Goal: Task Accomplishment & Management: Use online tool/utility

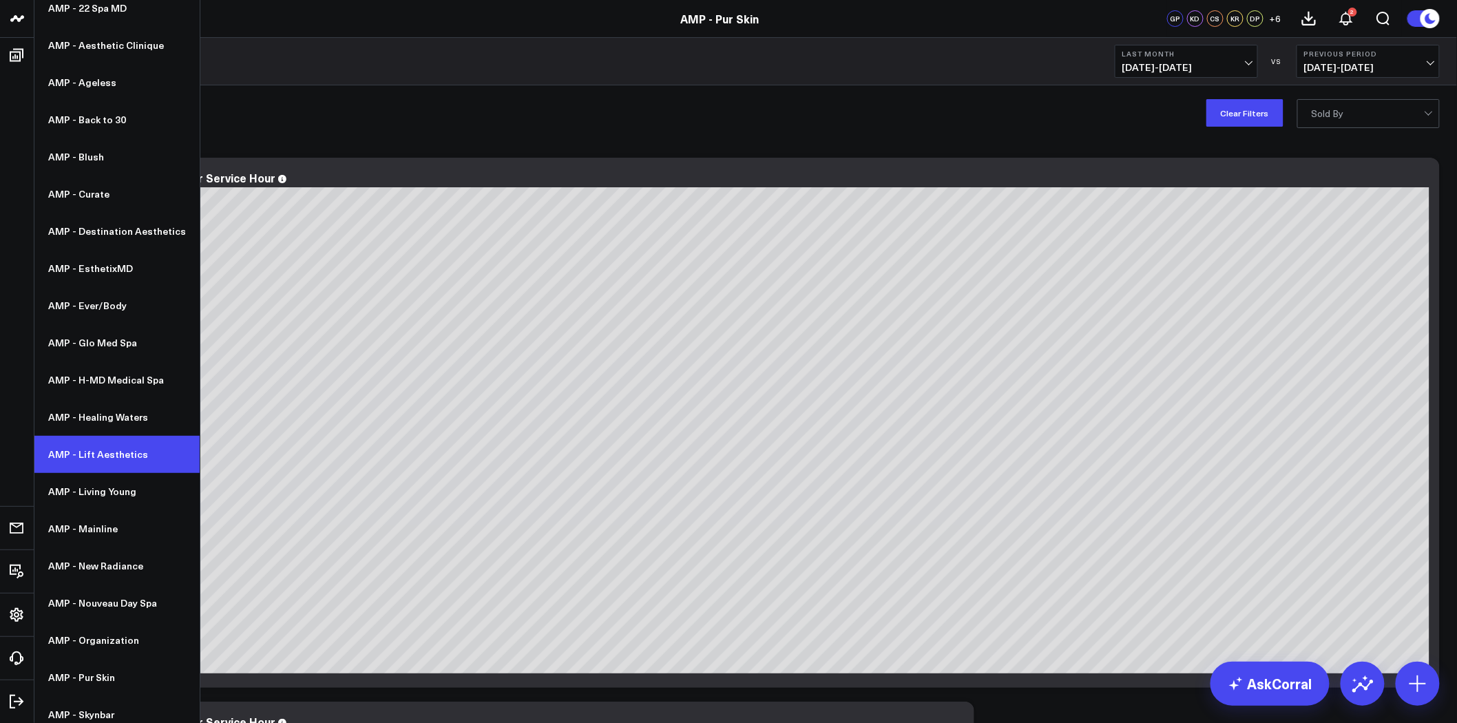
scroll to position [127, 0]
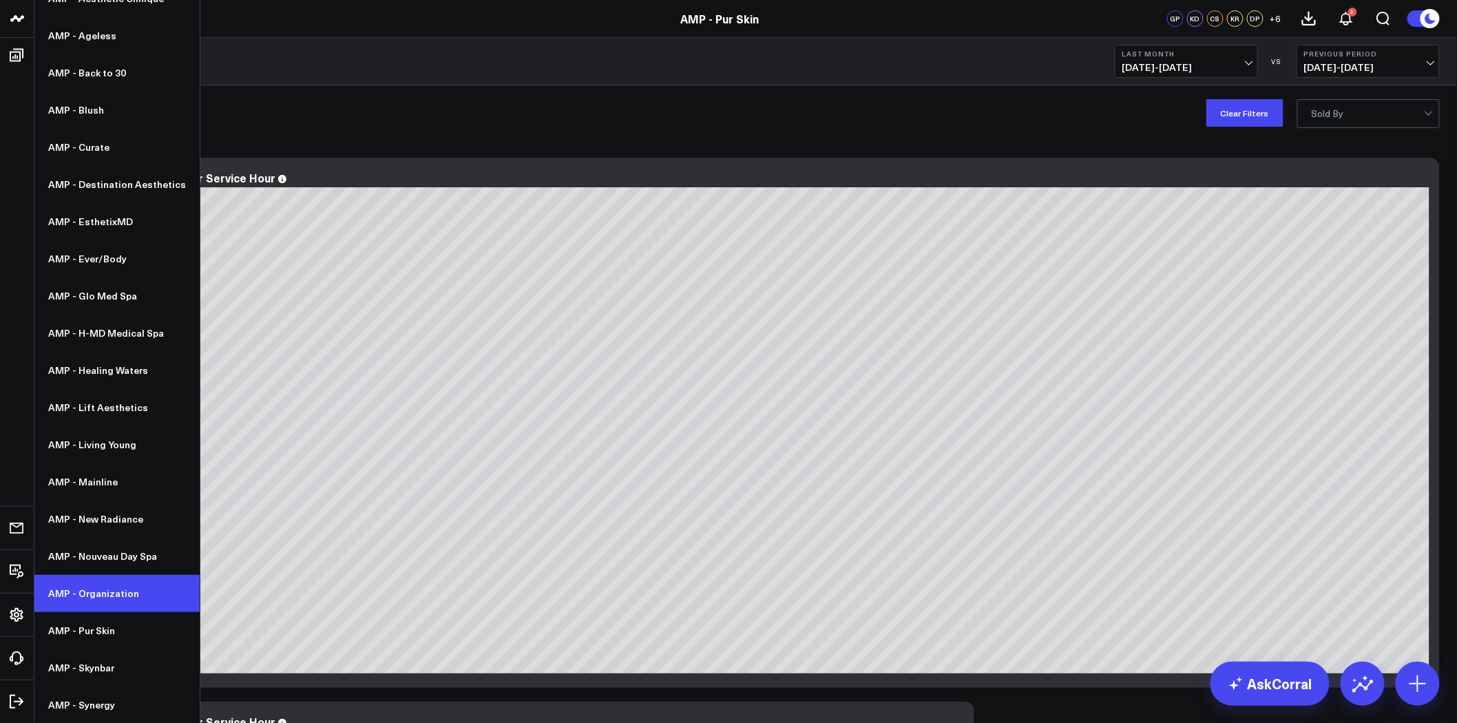
click at [112, 587] on link "AMP - Organization" at bounding box center [116, 593] width 165 height 37
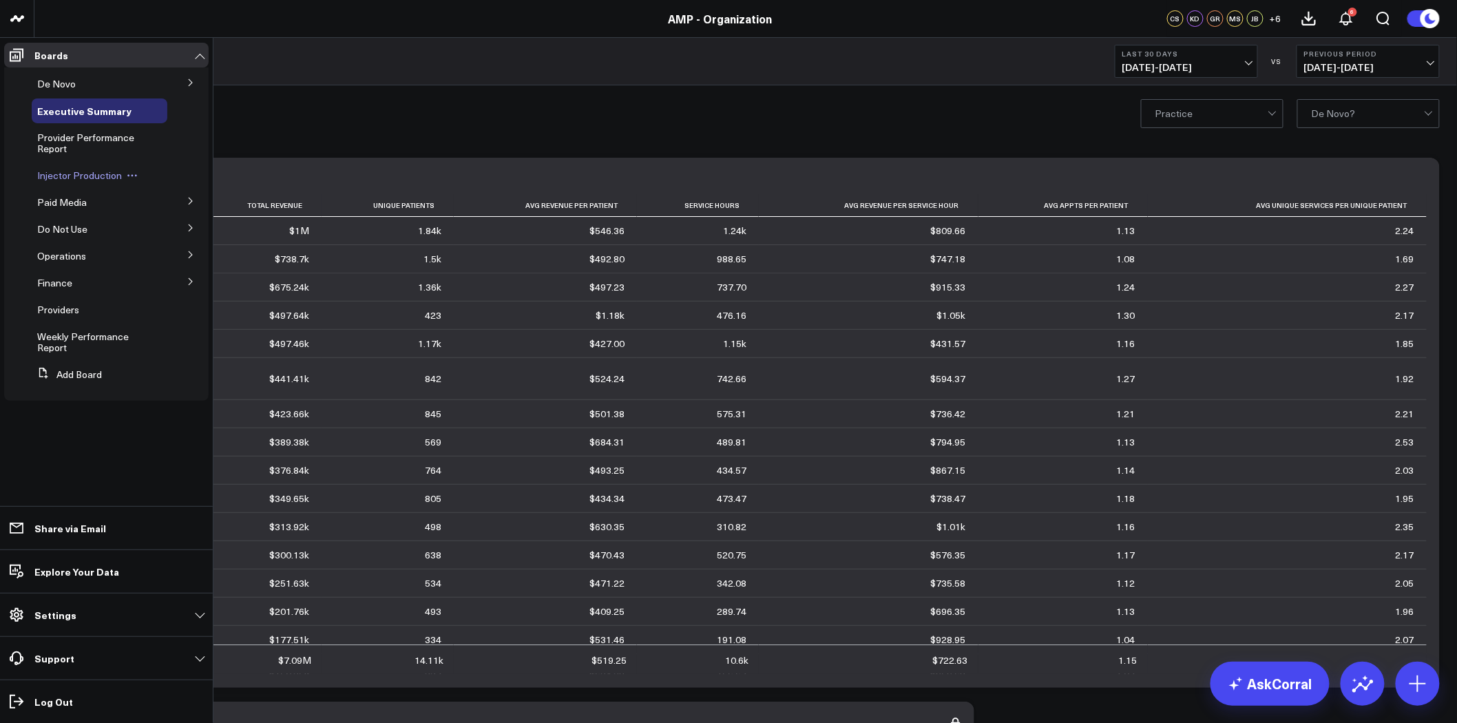
click at [133, 171] on icon at bounding box center [132, 175] width 11 height 11
click at [201, 195] on button "Edit Name" at bounding box center [194, 194] width 112 height 26
drag, startPoint x: 127, startPoint y: 173, endPoint x: 34, endPoint y: 173, distance: 92.3
click at [34, 173] on div "Injector Production" at bounding box center [119, 175] width 174 height 25
click at [123, 176] on input "Injector Production" at bounding box center [102, 176] width 131 height 20
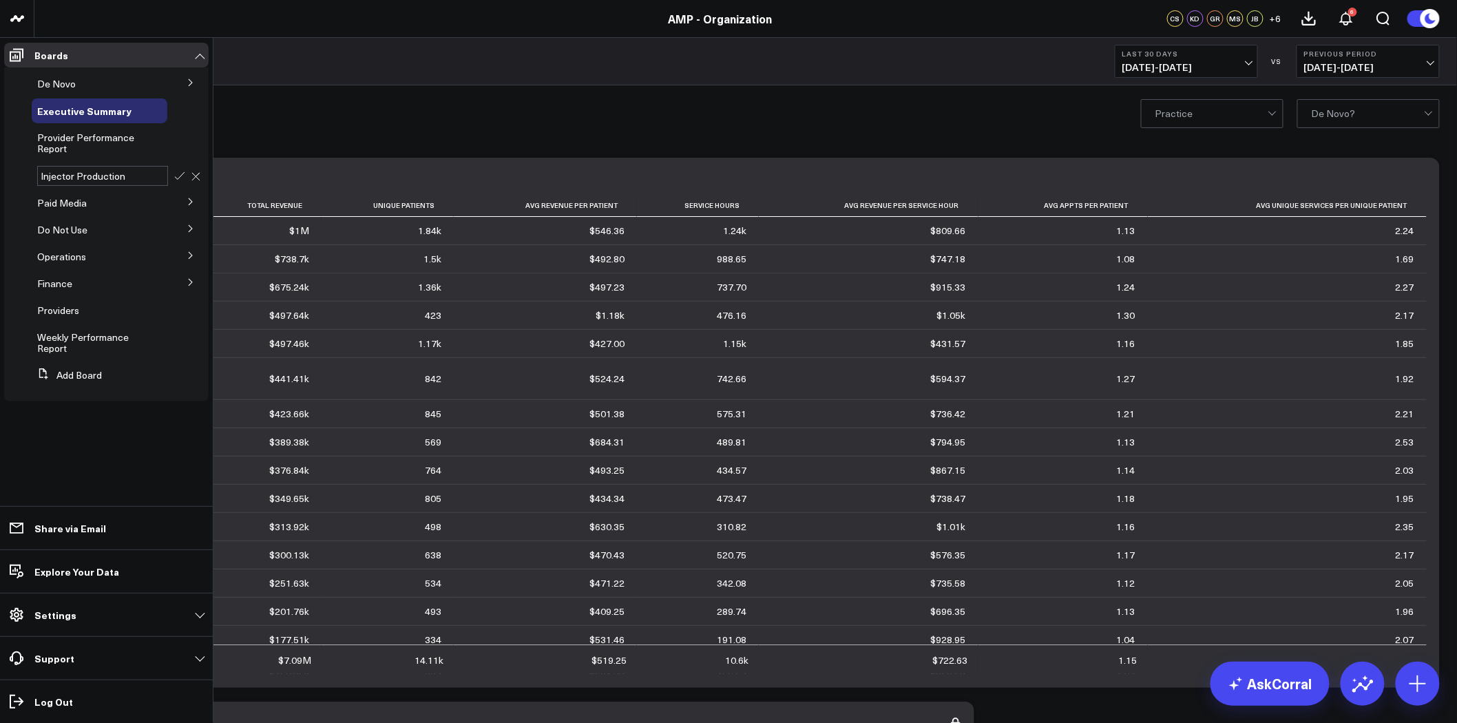
click at [128, 176] on input "Injector Production" at bounding box center [102, 176] width 131 height 20
type input "Injector Ramp & Consultation"
click at [74, 180] on span "Injector Ramp & Consultation" at bounding box center [72, 181] width 70 height 24
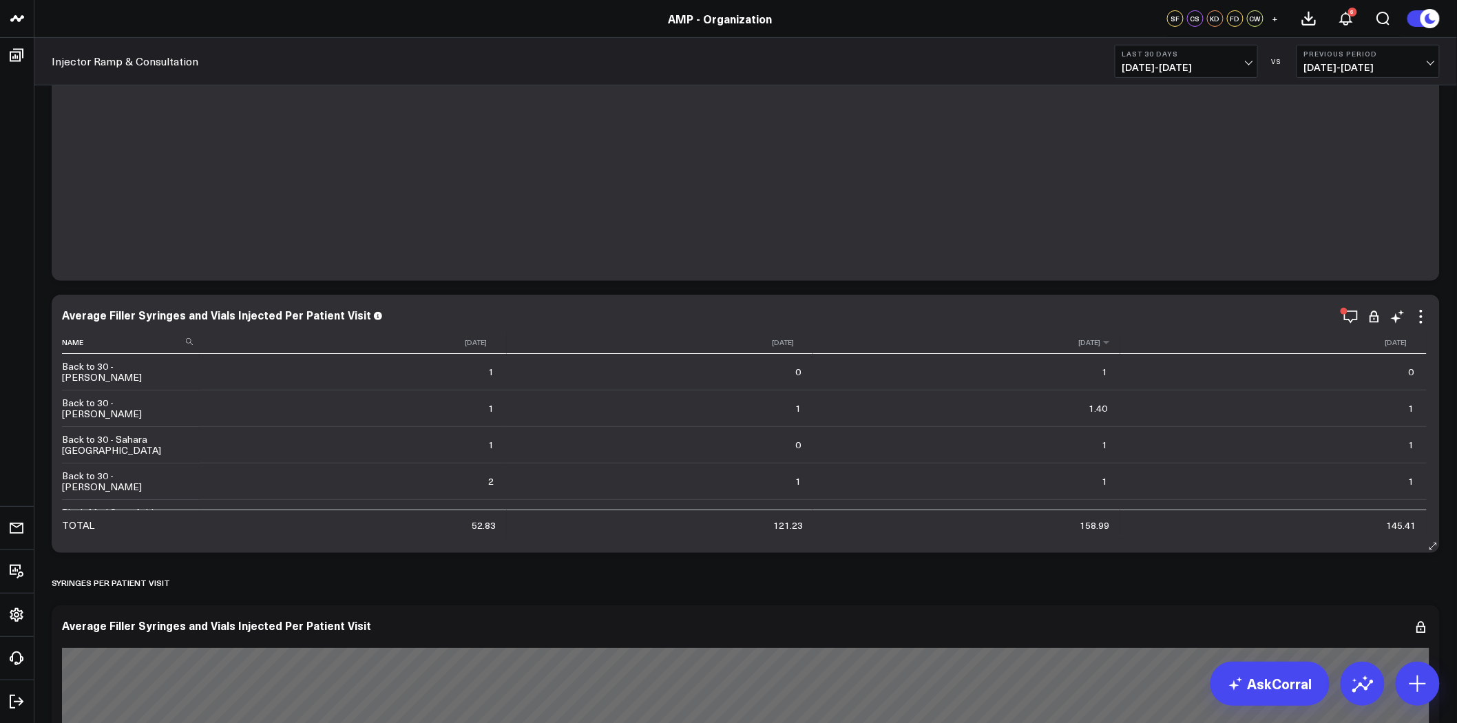
scroll to position [229, 0]
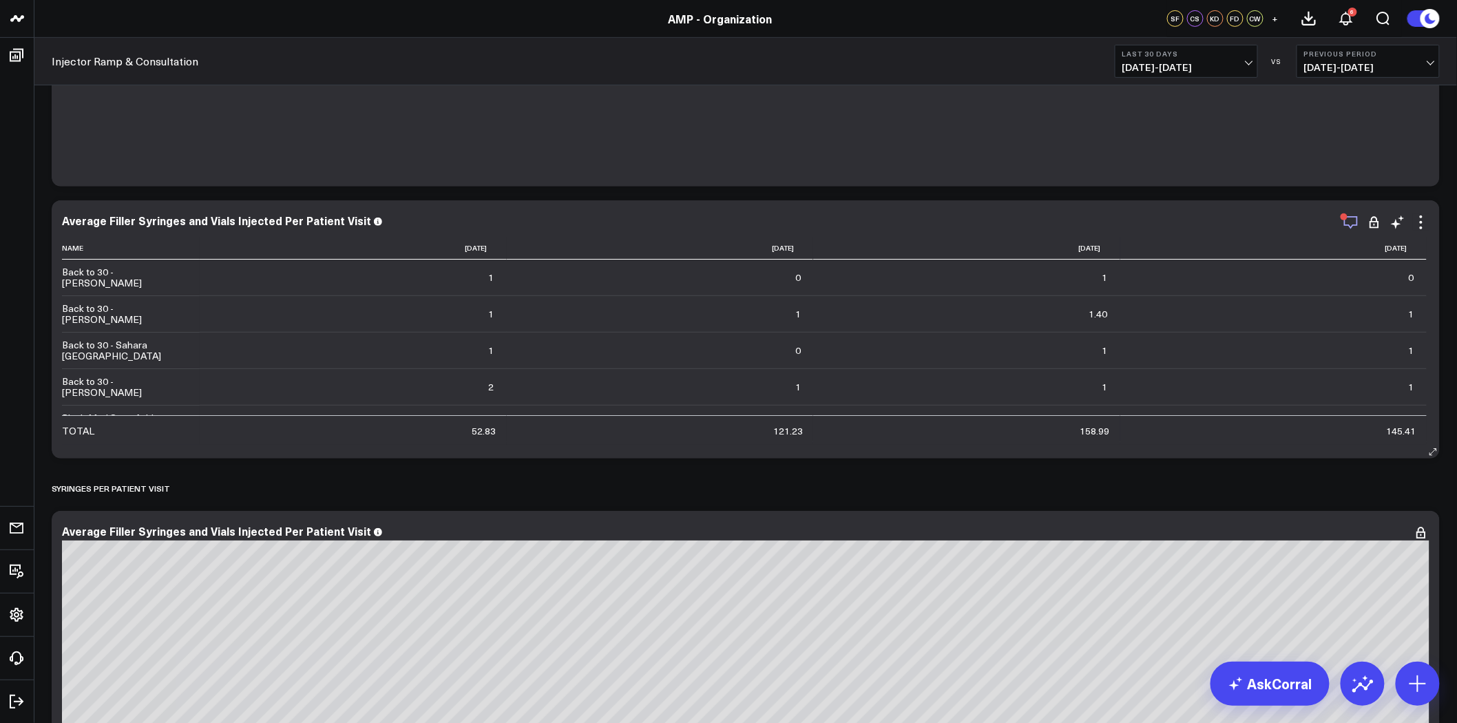
click at [1351, 222] on icon "button" at bounding box center [1351, 222] width 17 height 17
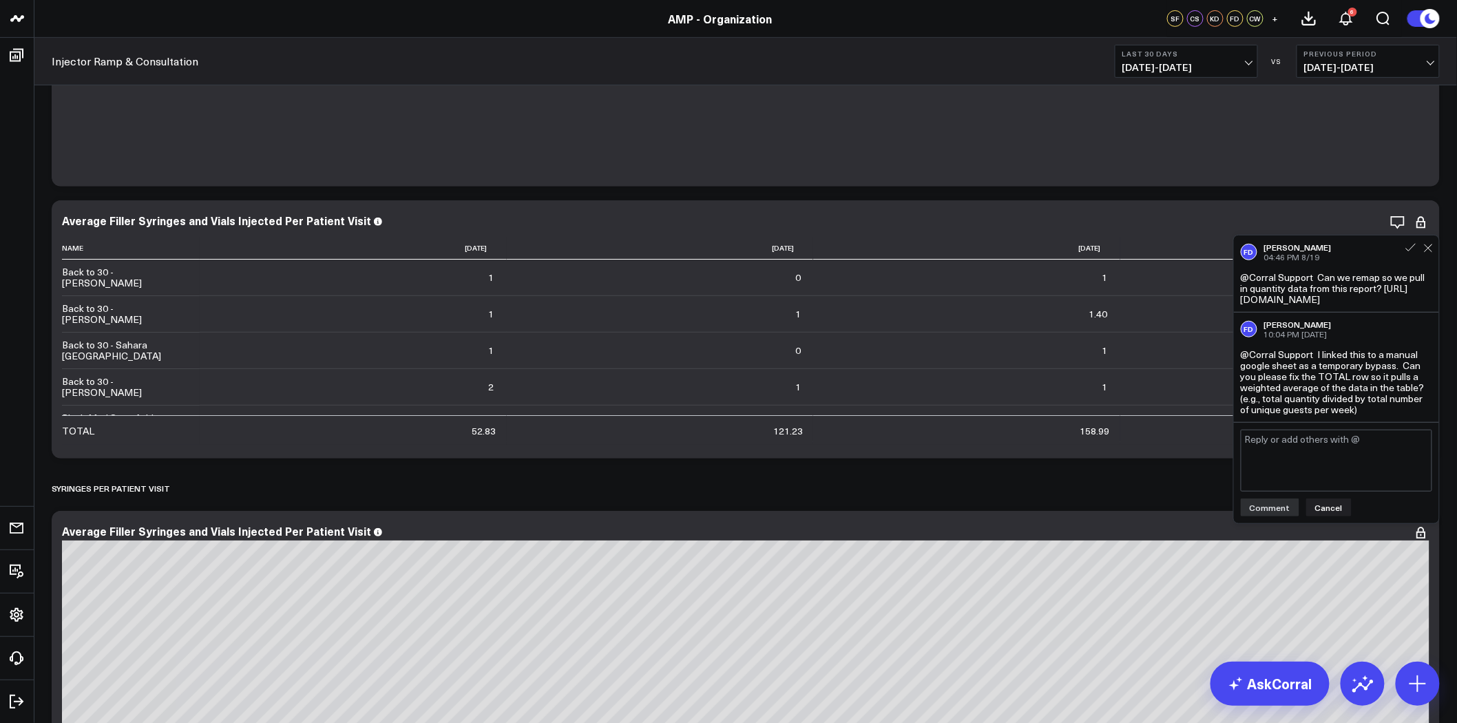
scroll to position [6, 0]
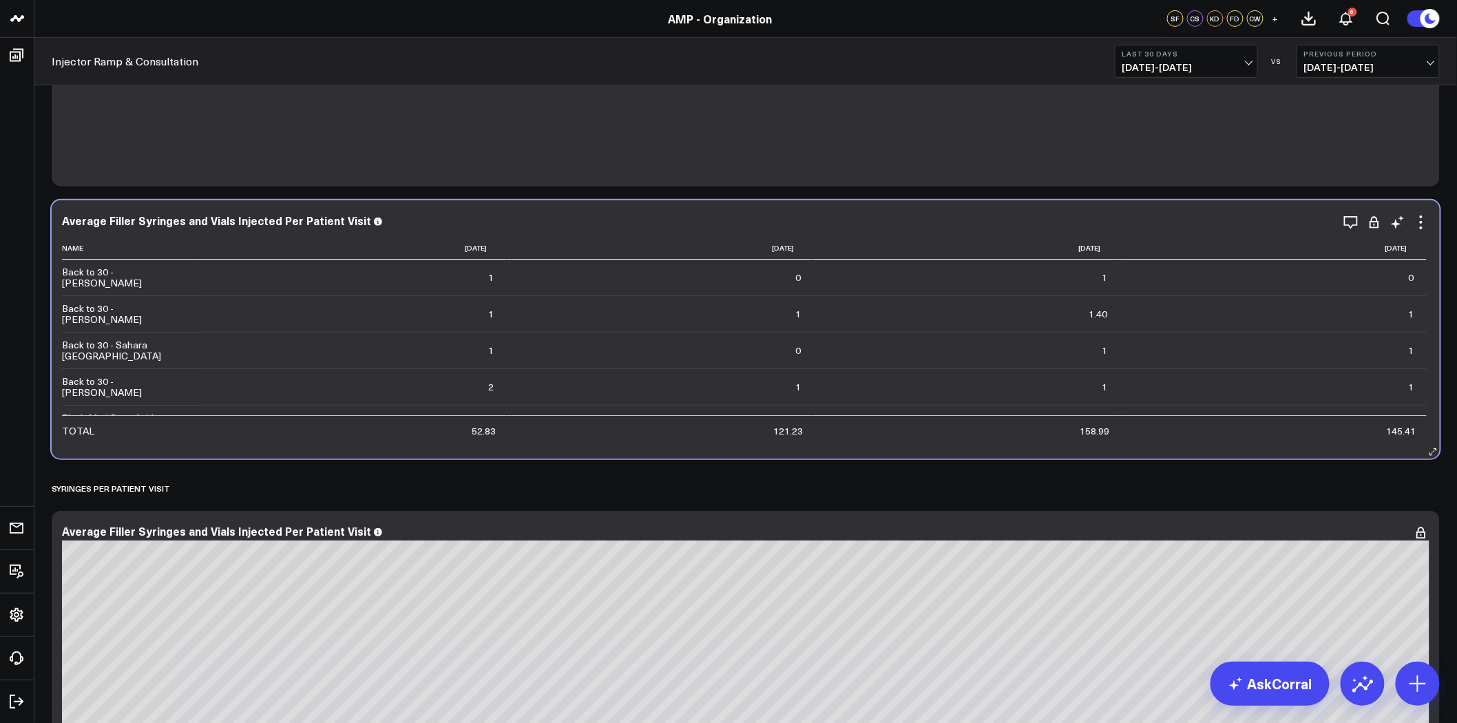
click at [1186, 218] on div "Average Filler Syringes and Vials Injected Per Patient Visit" at bounding box center [745, 220] width 1367 height 12
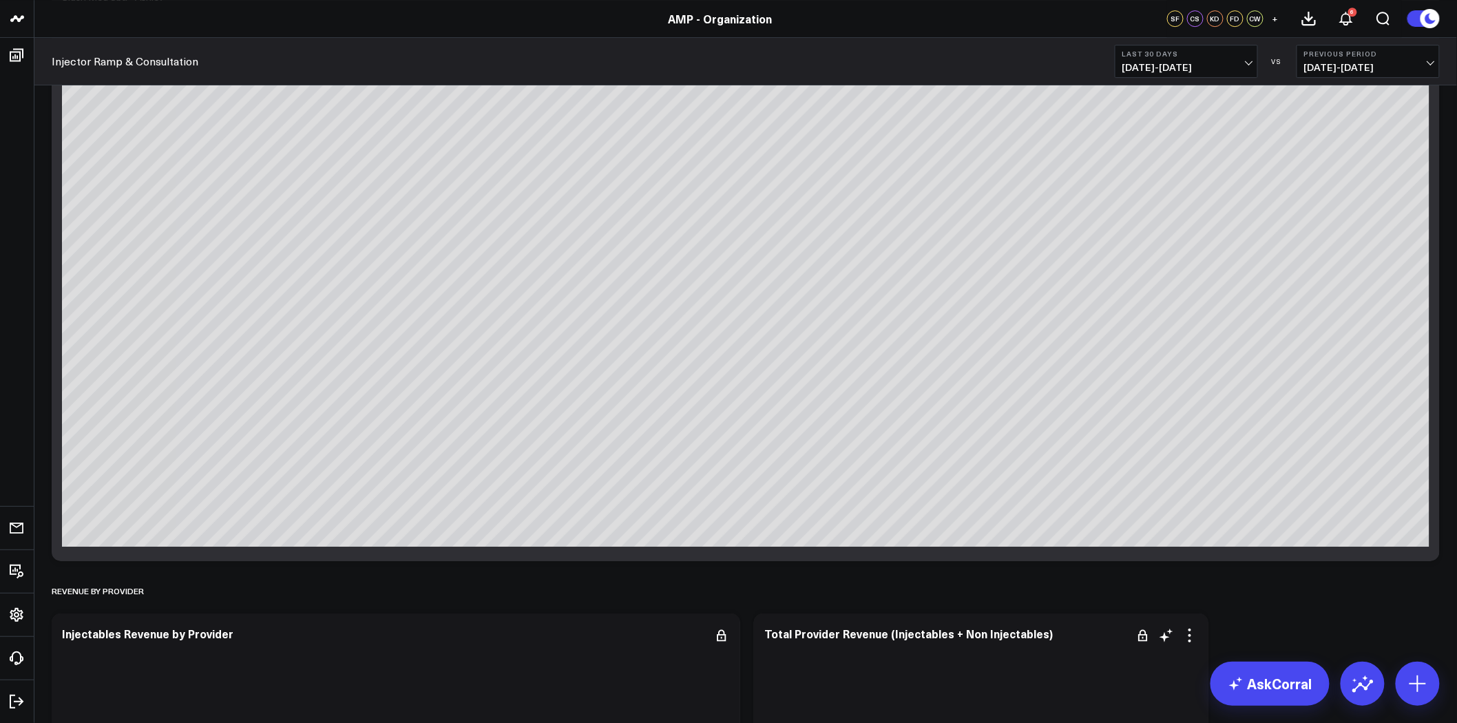
scroll to position [1759, 0]
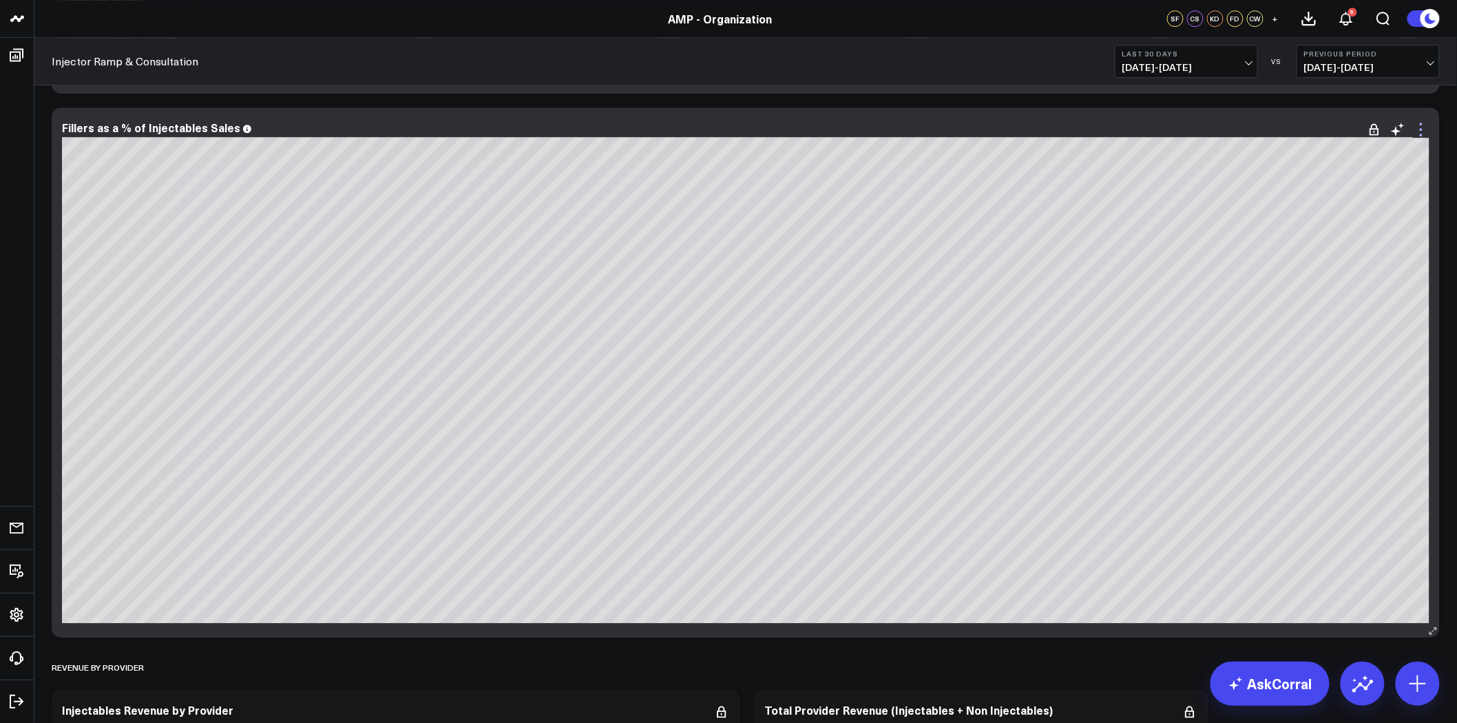
click at [1427, 127] on icon at bounding box center [1421, 129] width 17 height 17
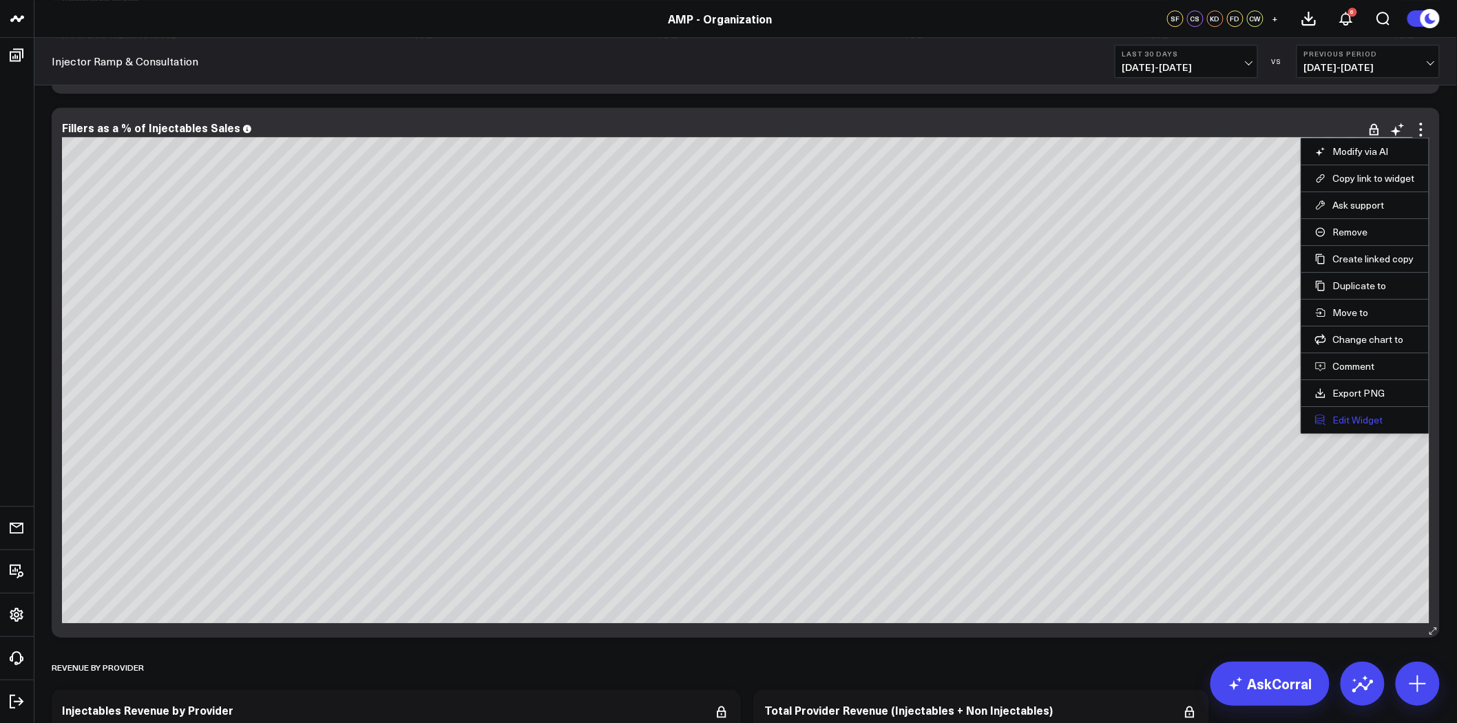
click at [1380, 418] on button "Edit Widget" at bounding box center [1365, 420] width 100 height 12
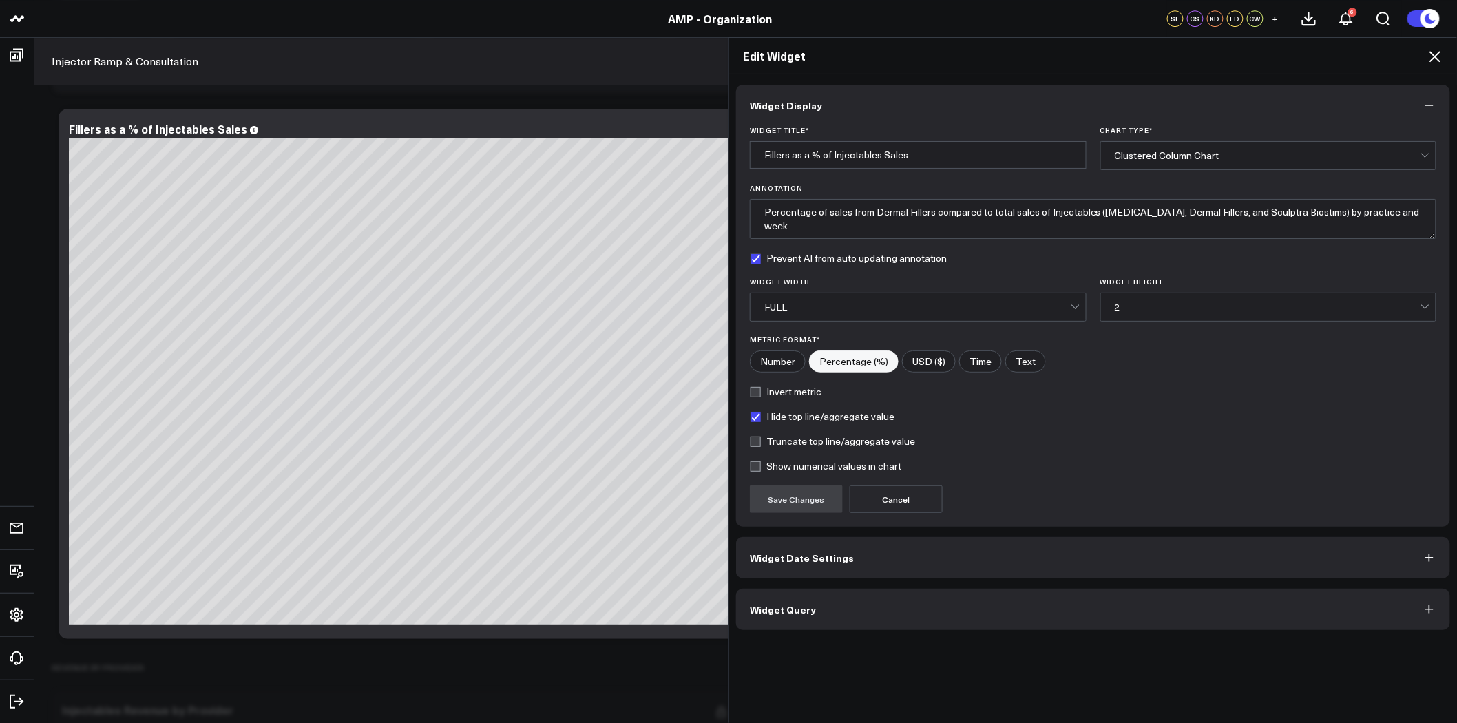
click at [958, 600] on button "Widget Query" at bounding box center [1093, 609] width 714 height 41
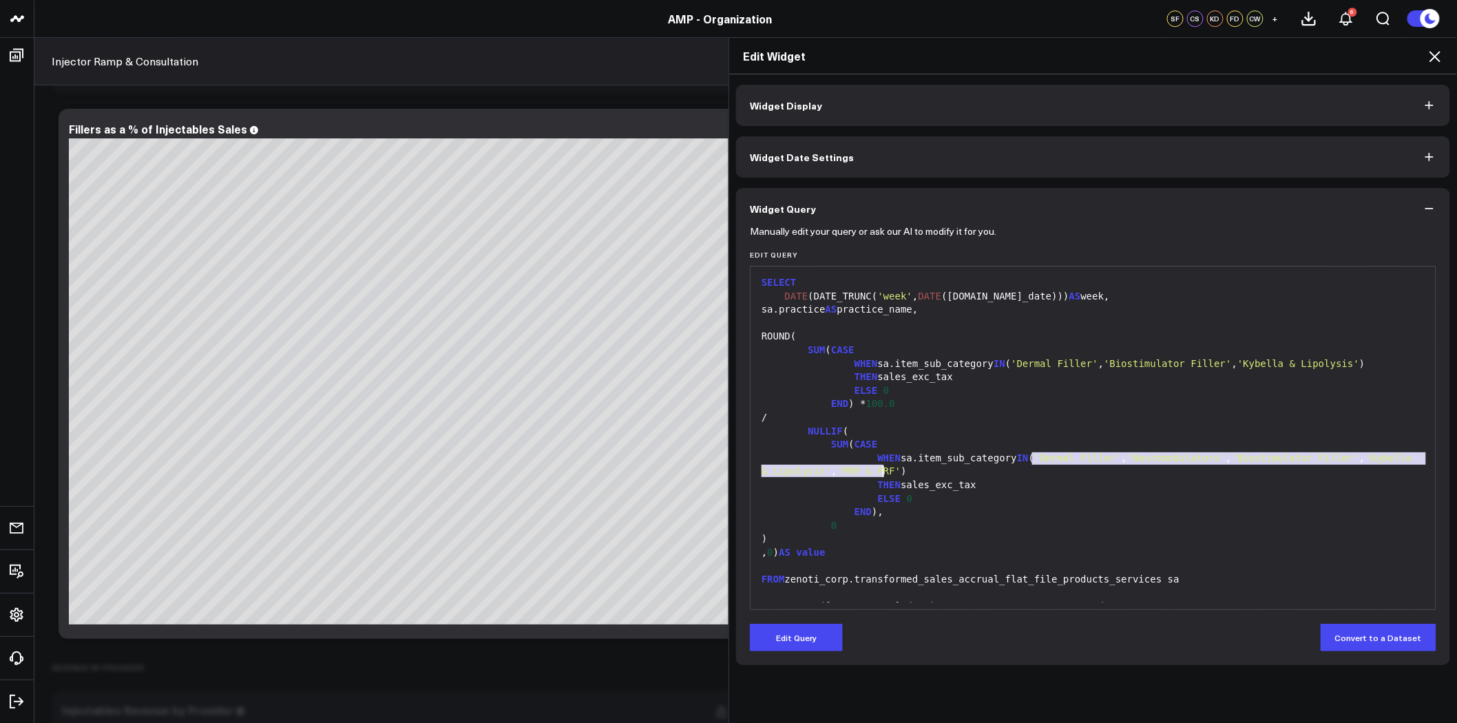
drag, startPoint x: 1024, startPoint y: 460, endPoint x: 879, endPoint y: 474, distance: 145.9
click at [879, 474] on div "WHEN sa.item_sub_category IN ( 'Dermal Filler' , 'Neuromodulators' , 'Biostimul…" at bounding box center [1092, 465] width 671 height 27
copy div "Dermal Filler' , 'Neuromodulators' , 'Biostimulator Filler' , 'Kybella & Lipoly…"
click at [1429, 60] on icon at bounding box center [1435, 56] width 17 height 17
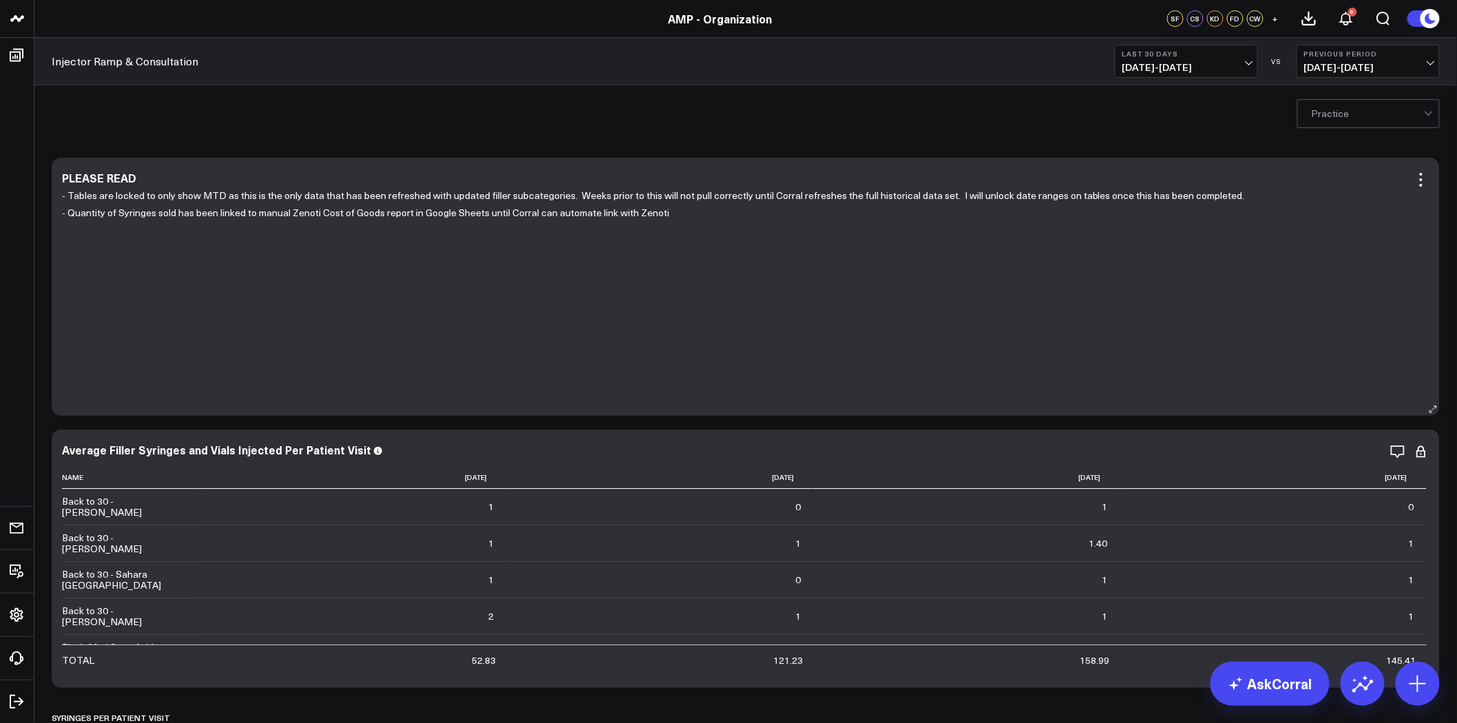
click at [671, 215] on p "- Quantity of Syringes sold has been linked to manual Zenoti Cost of Goods repo…" at bounding box center [740, 212] width 1357 height 17
click at [1427, 179] on icon at bounding box center [1421, 179] width 17 height 17
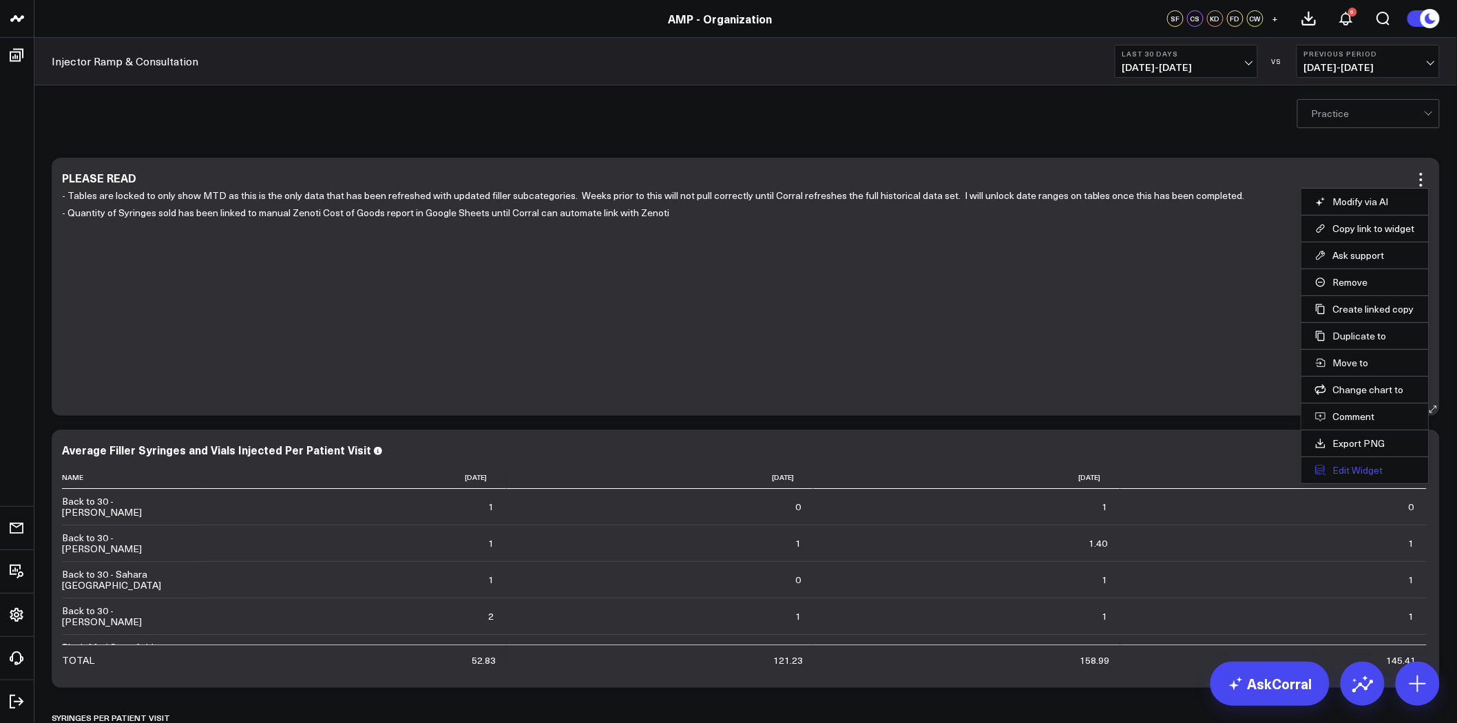
click at [1361, 474] on button "Edit Widget" at bounding box center [1365, 470] width 100 height 12
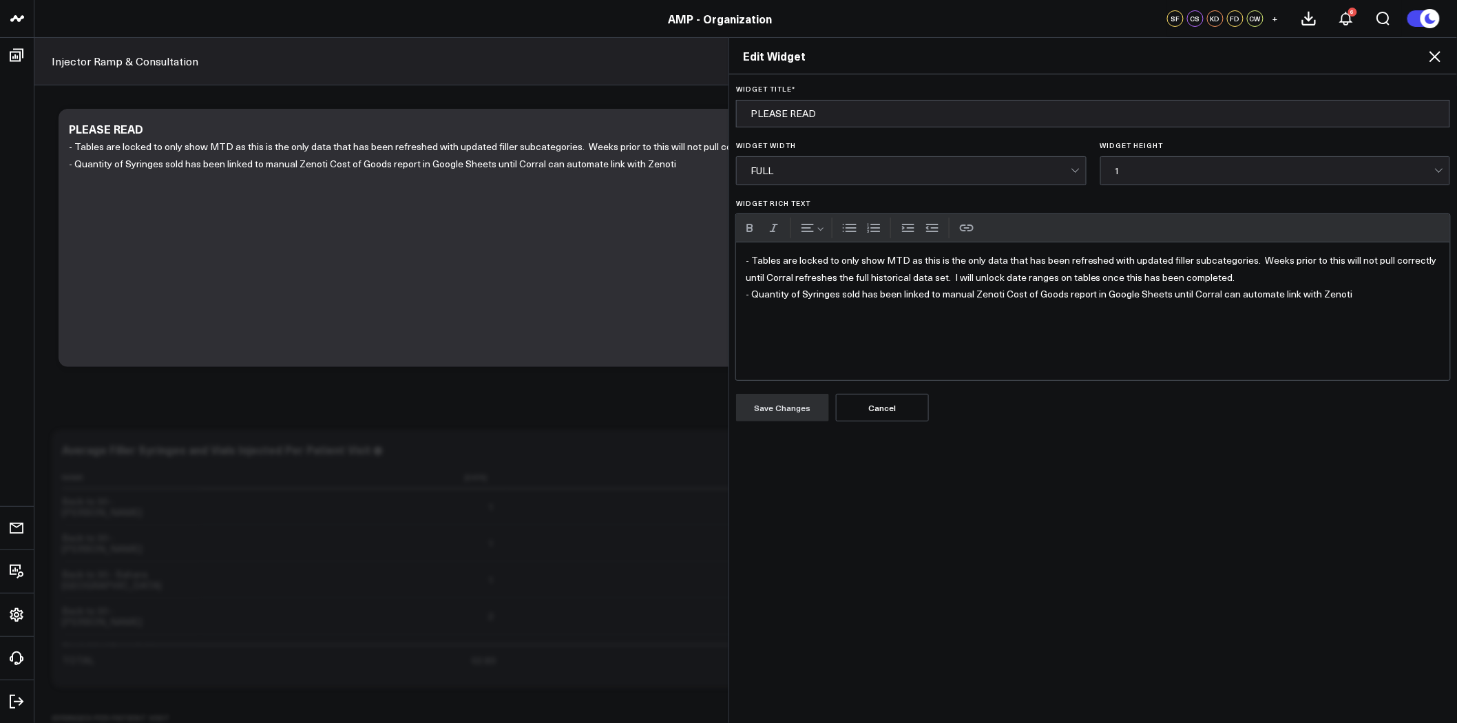
click at [1358, 293] on p "- Quantity of Syringes sold has been linked to manual Zenoti Cost of Goods repo…" at bounding box center [1093, 294] width 695 height 17
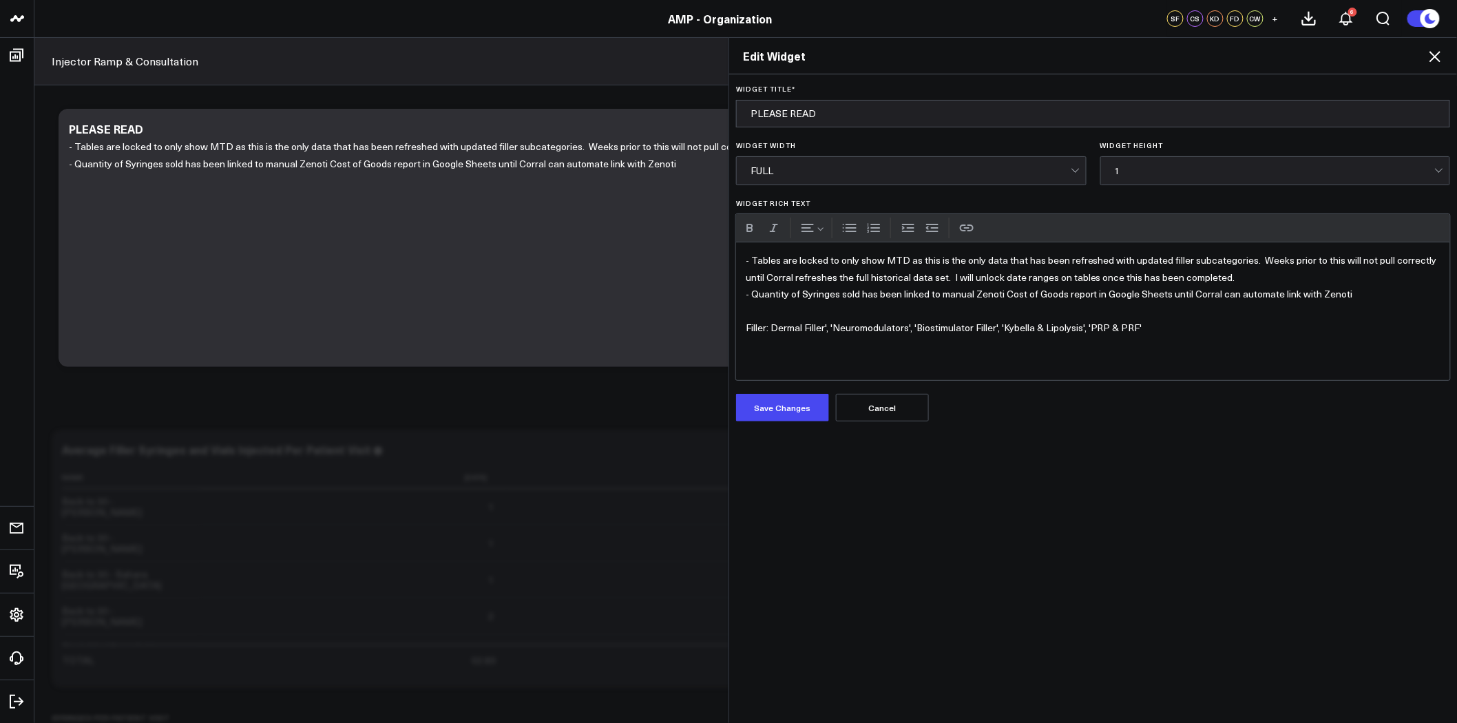
click at [821, 328] on p "Filler: Dermal Filler', 'Neuromodulators', 'Biostimulator Filler', 'Kybella & L…" at bounding box center [1093, 327] width 695 height 17
drag, startPoint x: 767, startPoint y: 327, endPoint x: 732, endPoint y: 327, distance: 35.1
click at [736, 327] on div "- Tables are locked to only show MTD as this is the only data that has been ref…" at bounding box center [1093, 311] width 714 height 138
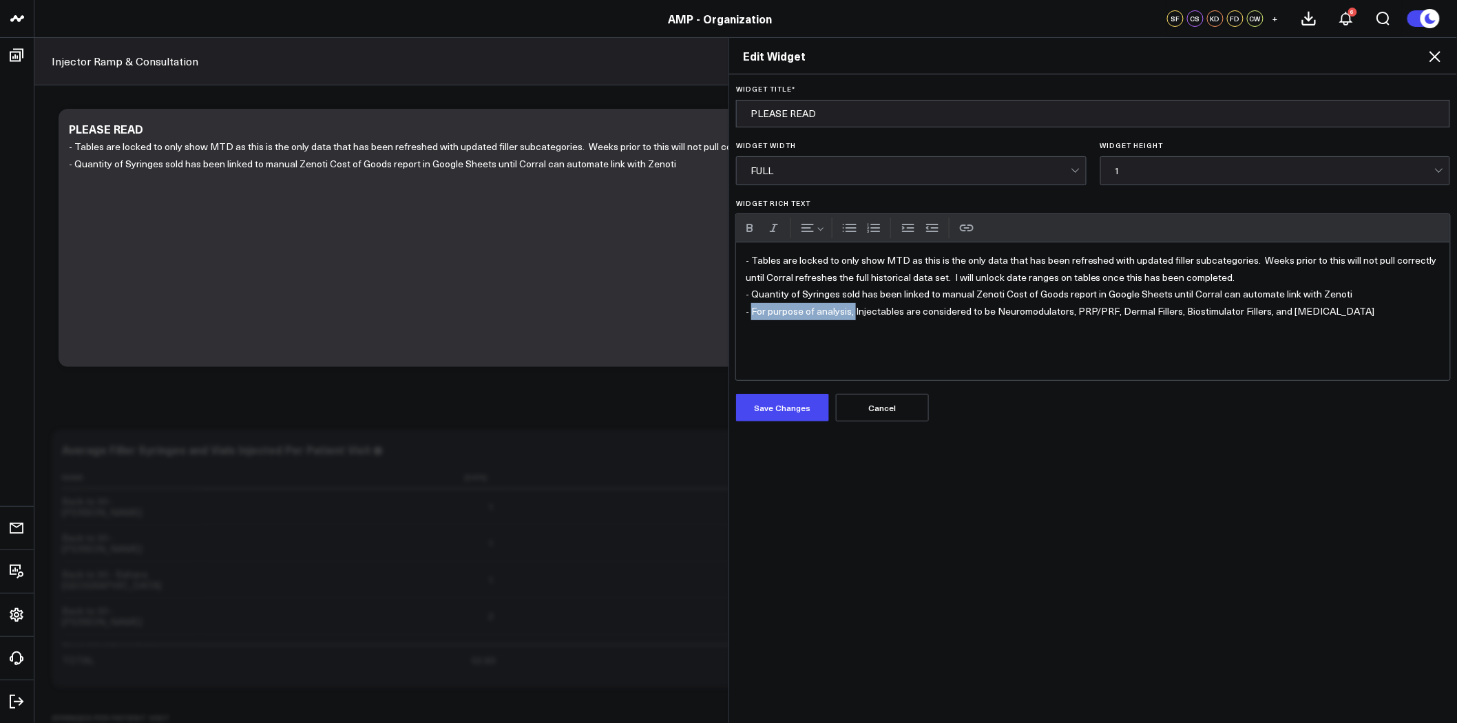
drag, startPoint x: 850, startPoint y: 308, endPoint x: 747, endPoint y: 308, distance: 102.6
click at [747, 308] on p "- For purpose of analysis, Injectables are considered to be Neuromodulators, PR…" at bounding box center [1093, 311] width 695 height 17
click at [1220, 310] on p "- Injectables are considered to be Neuromodulators, PRP/PRF, Dermal Fillers, Bi…" at bounding box center [1093, 311] width 695 height 17
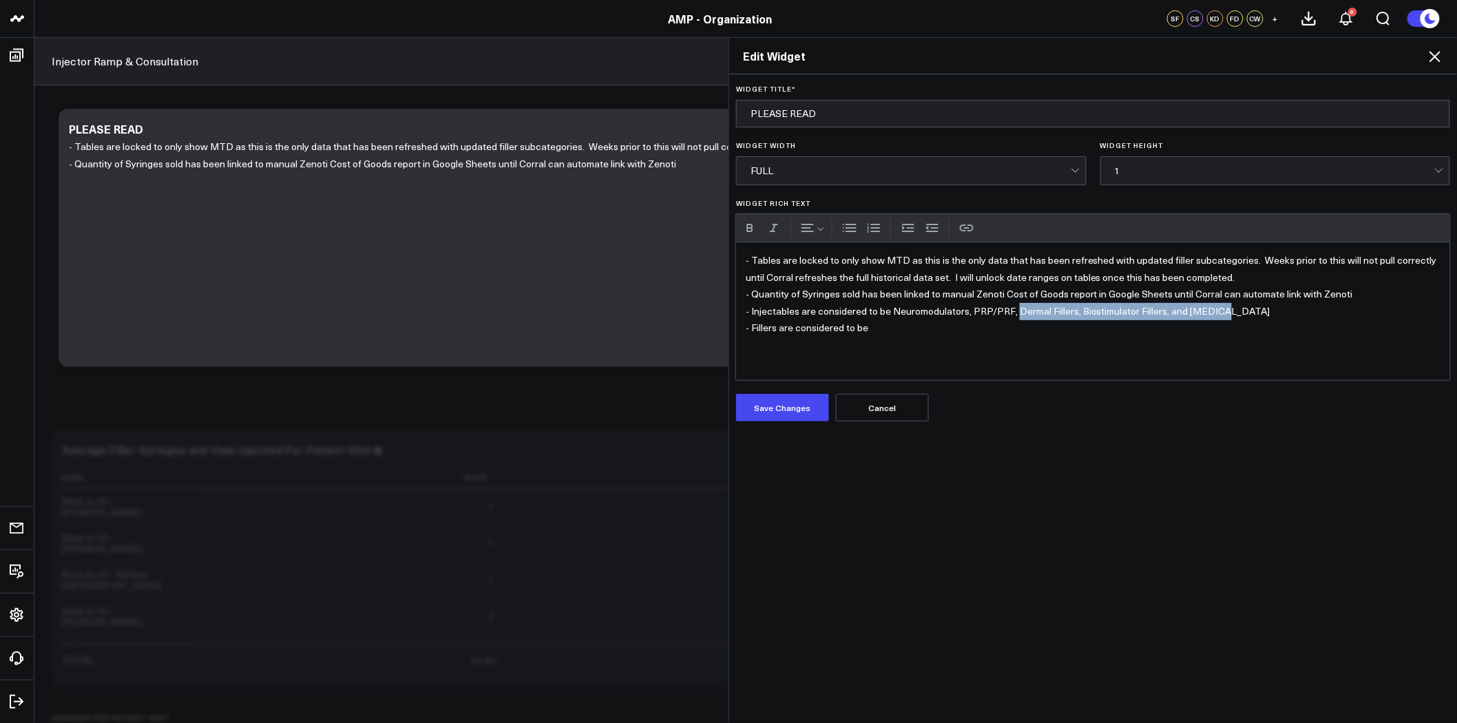
drag, startPoint x: 1247, startPoint y: 307, endPoint x: 1008, endPoint y: 312, distance: 238.9
click at [1008, 312] on p "- Injectables are considered to be Neuromodulators, PRP/PRF, Dermal Fillers, Bi…" at bounding box center [1093, 311] width 695 height 17
copy p "Dermal Fillers, Biostimulator Fillers, and Kybella"
click at [869, 328] on p "- Fillers are considered to be" at bounding box center [1093, 327] width 695 height 17
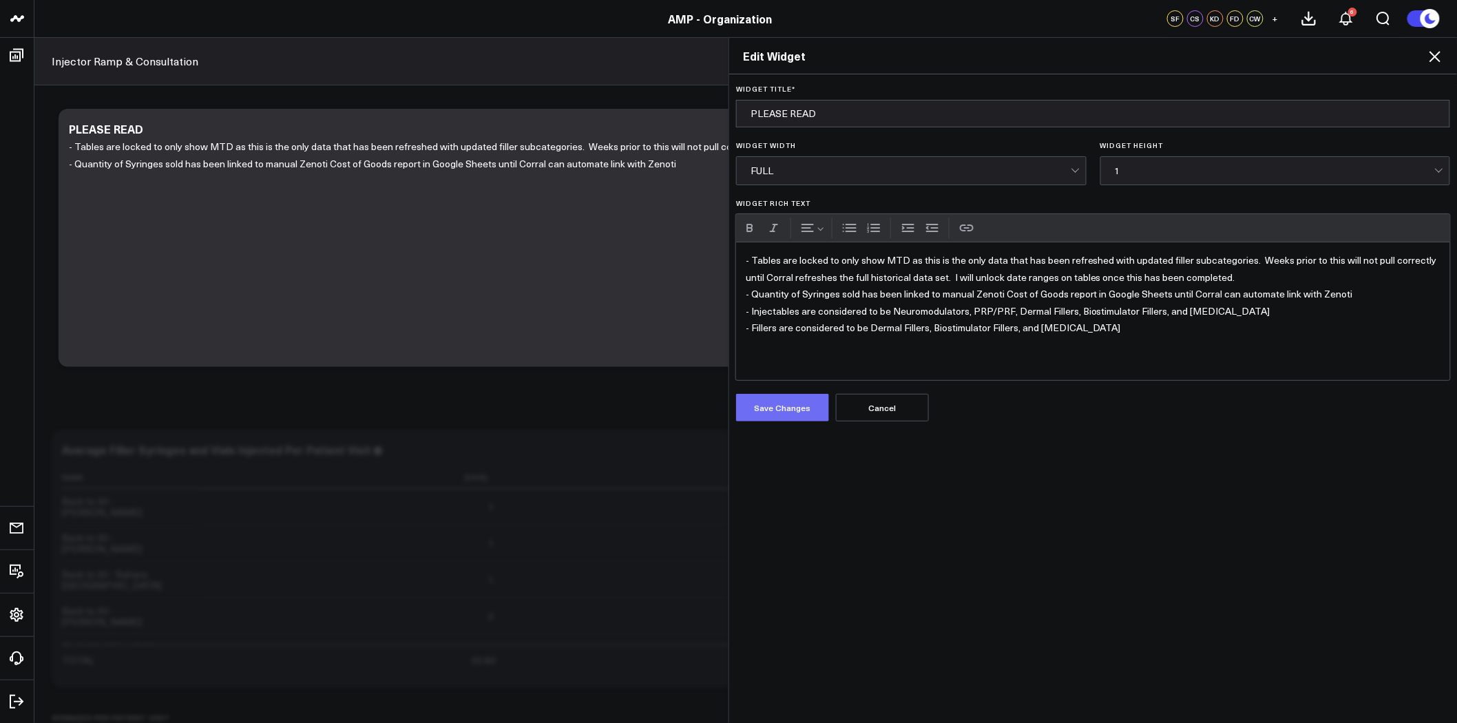
click at [789, 405] on button "Save Changes" at bounding box center [782, 408] width 93 height 28
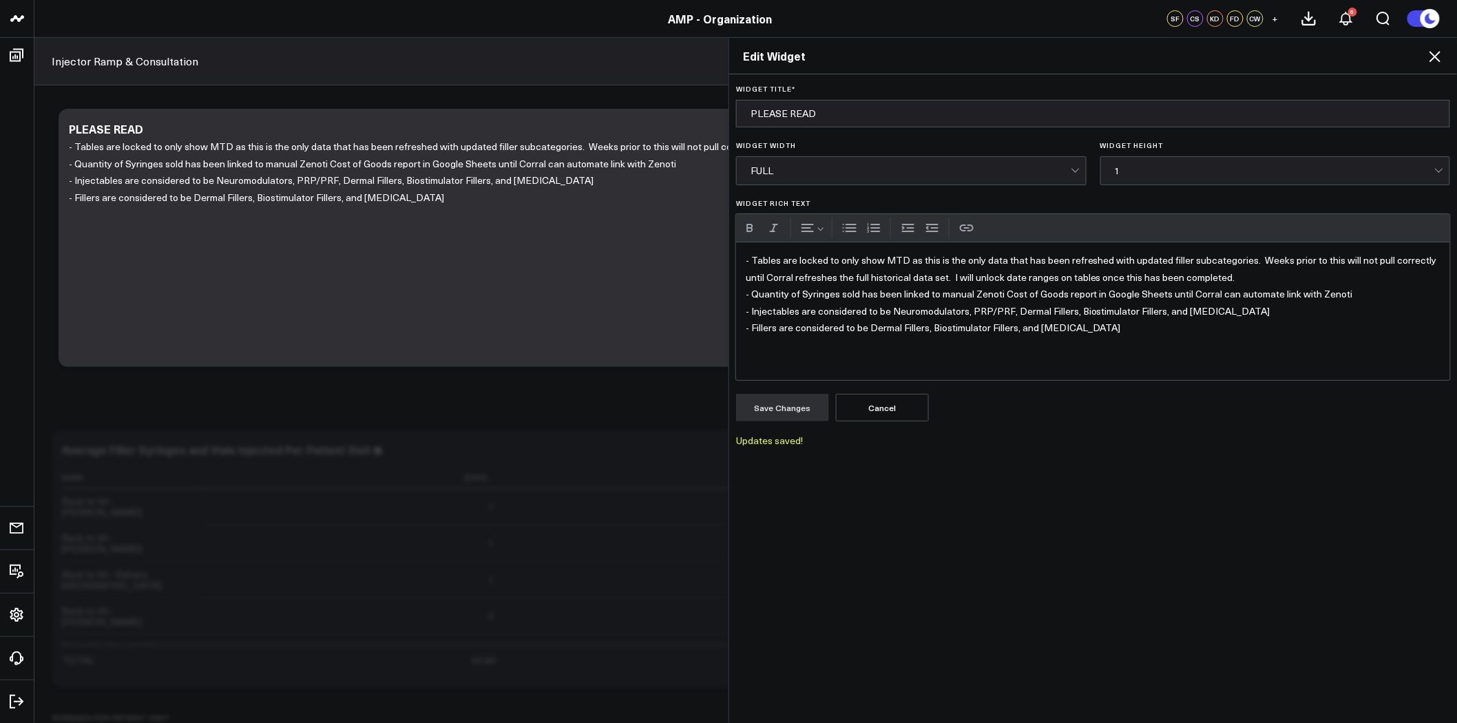
click at [1432, 52] on icon at bounding box center [1435, 56] width 17 height 17
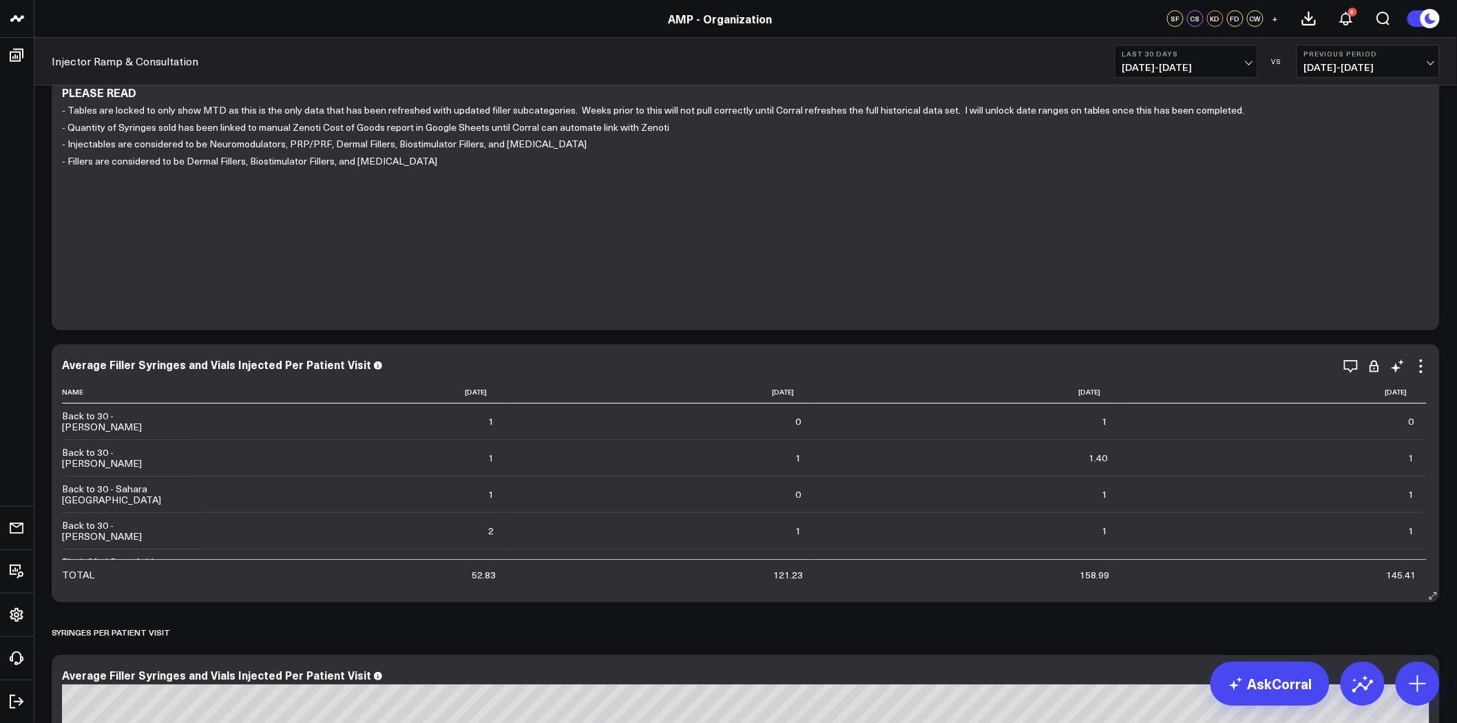
scroll to position [76, 0]
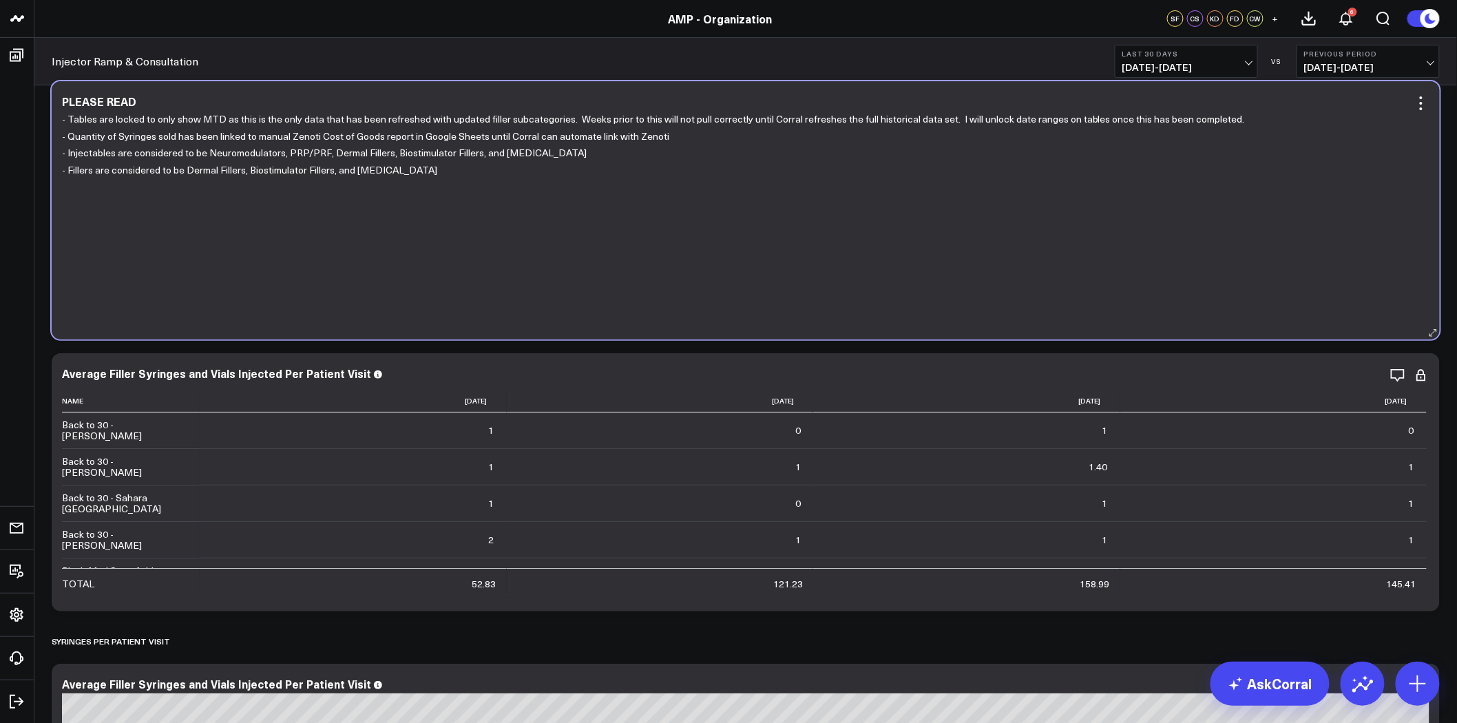
click at [329, 172] on p "- Fillers are considered to be Dermal Fillers, Biostimulator Fillers, and [MEDI…" at bounding box center [740, 170] width 1357 height 17
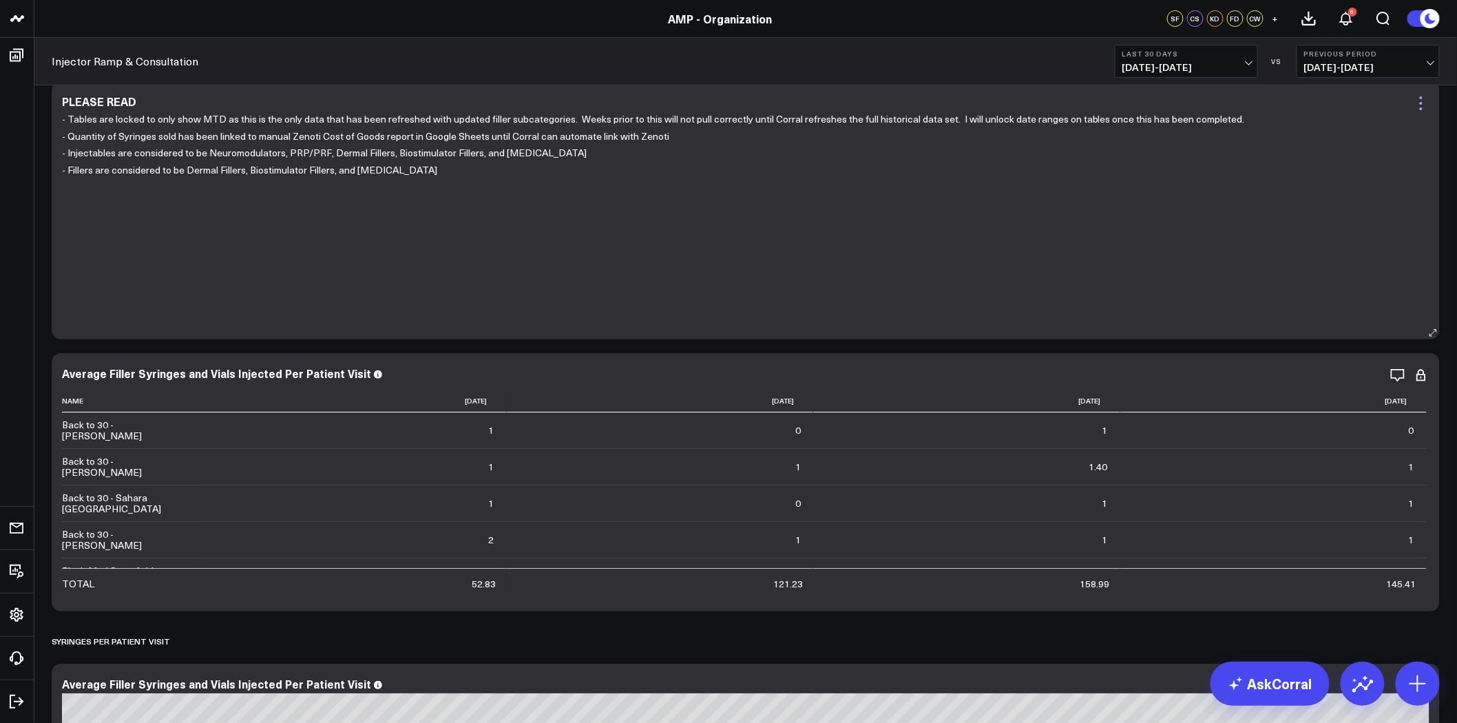
click at [1422, 100] on icon at bounding box center [1421, 103] width 17 height 17
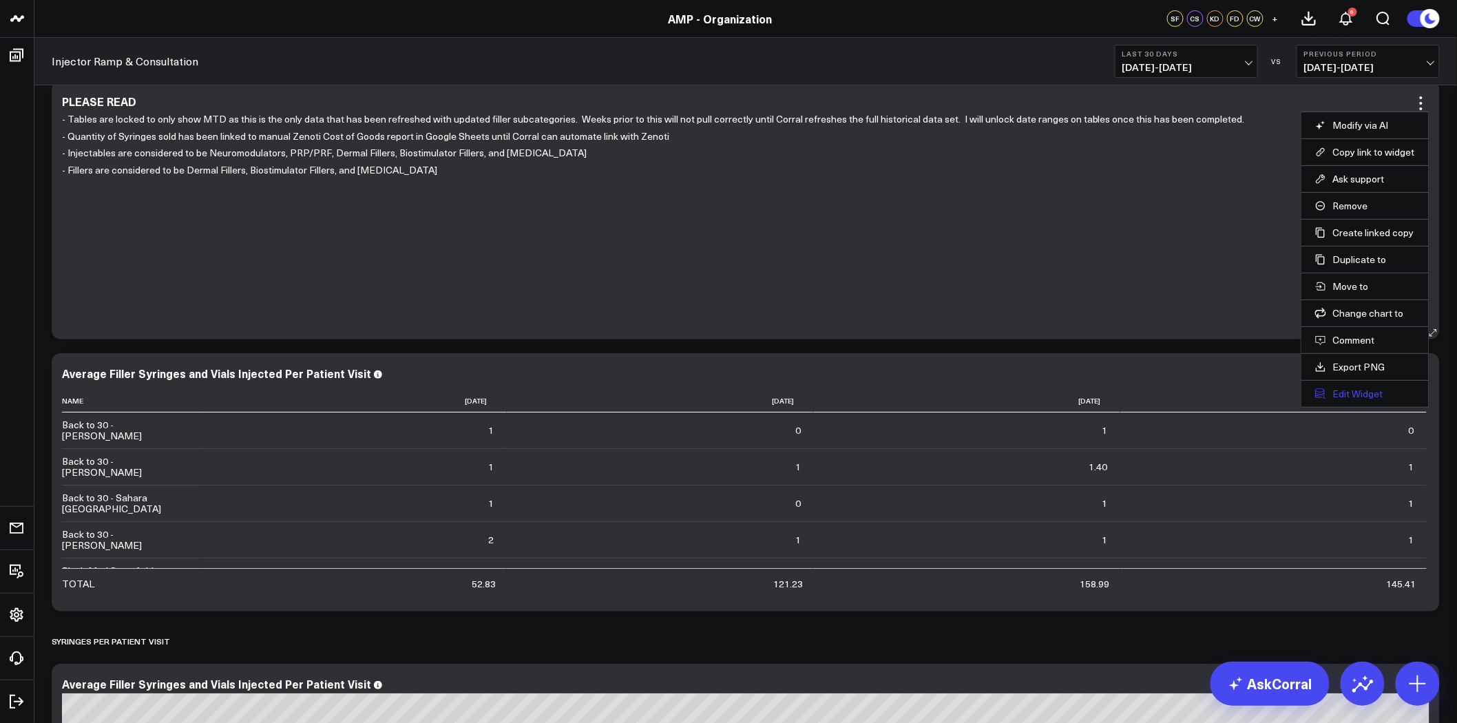
click at [1373, 394] on button "Edit Widget" at bounding box center [1365, 394] width 100 height 12
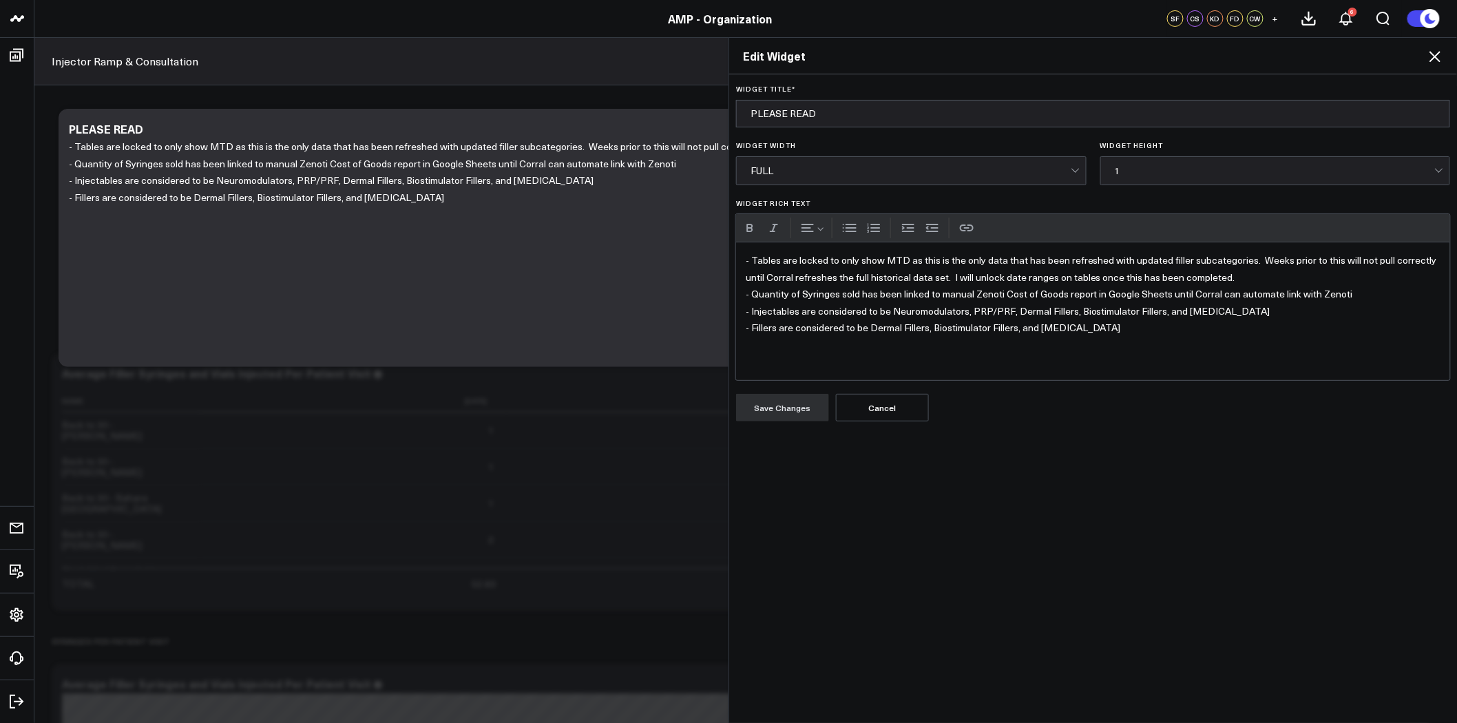
click at [399, 196] on div "Edit Widget Widget Title * PLEASE READ Widget Width FULL Widget Height 1 Widget…" at bounding box center [728, 380] width 1457 height 686
drag, startPoint x: 1043, startPoint y: 328, endPoint x: 746, endPoint y: 326, distance: 297.4
click at [746, 326] on p "- Fillers are considered to be Dermal Fillers, Biostimulator Fillers, and [MEDI…" at bounding box center [1093, 327] width 695 height 17
copy p "Fillers are considered to be Dermal Fillers, Biostimulator Fillers, and Kybella"
click at [1436, 48] on icon at bounding box center [1435, 56] width 17 height 17
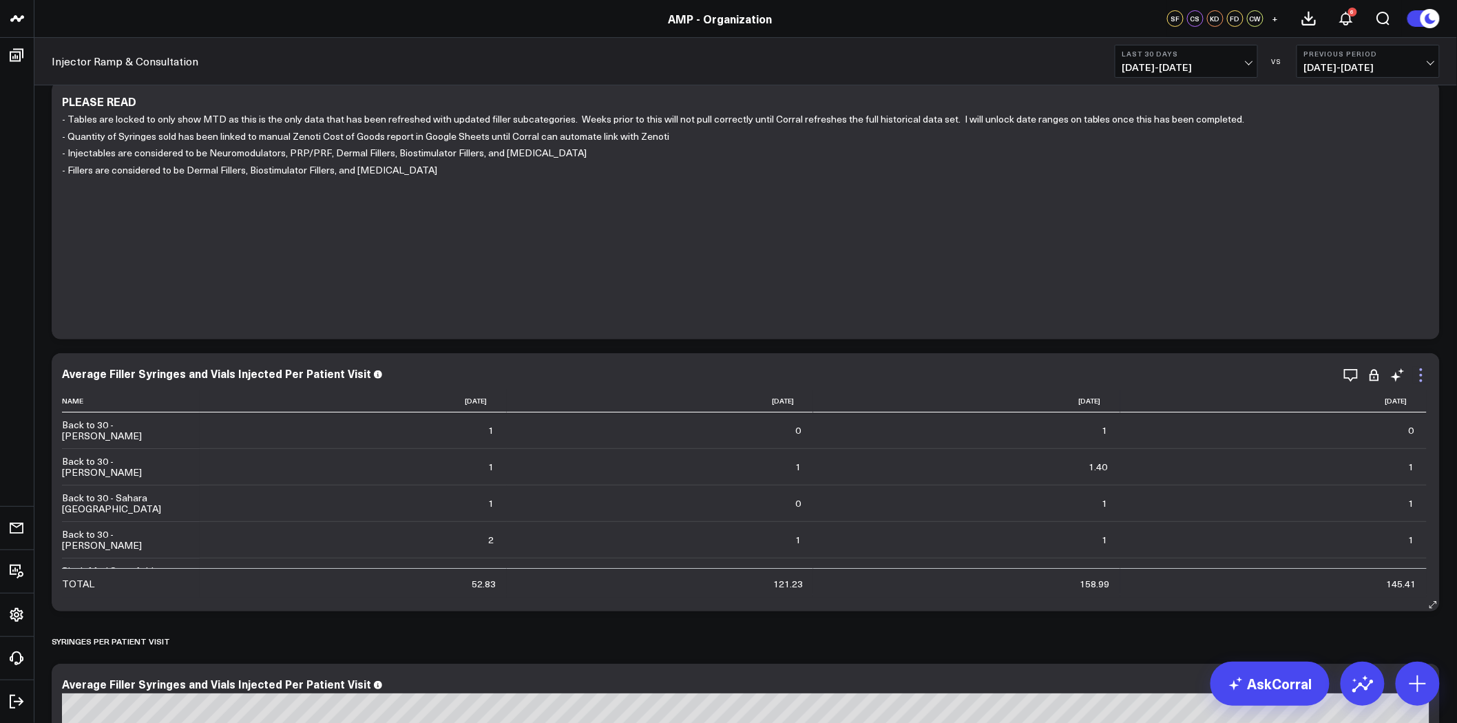
click at [1425, 374] on icon at bounding box center [1421, 375] width 17 height 17
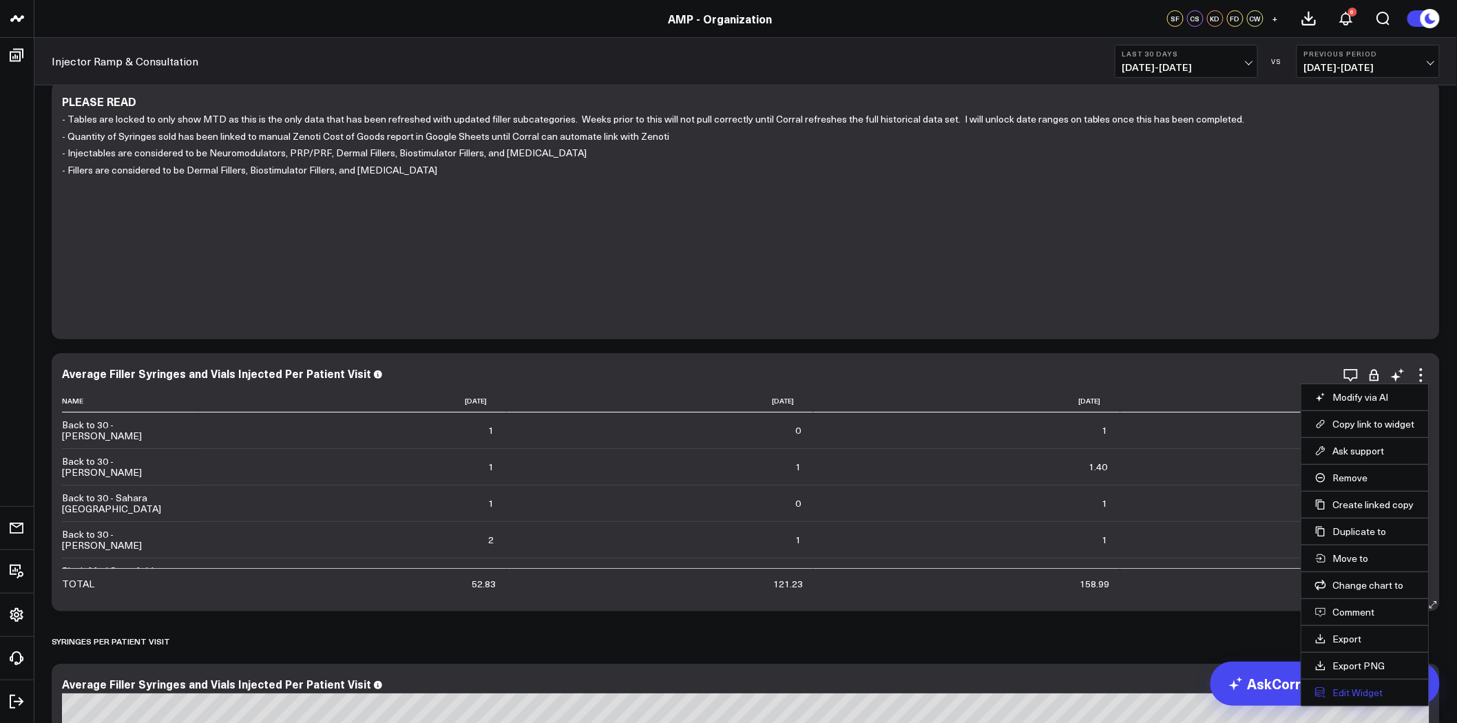
click at [1338, 690] on button "Edit Widget" at bounding box center [1365, 692] width 100 height 12
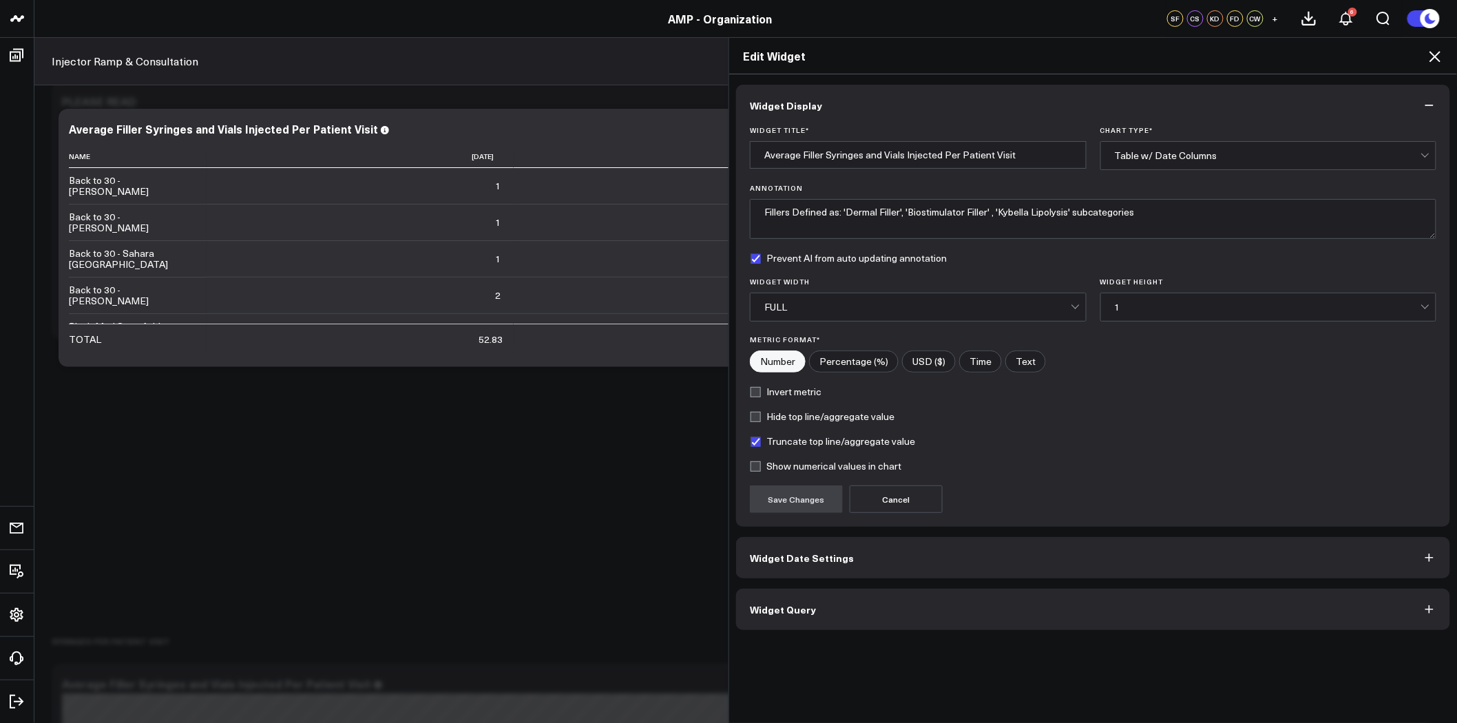
click at [830, 621] on button "Widget Query" at bounding box center [1093, 609] width 714 height 41
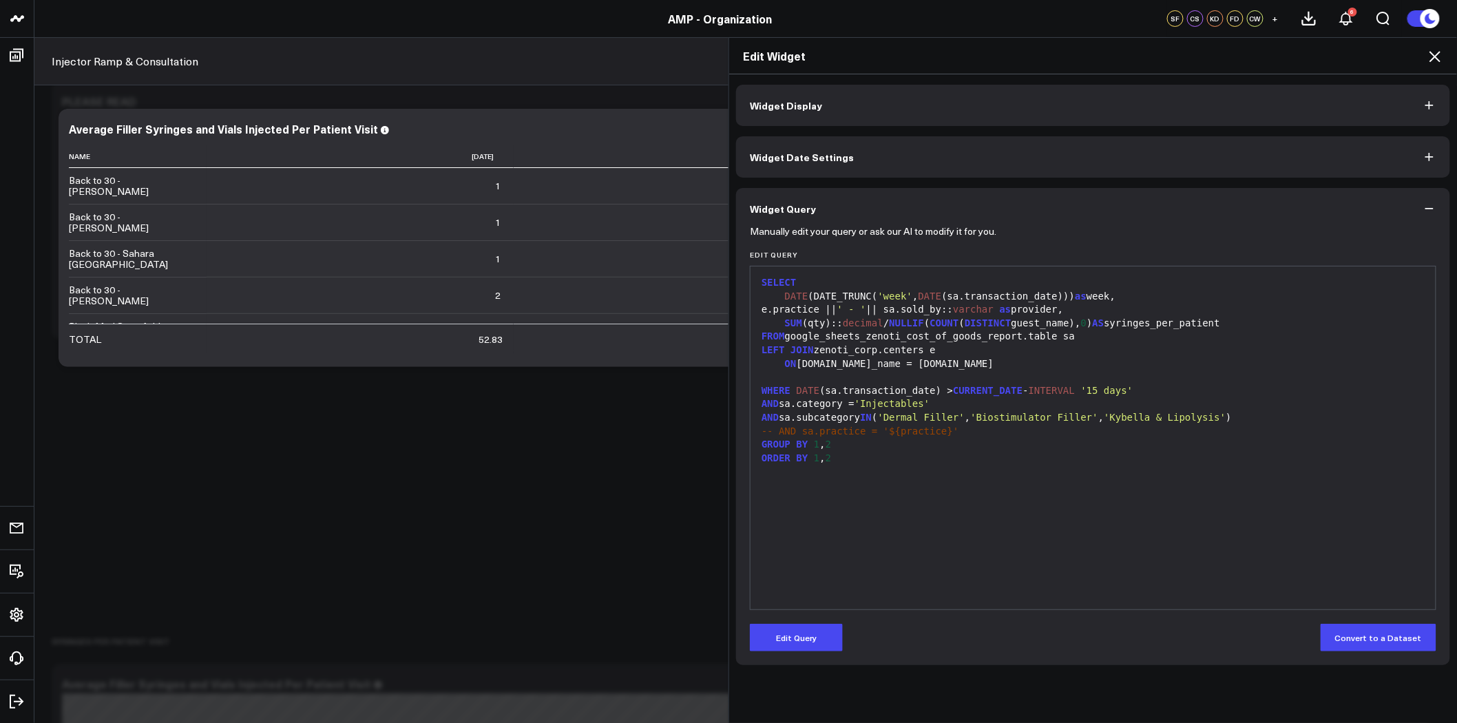
click at [814, 104] on button "Widget Display" at bounding box center [1093, 105] width 714 height 41
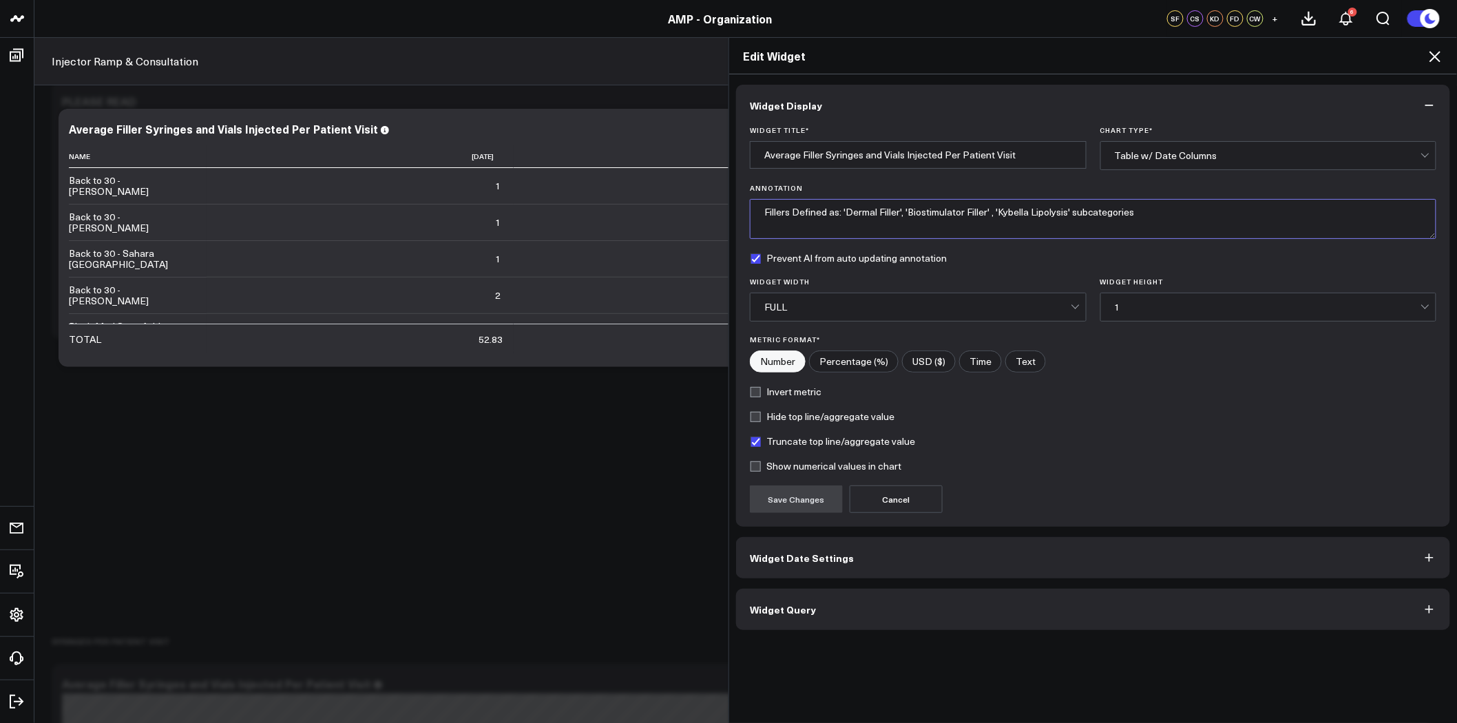
drag, startPoint x: 1151, startPoint y: 215, endPoint x: 629, endPoint y: 209, distance: 521.9
click at [629, 209] on div "Edit Widget Widget Display Widget Title * Average Filler Syringes and Vials Inj…" at bounding box center [728, 380] width 1457 height 686
paste textarea "are considered to be Dermal Fillers, Biostimulator Fillers, and Kybella"
type textarea "Fillers are considered to be Dermal Fillers, Biostimulator Fillers, and Kybella"
click at [809, 494] on button "Save Changes" at bounding box center [796, 499] width 93 height 28
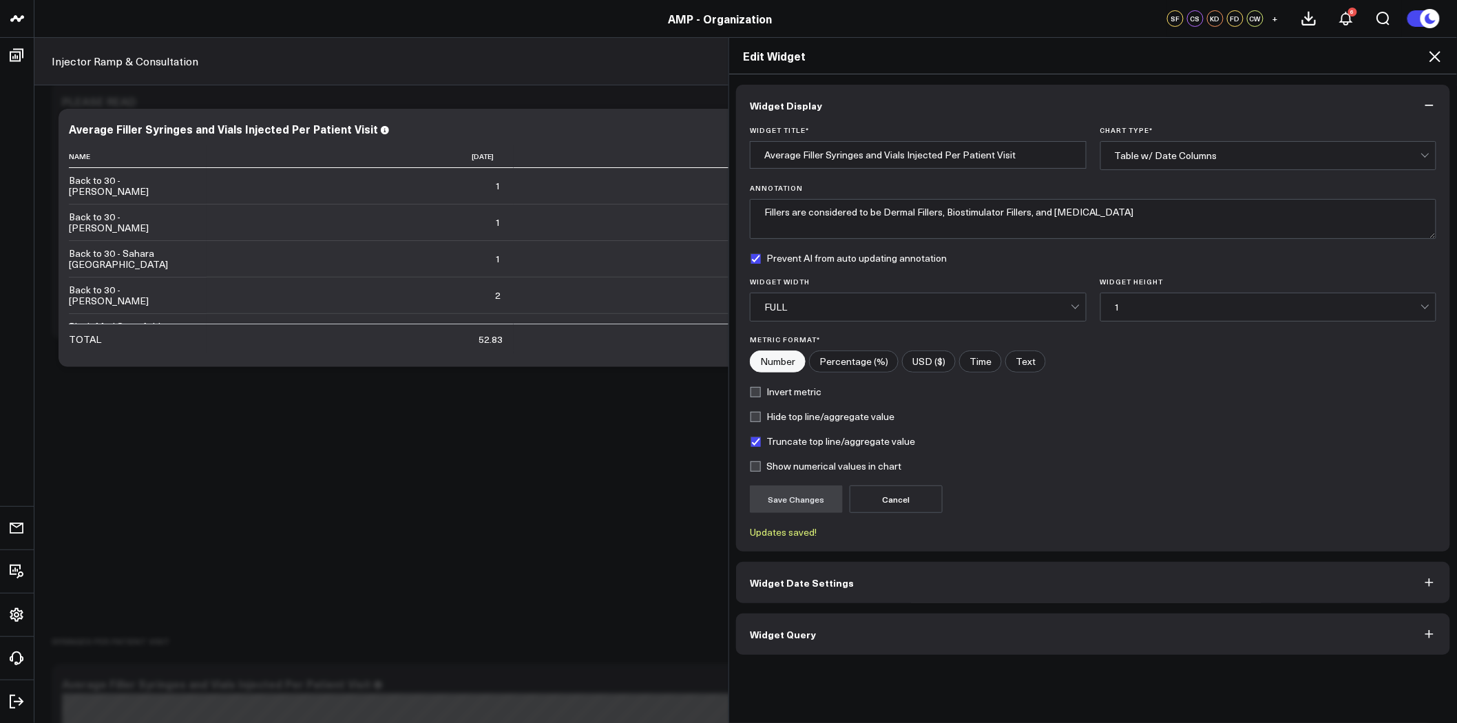
click at [1437, 59] on icon at bounding box center [1434, 56] width 11 height 11
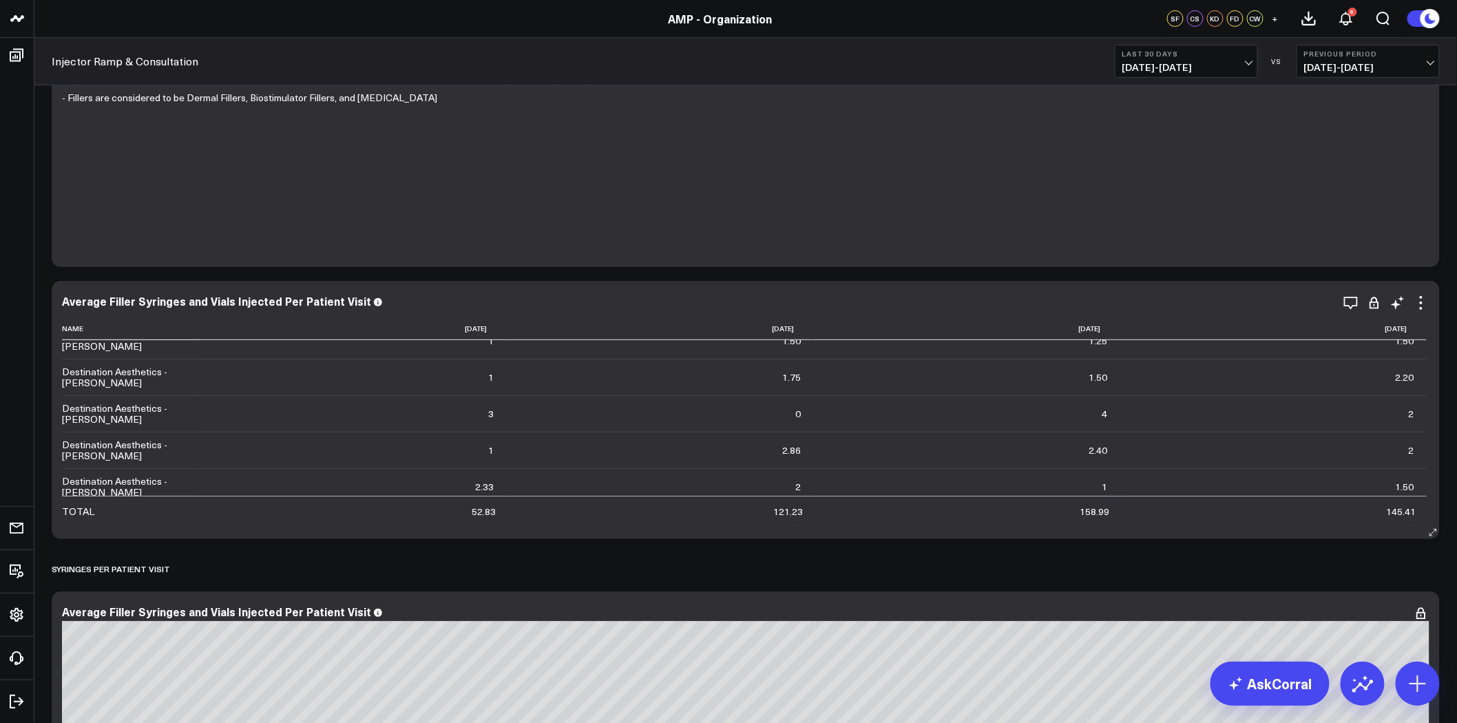
scroll to position [153, 0]
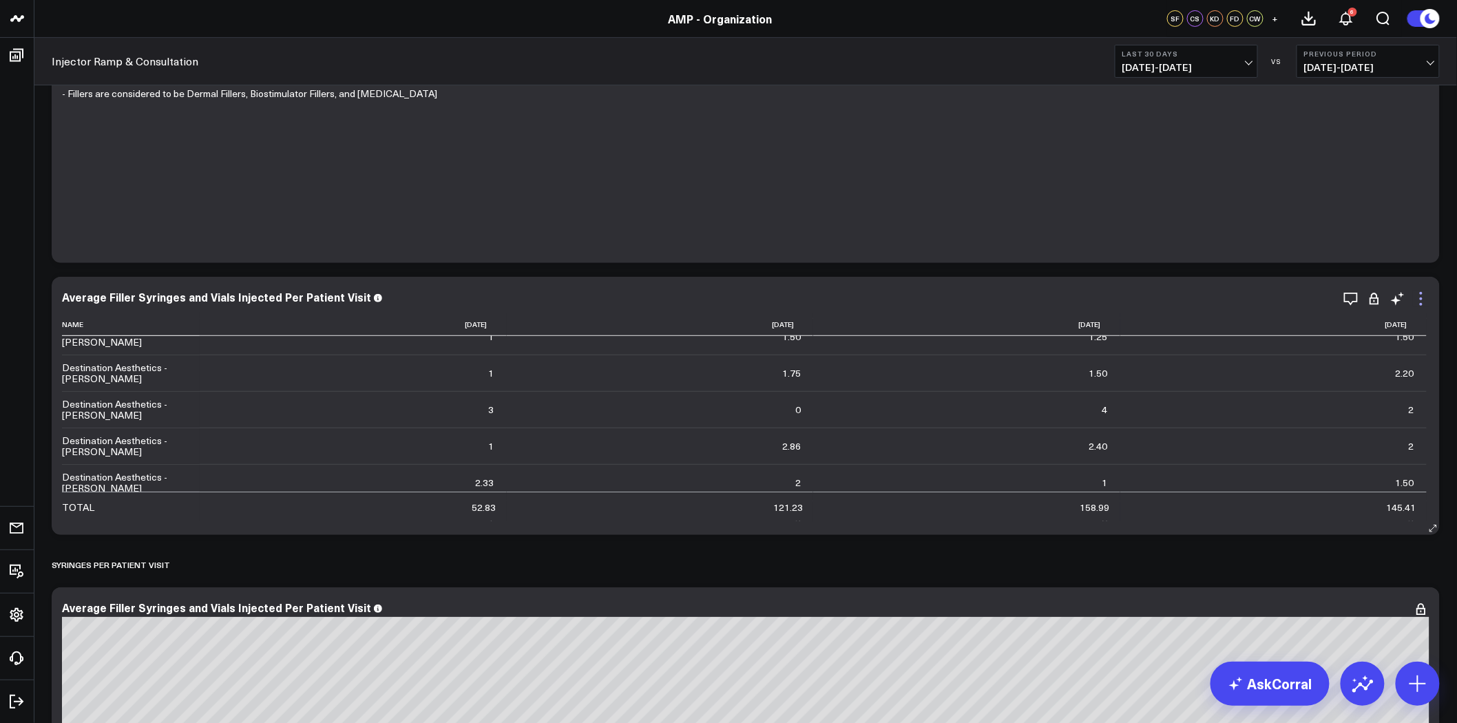
click at [1419, 295] on icon at bounding box center [1421, 299] width 17 height 17
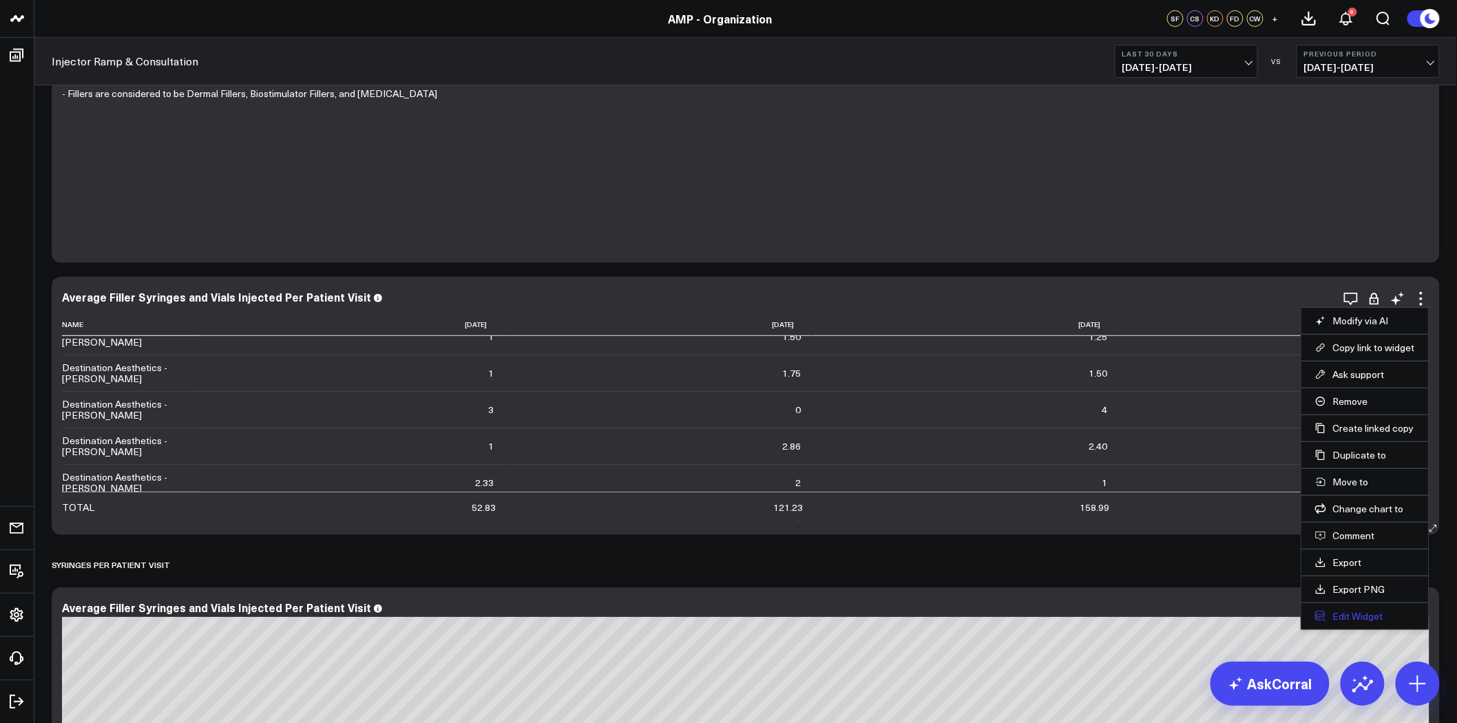
click at [1368, 618] on button "Edit Widget" at bounding box center [1365, 616] width 100 height 12
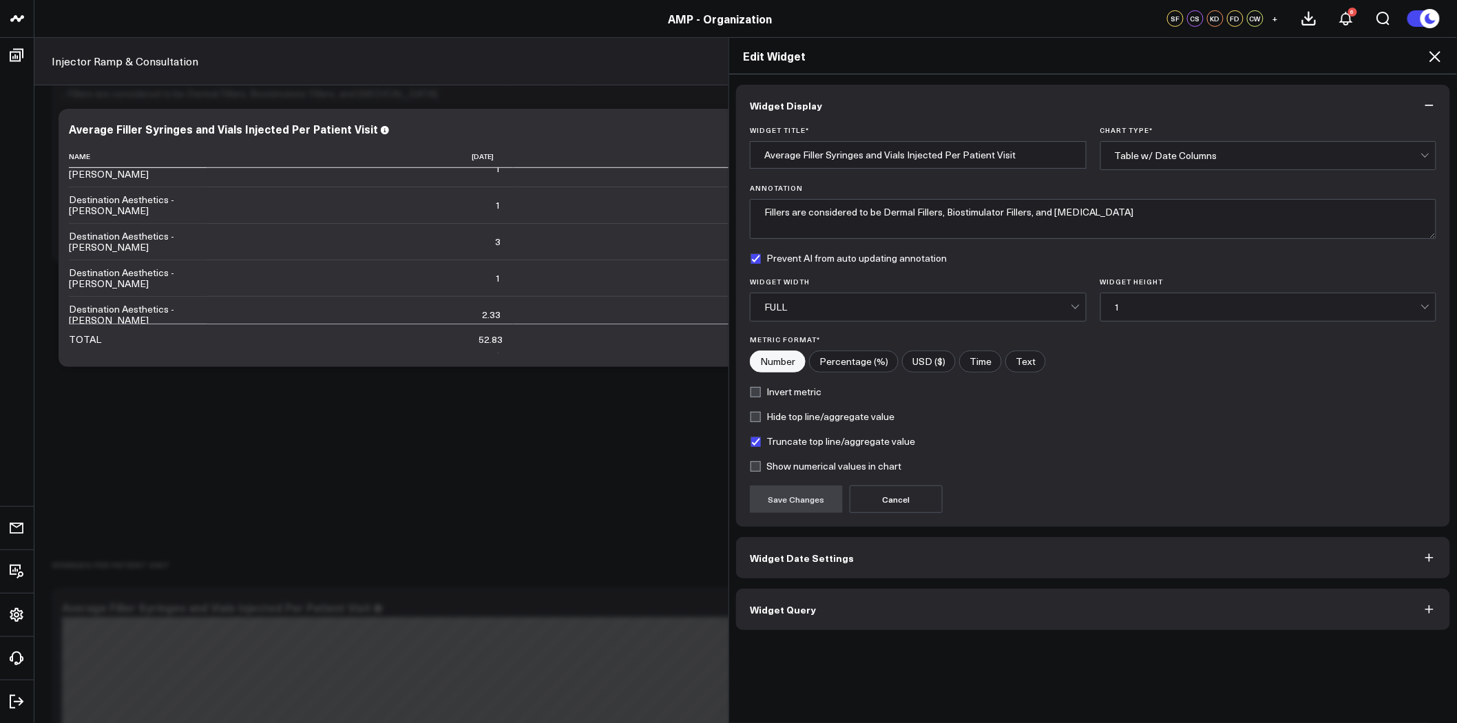
click at [948, 607] on button "Widget Query" at bounding box center [1093, 609] width 714 height 41
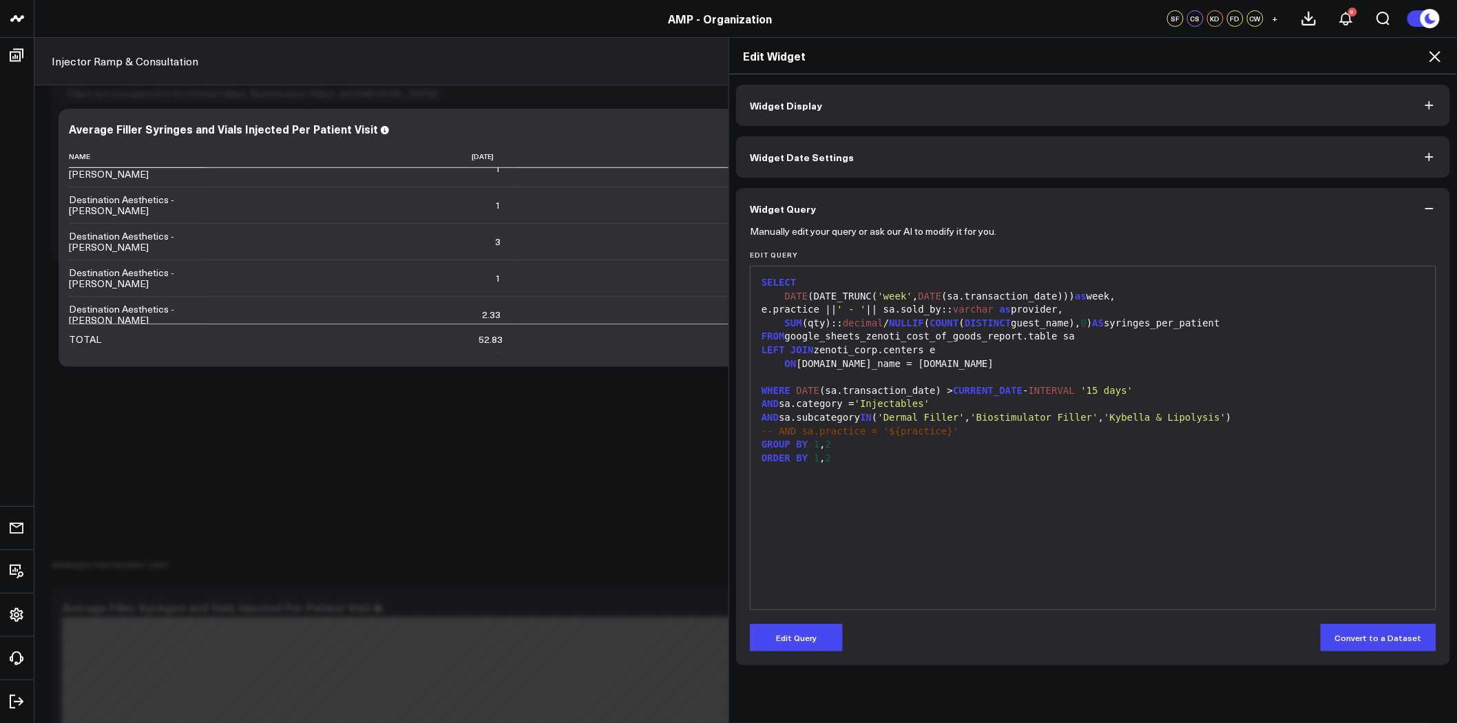
click at [862, 148] on button "Widget Date Settings" at bounding box center [1093, 156] width 714 height 41
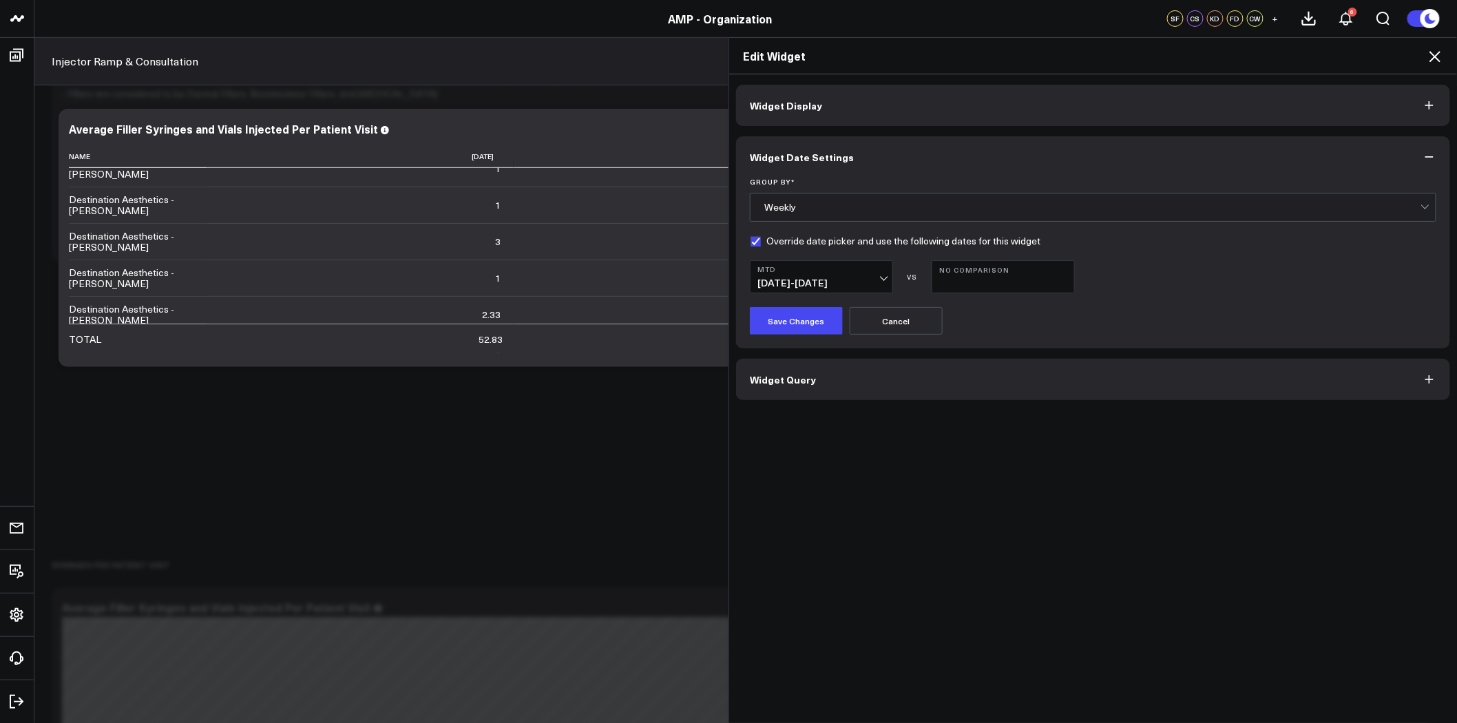
click at [878, 98] on button "Widget Display" at bounding box center [1093, 105] width 714 height 41
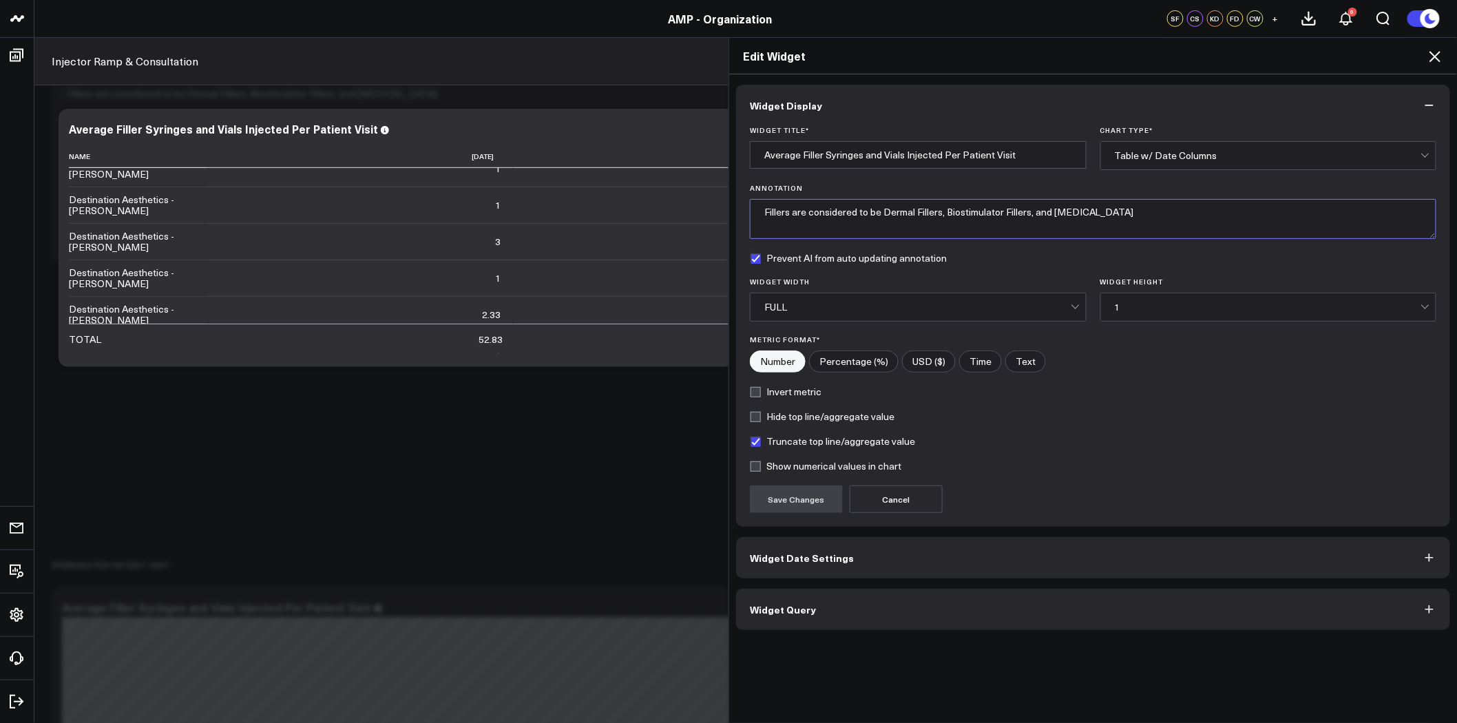
click at [1097, 214] on textarea "Fillers are considered to be Dermal Fillers, Biostimulator Fillers, and Kybella" at bounding box center [1093, 219] width 686 height 40
type textarea "Fillers are considered to be Dermal Fillers, Biostimulator Fillers, and Kybella…"
click at [925, 615] on button "Widget Query" at bounding box center [1093, 609] width 714 height 41
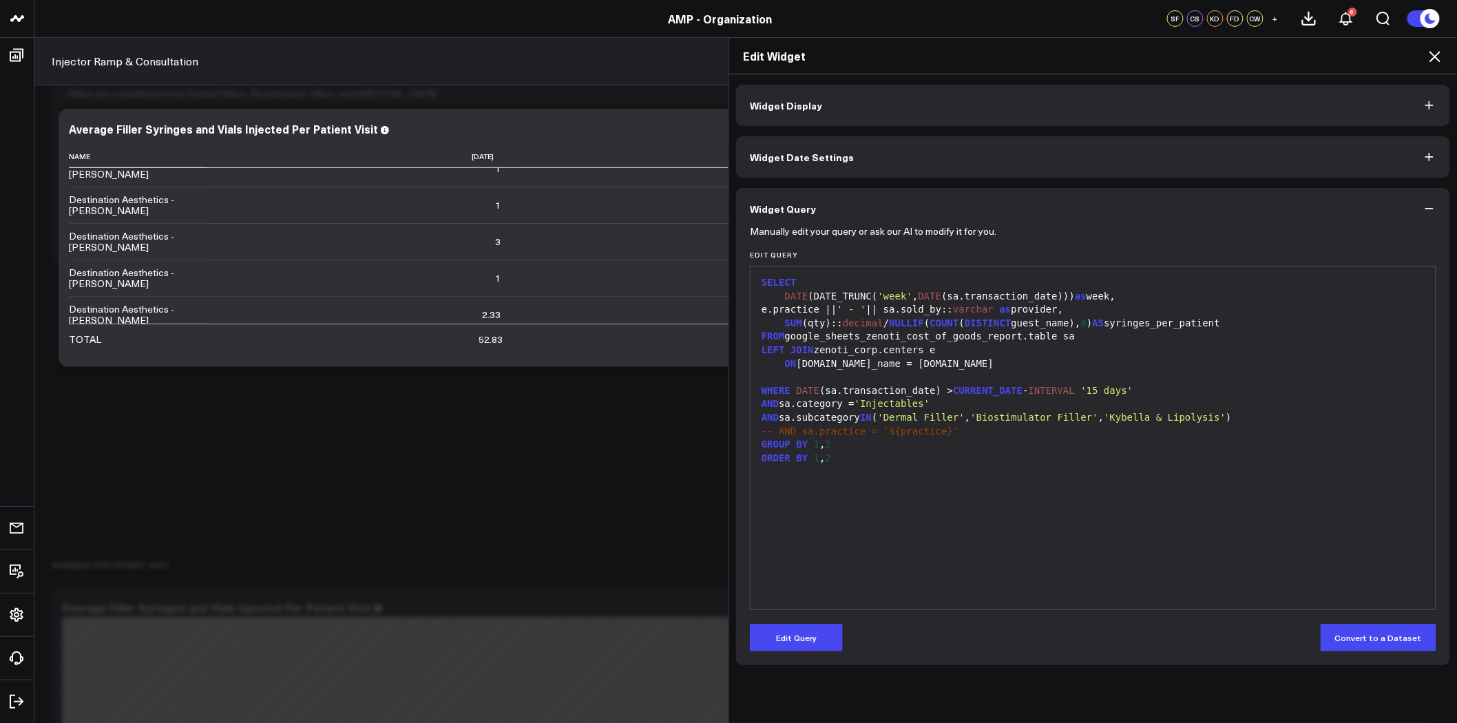
click at [834, 94] on button "Widget Display" at bounding box center [1093, 105] width 714 height 41
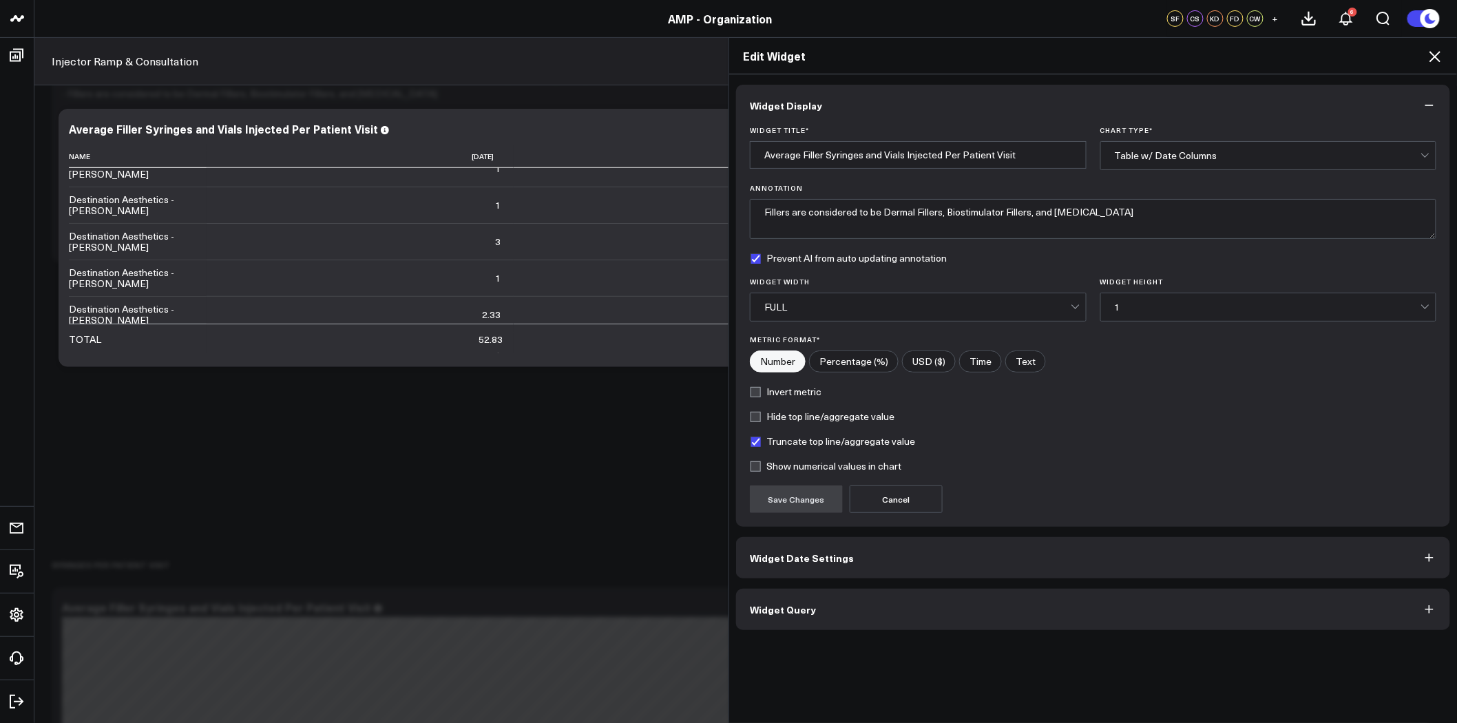
click at [843, 556] on button "Widget Date Settings" at bounding box center [1093, 557] width 714 height 41
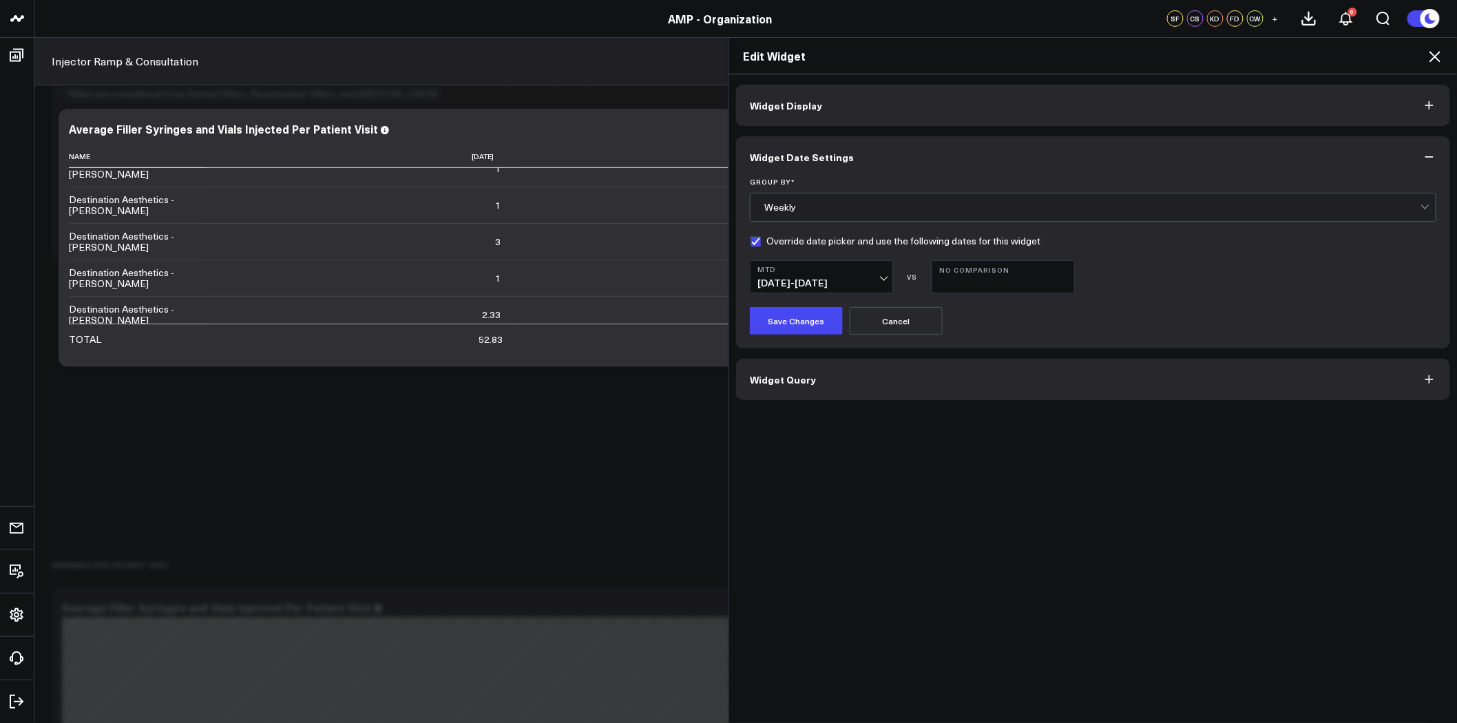
click at [920, 373] on button "Widget Query" at bounding box center [1093, 379] width 714 height 41
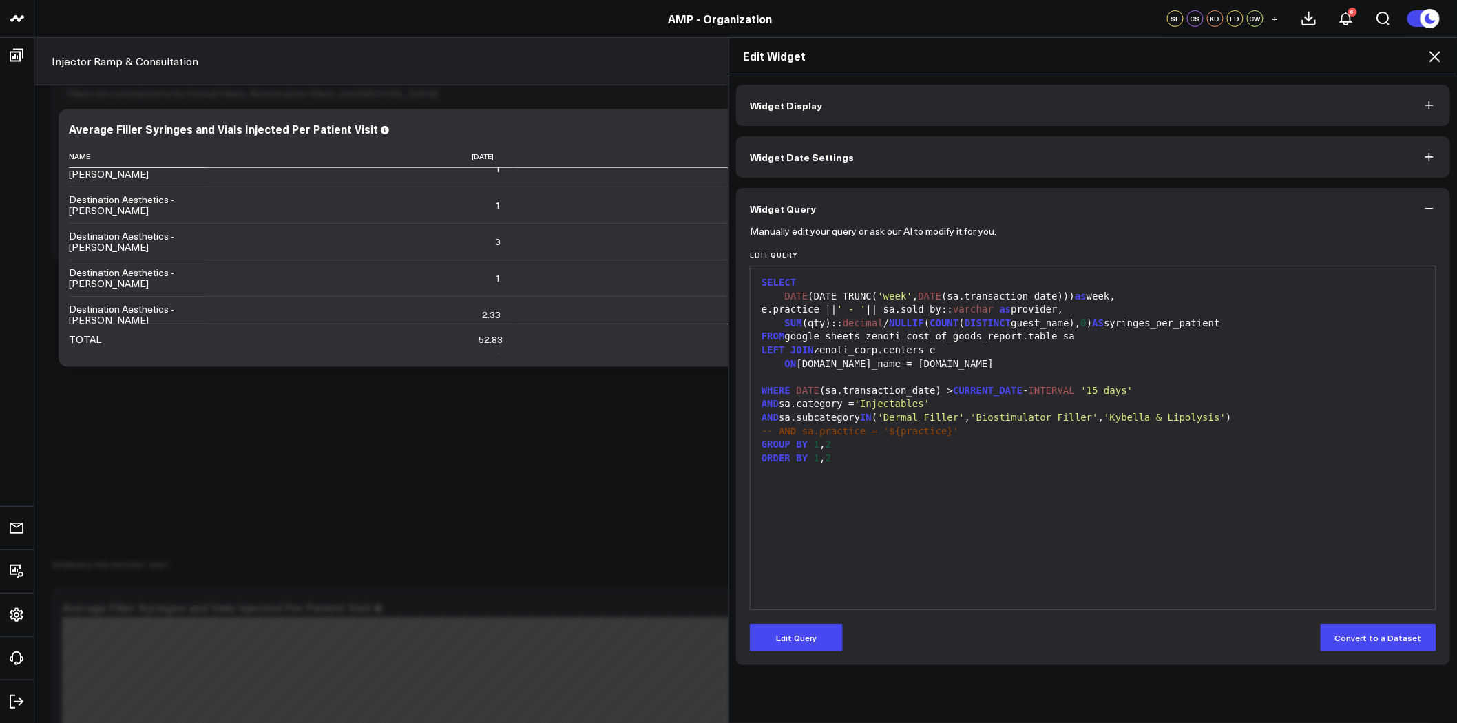
click at [848, 162] on button "Widget Date Settings" at bounding box center [1093, 156] width 714 height 41
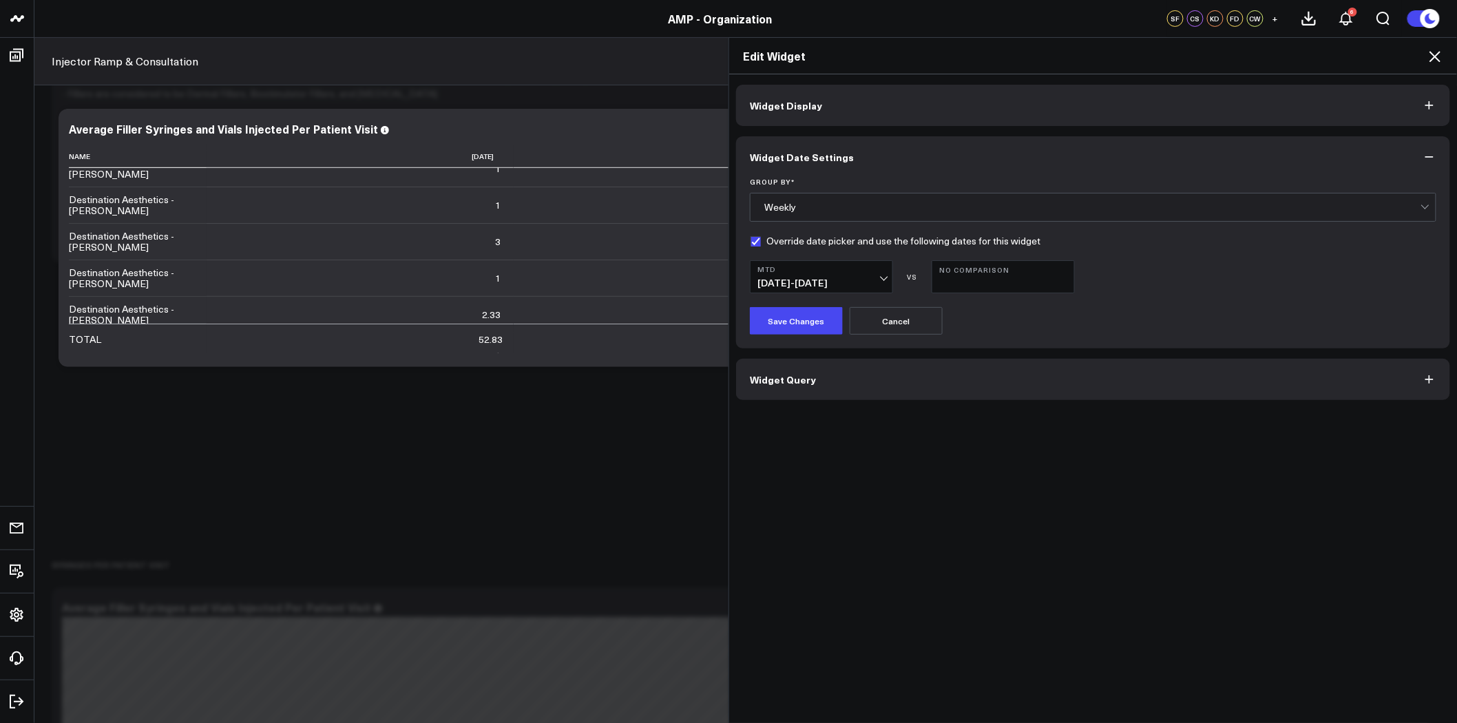
click at [910, 91] on button "Widget Display" at bounding box center [1093, 105] width 714 height 41
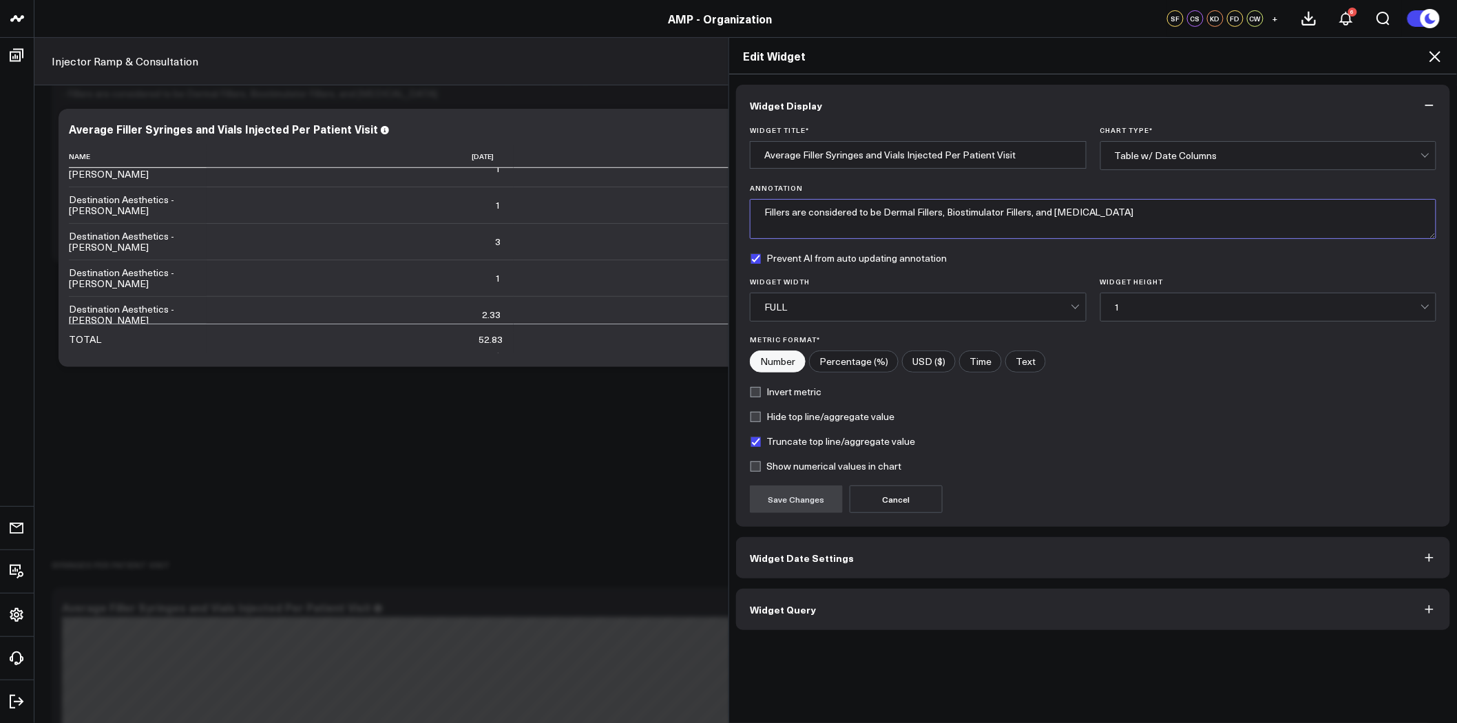
click at [1102, 215] on textarea "Fillers are considered to be Dermal Fillers, Biostimulator Fillers, and Kybella" at bounding box center [1093, 219] width 686 height 40
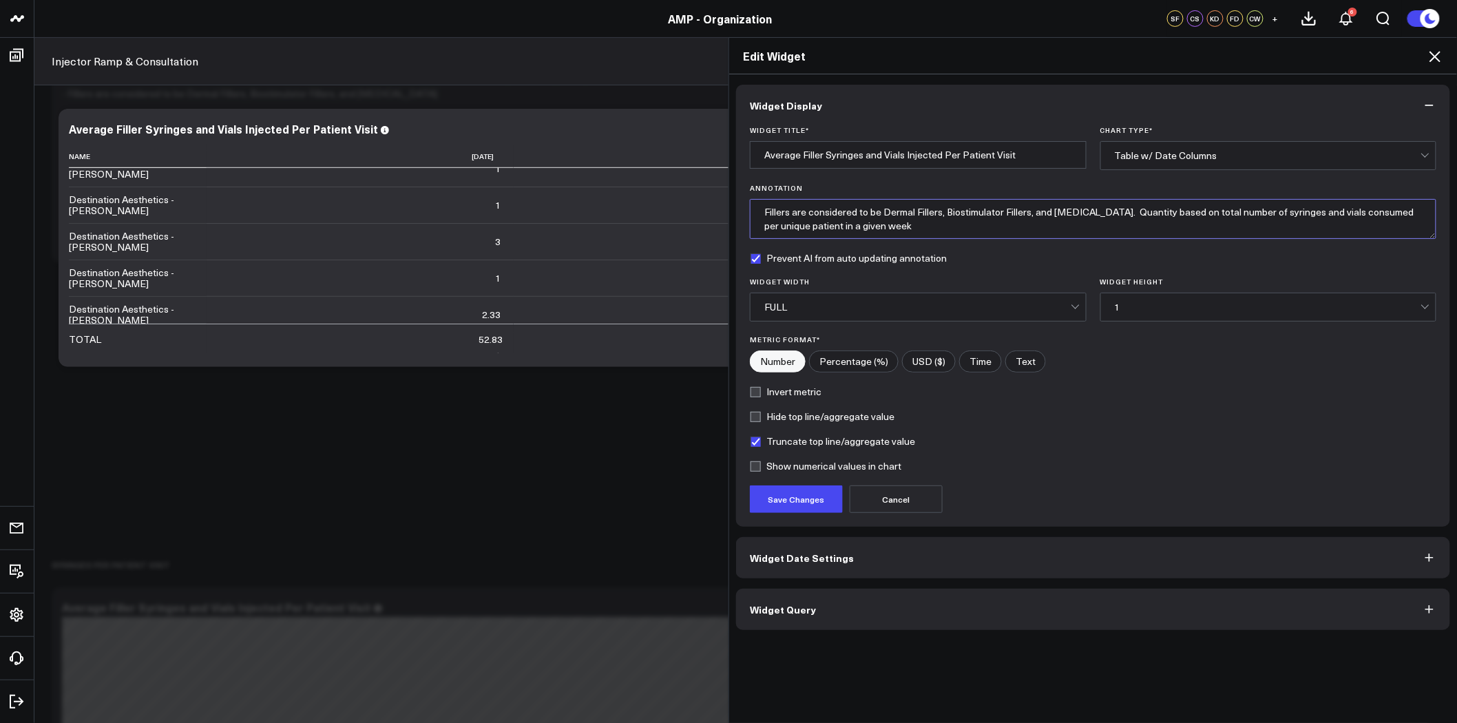
drag, startPoint x: 864, startPoint y: 222, endPoint x: 704, endPoint y: 200, distance: 161.2
click at [704, 200] on div "Edit Widget Widget Display Widget Title * Average Filler Syringes and Vials Inj…" at bounding box center [728, 380] width 1457 height 686
type textarea "Fillers are considered to be Dermal Fillers, Biostimulator Fillers, and Kybella…"
click at [803, 501] on button "Save Changes" at bounding box center [796, 499] width 93 height 28
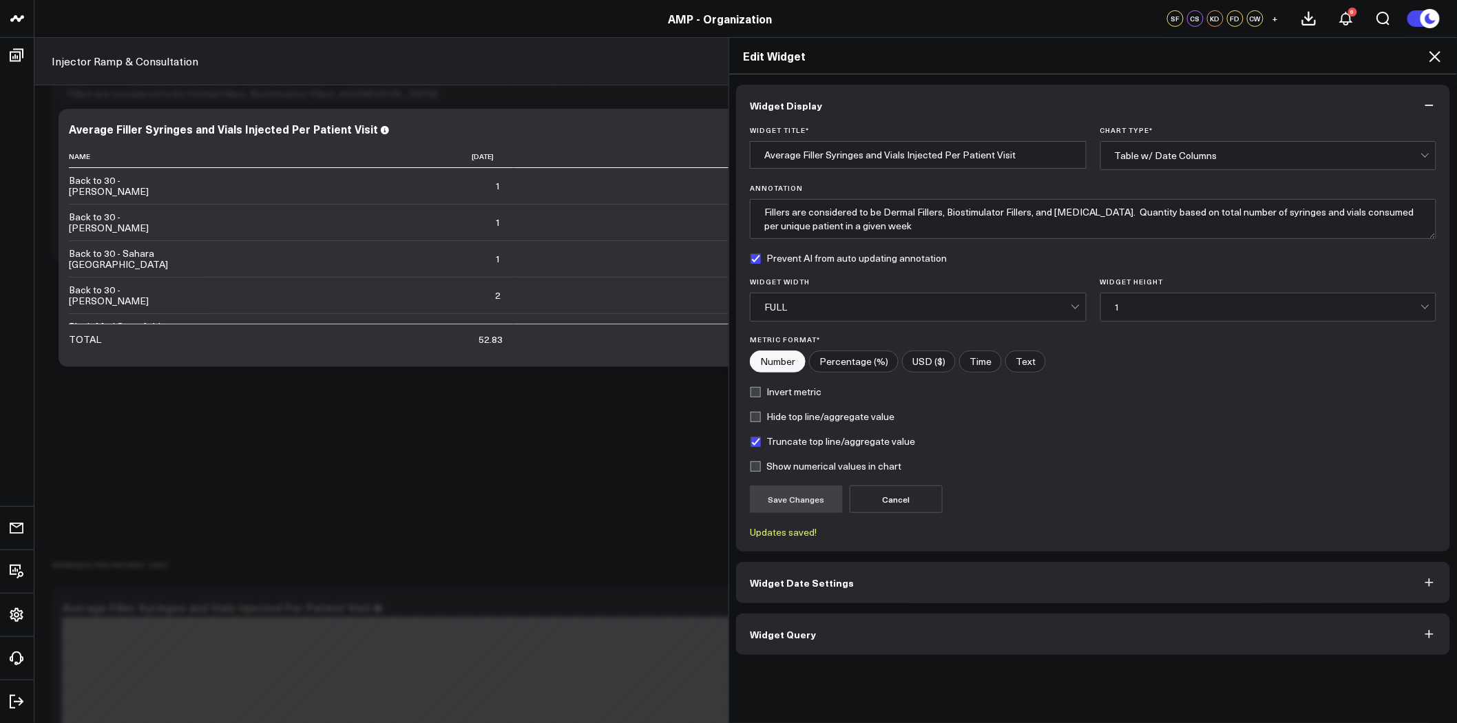
click at [1438, 52] on icon at bounding box center [1435, 56] width 17 height 17
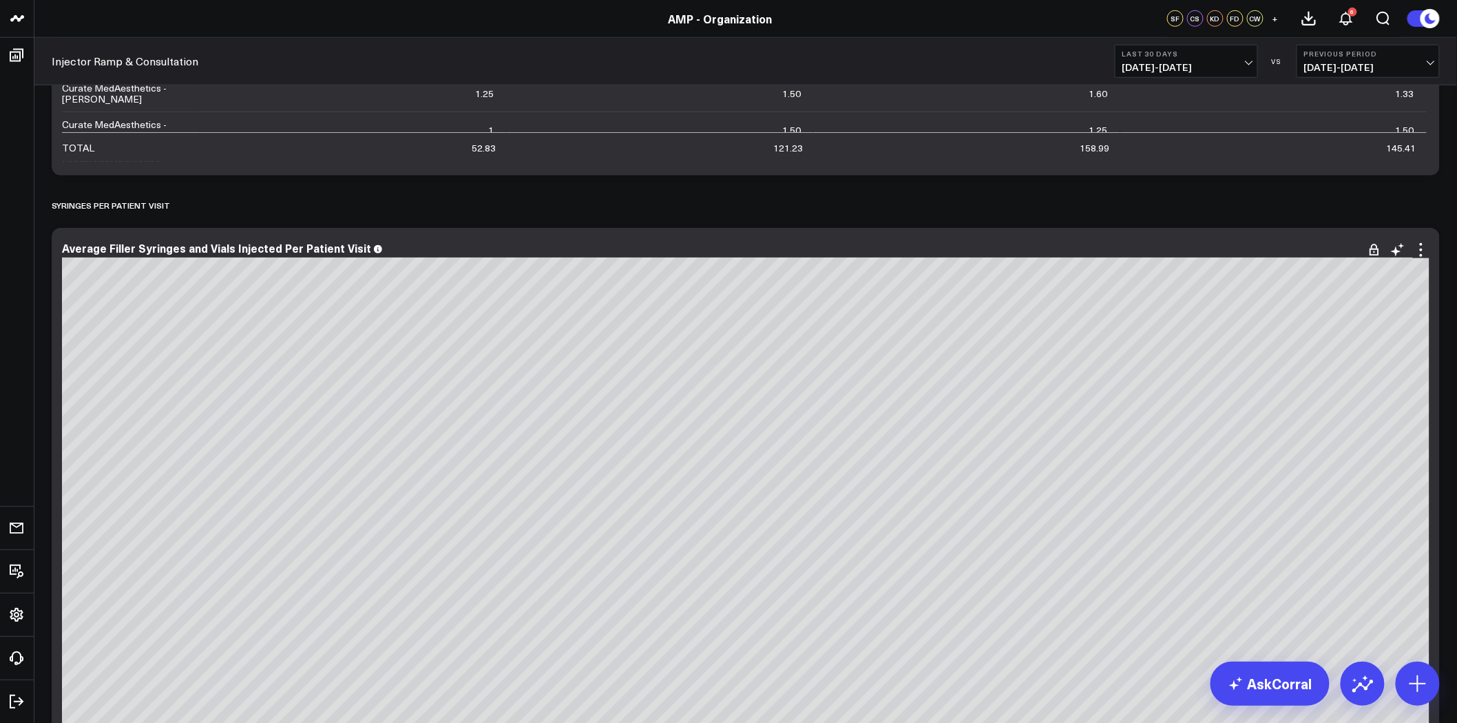
scroll to position [535, 0]
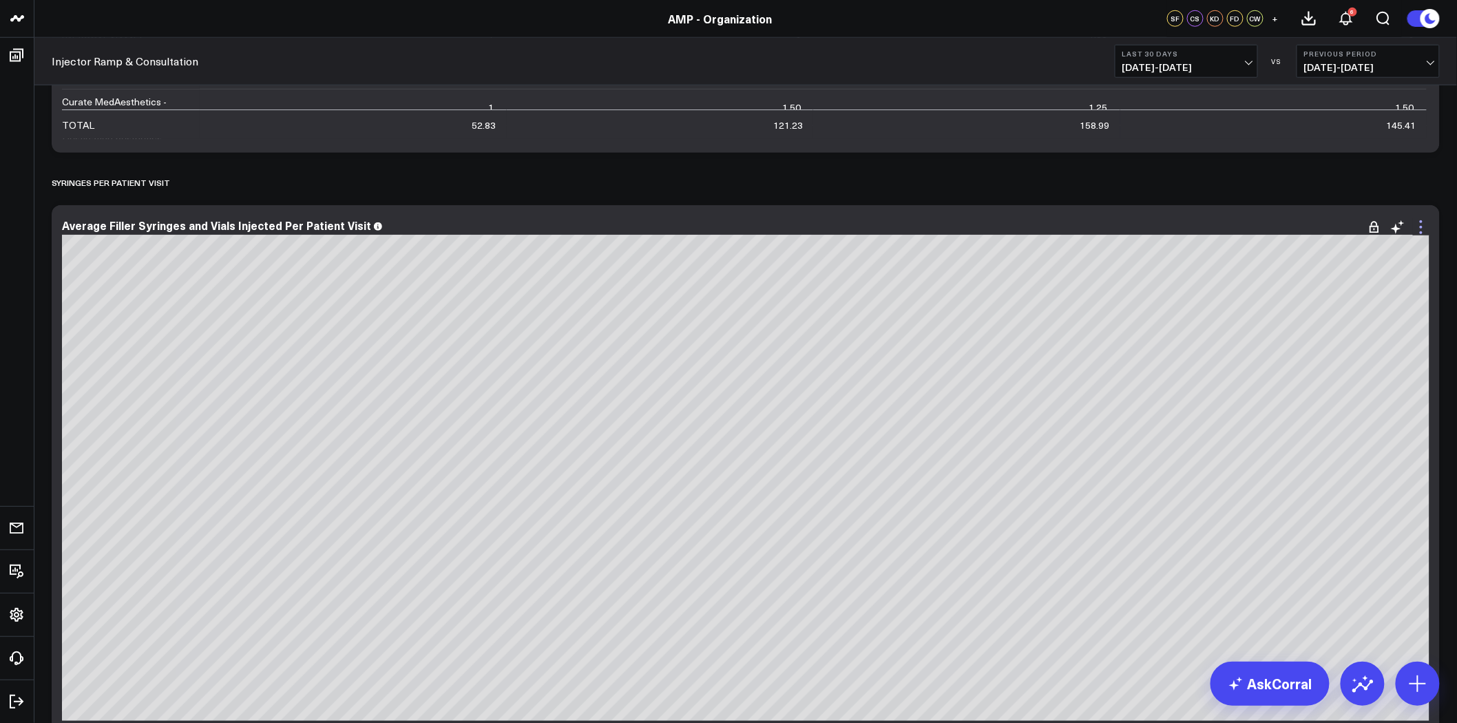
click at [1419, 224] on icon at bounding box center [1421, 227] width 17 height 17
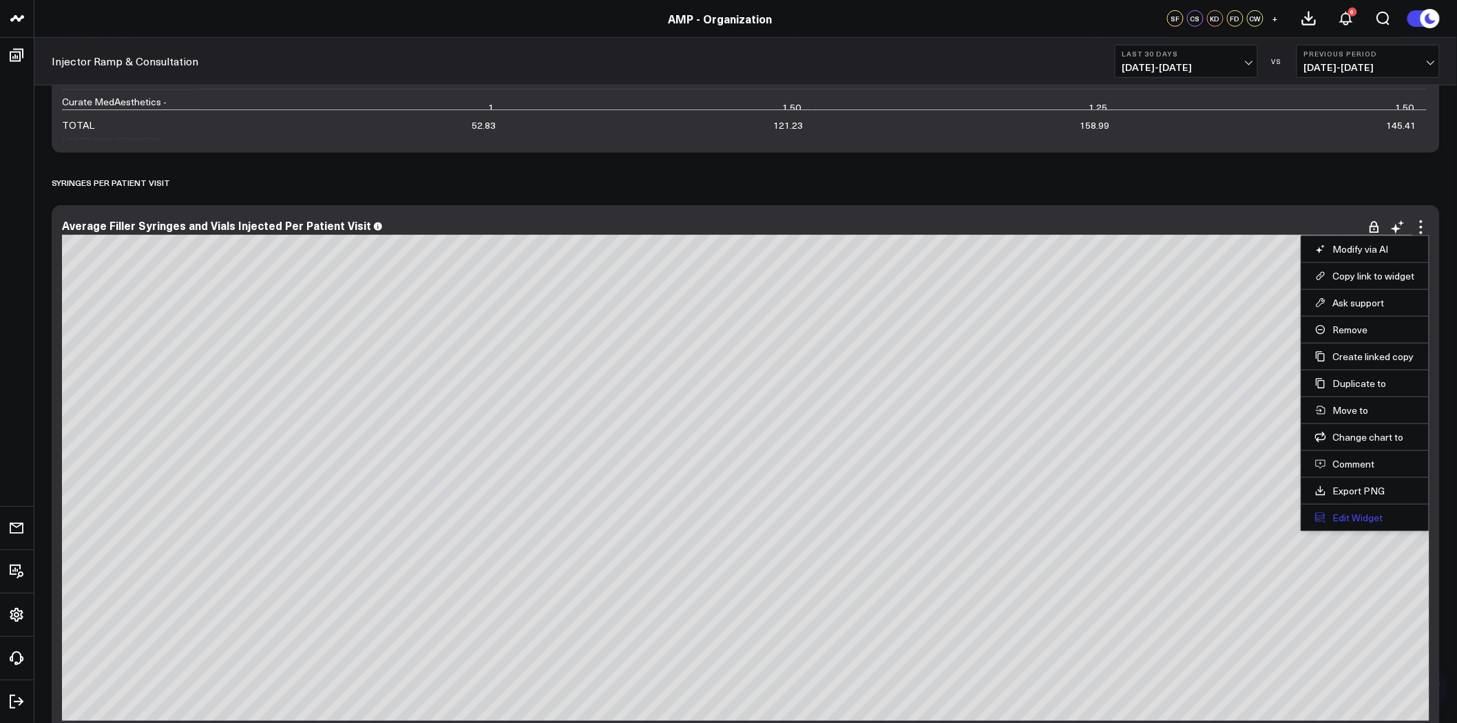
click at [1340, 522] on button "Edit Widget" at bounding box center [1365, 518] width 100 height 12
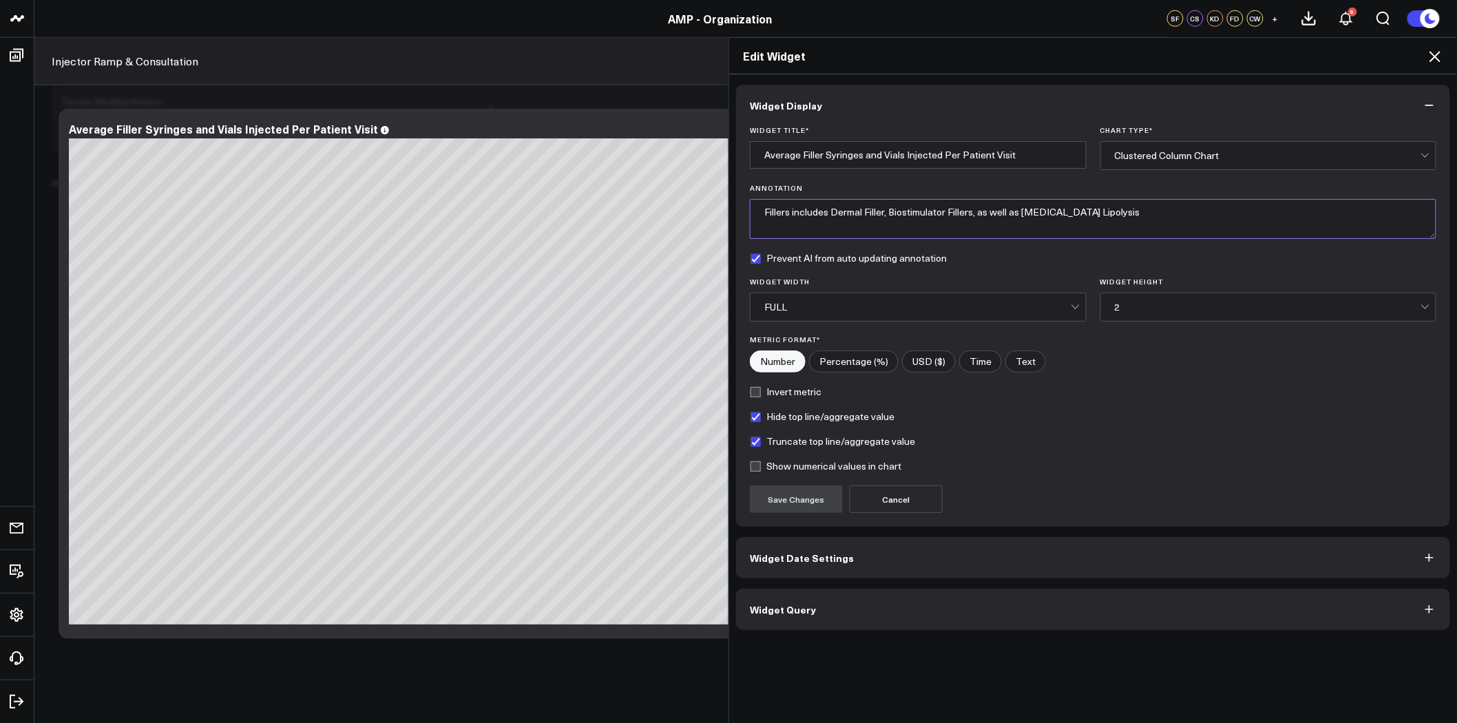
drag, startPoint x: 1093, startPoint y: 218, endPoint x: 571, endPoint y: 187, distance: 522.1
click at [571, 187] on div "Edit Widget Widget Display Widget Title * Average Filler Syringes and Vials Inj…" at bounding box center [728, 380] width 1457 height 686
paste textarea "are considered to be Dermal Fillers, Biostimulator Fillers, and Kybella. Quanti…"
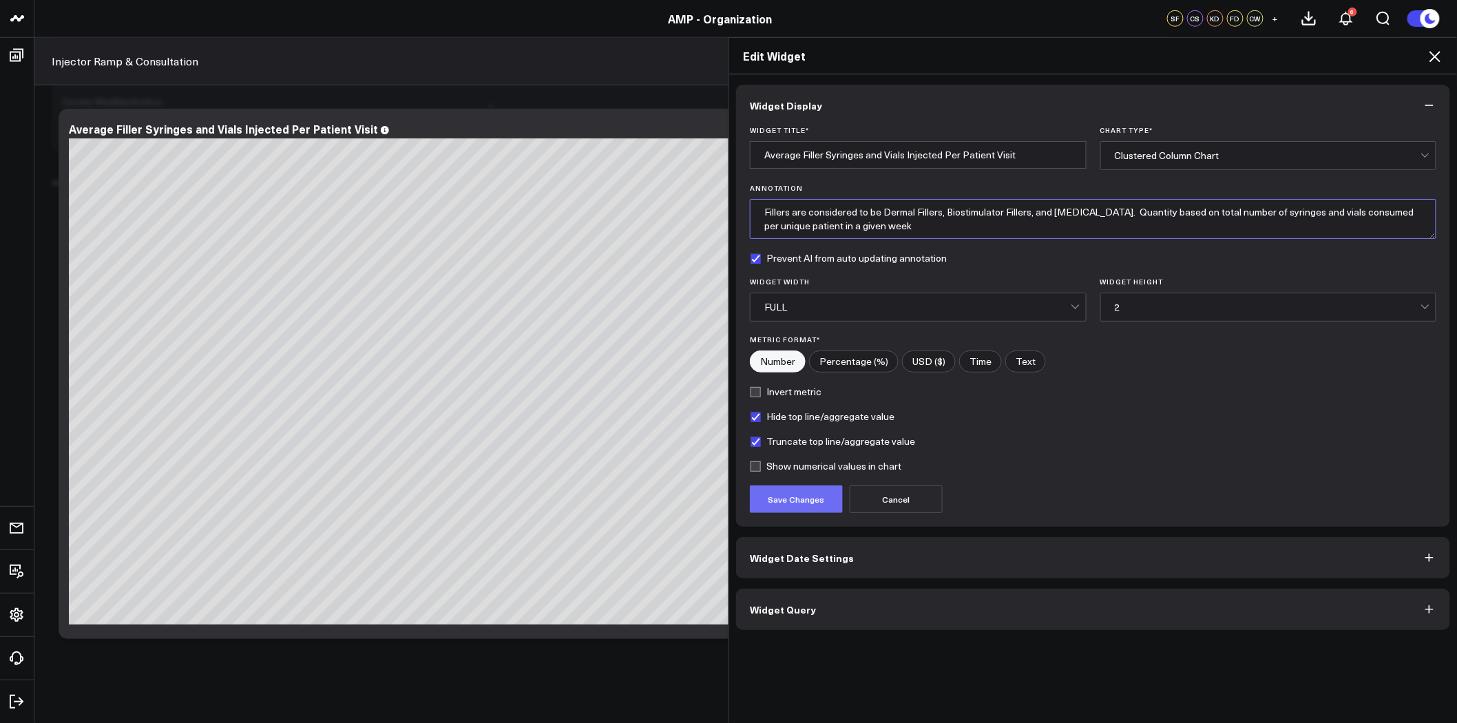
type textarea "Fillers are considered to be Dermal Fillers, Biostimulator Fillers, and Kybella…"
click at [790, 501] on button "Save Changes" at bounding box center [796, 499] width 93 height 28
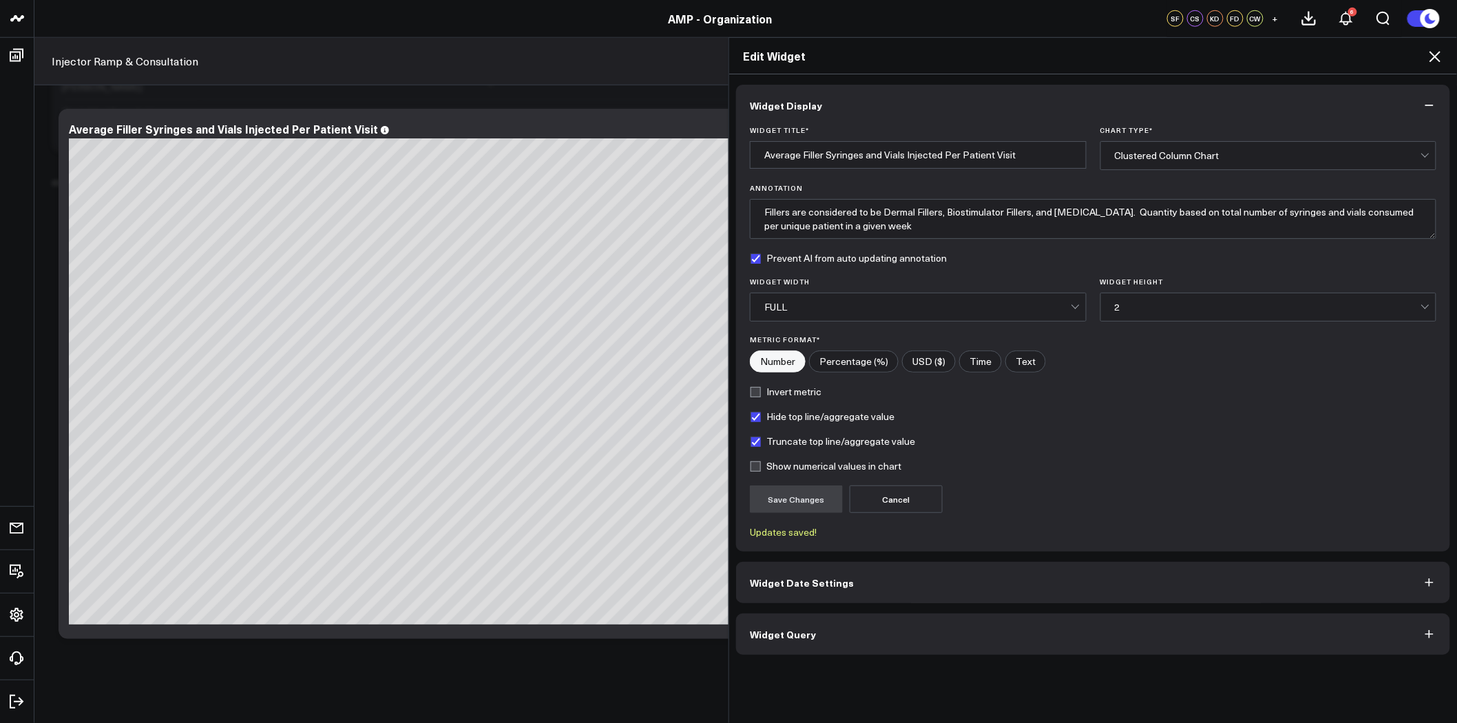
click at [1434, 55] on icon at bounding box center [1434, 56] width 11 height 11
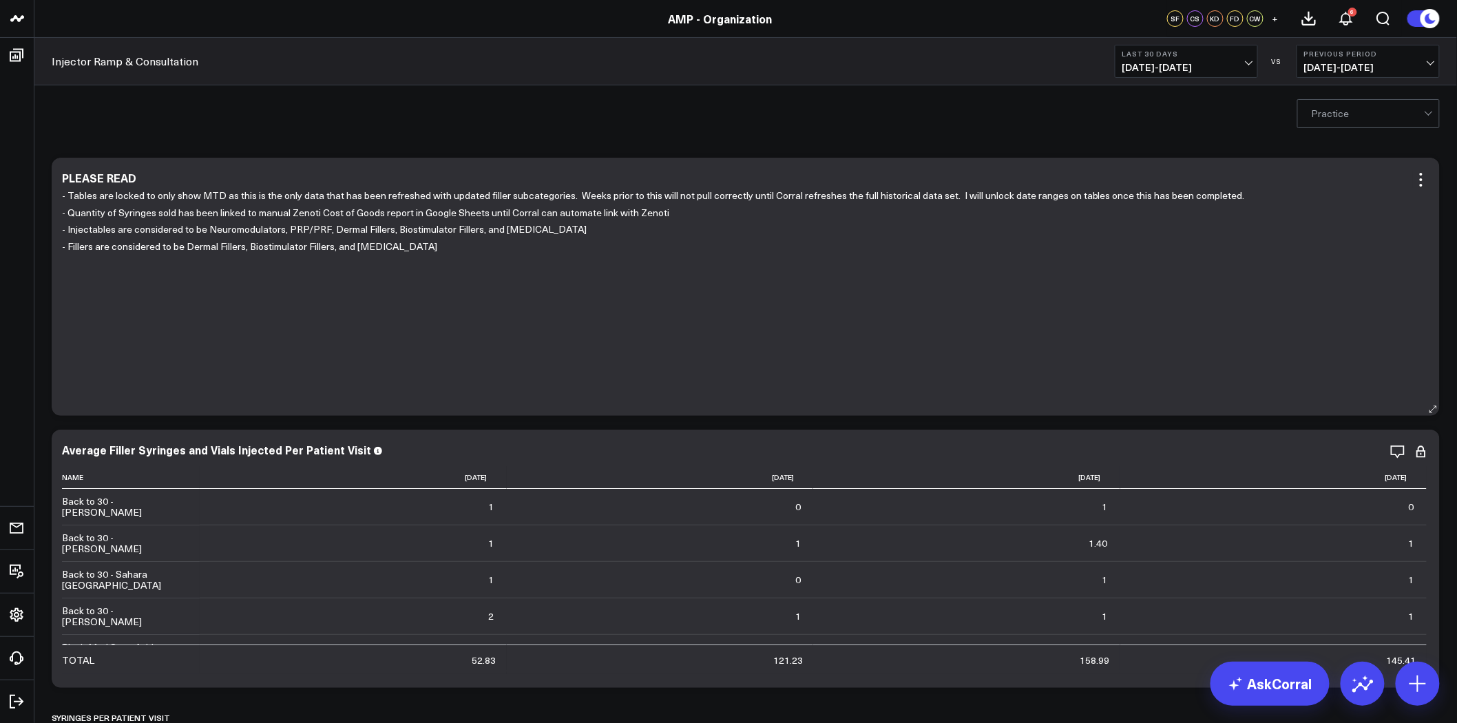
click at [425, 244] on p "- Fillers are considered to be Dermal Fillers, Biostimulator Fillers, and [MEDI…" at bounding box center [740, 246] width 1357 height 17
click at [1420, 180] on icon at bounding box center [1421, 179] width 17 height 17
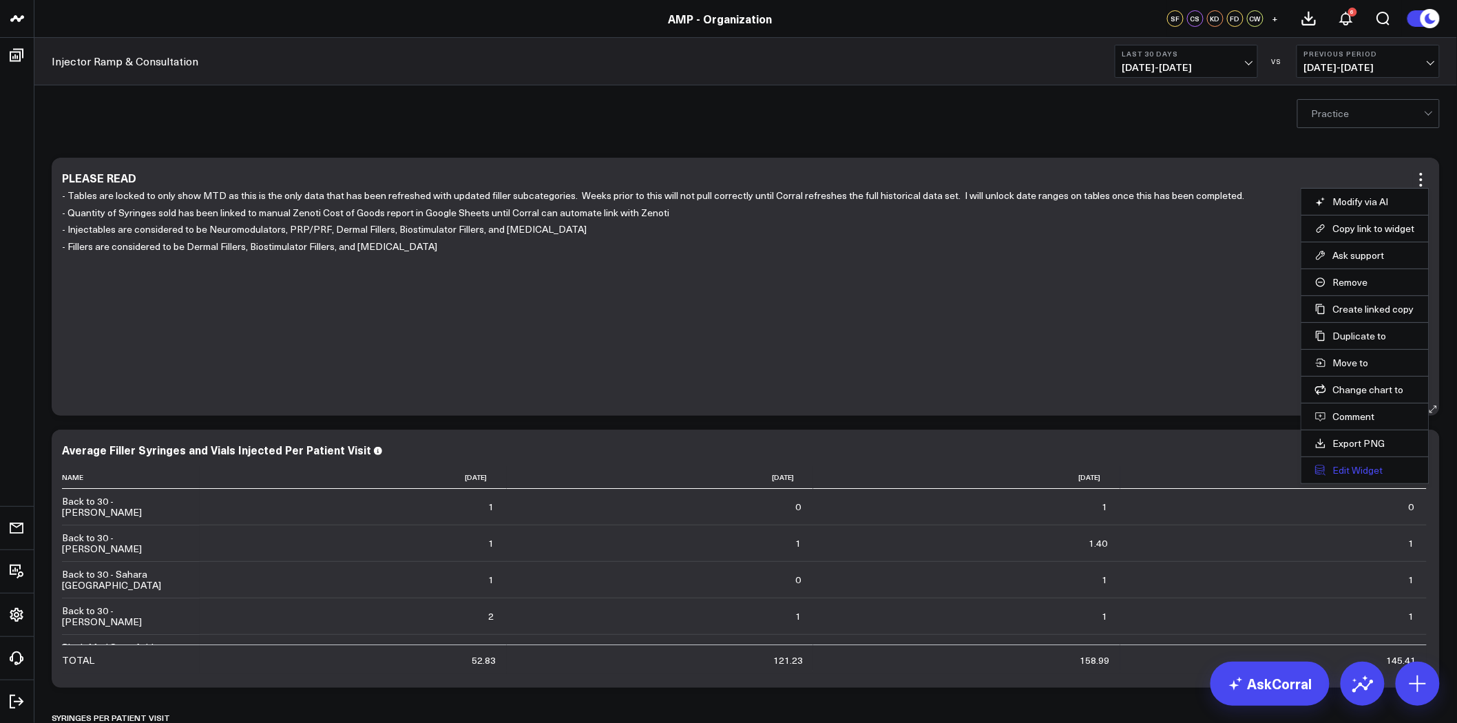
click at [1373, 466] on button "Edit Widget" at bounding box center [1365, 470] width 100 height 12
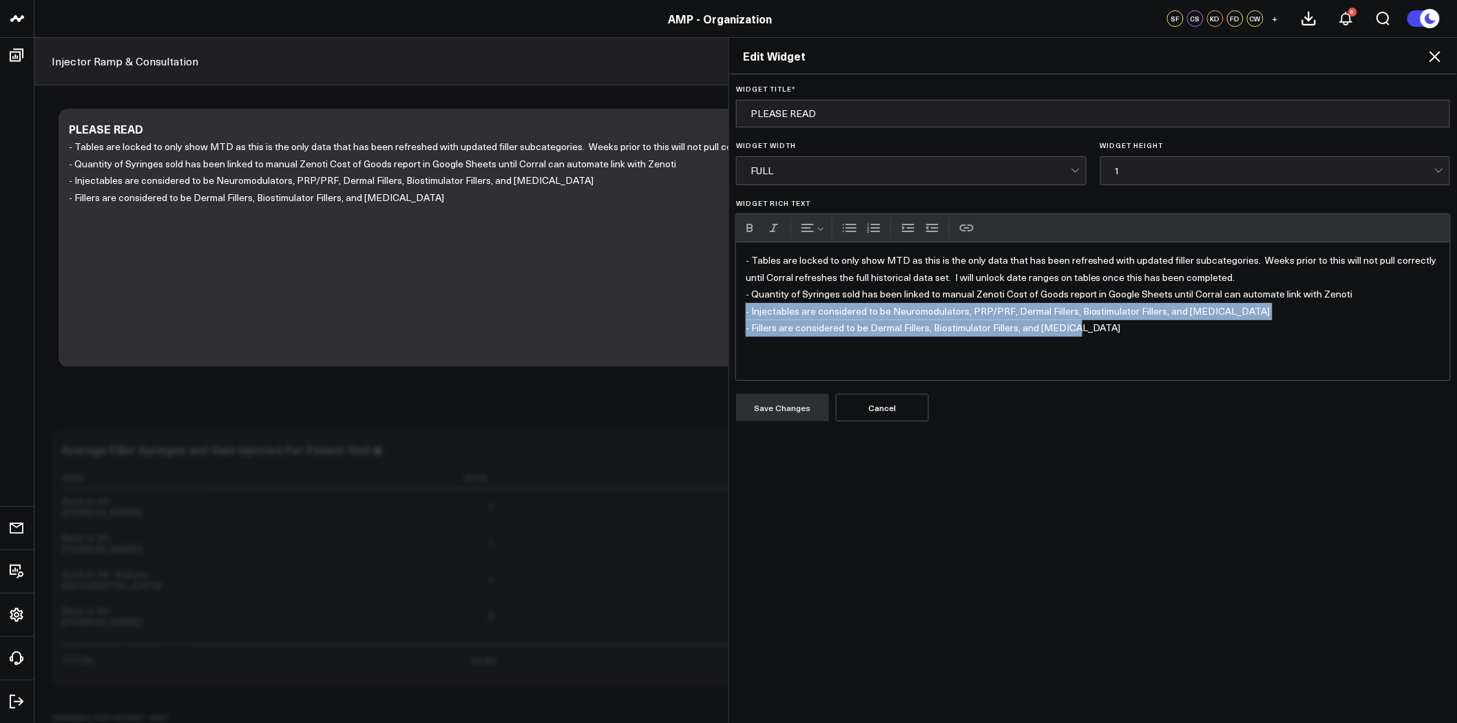
drag, startPoint x: 1130, startPoint y: 333, endPoint x: 698, endPoint y: 305, distance: 432.5
click at [698, 305] on div "Edit Widget Widget Title * PLEASE READ Widget Width FULL Widget Height 1 Widget…" at bounding box center [728, 380] width 1457 height 686
copy div "- Injectables are considered to be Neuromodulators, PRP/PRF, Dermal Fillers, Bi…"
click at [1440, 56] on icon at bounding box center [1435, 56] width 17 height 17
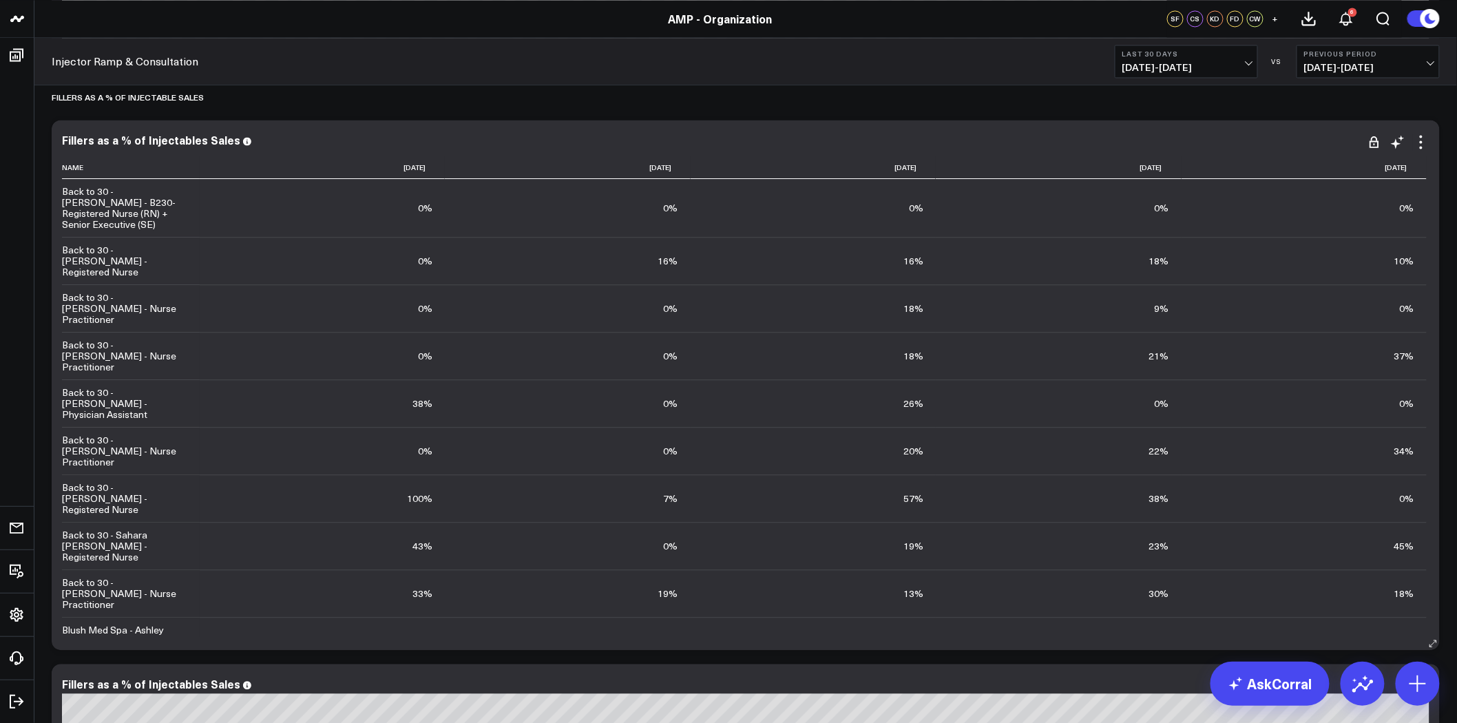
scroll to position [1147, 0]
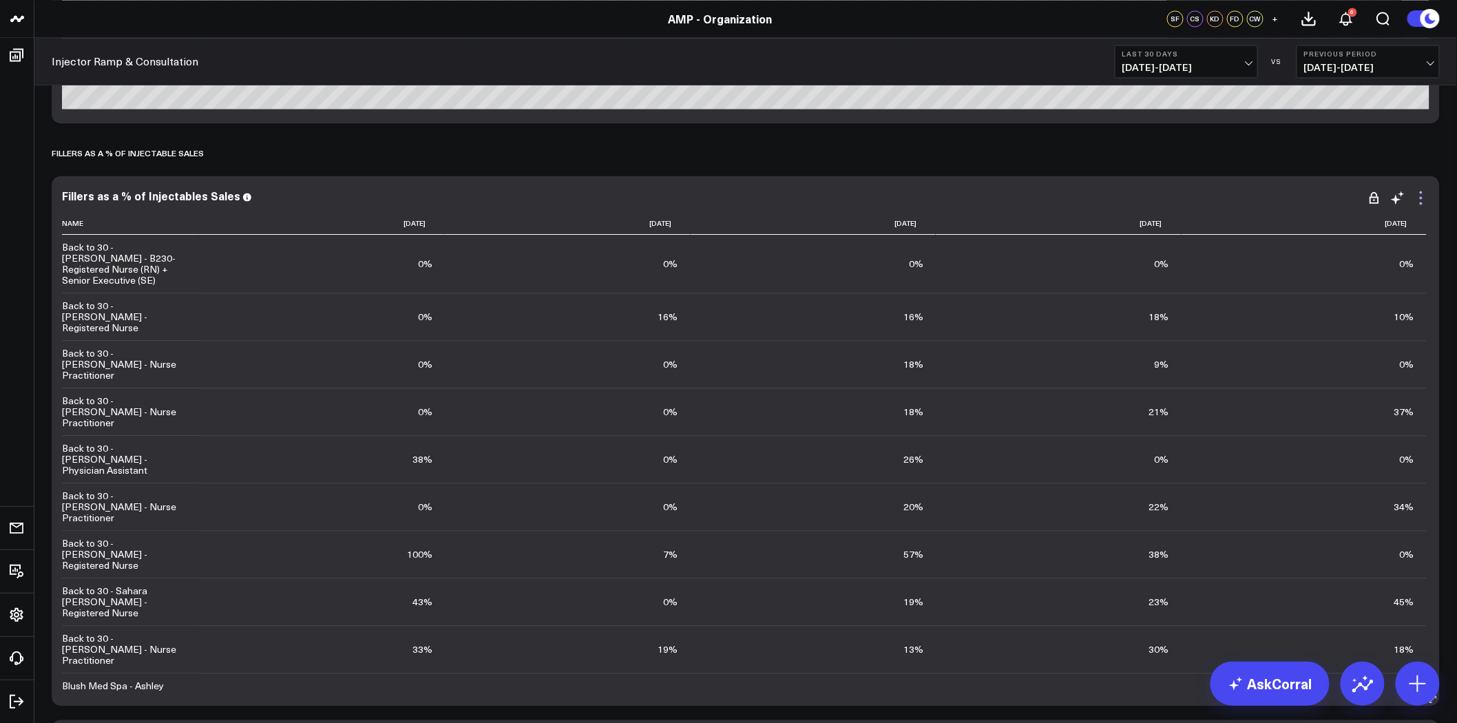
click at [1417, 200] on icon at bounding box center [1421, 197] width 17 height 17
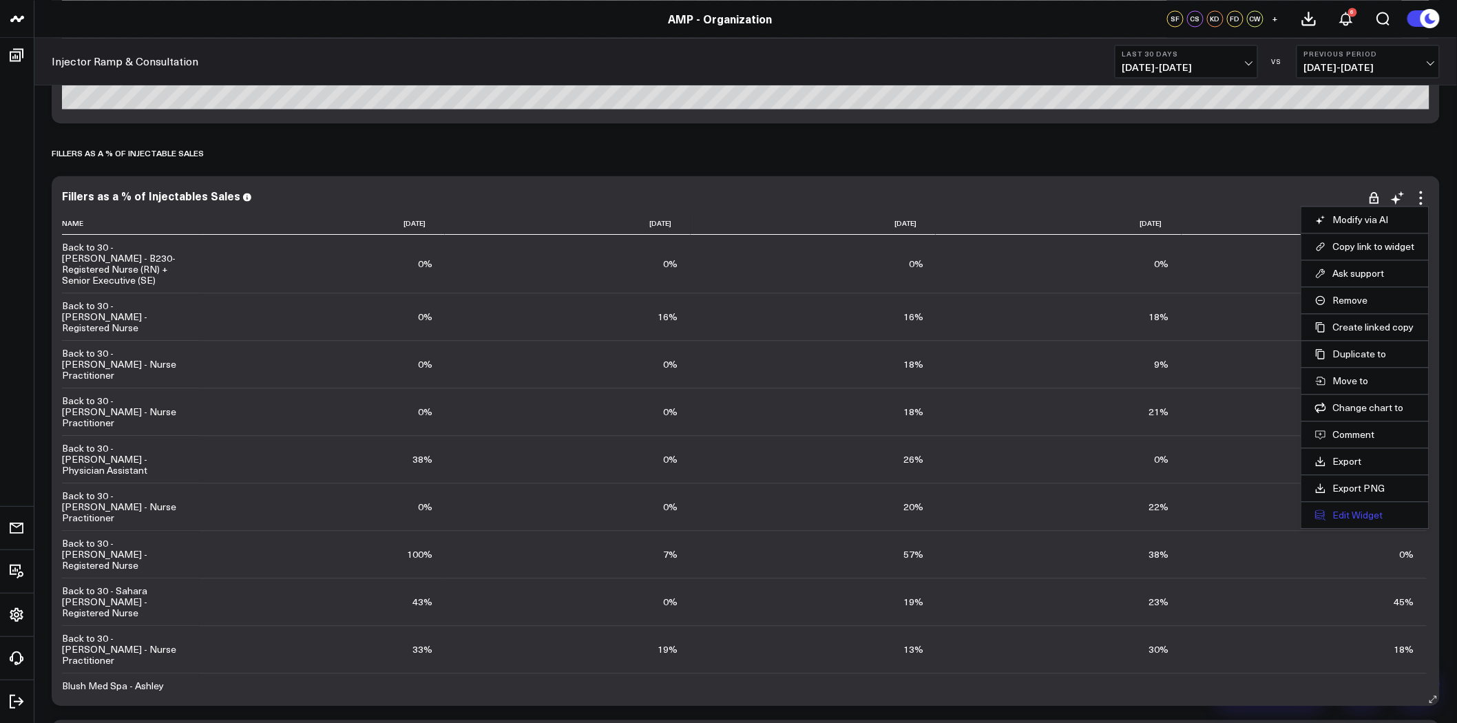
click at [1364, 512] on button "Edit Widget" at bounding box center [1365, 515] width 100 height 12
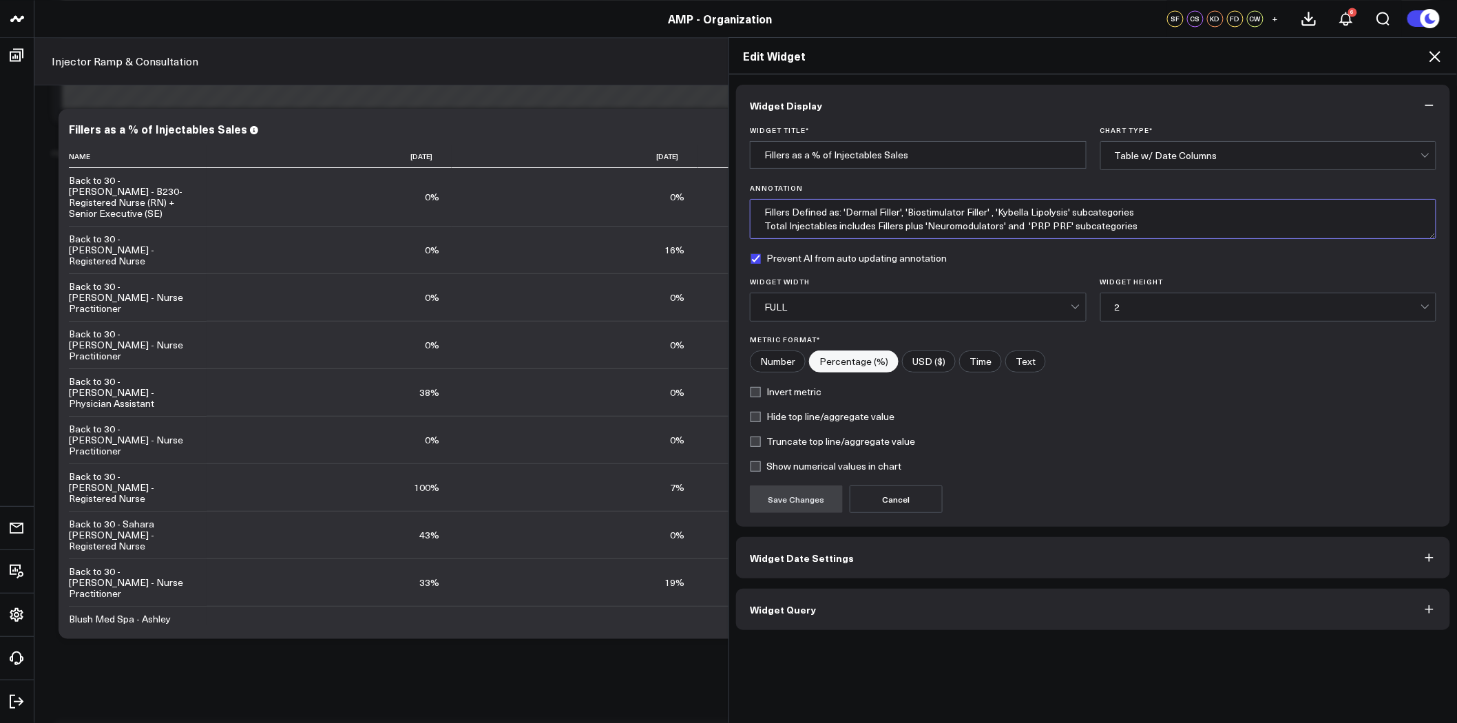
drag, startPoint x: 1144, startPoint y: 226, endPoint x: 609, endPoint y: 203, distance: 535.4
click at [611, 204] on div "Edit Widget Widget Display Widget Title * Fillers as a % of Injectables Sales C…" at bounding box center [728, 380] width 1457 height 686
paste textarea "- Injectables are considered to be Neuromodulators, PRP/PRF, Dermal Fillers, Bi…"
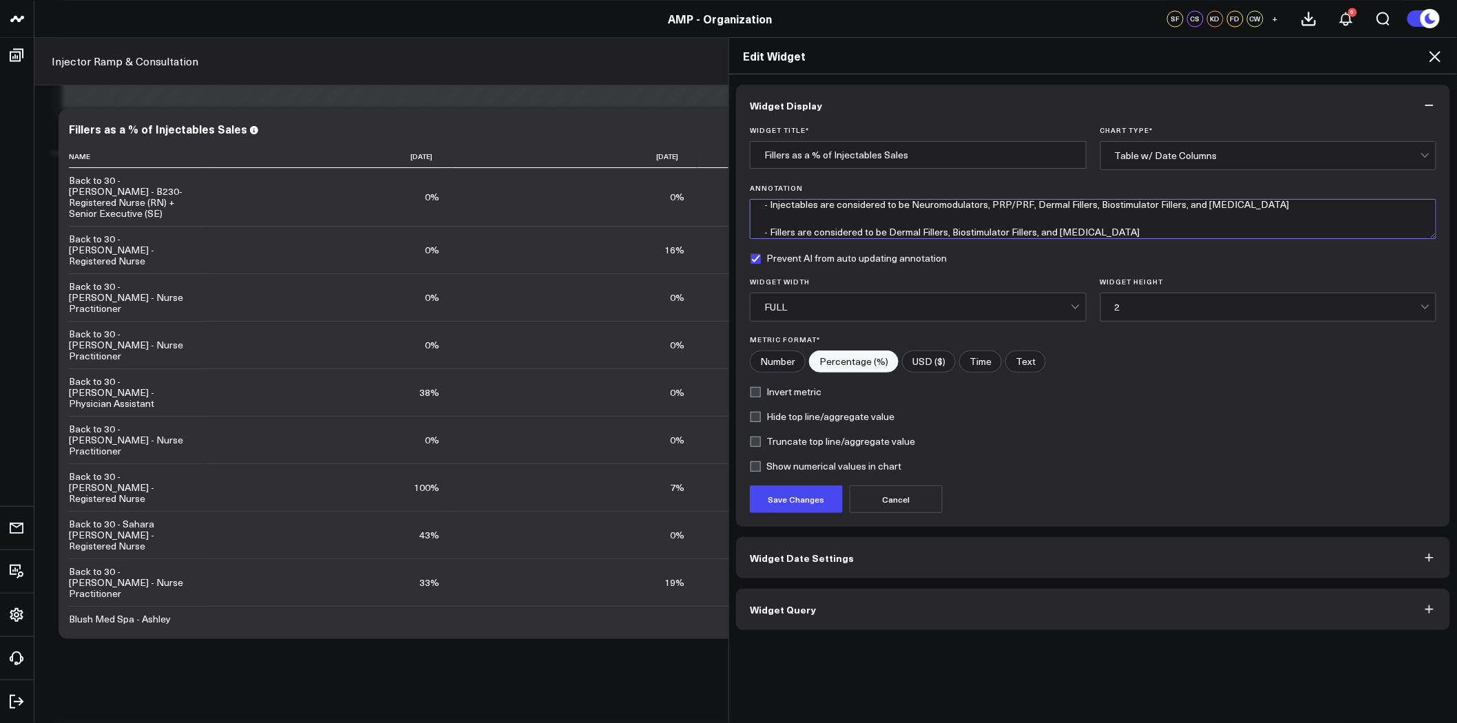
click at [888, 217] on textarea "- Injectables are considered to be Neuromodulators, PRP/PRF, Dermal Fillers, Bi…" at bounding box center [1093, 219] width 686 height 40
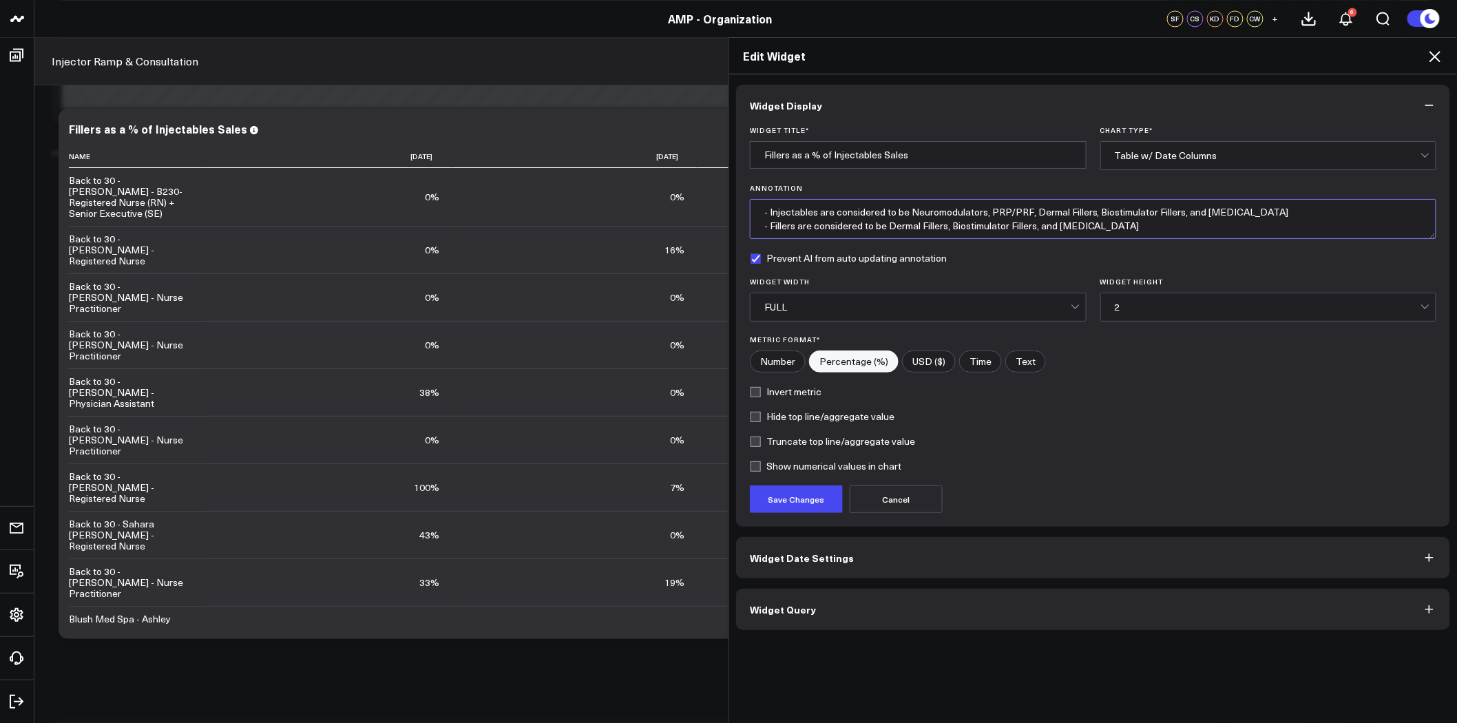
scroll to position [0, 0]
click at [766, 211] on textarea "- Injectables are considered to be Neuromodulators, PRP/PRF, Dermal Fillers, Bi…" at bounding box center [1093, 219] width 686 height 40
click at [842, 211] on textarea "Total Injectables = Neuromodulators, PRP/PRF, Dermal Fillers, Biostimulator Fil…" at bounding box center [1093, 219] width 686 height 40
click at [1125, 224] on textarea "Total Injectables = Fillers Dermal Fillers, Biostimulator Fillers, and Kybella …" at bounding box center [1093, 219] width 686 height 40
paste textarea "Neuromodulators, PRP/PRF,"
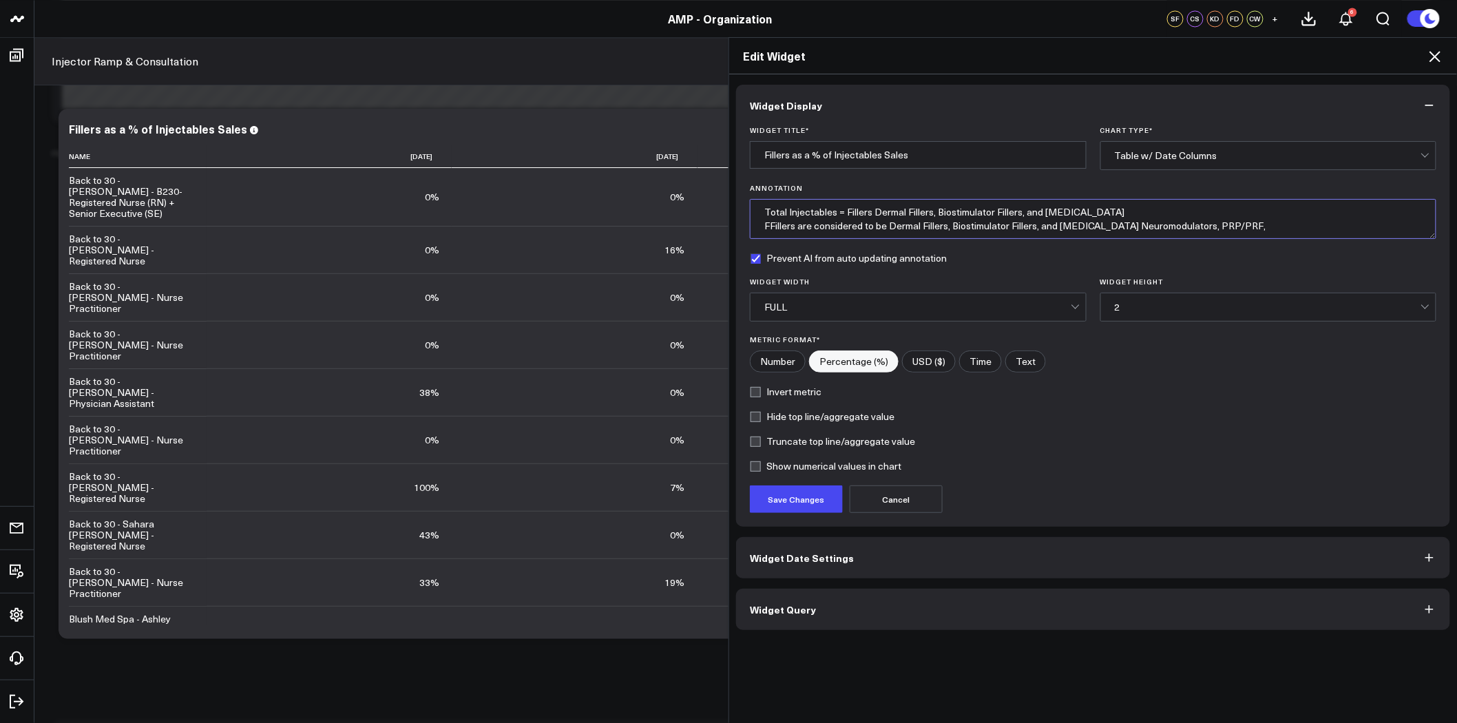
click at [869, 211] on textarea "Total Injectables = Fillers Dermal Fillers, Biostimulator Fillers, and Kybella …" at bounding box center [1093, 219] width 686 height 40
click at [1022, 213] on textarea "Total Injectables = Fillers (Dermal, Biostimulator, and Kybella) + Neuromodulat…" at bounding box center [1093, 219] width 686 height 40
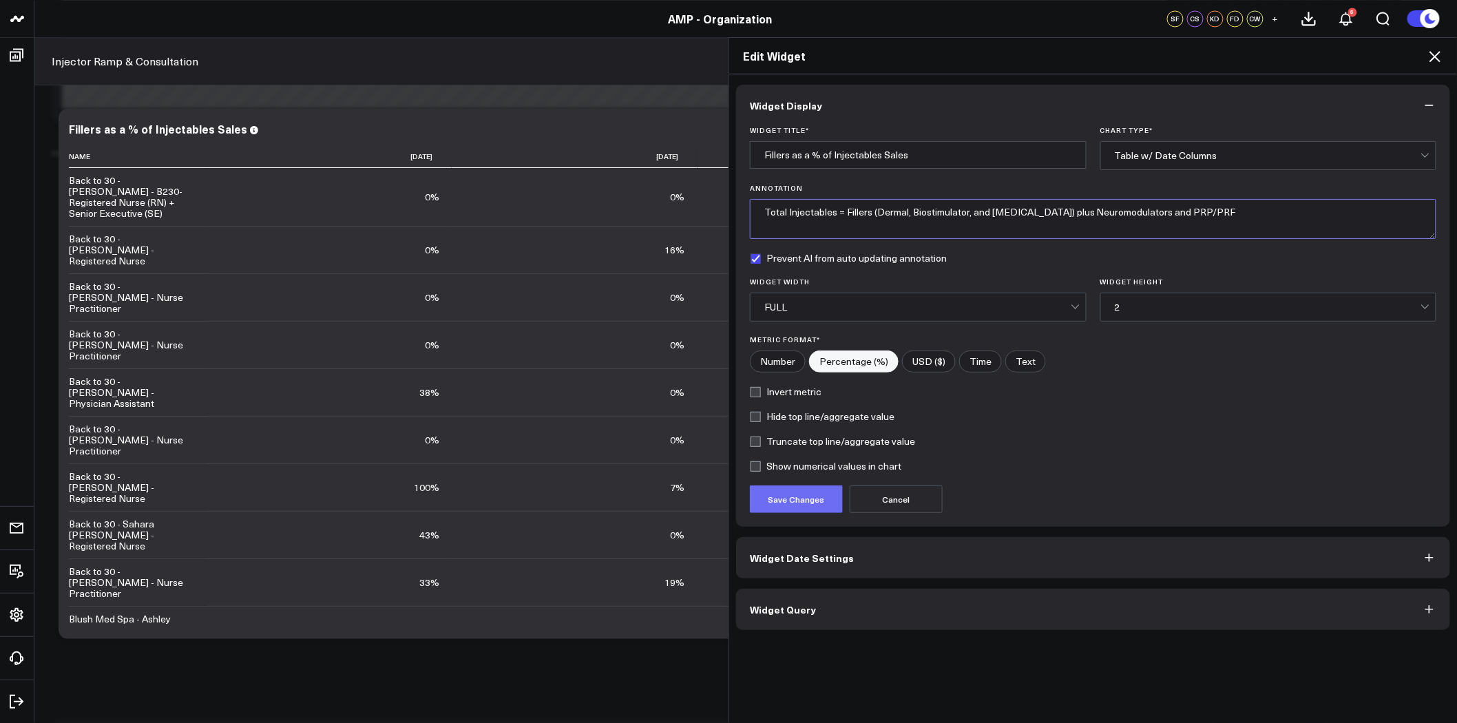
type textarea "Total Injectables = Fillers (Dermal, Biostimulator, and Kybella) plus Neuromodu…"
click at [802, 498] on button "Save Changes" at bounding box center [796, 499] width 93 height 28
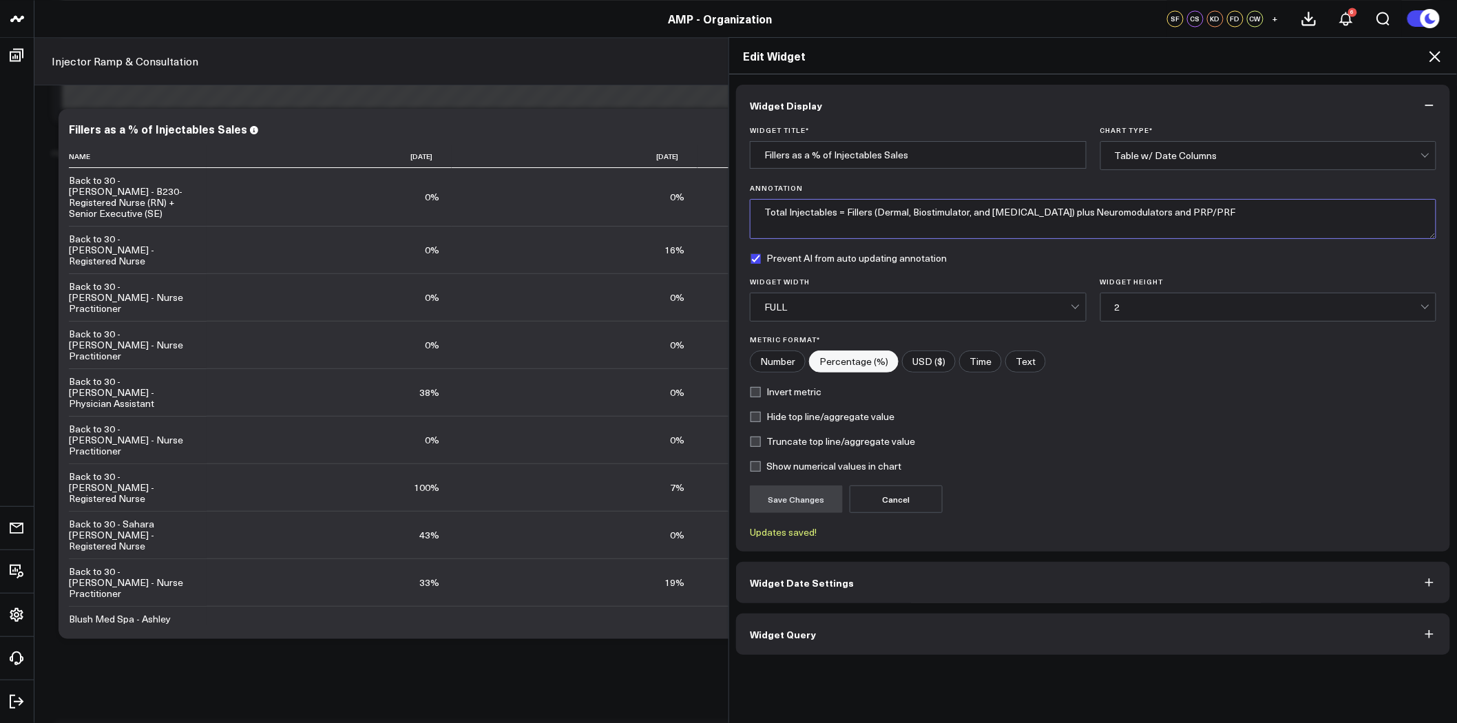
click at [1034, 209] on textarea "Total Injectables = Fillers (Dermal, Biostimulator, and Kybella) plus Neuromodu…" at bounding box center [1093, 219] width 686 height 40
click at [1435, 55] on icon at bounding box center [1435, 56] width 17 height 17
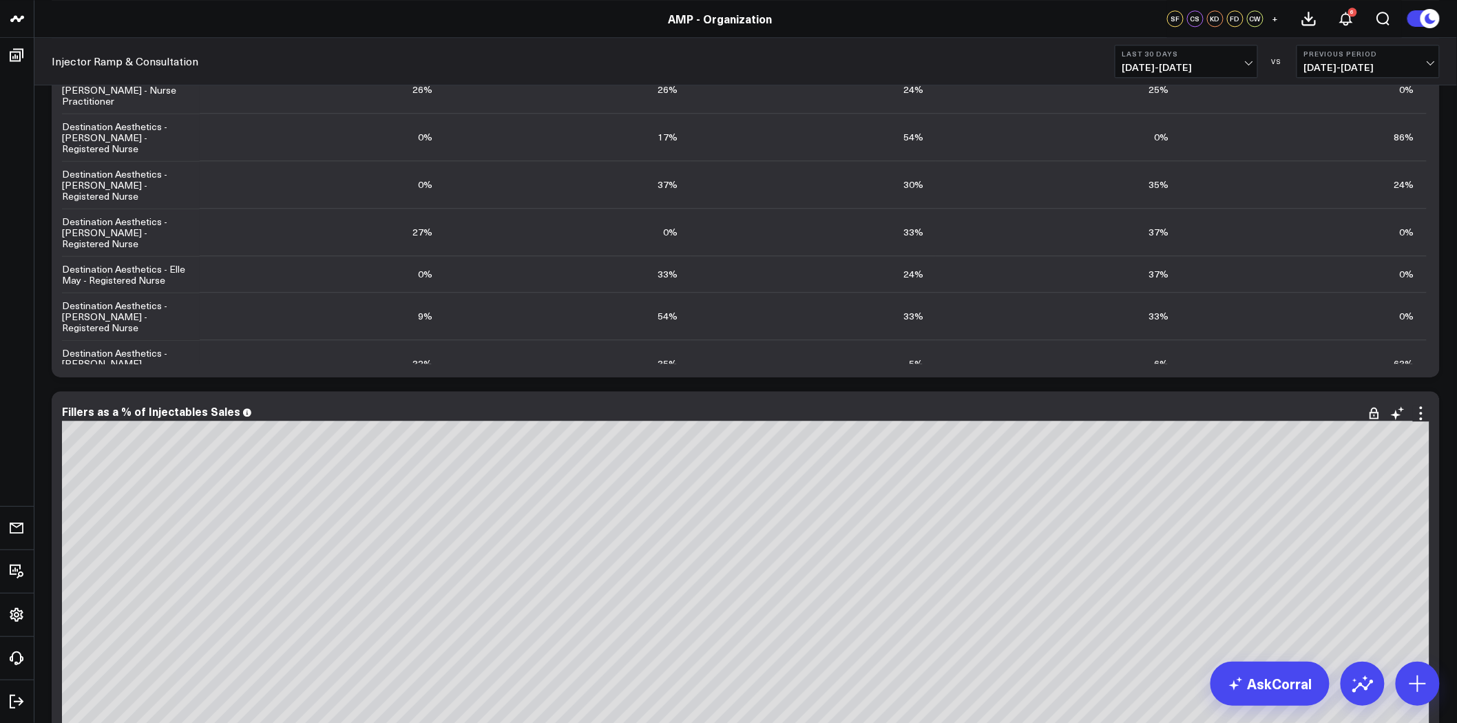
scroll to position [1606, 0]
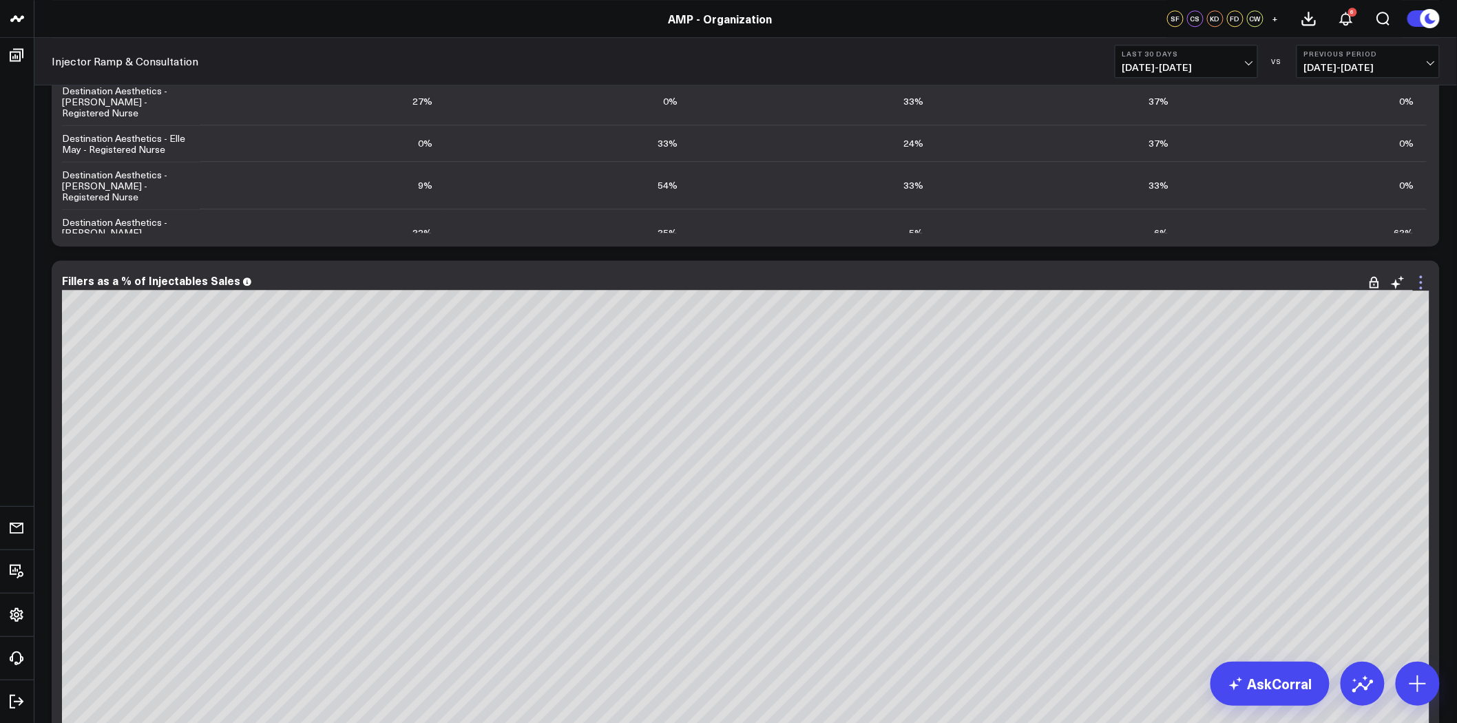
click at [1417, 281] on icon at bounding box center [1421, 282] width 17 height 17
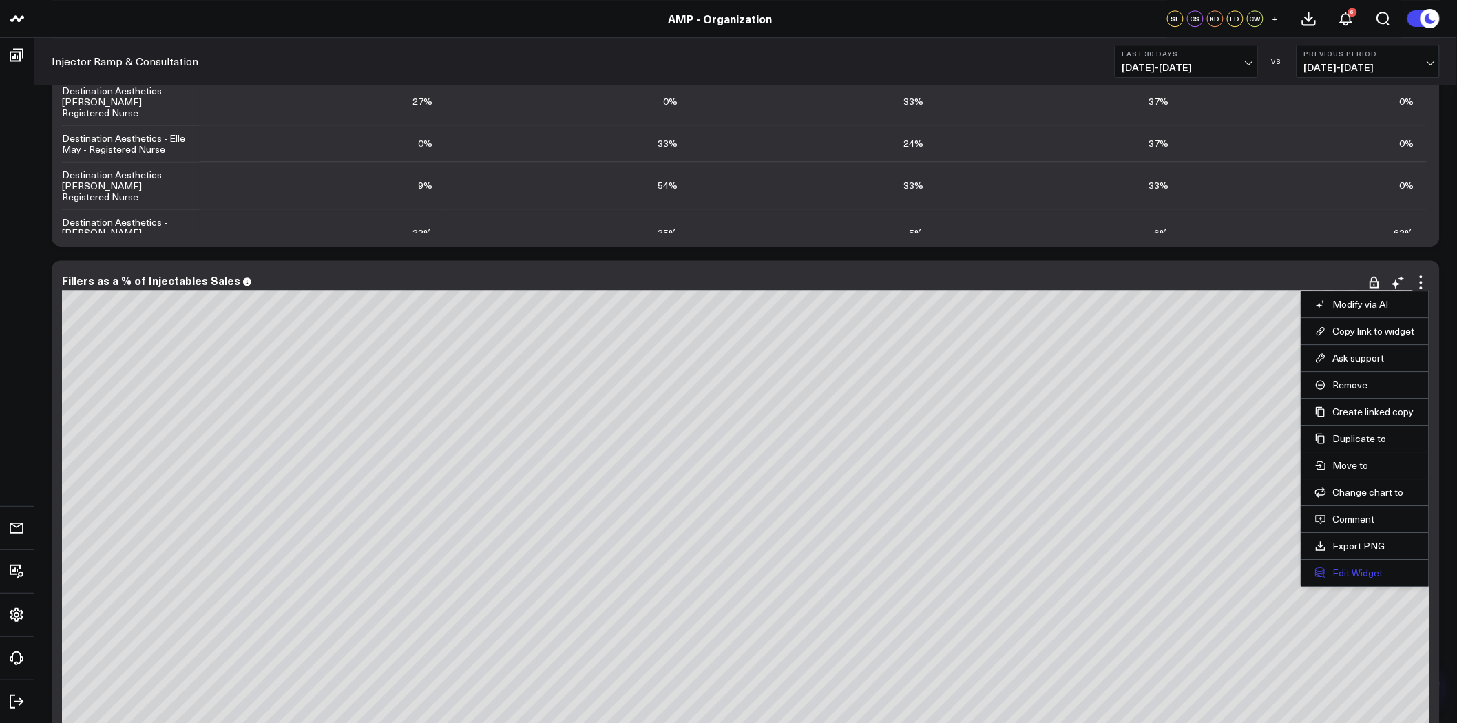
click at [1358, 575] on button "Edit Widget" at bounding box center [1365, 573] width 100 height 12
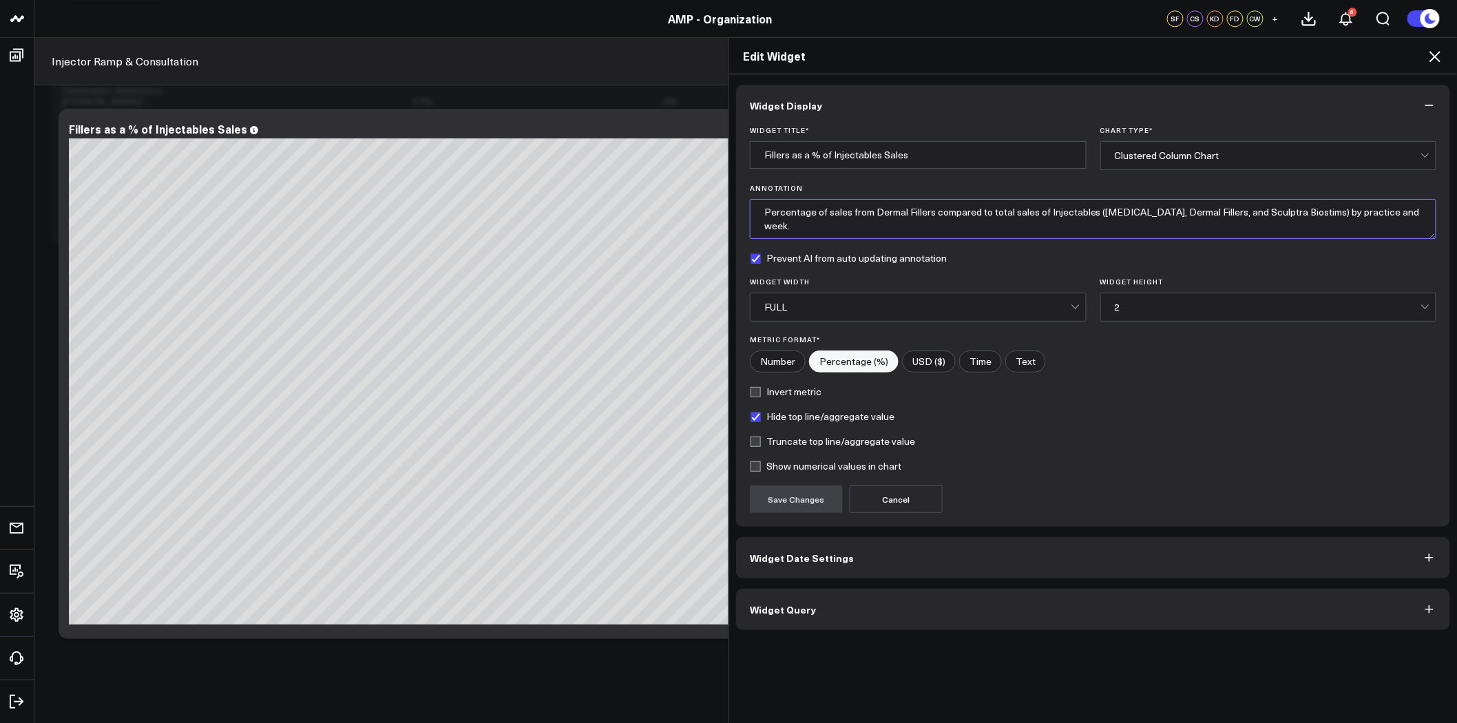
drag, startPoint x: 1402, startPoint y: 211, endPoint x: 576, endPoint y: 195, distance: 826.3
click at [576, 195] on div "Edit Widget Widget Display Widget Title * Fillers as a % of Injectables Sales C…" at bounding box center [728, 380] width 1457 height 686
paste textarea "Total Injectables = Fillers (Dermal, Biostimulator, and Kybella) plus Neuromodu…"
type textarea "Total Injectables = Fillers (Dermal, Biostimulator, and Kybella) plus Neuromodu…"
click at [781, 498] on button "Save Changes" at bounding box center [796, 499] width 93 height 28
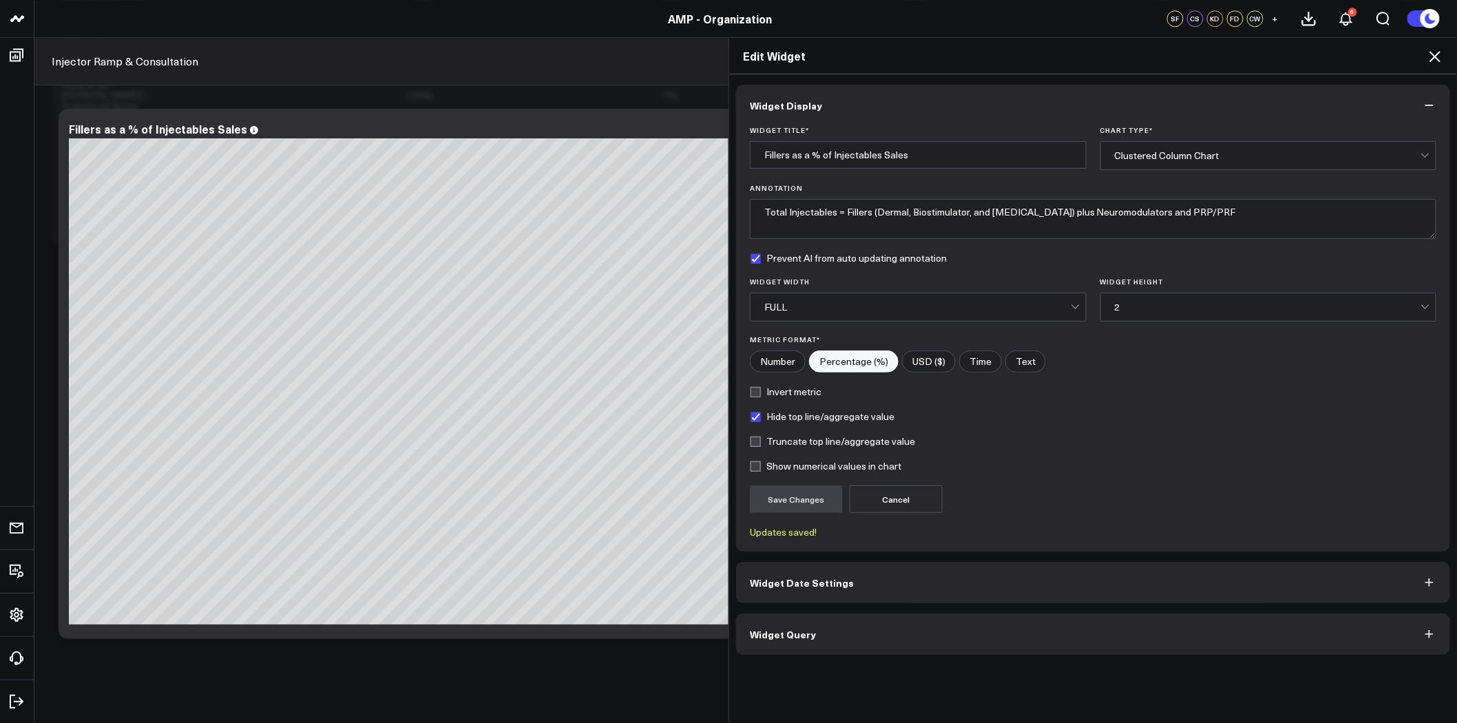
click at [1435, 59] on icon at bounding box center [1435, 56] width 17 height 17
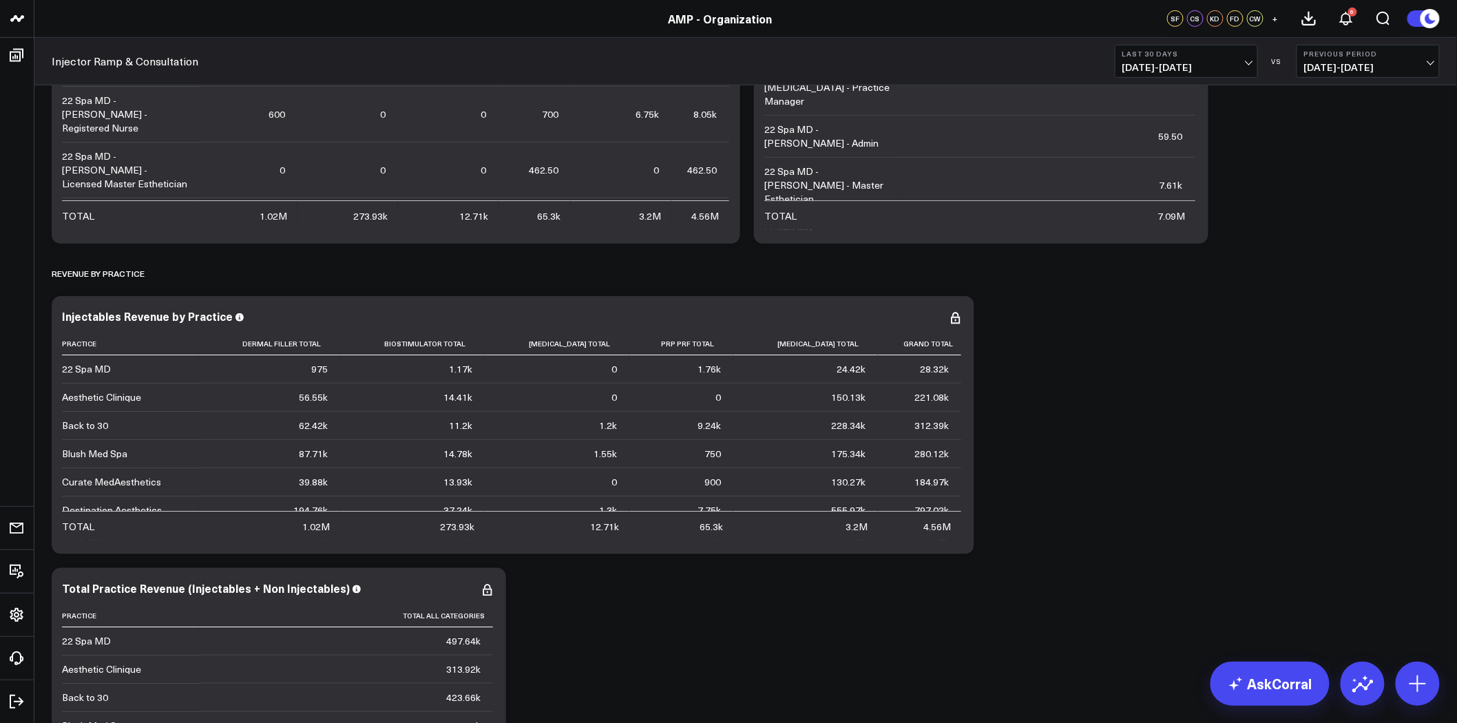
scroll to position [2448, 0]
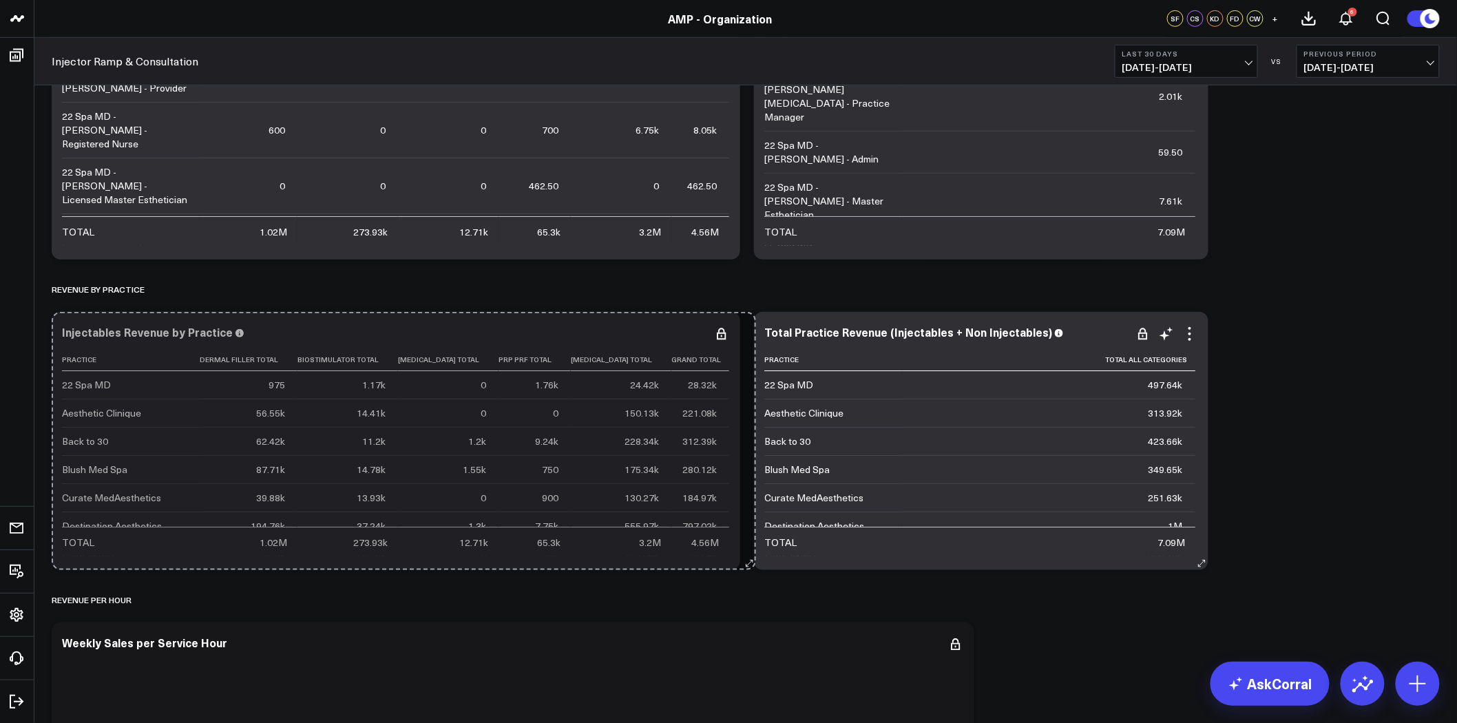
drag, startPoint x: 965, startPoint y: 559, endPoint x: 747, endPoint y: 540, distance: 219.1
click at [747, 540] on div "Modify via AI Copy link to widget Ask support Remove Create linked copy De Novo…" at bounding box center [746, 557] width 1402 height 5709
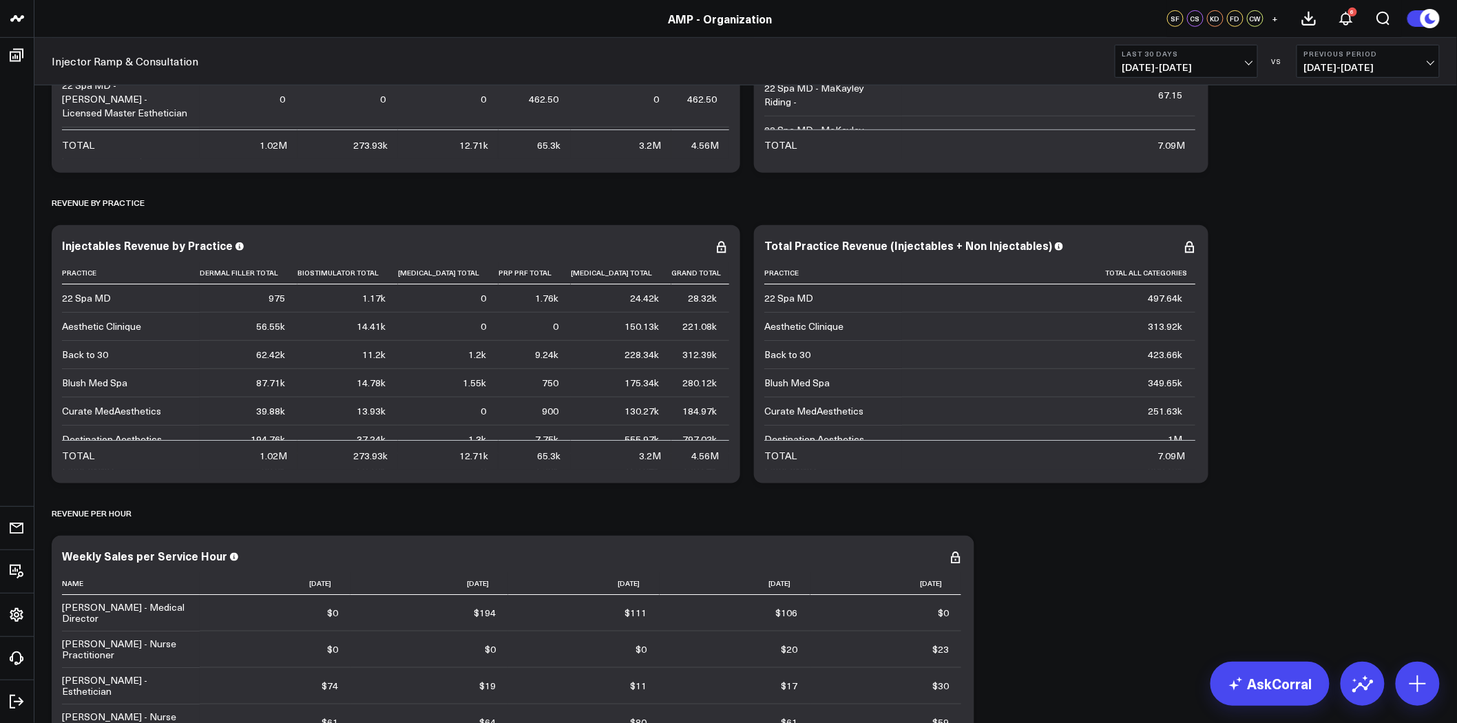
scroll to position [2371, 0]
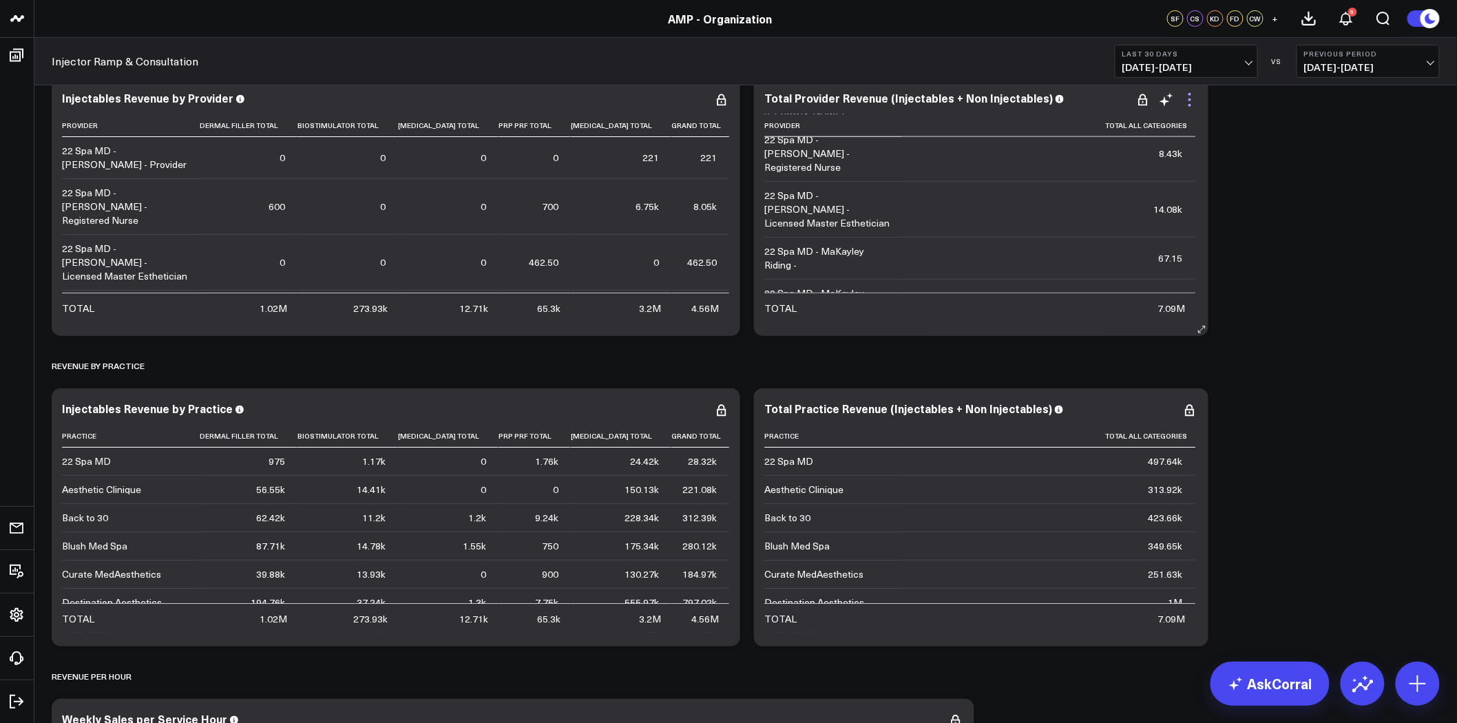
click at [1193, 95] on icon at bounding box center [1189, 100] width 17 height 17
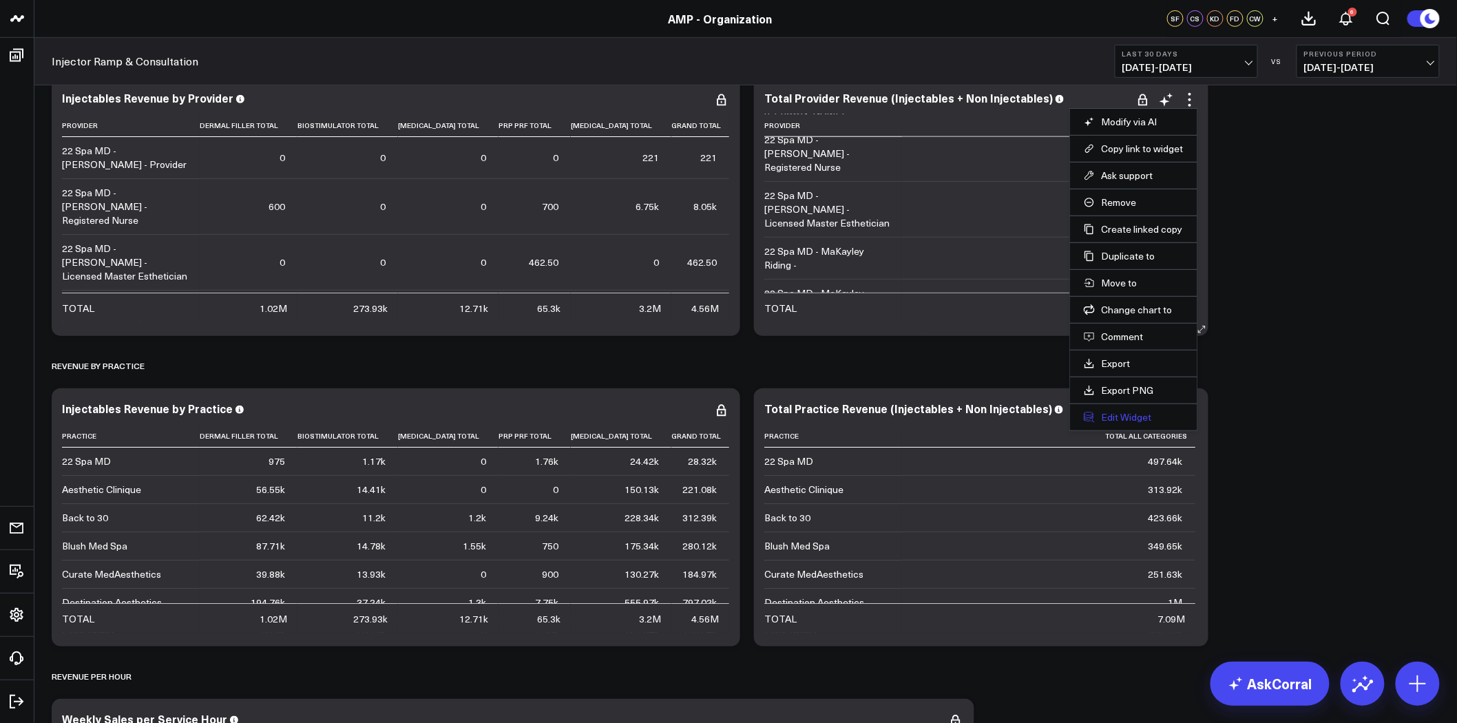
click at [1153, 415] on button "Edit Widget" at bounding box center [1134, 417] width 100 height 12
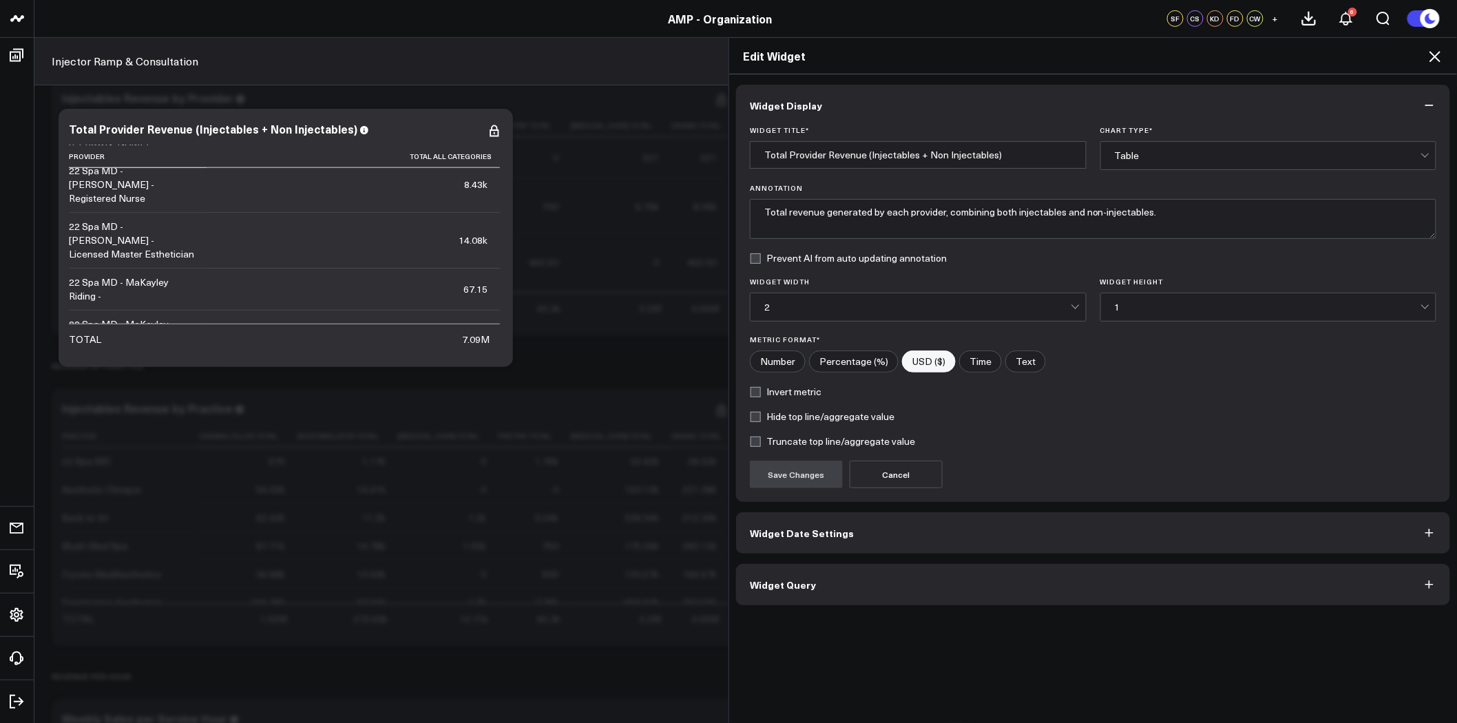
click at [859, 595] on button "Widget Query" at bounding box center [1093, 584] width 714 height 41
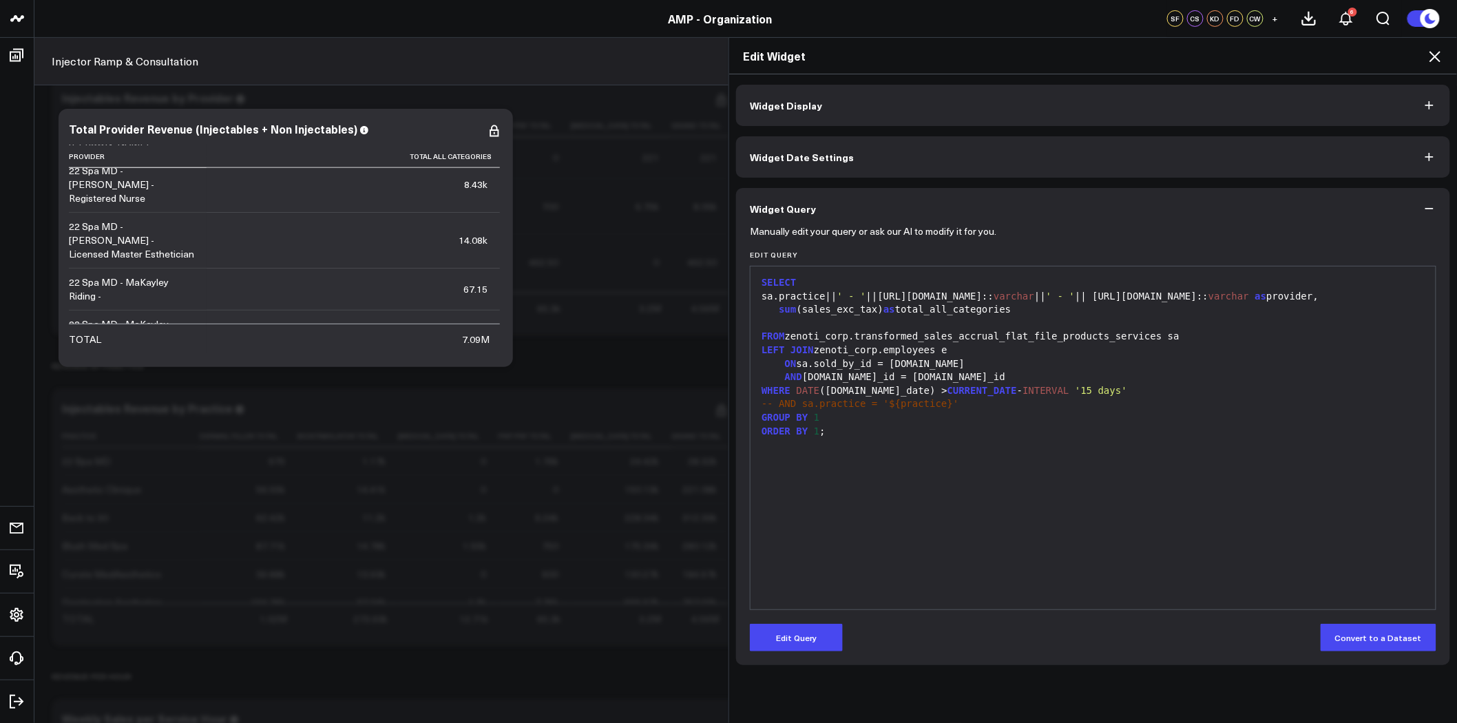
click at [1435, 56] on icon at bounding box center [1434, 56] width 11 height 11
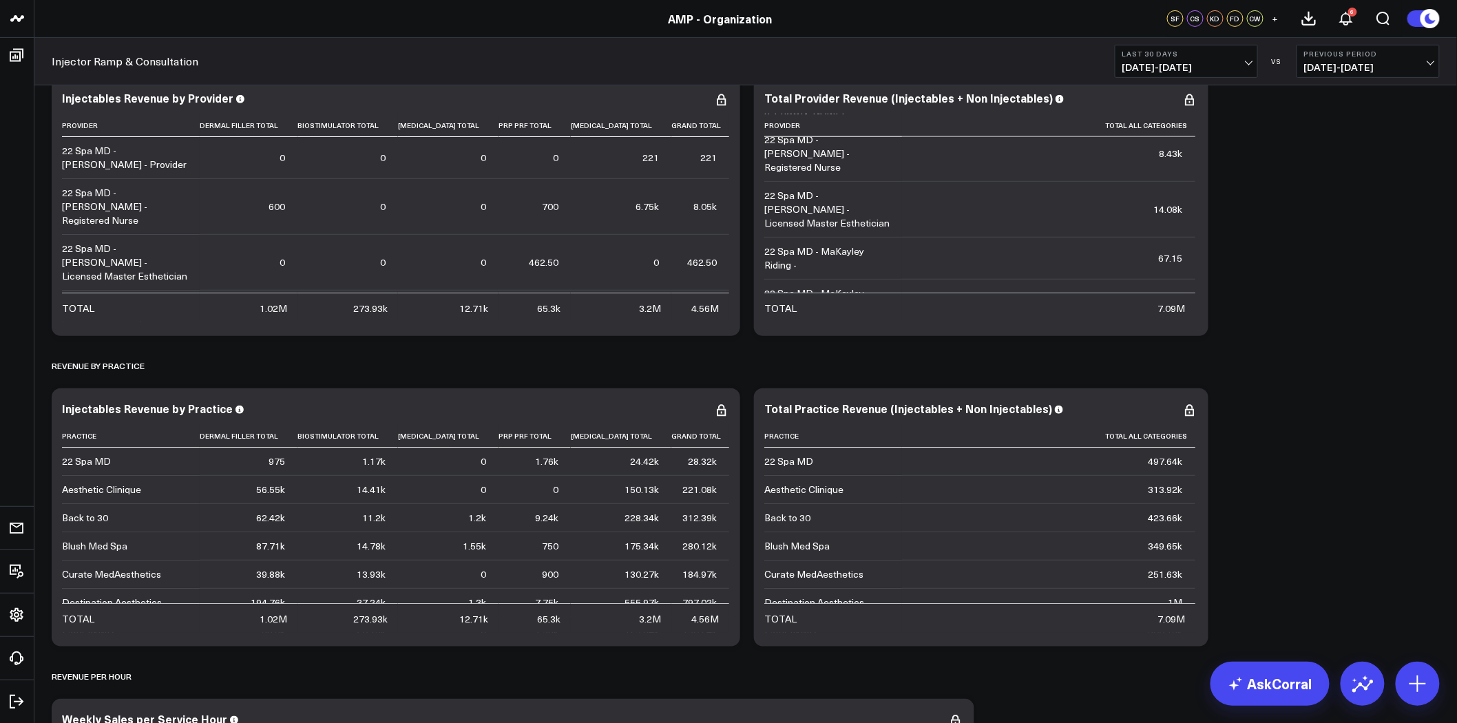
scroll to position [2295, 0]
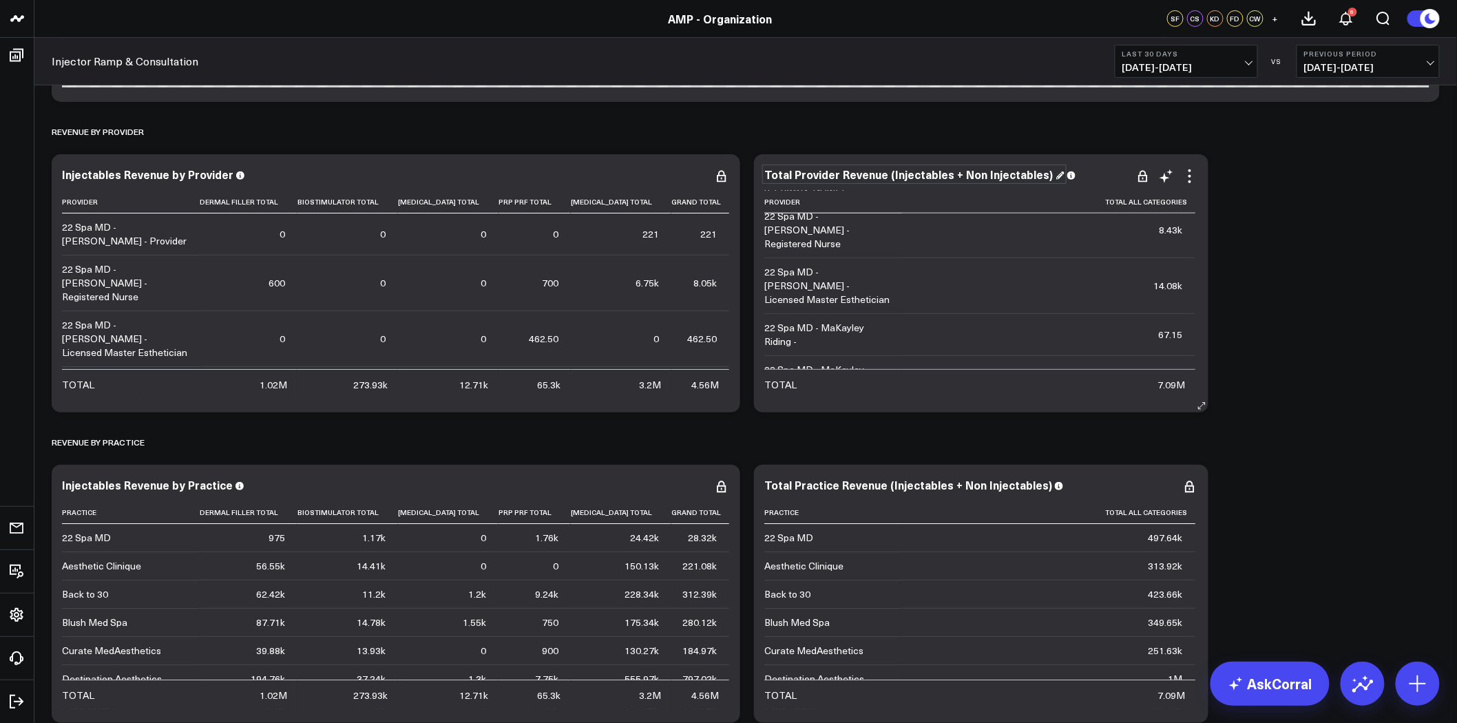
click at [976, 172] on div "Total Provider Revenue (Injectables + Non Injectables)" at bounding box center [914, 174] width 300 height 15
drag, startPoint x: 1038, startPoint y: 176, endPoint x: 890, endPoint y: 178, distance: 147.3
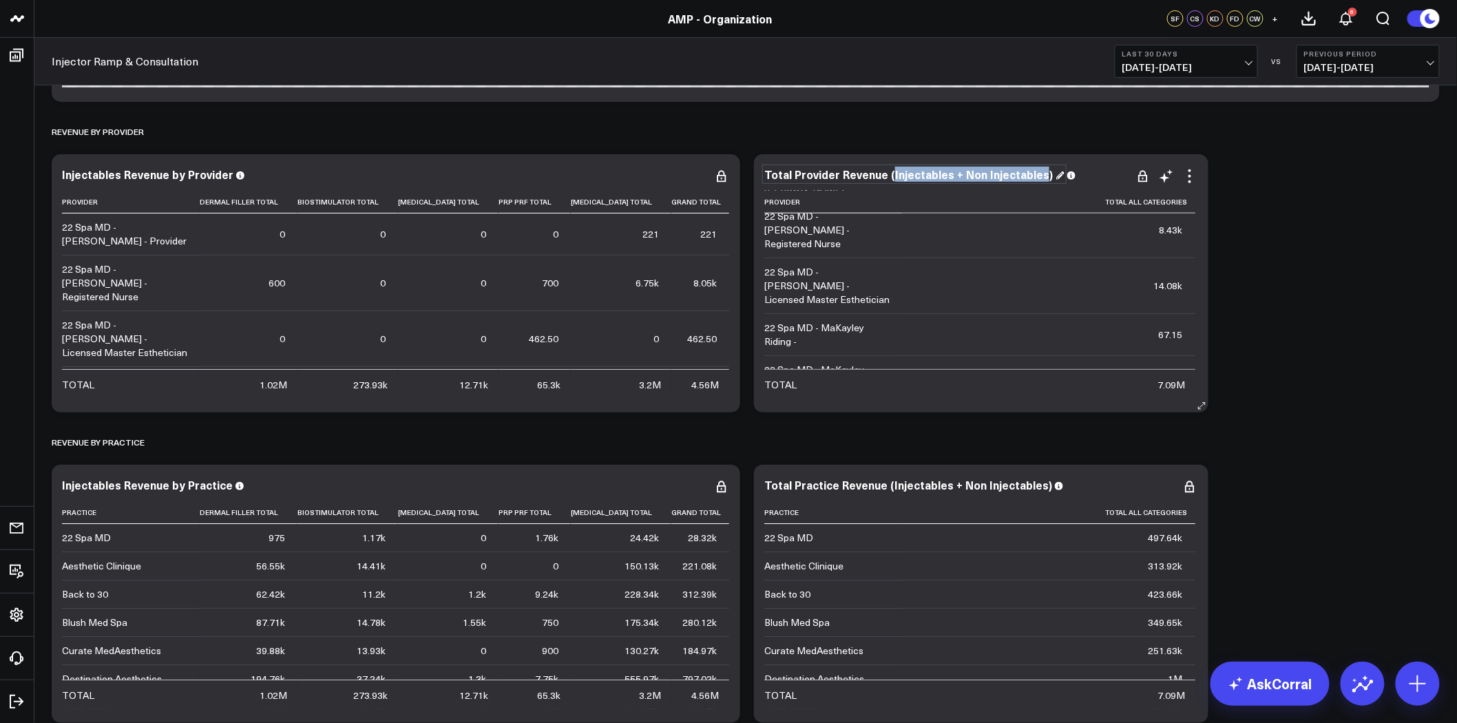
click at [890, 178] on div "Total Provider Revenue (Injectables + Non Injectables)" at bounding box center [914, 174] width 300 height 15
click at [722, 175] on icon at bounding box center [721, 176] width 3 height 3
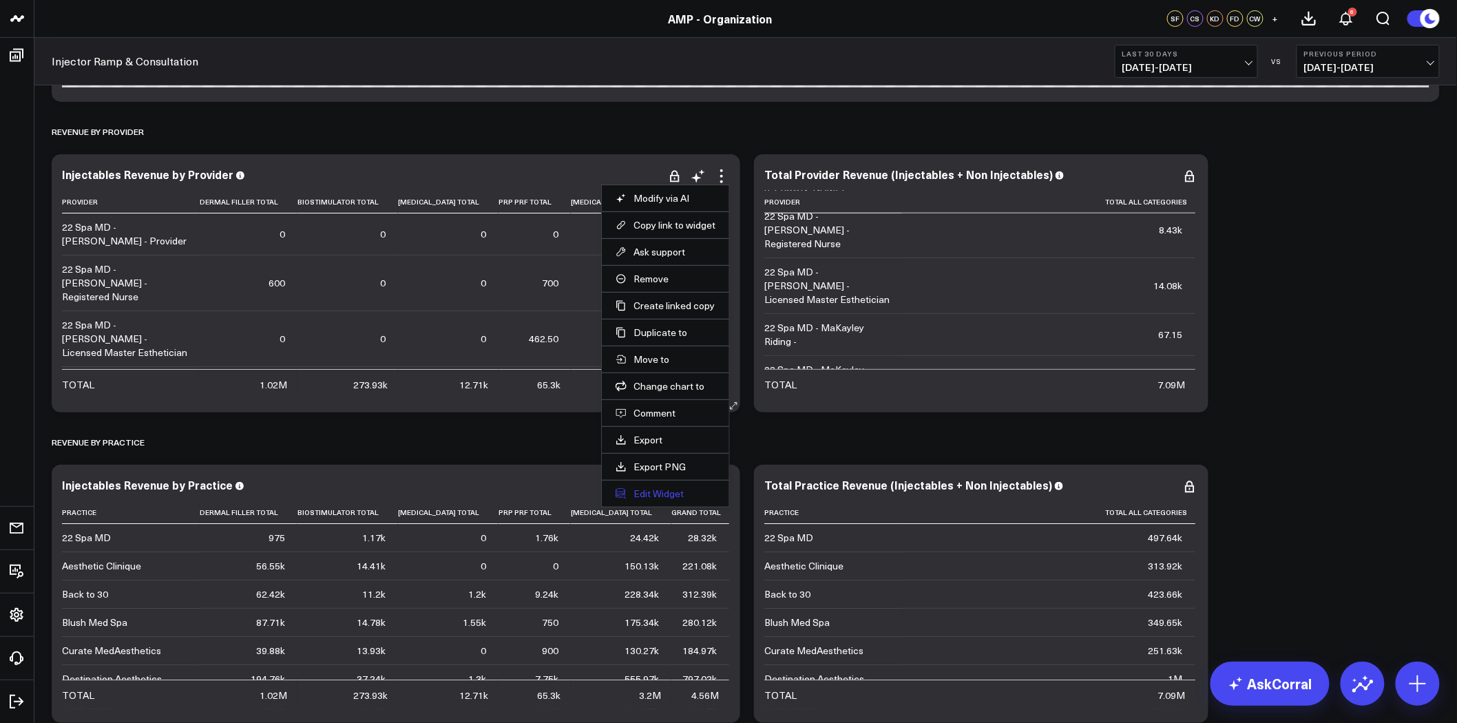
click at [664, 489] on button "Edit Widget" at bounding box center [665, 493] width 100 height 12
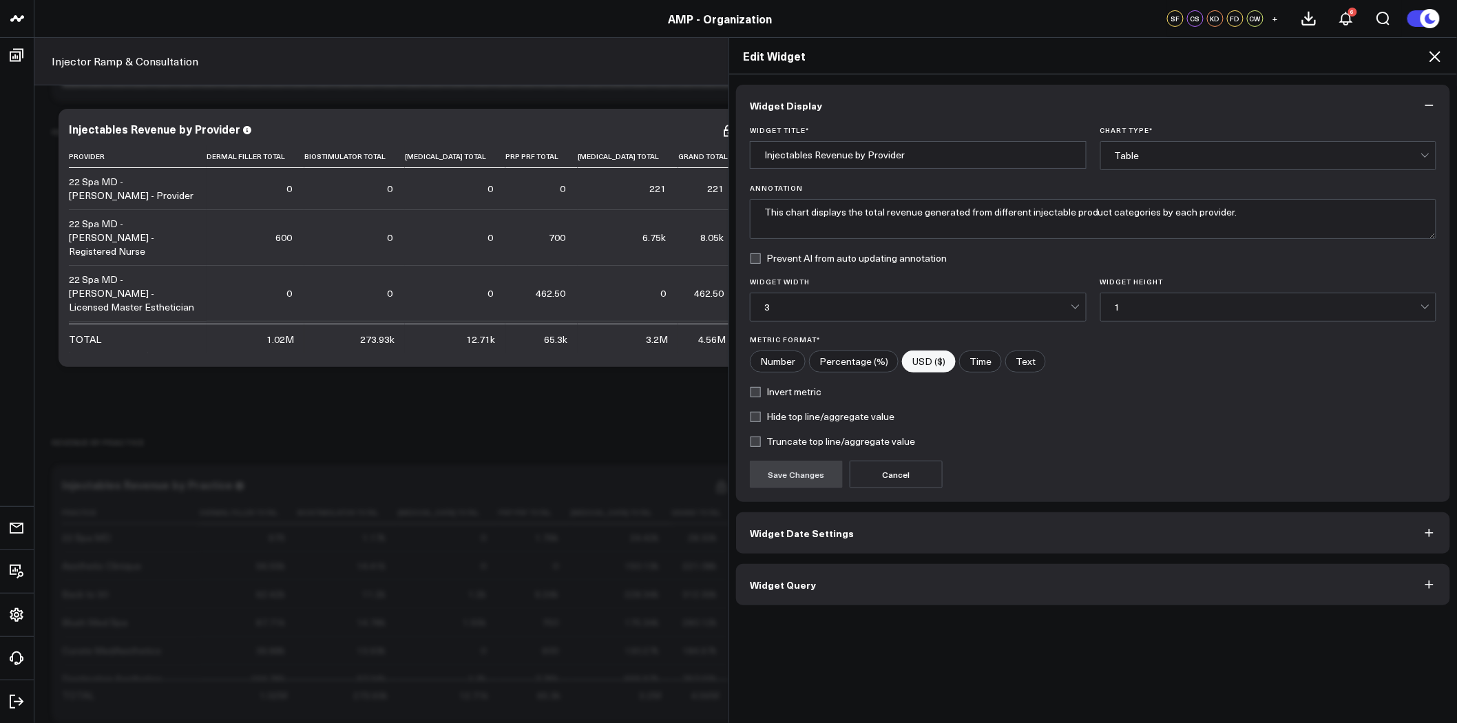
click at [943, 587] on button "Widget Query" at bounding box center [1093, 584] width 714 height 41
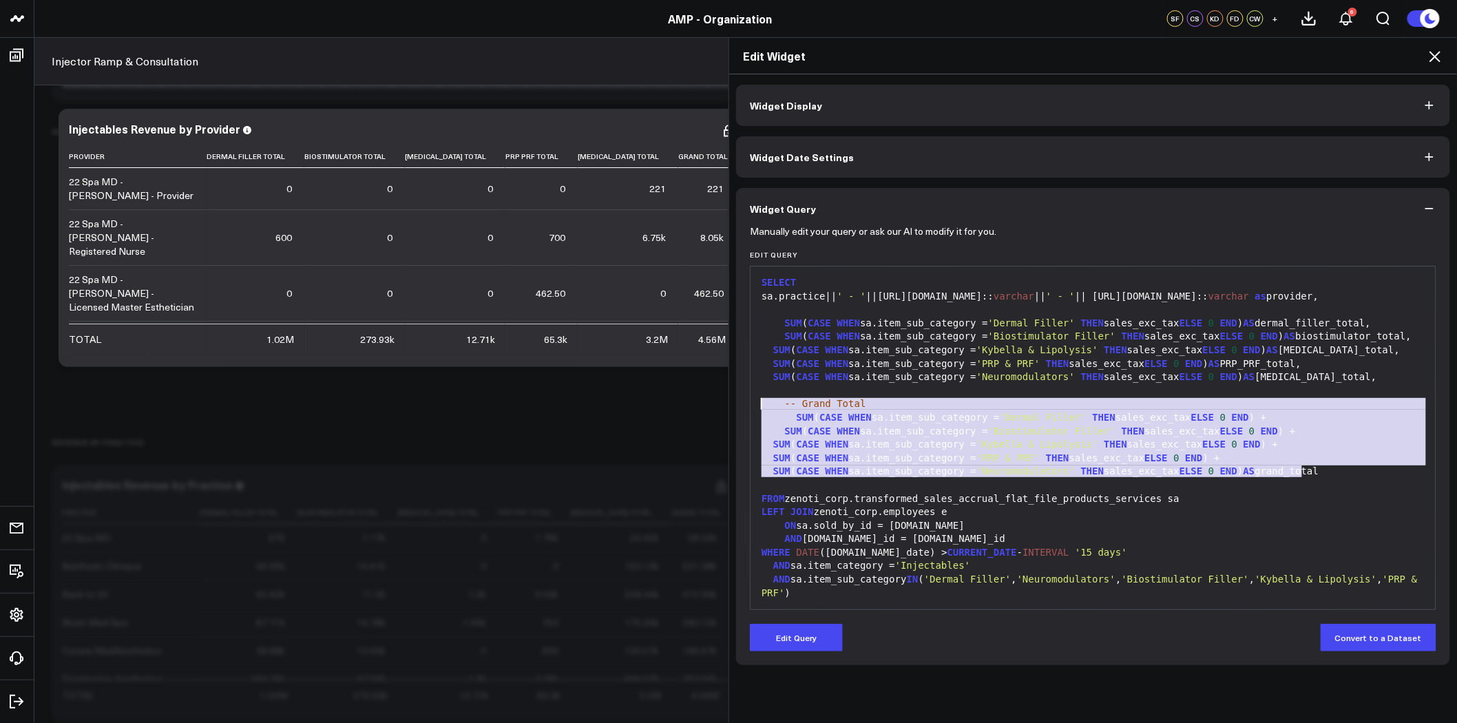
drag, startPoint x: 1306, startPoint y: 472, endPoint x: 735, endPoint y: 402, distance: 575.7
click at [736, 402] on div "Manually edit your query or ask our AI to modify it for you. Edit Query 99 1 2 …" at bounding box center [1093, 447] width 714 height 436
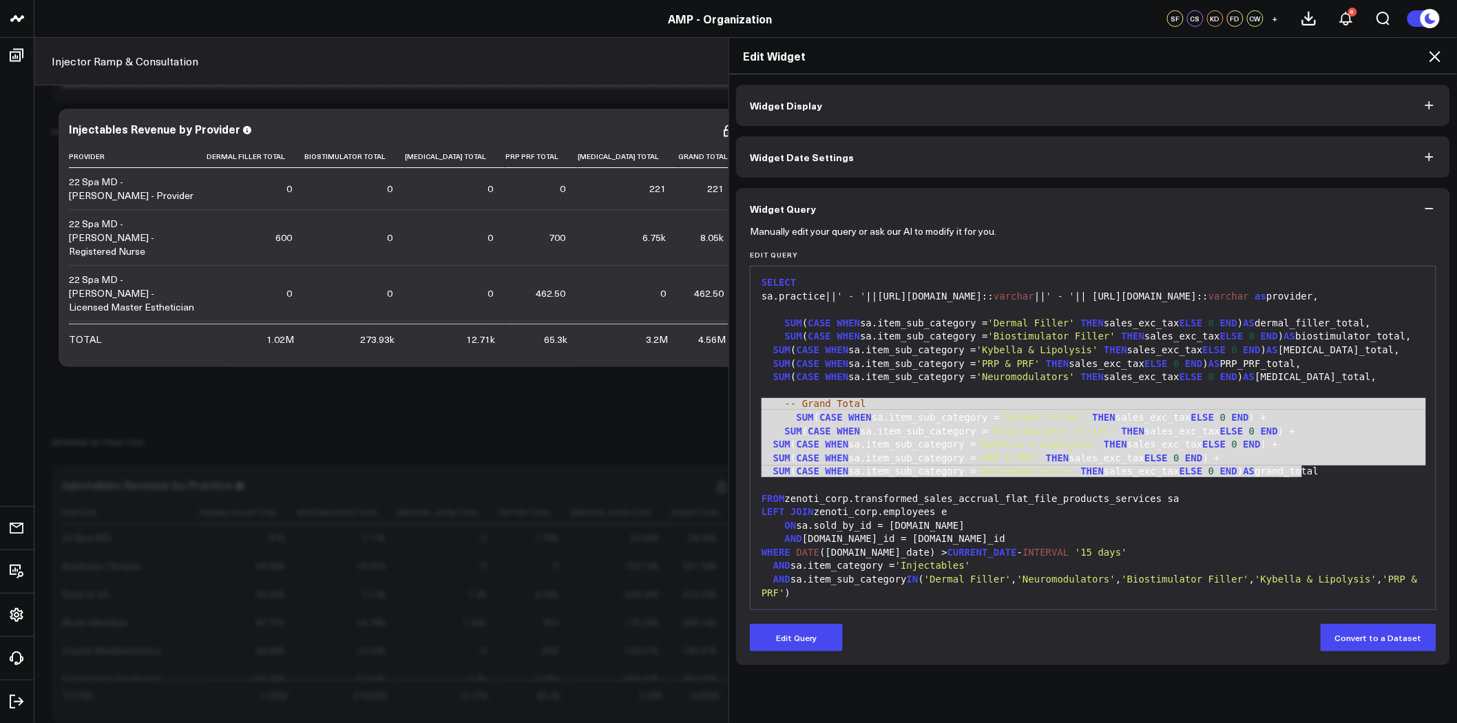
click at [1435, 51] on icon at bounding box center [1435, 56] width 17 height 17
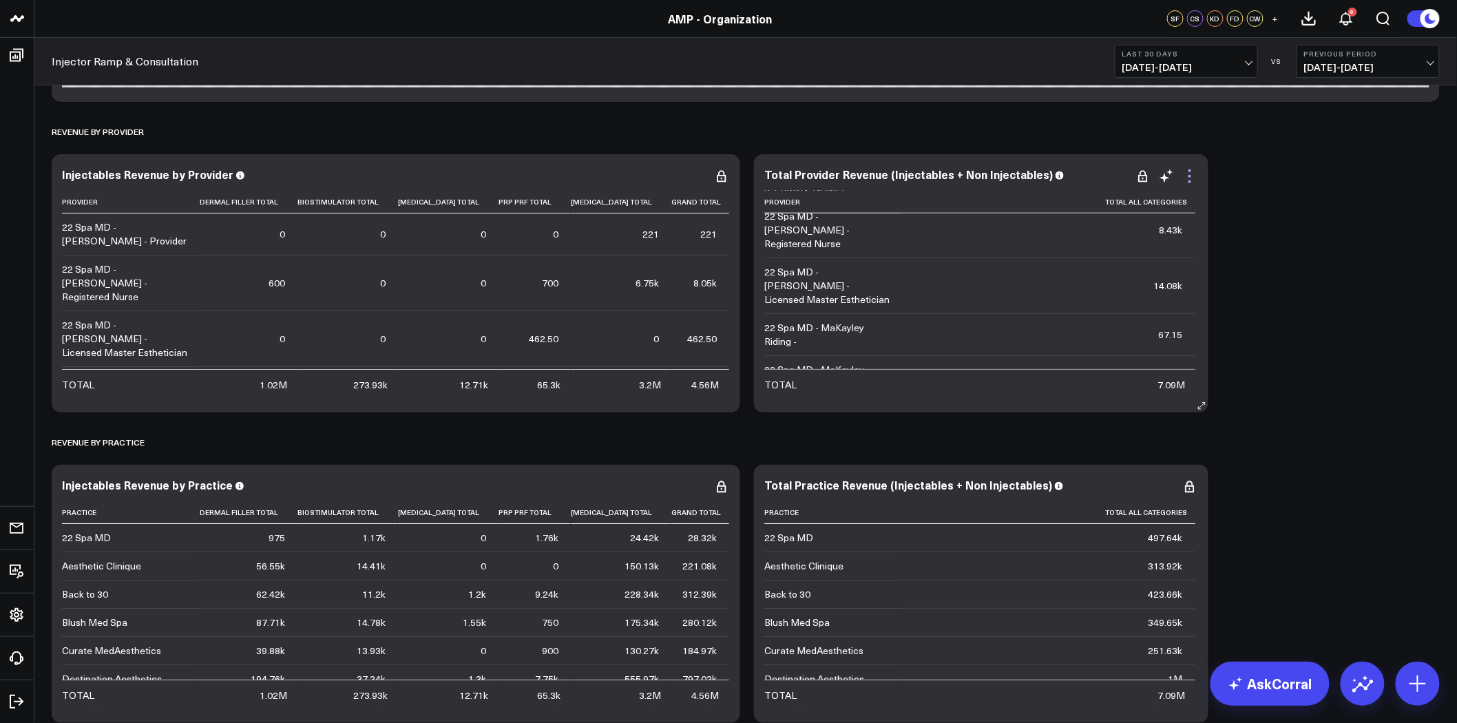
click at [1188, 176] on icon at bounding box center [1189, 176] width 17 height 17
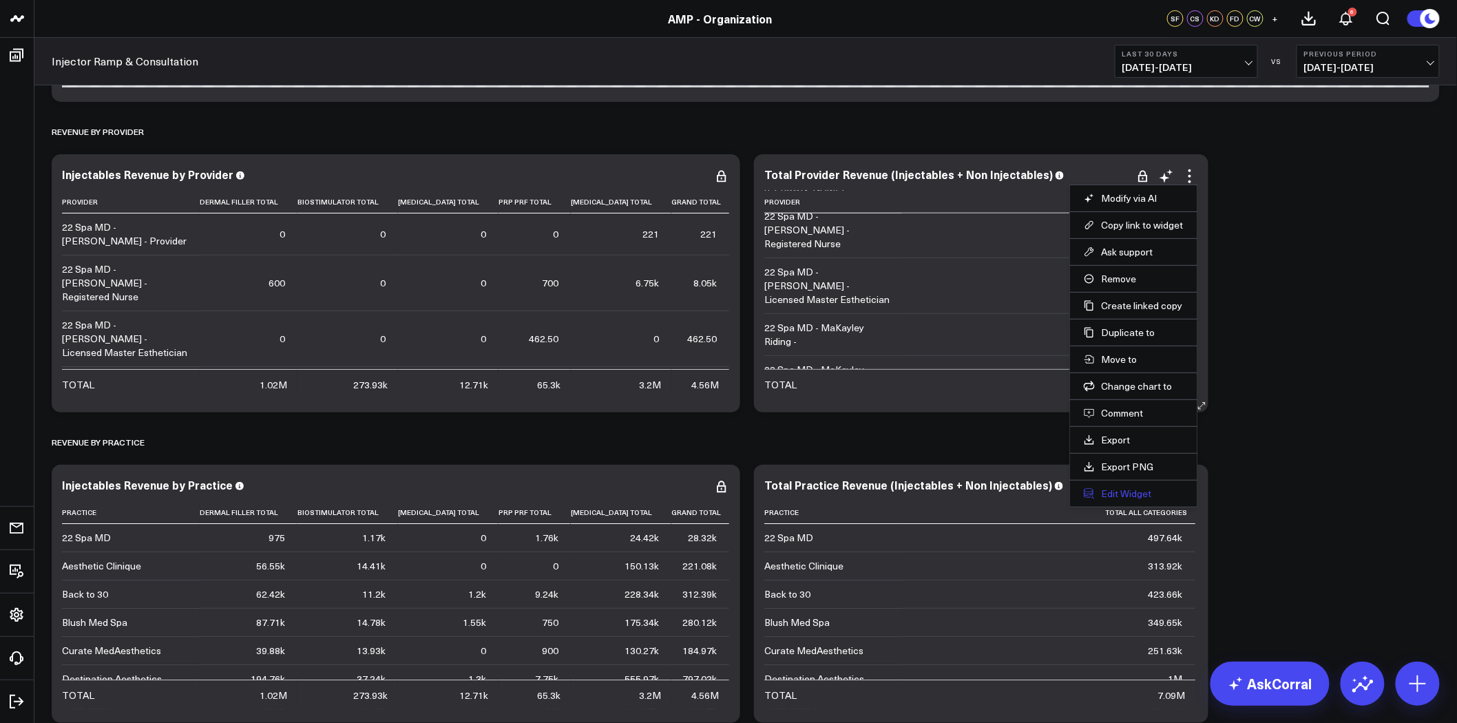
click at [1129, 496] on button "Edit Widget" at bounding box center [1134, 493] width 100 height 12
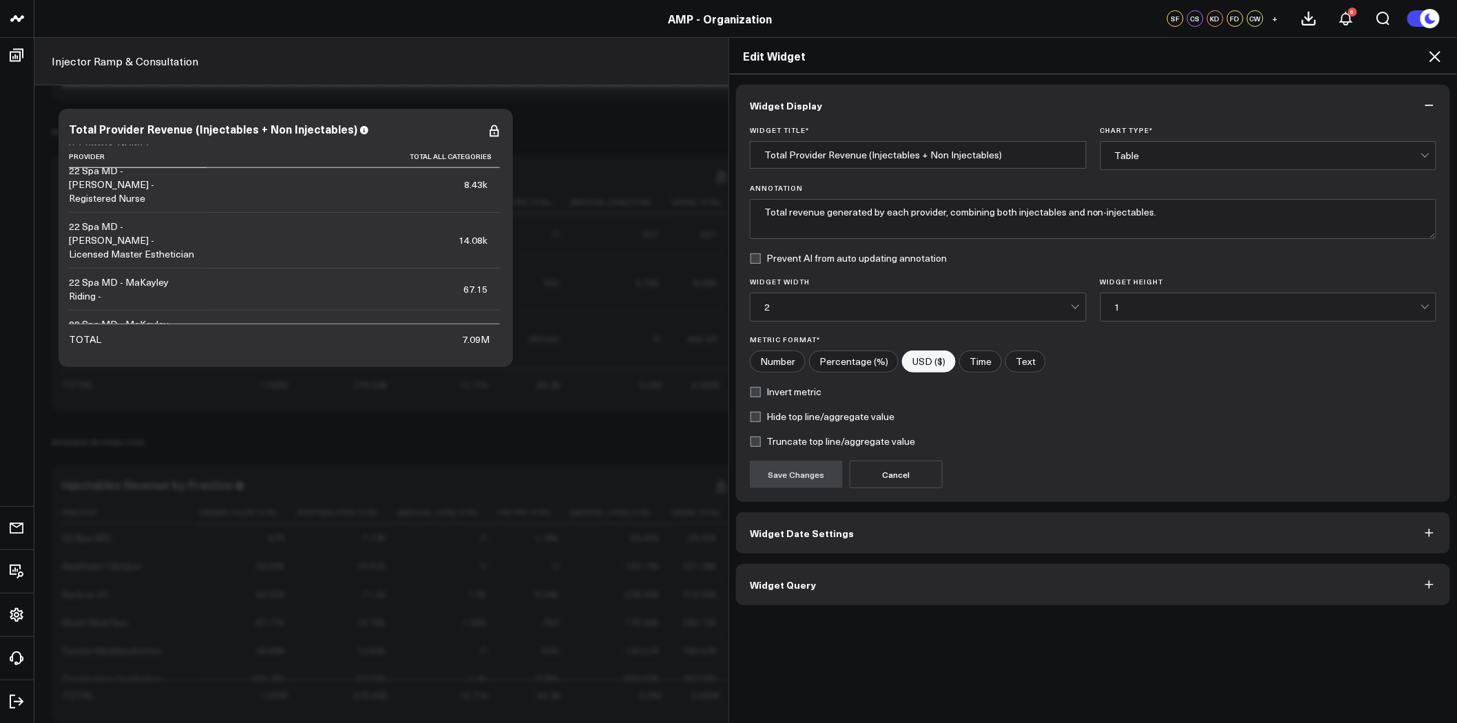
click at [953, 569] on button "Widget Query" at bounding box center [1093, 584] width 714 height 41
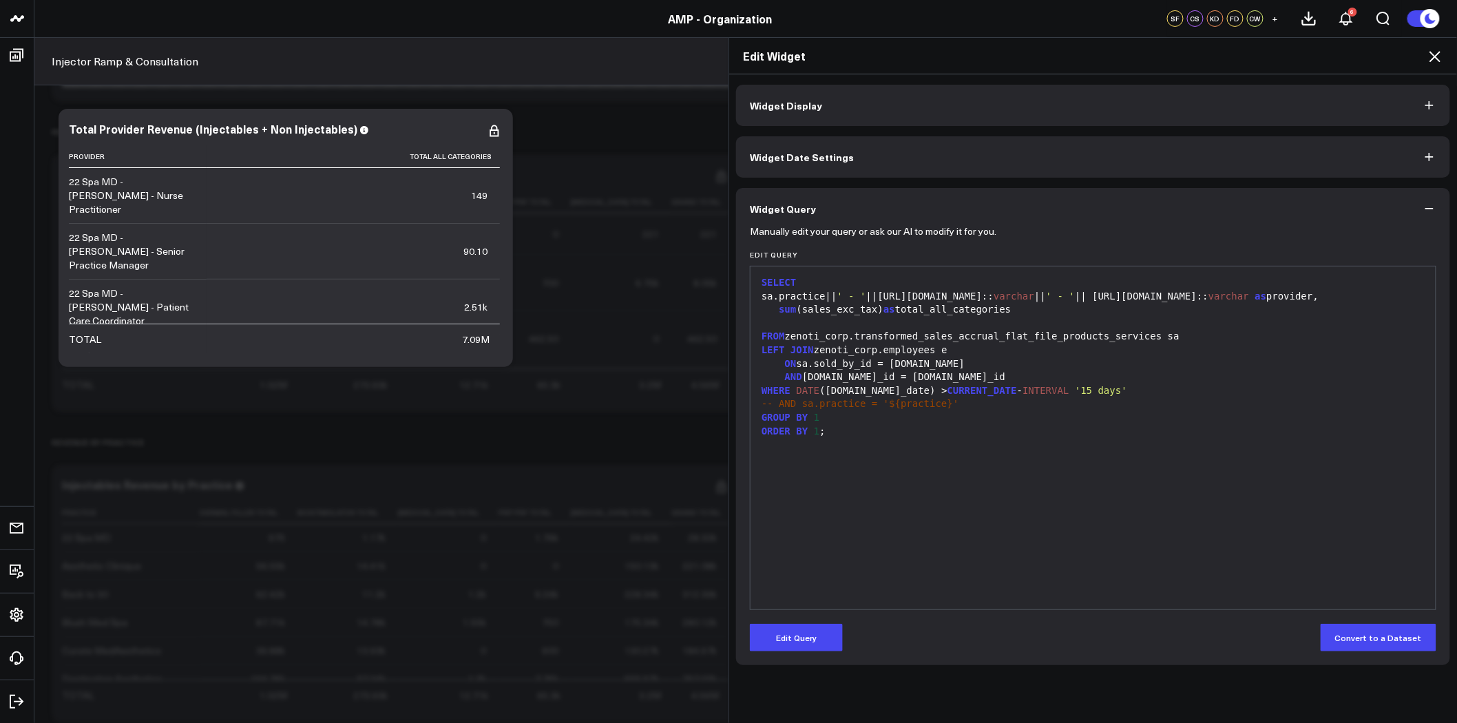
click at [779, 312] on span "sum" at bounding box center [787, 309] width 17 height 11
click at [777, 629] on button "Edit Query" at bounding box center [796, 638] width 93 height 28
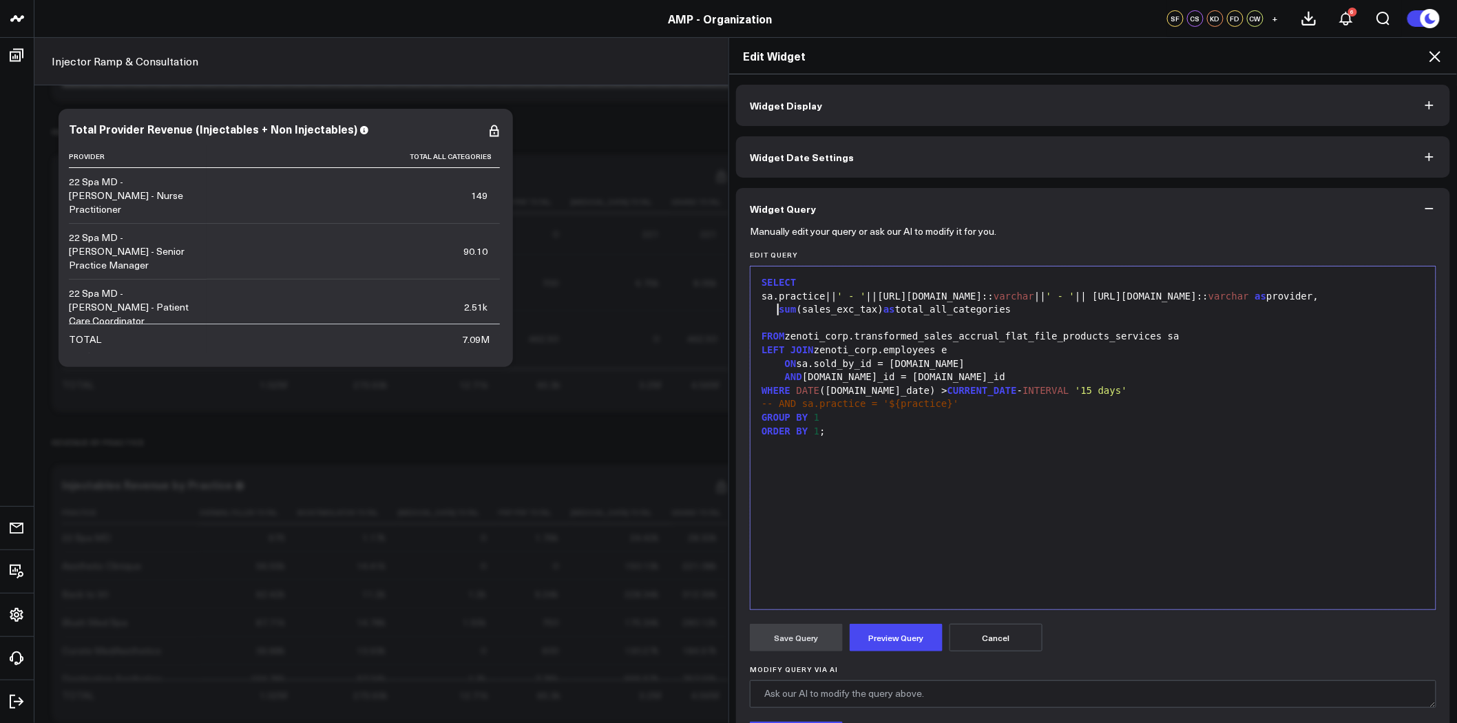
click at [779, 310] on span "sum" at bounding box center [787, 309] width 17 height 11
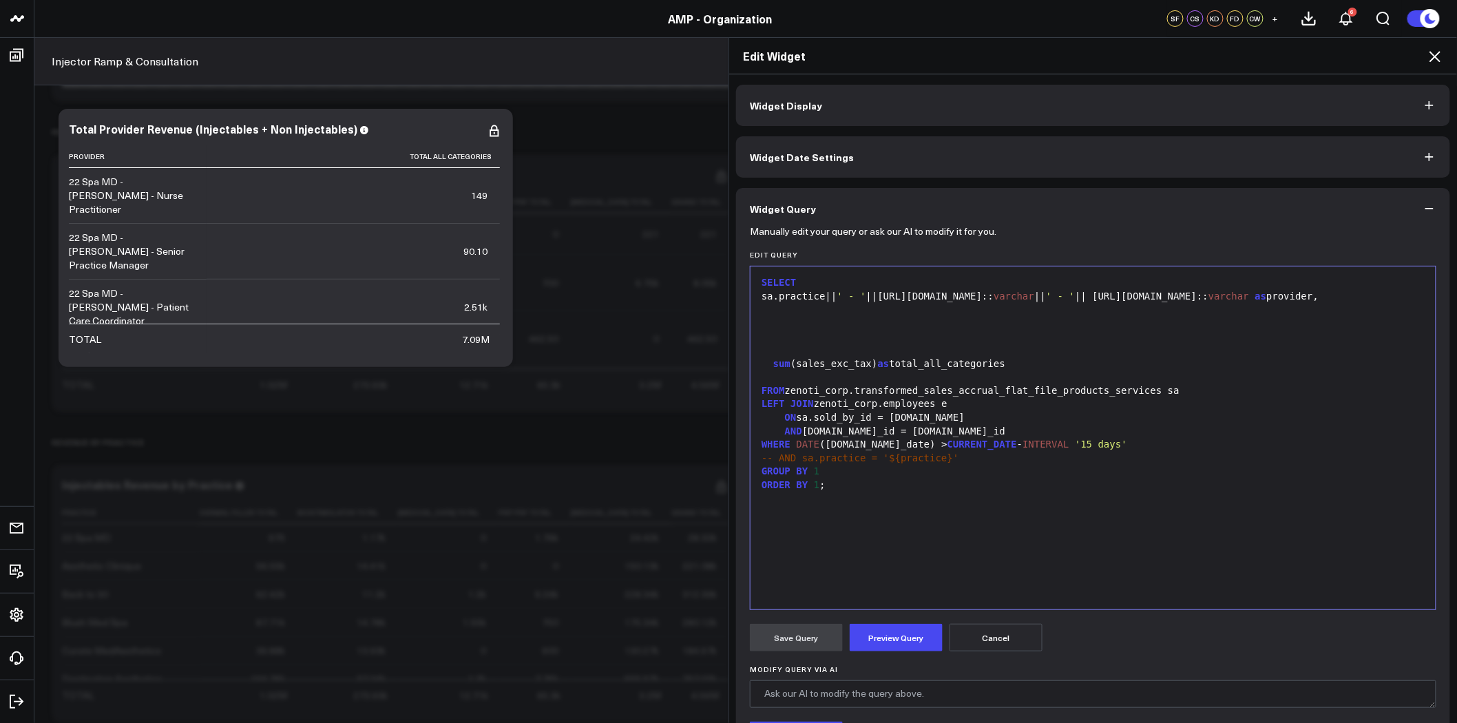
click at [790, 320] on div at bounding box center [1092, 324] width 671 height 14
click at [776, 312] on div at bounding box center [1092, 310] width 671 height 14
click at [767, 318] on div at bounding box center [1092, 324] width 671 height 14
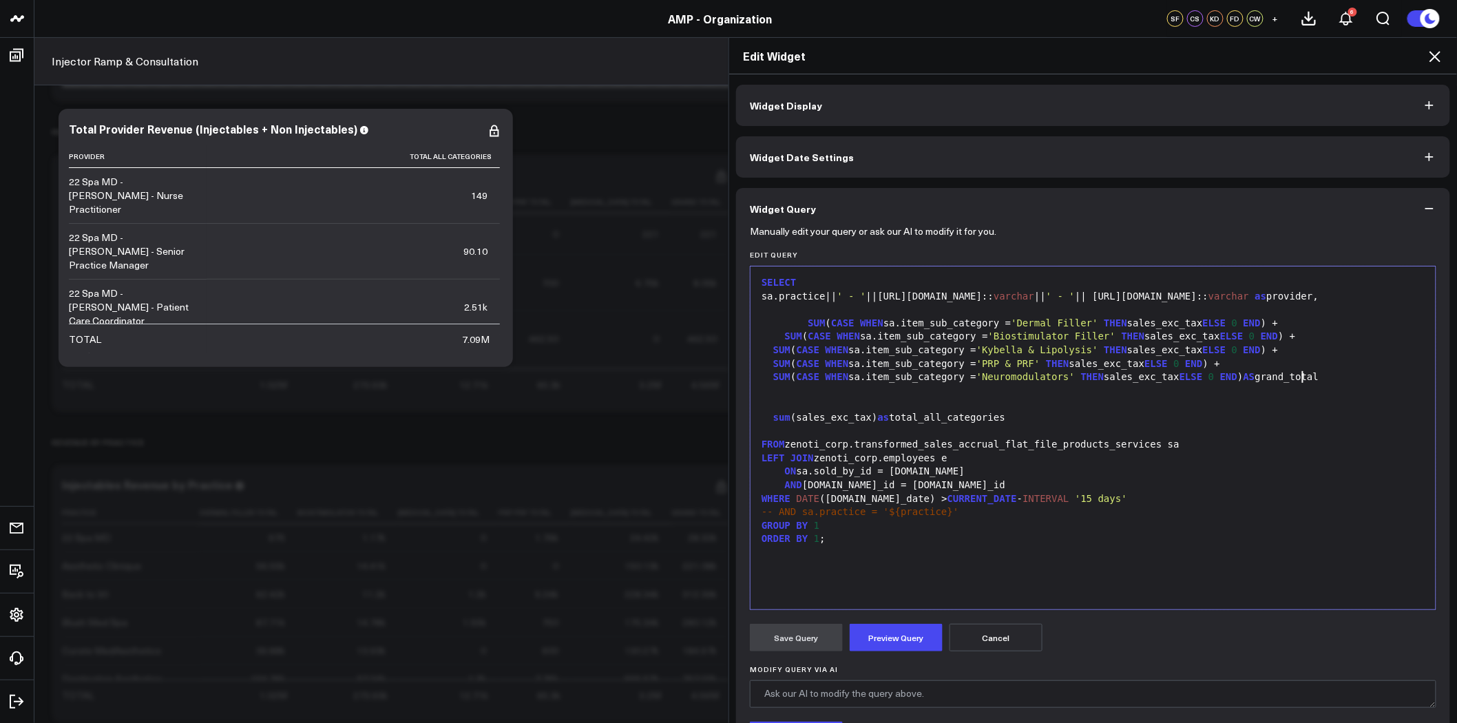
drag, startPoint x: 796, startPoint y: 319, endPoint x: 813, endPoint y: 320, distance: 17.3
click at [797, 319] on div "SUM ( CASE WHEN sa.item_sub_category = 'Dermal Filler' THEN sales_exc_tax ELSE …" at bounding box center [1092, 324] width 671 height 14
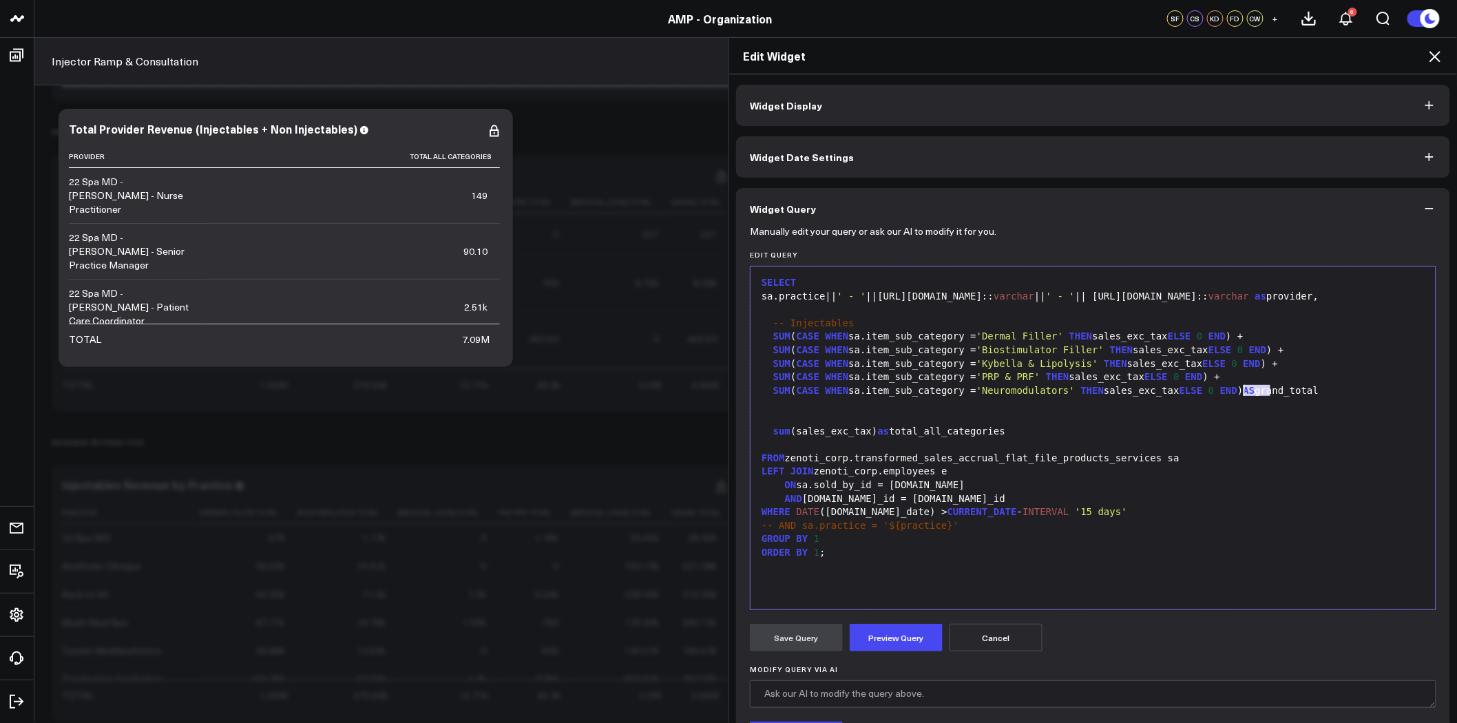
drag, startPoint x: 1267, startPoint y: 390, endPoint x: 1237, endPoint y: 389, distance: 29.6
click at [1237, 389] on div "SUM ( CASE WHEN sa.item_sub_category = 'Neuromodulators' THEN sales_exc_tax ELS…" at bounding box center [1092, 391] width 671 height 14
click at [836, 400] on div at bounding box center [1092, 404] width 671 height 14
click at [828, 409] on div at bounding box center [1092, 404] width 671 height 14
click at [776, 412] on div at bounding box center [1092, 418] width 671 height 14
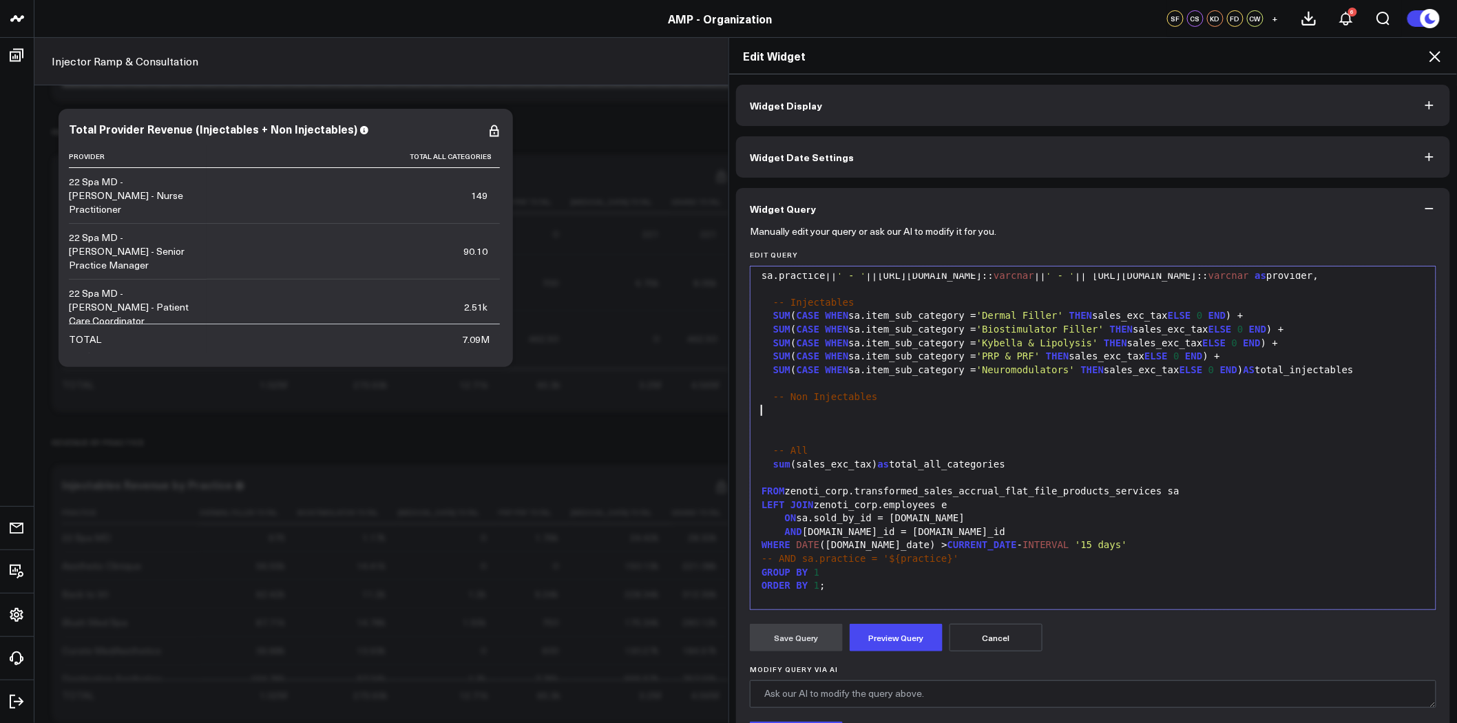
scroll to position [26, 0]
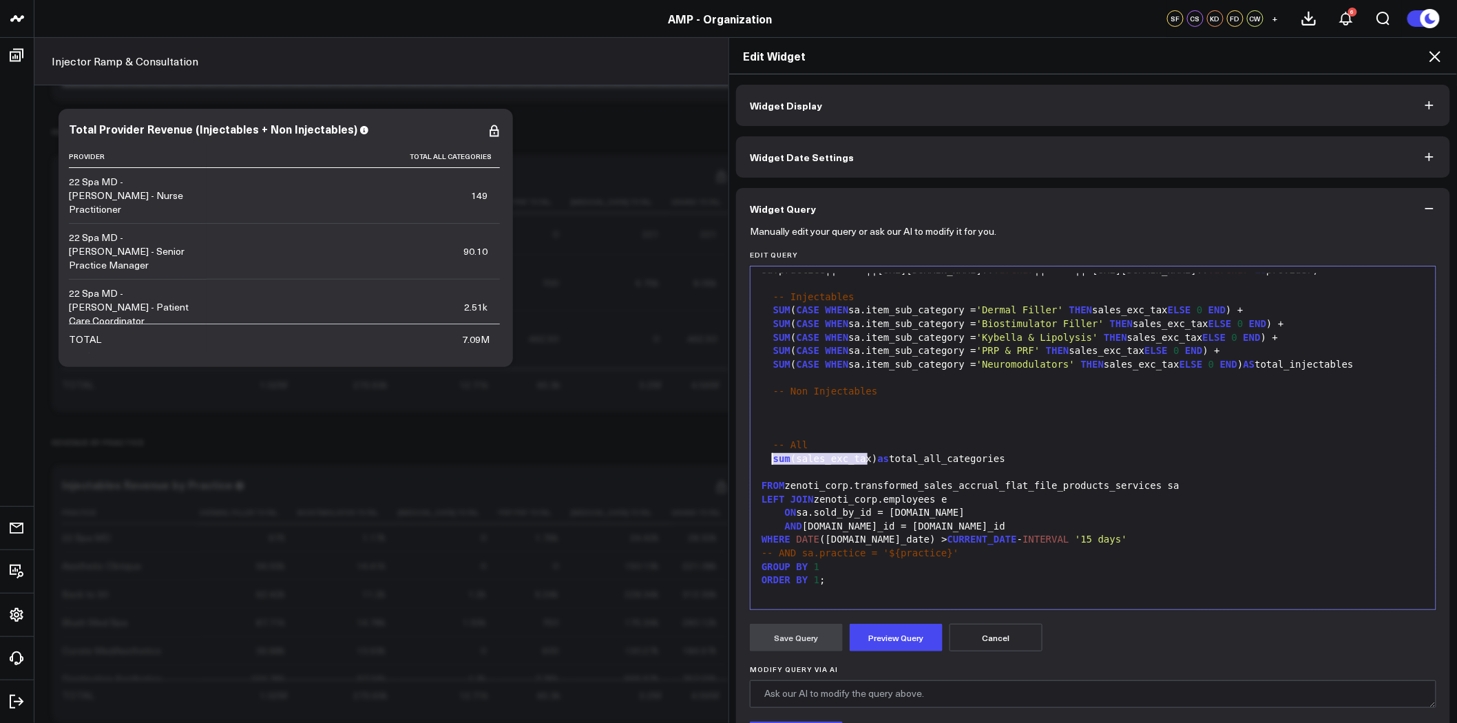
drag, startPoint x: 861, startPoint y: 459, endPoint x: 766, endPoint y: 457, distance: 95.7
click at [766, 457] on div "sum (sales_exc_tax) as total_all_categories" at bounding box center [1092, 459] width 671 height 14
click at [783, 399] on div at bounding box center [1092, 406] width 671 height 14
click at [869, 404] on div "sum ( sales_exc_tax )" at bounding box center [1092, 406] width 671 height 14
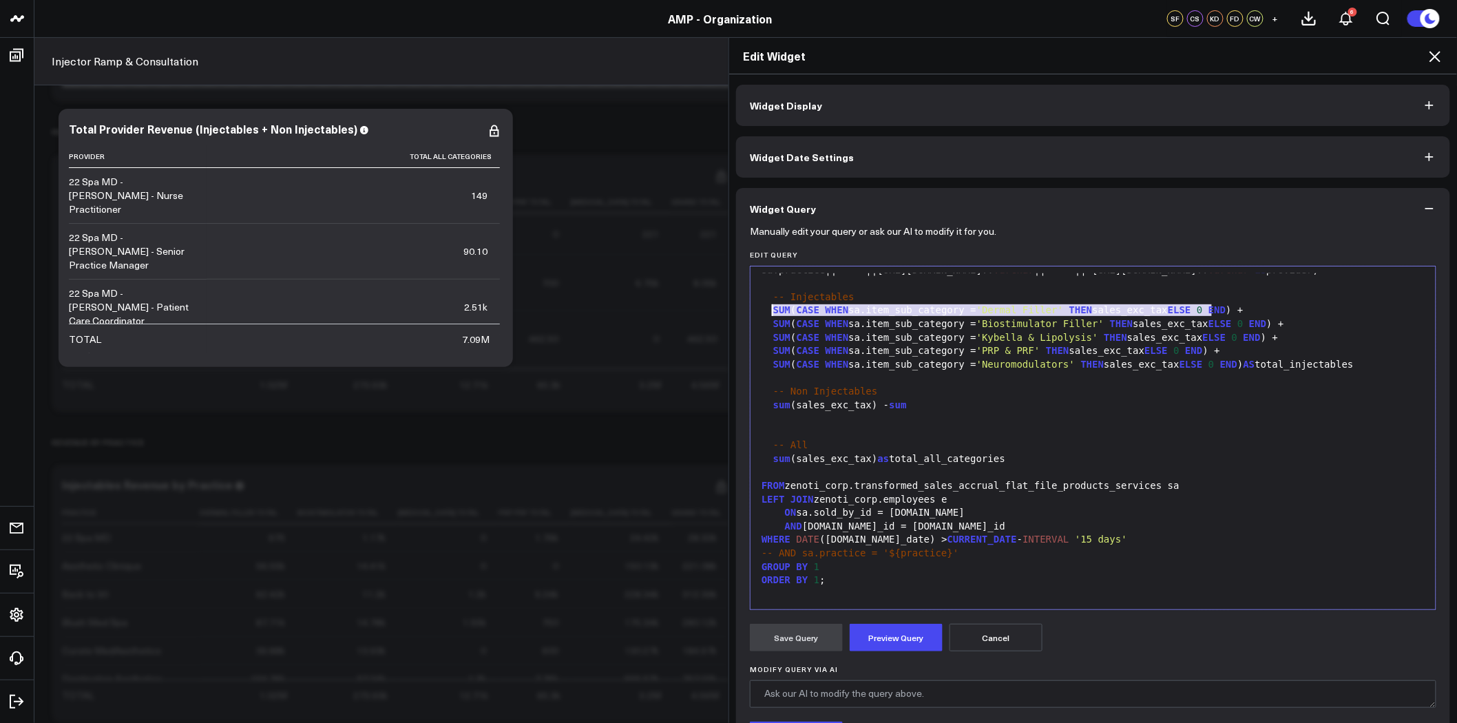
drag, startPoint x: 1207, startPoint y: 308, endPoint x: 768, endPoint y: 308, distance: 439.2
click at [768, 308] on div "SUM ( CASE WHEN sa.item_sub_category = 'Dermal Filler' THEN sales_exc_tax ELSE …" at bounding box center [1092, 311] width 671 height 14
click at [934, 400] on div "sum (sales_exc_tax) - sum" at bounding box center [1092, 406] width 671 height 14
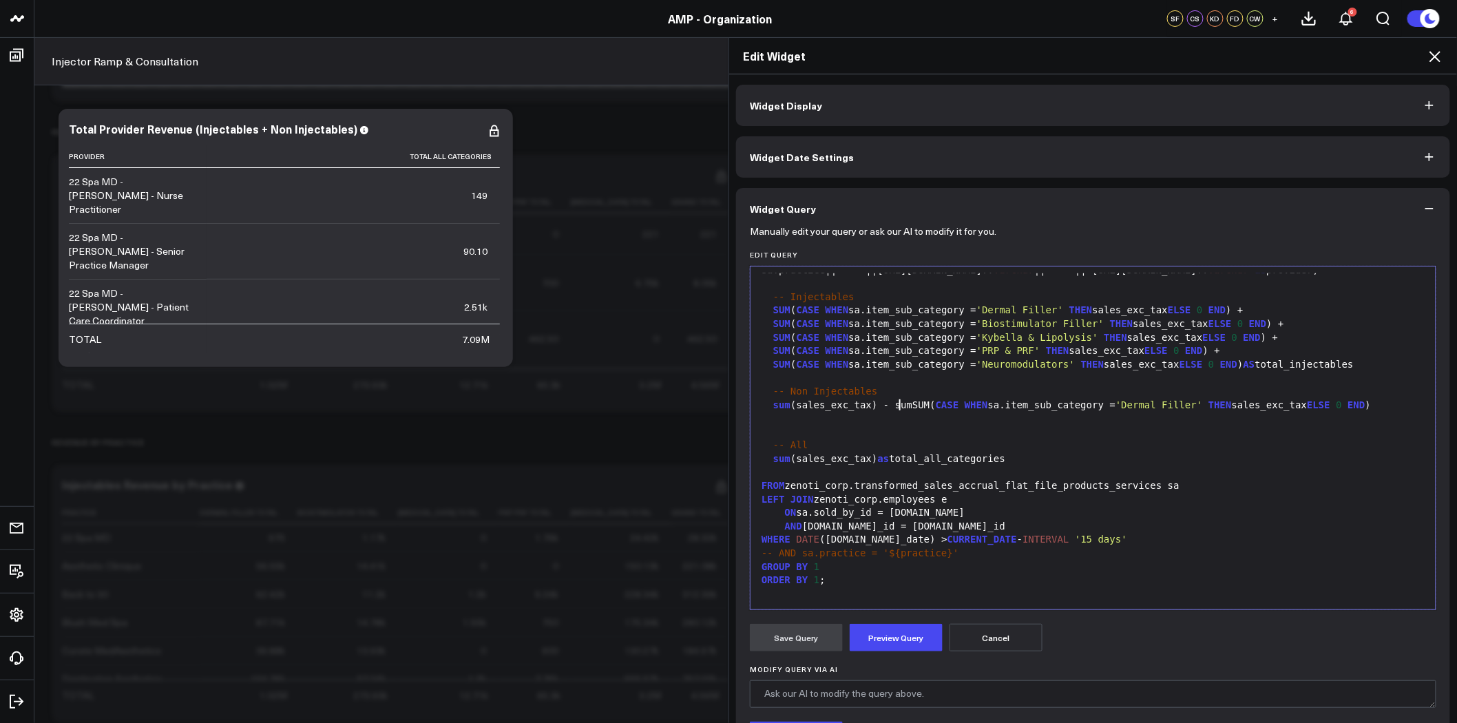
click at [895, 403] on div "sum (sales_exc_tax) - sumSUM( CASE WHEN sa.item_sub_category = 'Dermal Filler' …" at bounding box center [1092, 406] width 671 height 14
click at [1064, 405] on div "sum (sales_exc_tax) - SUM ( CASE WHEN sa.item_sub_category = 'Dermal Filler' TH…" at bounding box center [1092, 406] width 671 height 14
click at [1098, 405] on span "(" at bounding box center [1101, 404] width 6 height 11
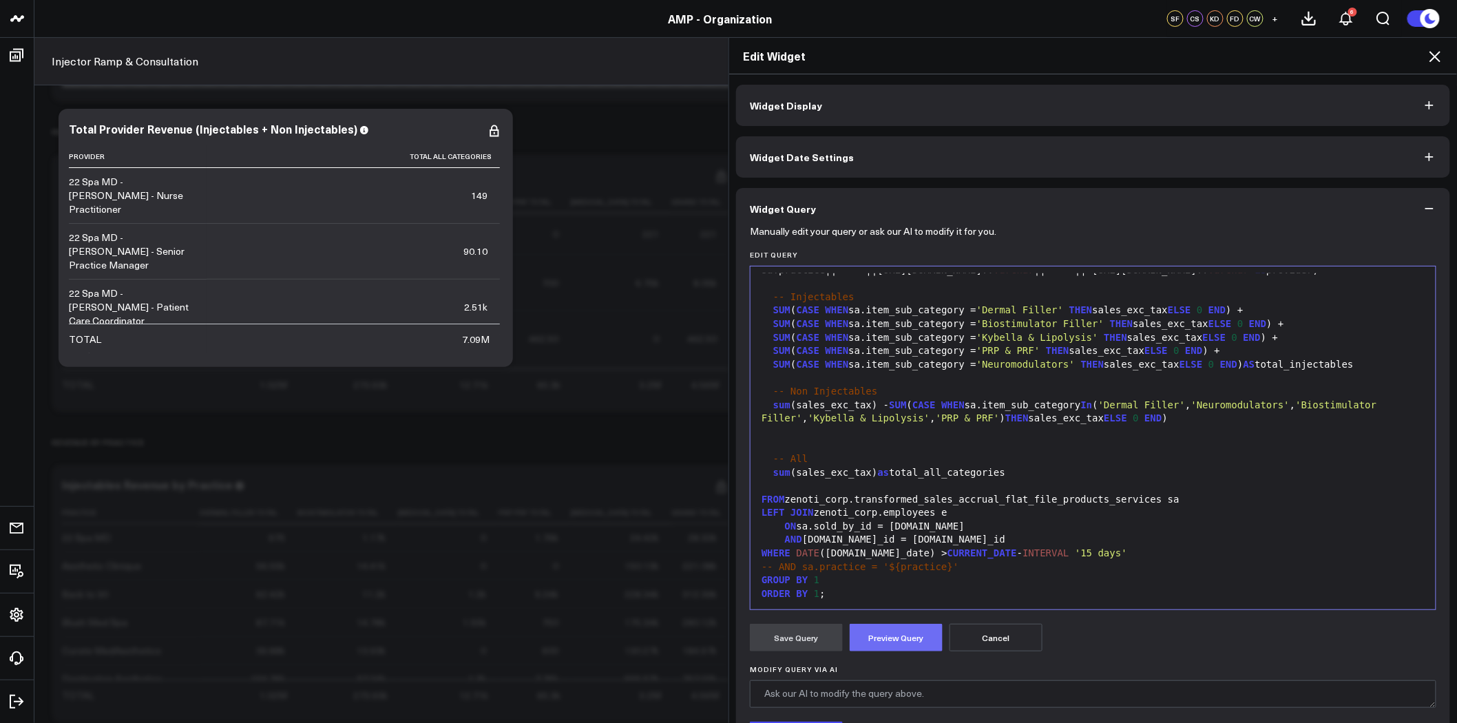
click at [892, 638] on button "Preview Query" at bounding box center [896, 638] width 93 height 28
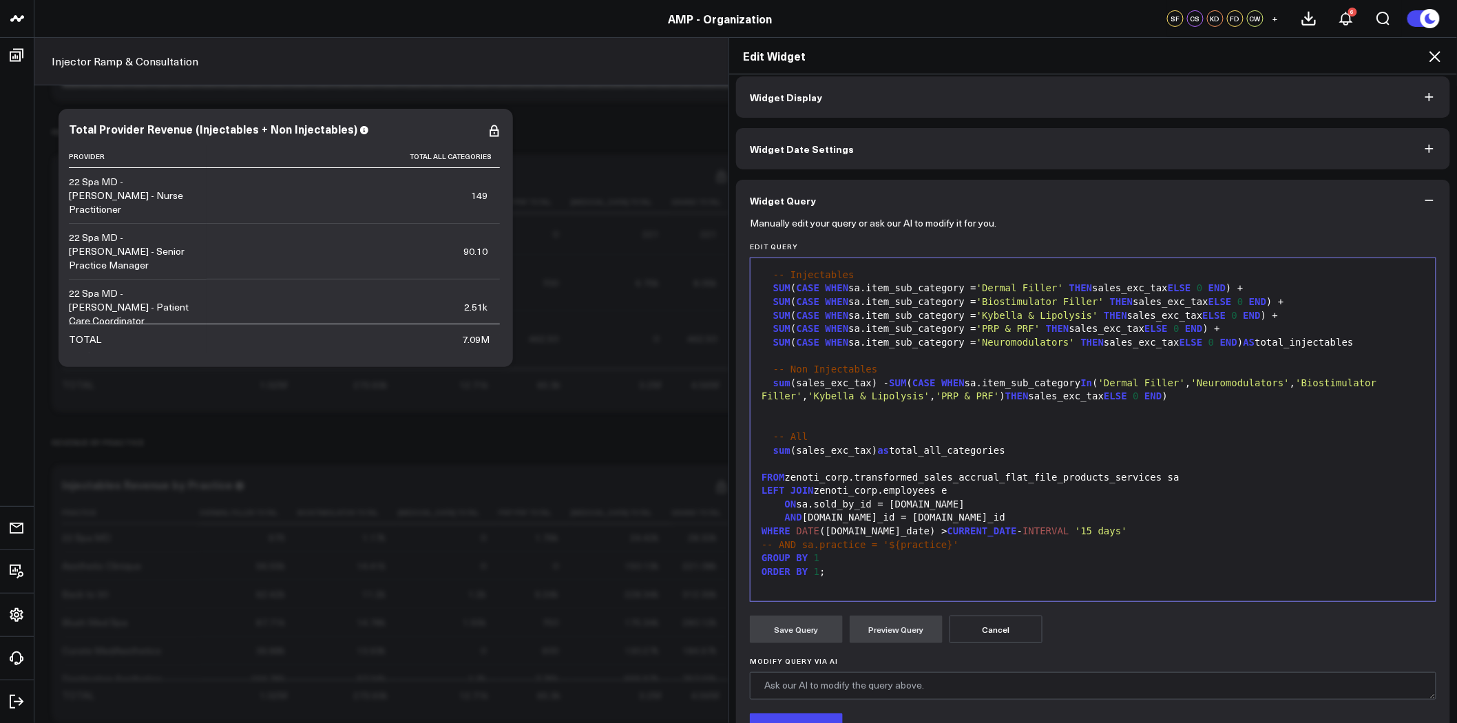
scroll to position [0, 0]
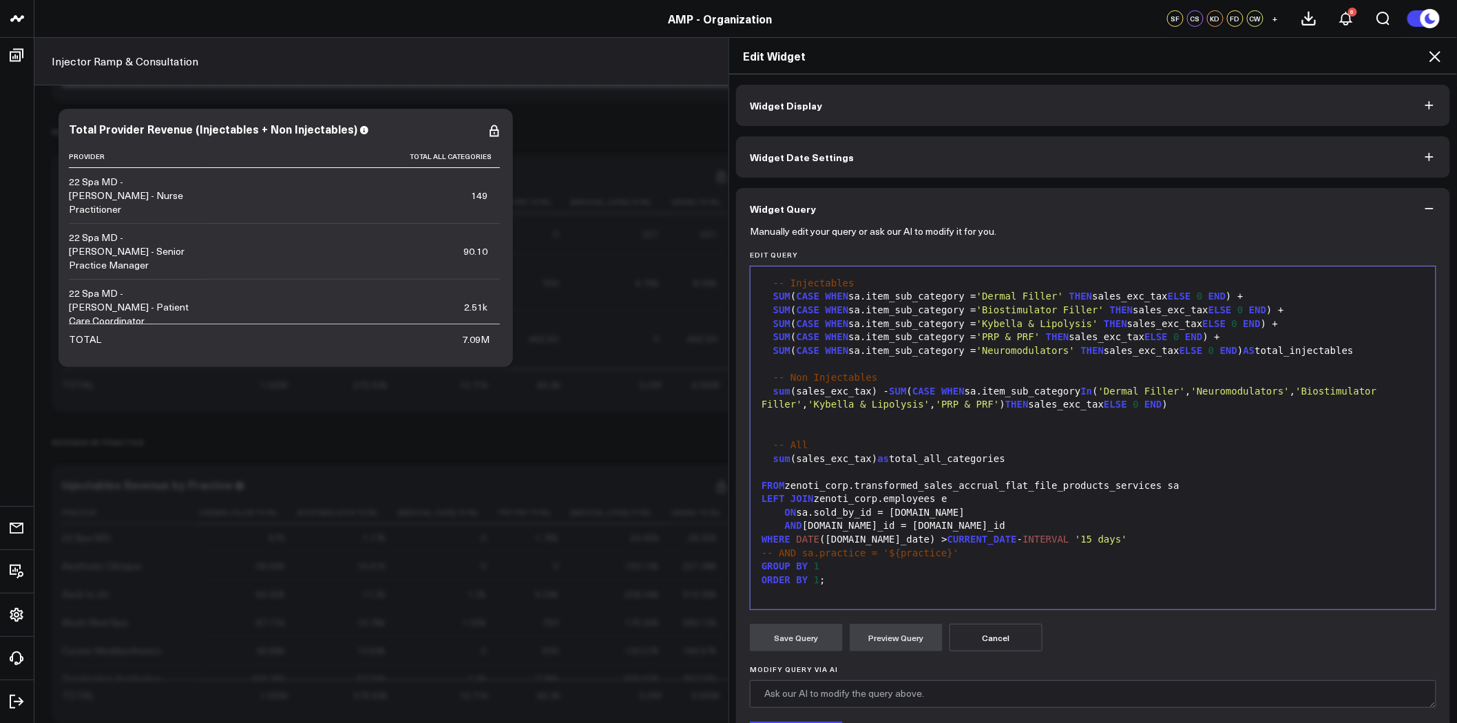
click at [885, 312] on div "SUM ( CASE WHEN sa.item_sub_category = 'Biostimulator Filler' THEN sales_exc_ta…" at bounding box center [1092, 311] width 671 height 14
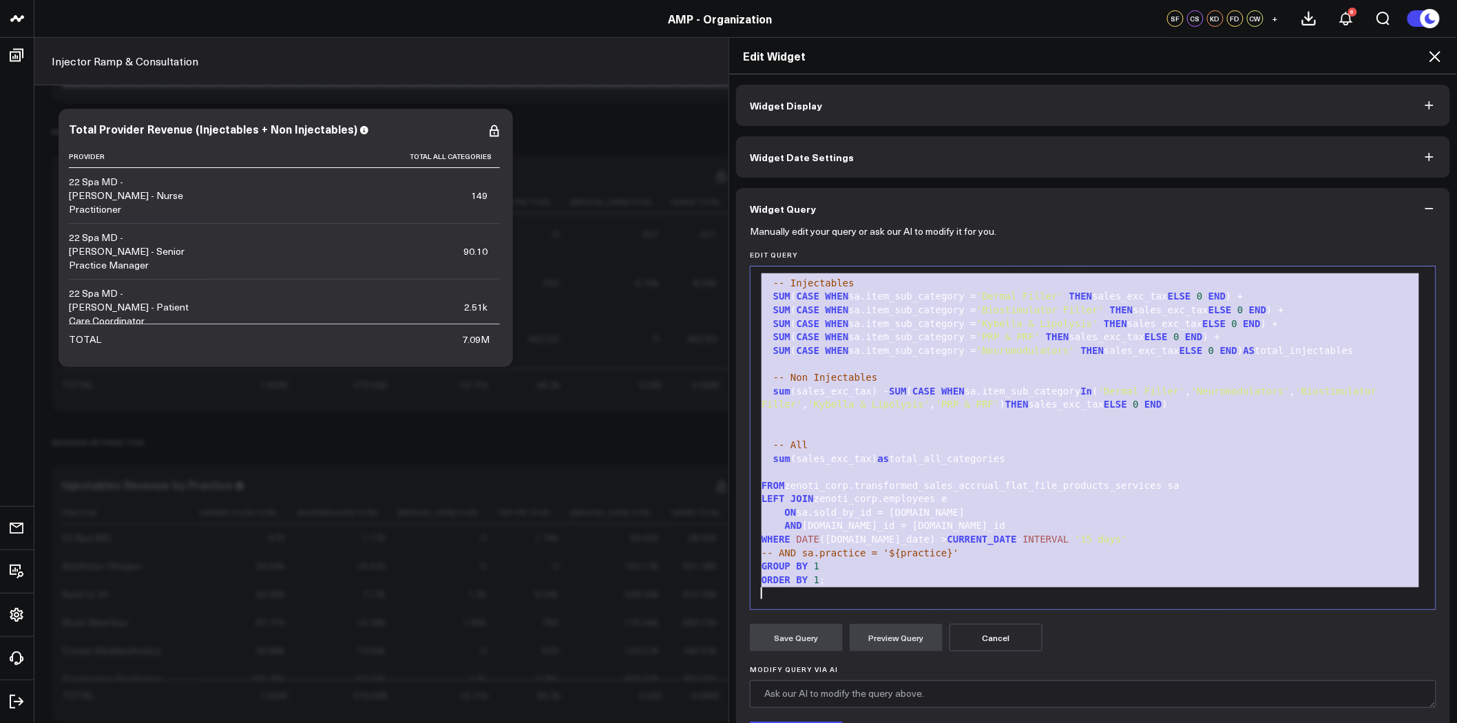
copy div "SELECT sa.practice|| ' - ' ||e.personal_info.name:: varchar || ' - ' || e.job_i…"
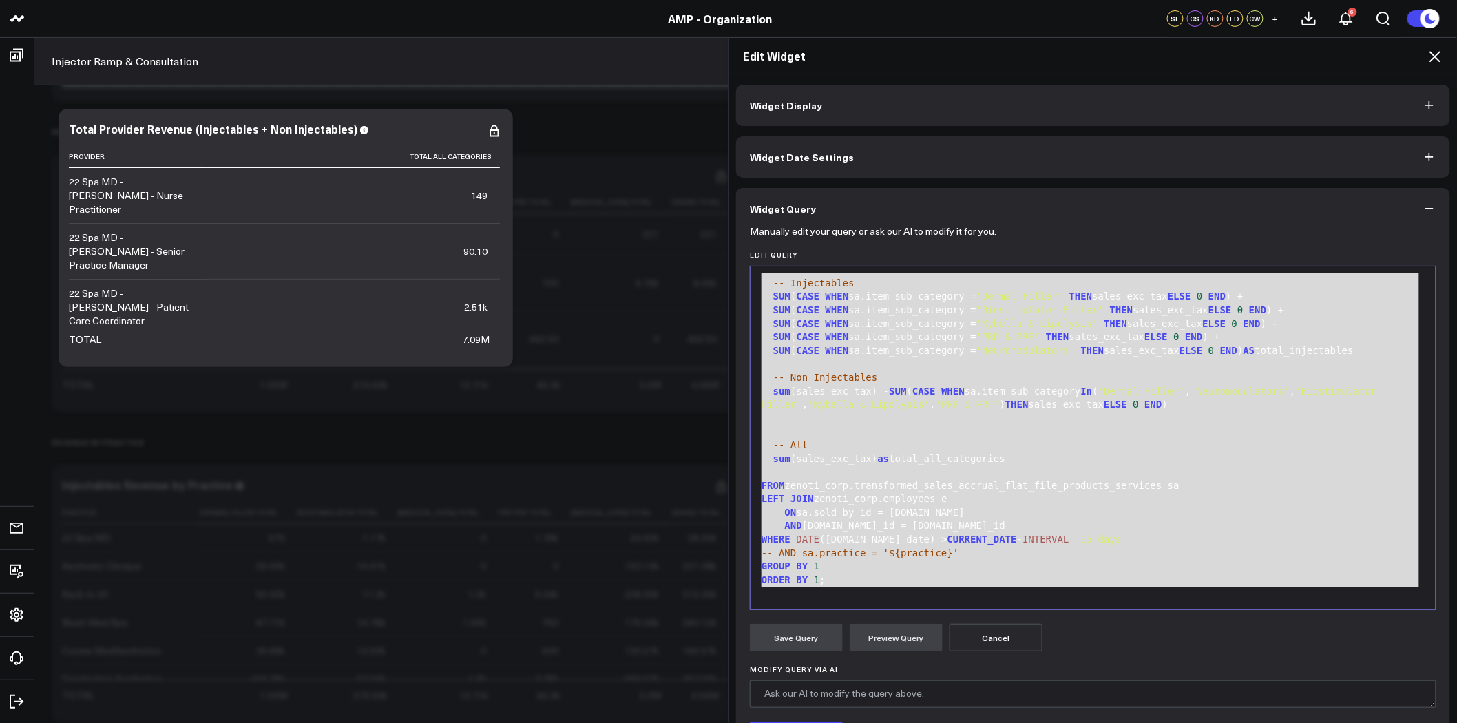
click at [815, 492] on div "LEFT JOIN zenoti_corp.employees e" at bounding box center [1092, 499] width 671 height 14
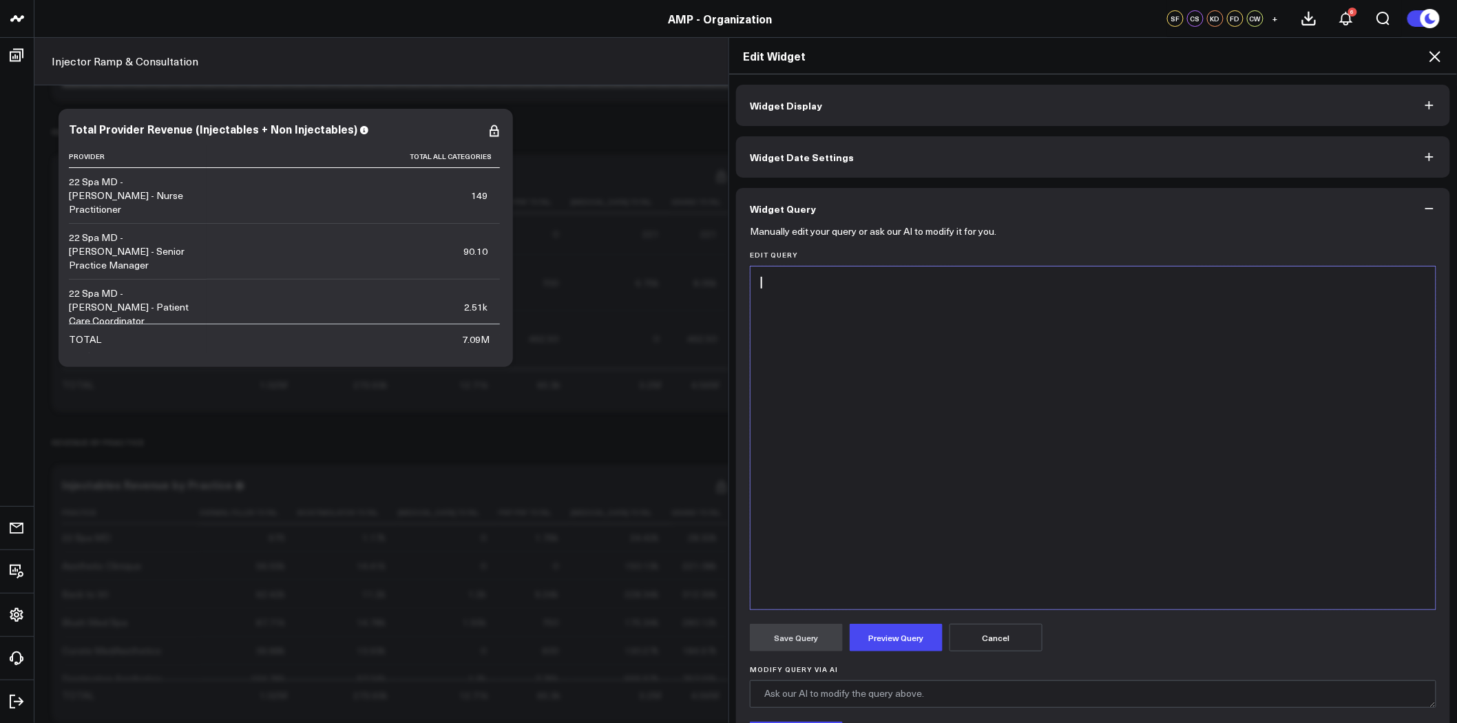
scroll to position [107, 0]
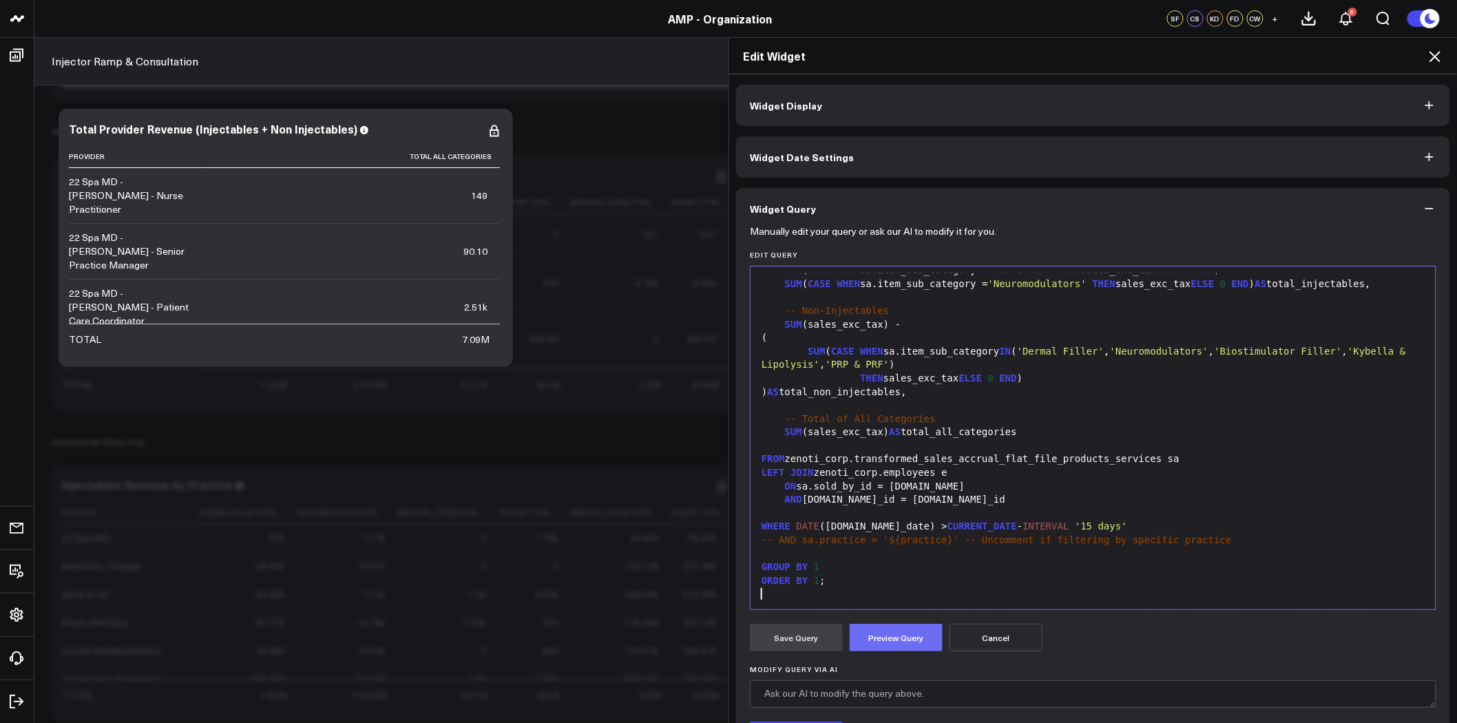
click at [886, 642] on button "Preview Query" at bounding box center [896, 638] width 93 height 28
click at [854, 587] on div at bounding box center [1092, 594] width 671 height 14
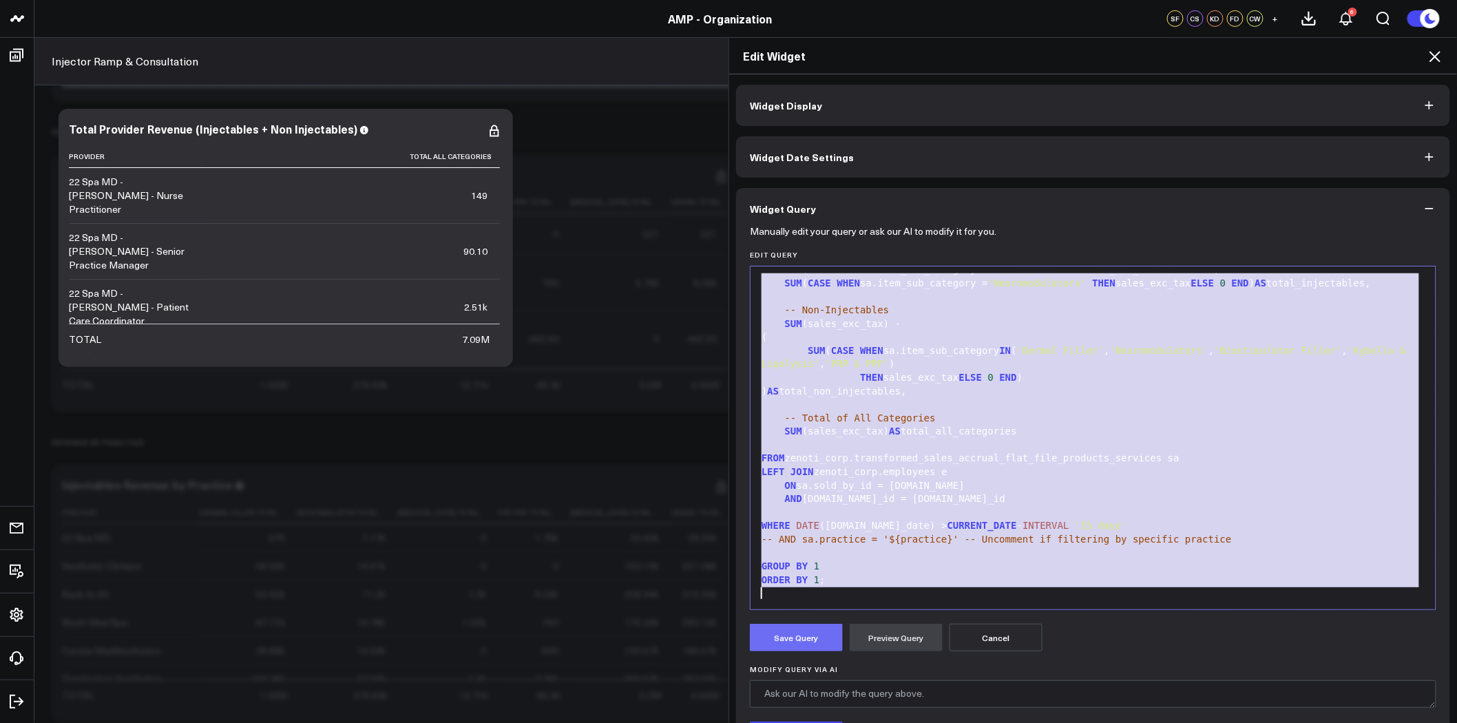
copy div "SELECT sa.practice || ' - ' || e.personal_info.name:: varchar || ' - ' || e.job…"
click at [801, 636] on button "Save Query" at bounding box center [796, 638] width 93 height 28
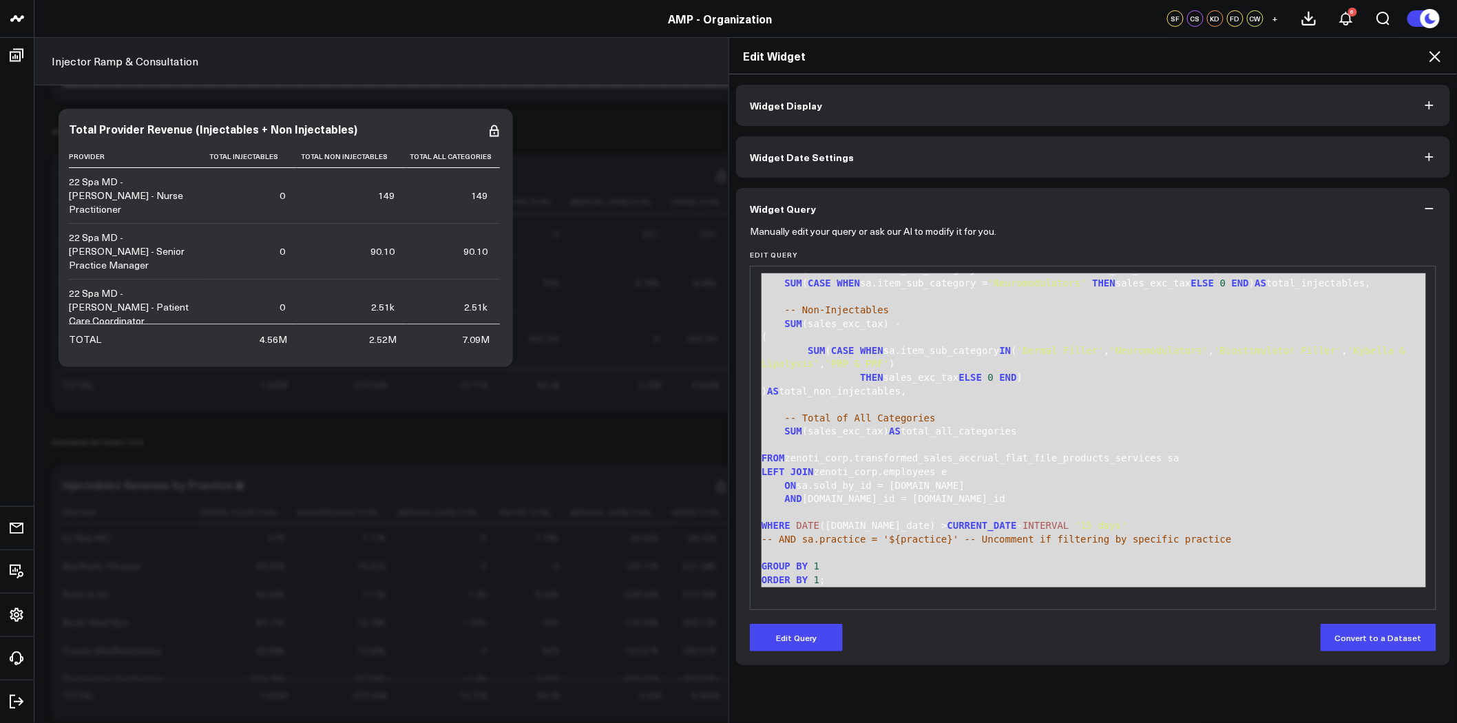
click at [1434, 56] on icon at bounding box center [1435, 56] width 17 height 17
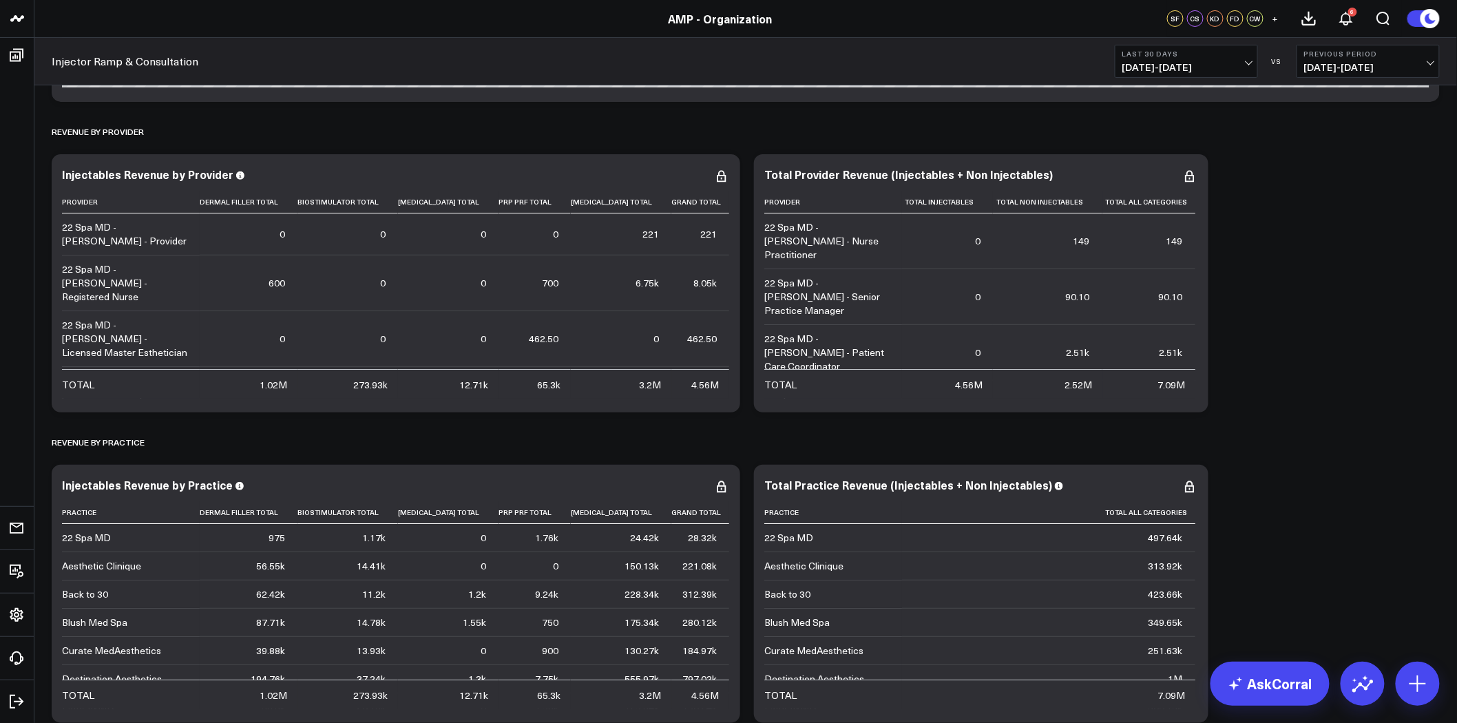
scroll to position [2371, 0]
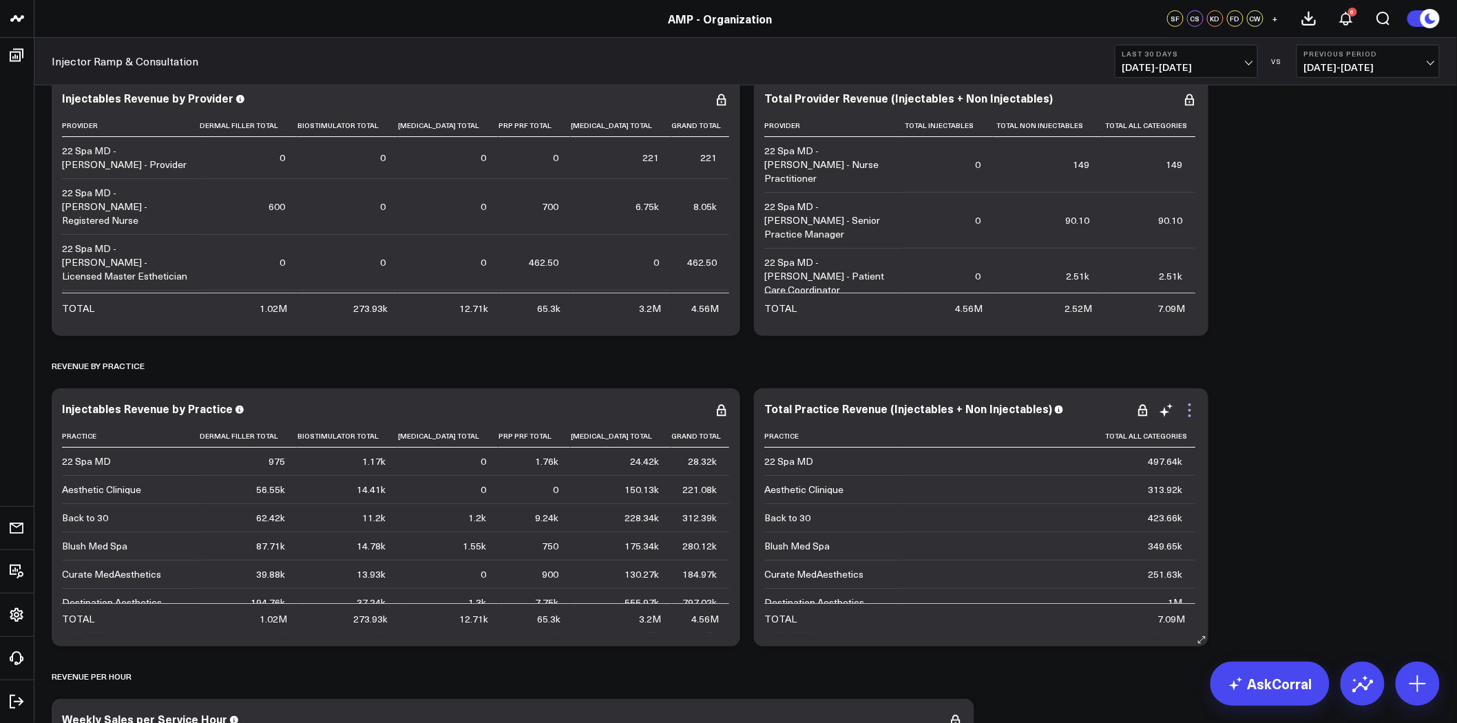
click at [1184, 405] on icon at bounding box center [1189, 410] width 17 height 17
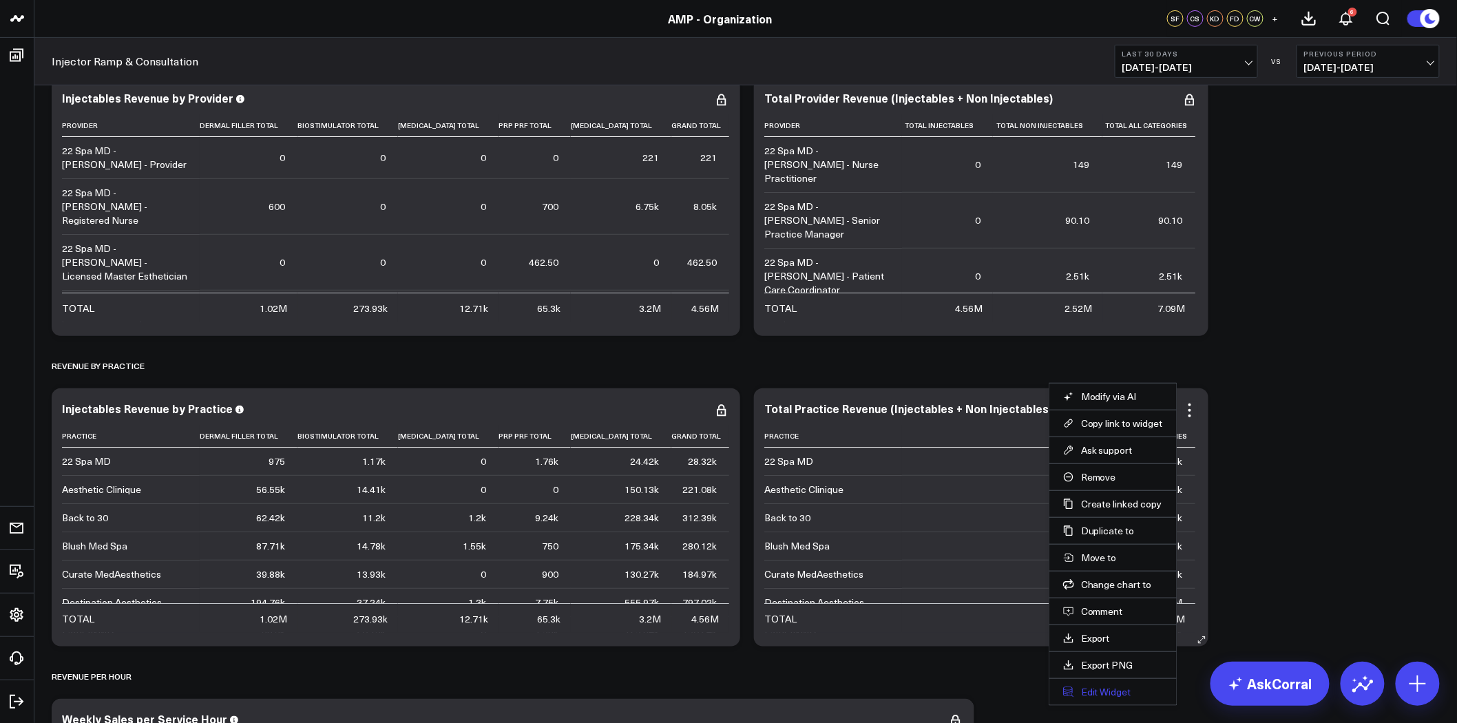
click at [1119, 687] on button "Edit Widget" at bounding box center [1113, 692] width 100 height 12
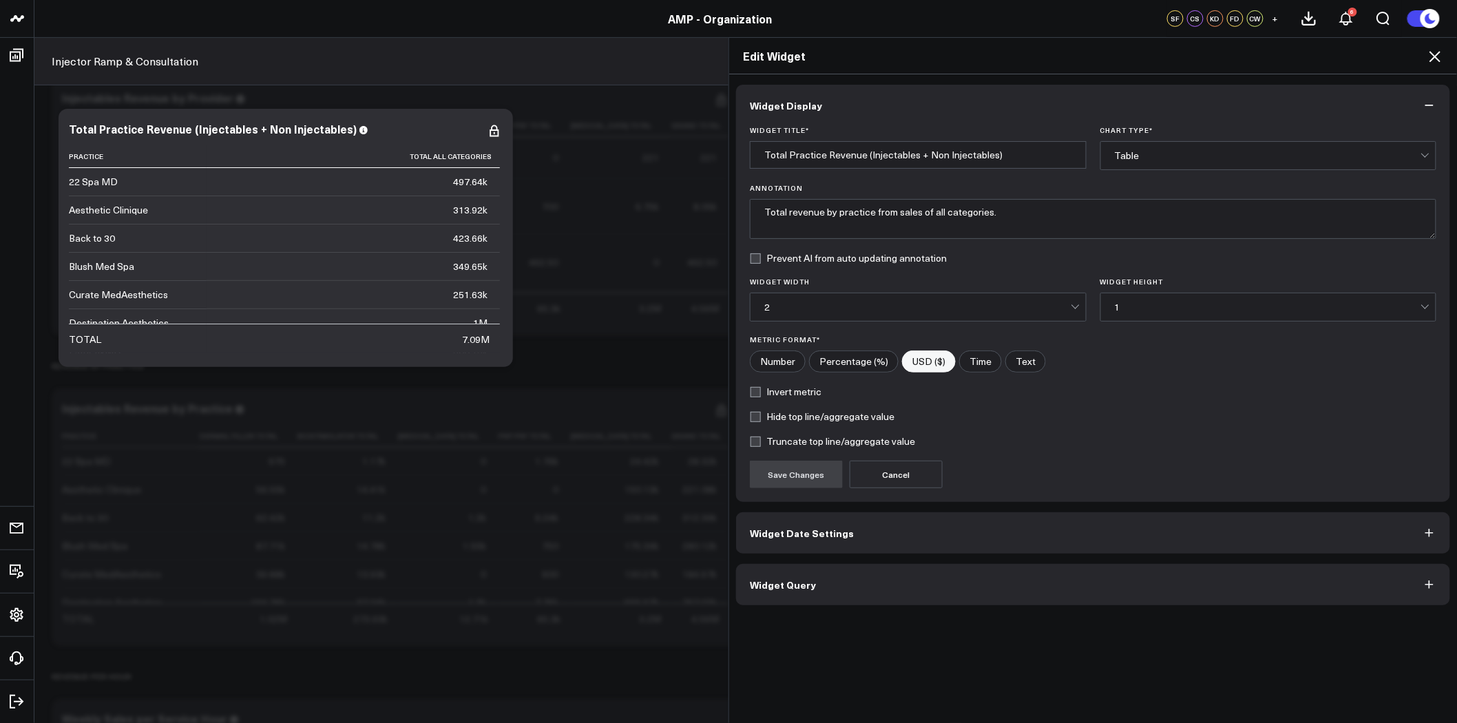
click at [920, 588] on button "Widget Query" at bounding box center [1093, 584] width 714 height 41
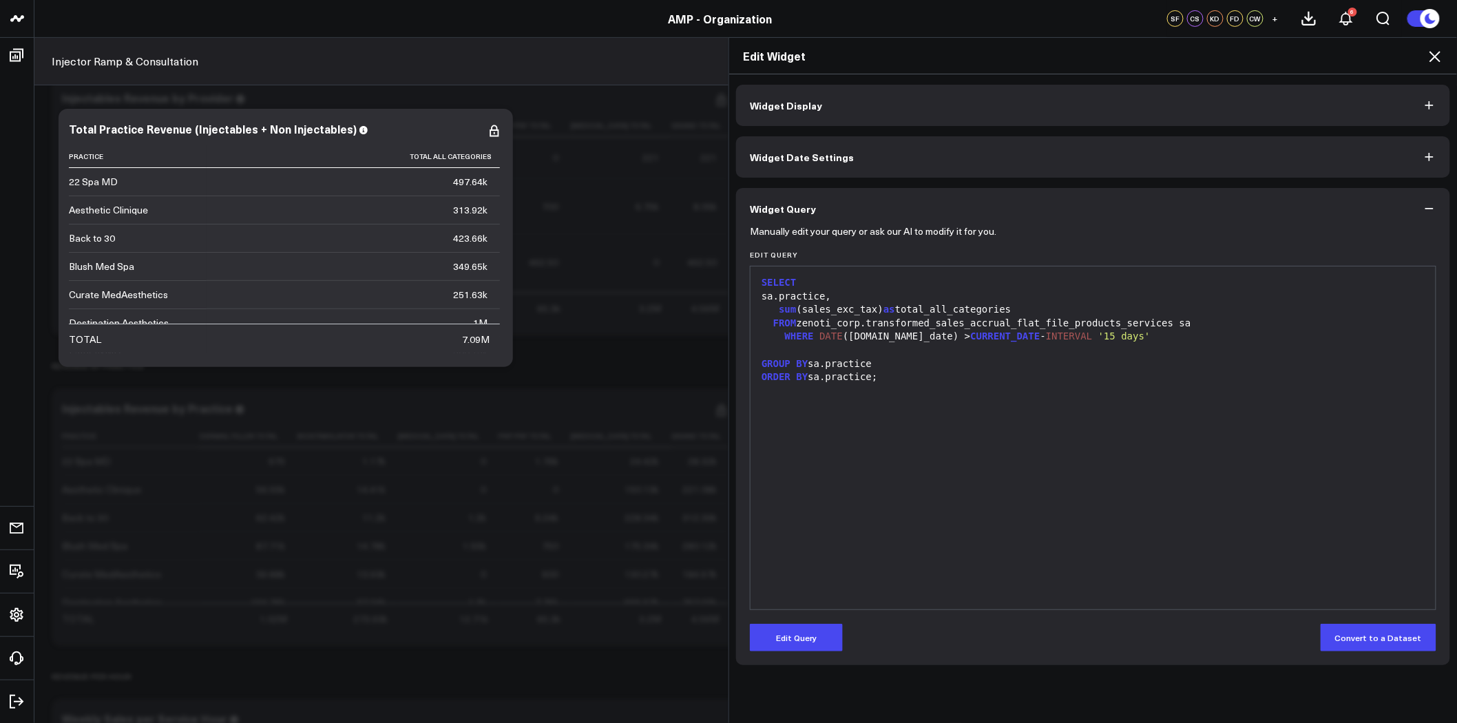
click at [757, 280] on div "SELECT" at bounding box center [1092, 283] width 671 height 14
click at [821, 631] on button "Edit Query" at bounding box center [796, 638] width 93 height 28
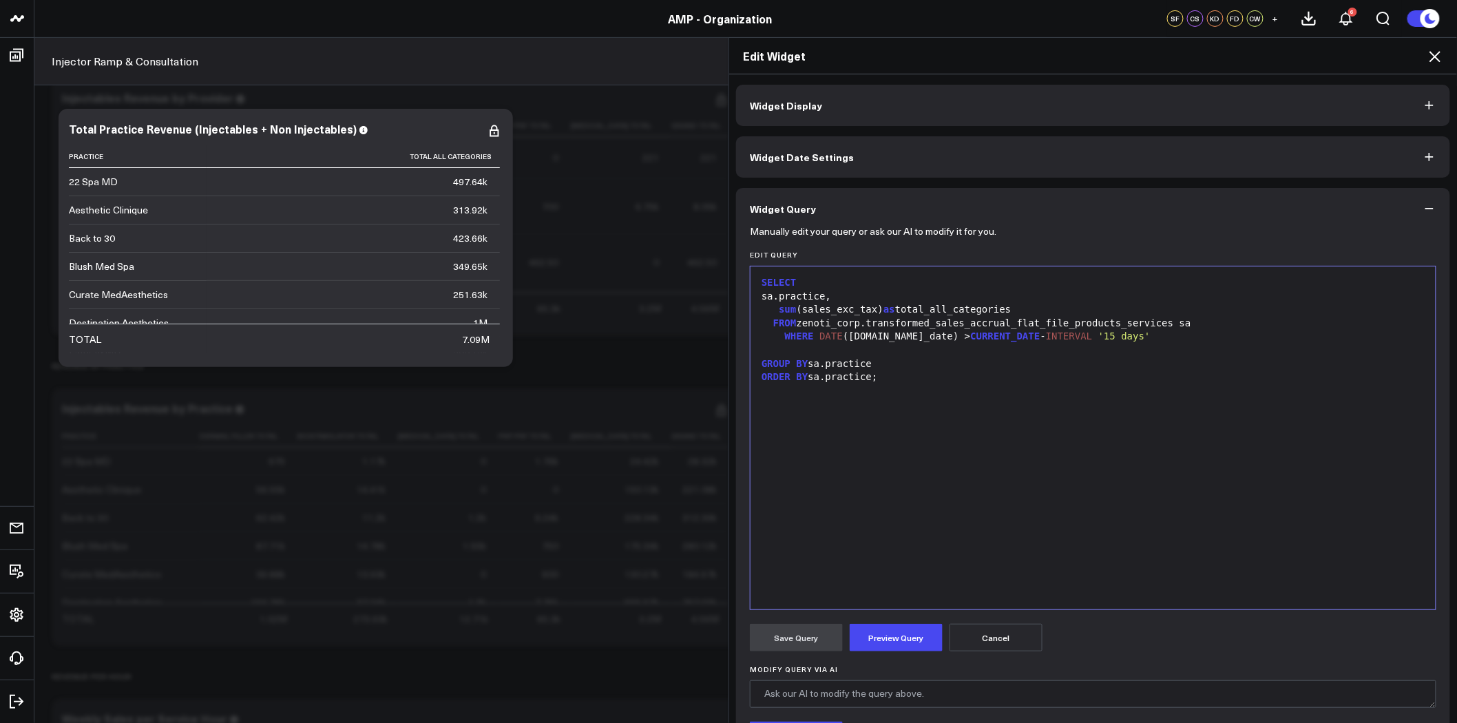
click at [757, 281] on div "SELECT" at bounding box center [1092, 283] width 671 height 14
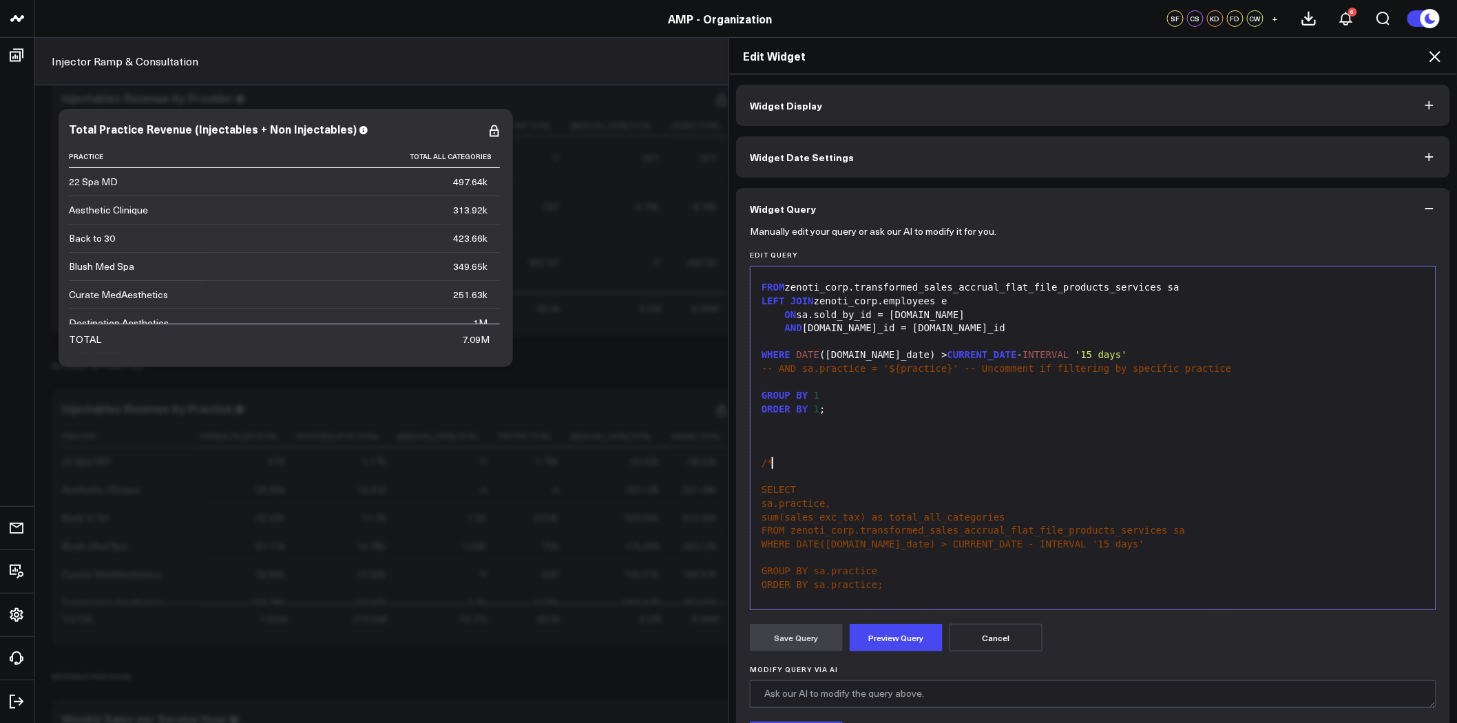
scroll to position [283, 0]
click at [899, 585] on div "ORDER BY sa.practice;" at bounding box center [1092, 580] width 671 height 14
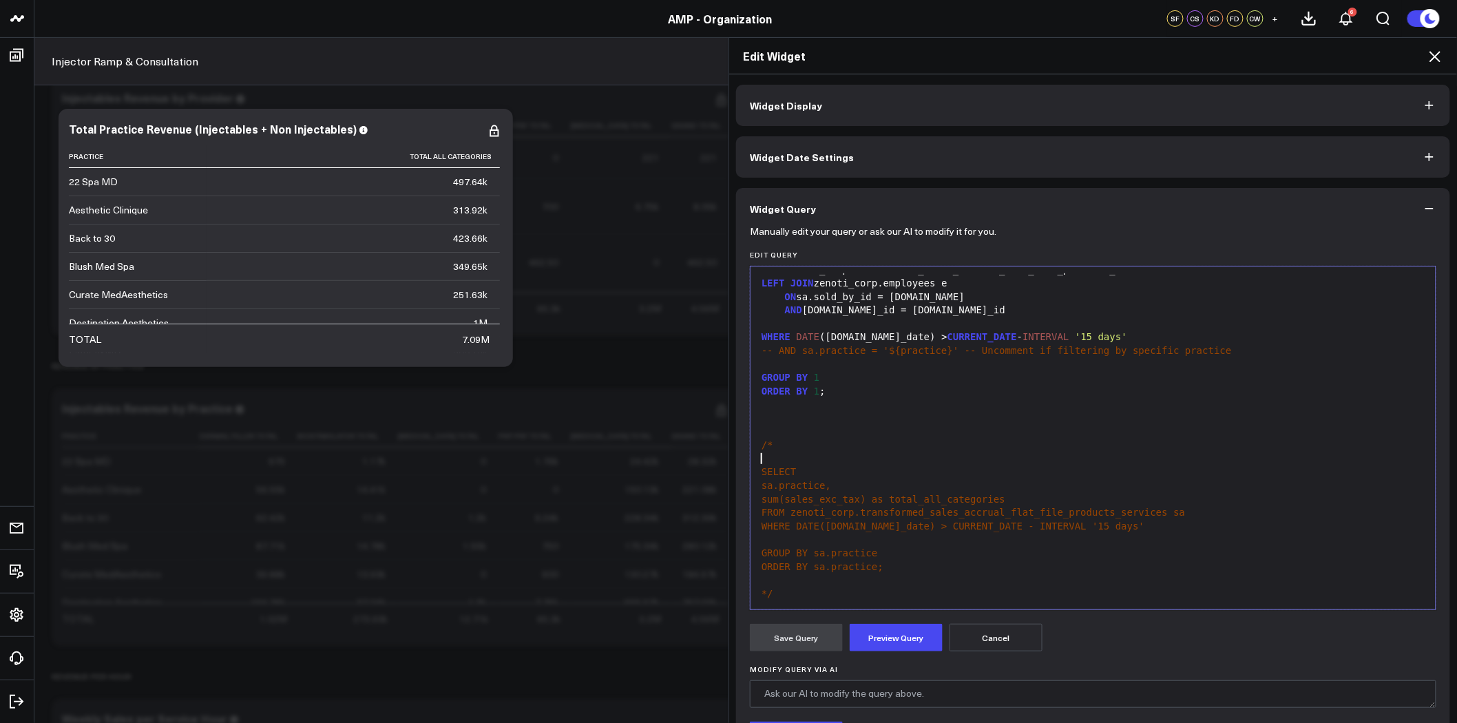
click at [925, 460] on div at bounding box center [1092, 459] width 671 height 14
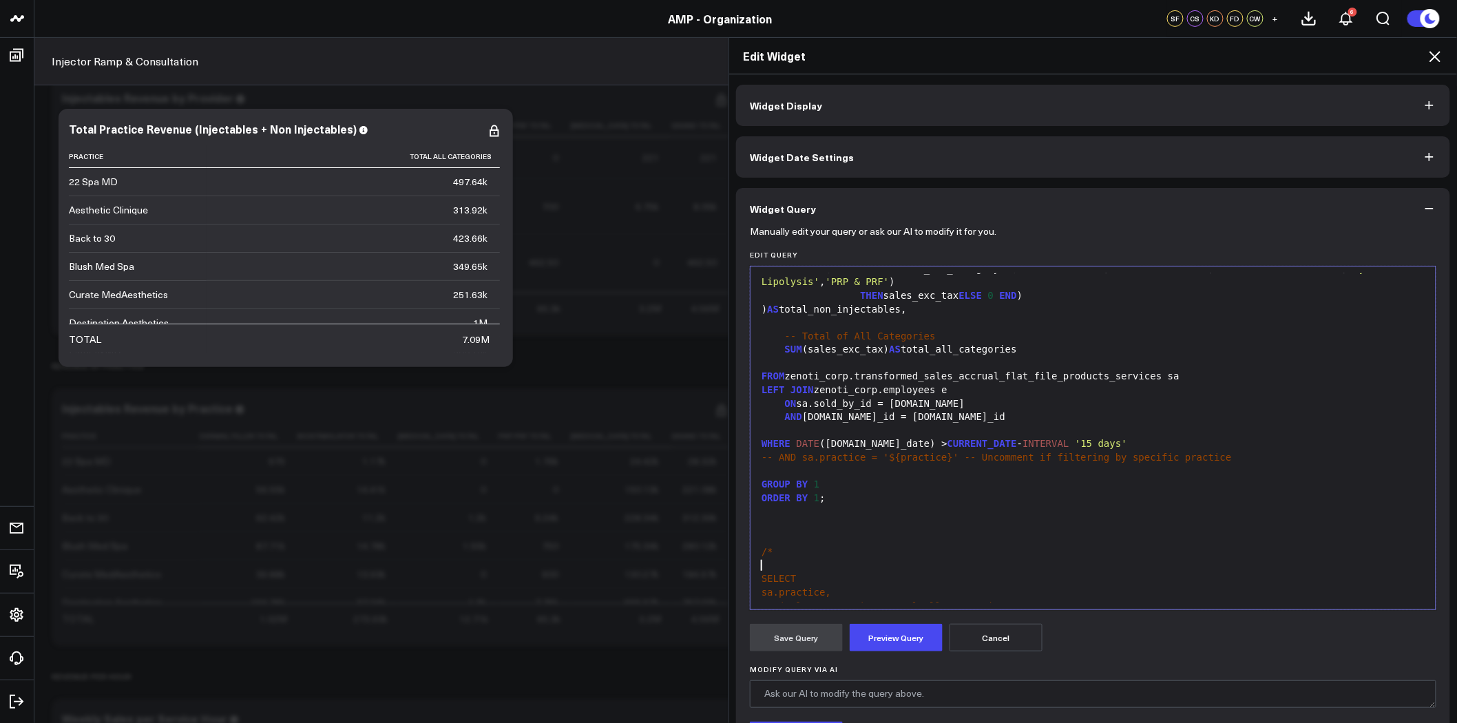
scroll to position [0, 0]
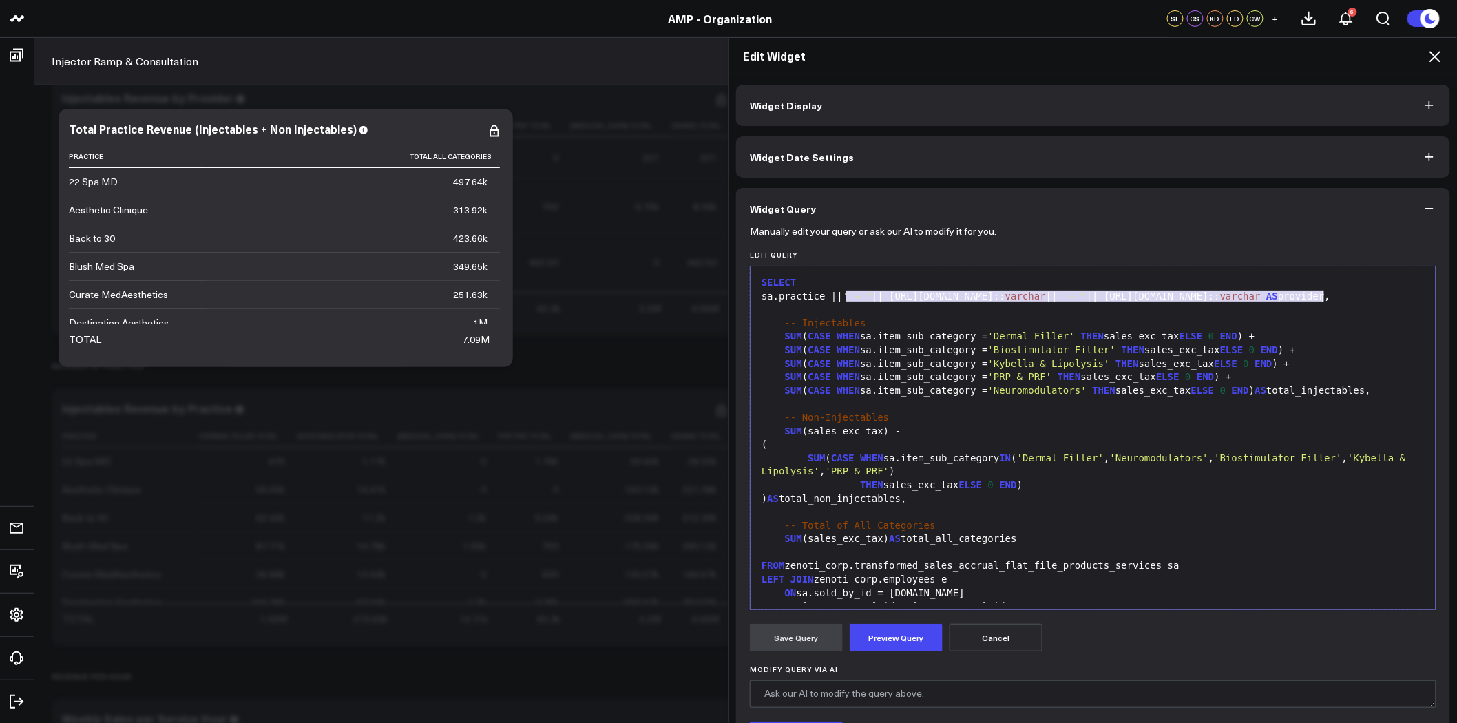
drag, startPoint x: 842, startPoint y: 294, endPoint x: 1316, endPoint y: 293, distance: 474.4
click at [1316, 293] on div "sa.practice || ' - ' || e.personal_info.name:: varchar || ' - ' || e.job_info.n…" at bounding box center [1092, 297] width 671 height 14
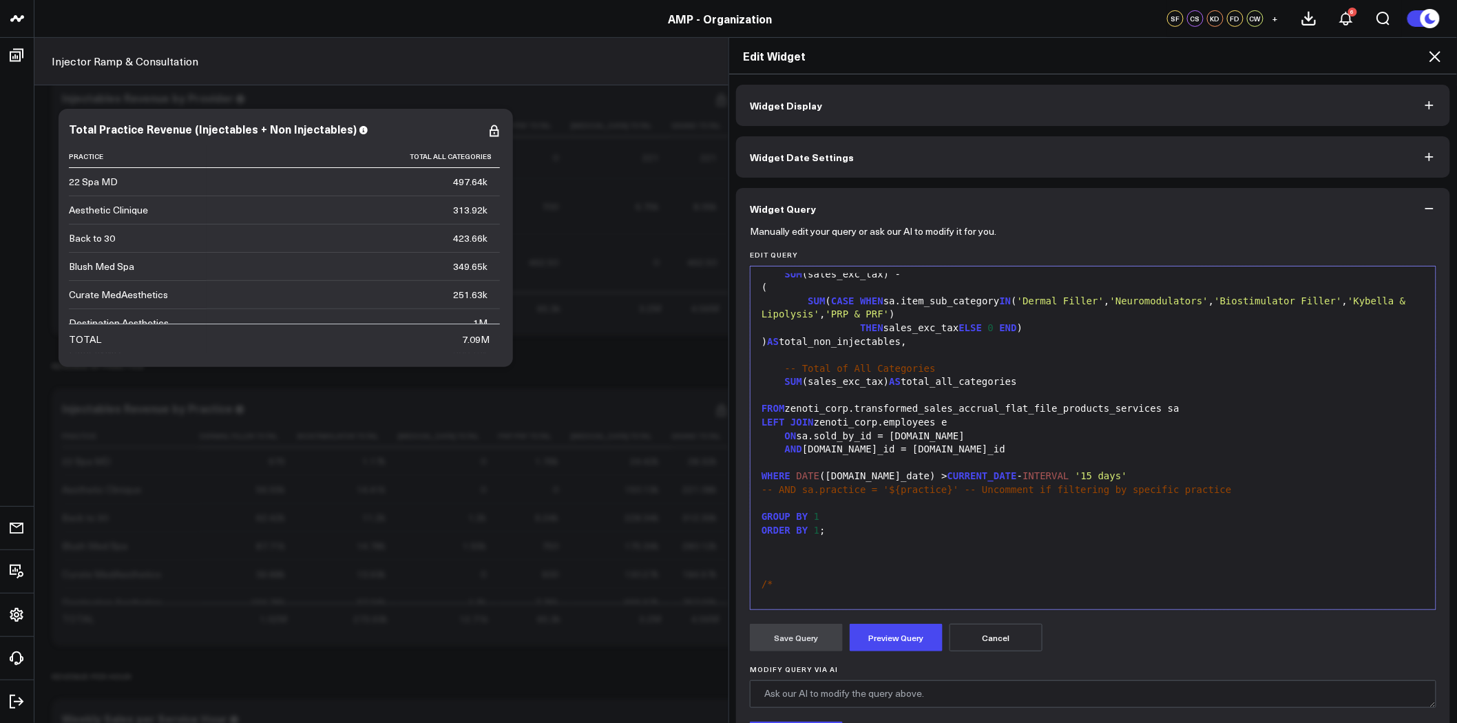
scroll to position [156, 0]
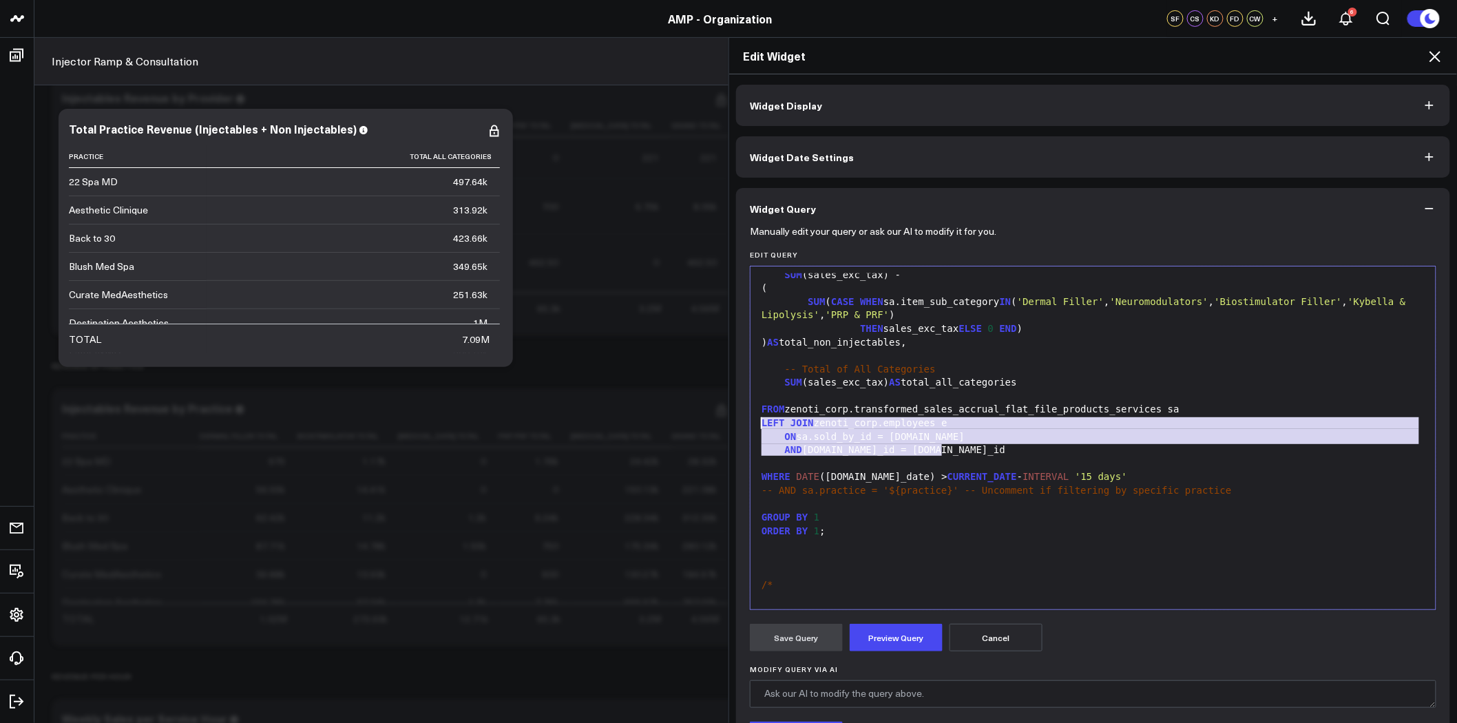
drag, startPoint x: 955, startPoint y: 448, endPoint x: 738, endPoint y: 424, distance: 218.1
click at [738, 424] on div "Manually edit your query or ask our AI to modify it for you. Edit Query Selecti…" at bounding box center [1093, 532] width 714 height 607
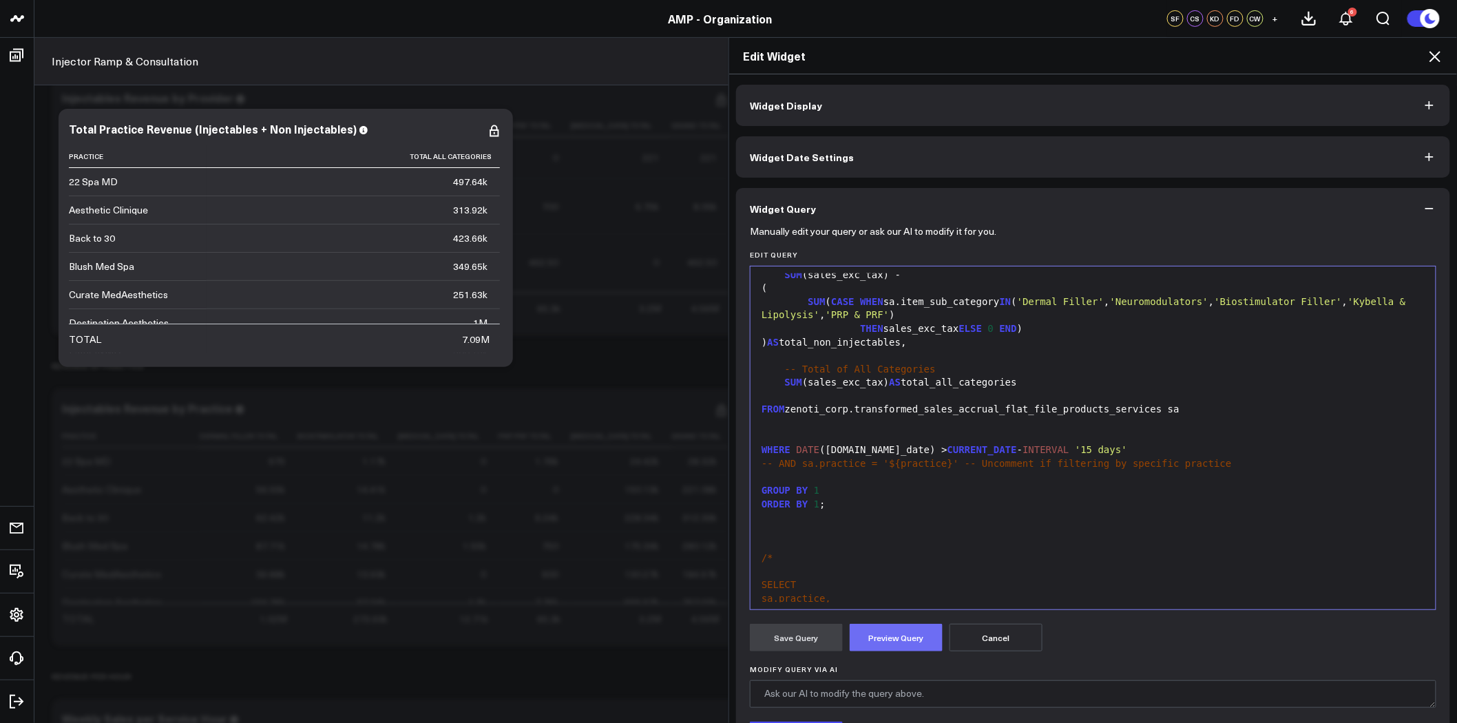
click at [898, 632] on button "Preview Query" at bounding box center [896, 638] width 93 height 28
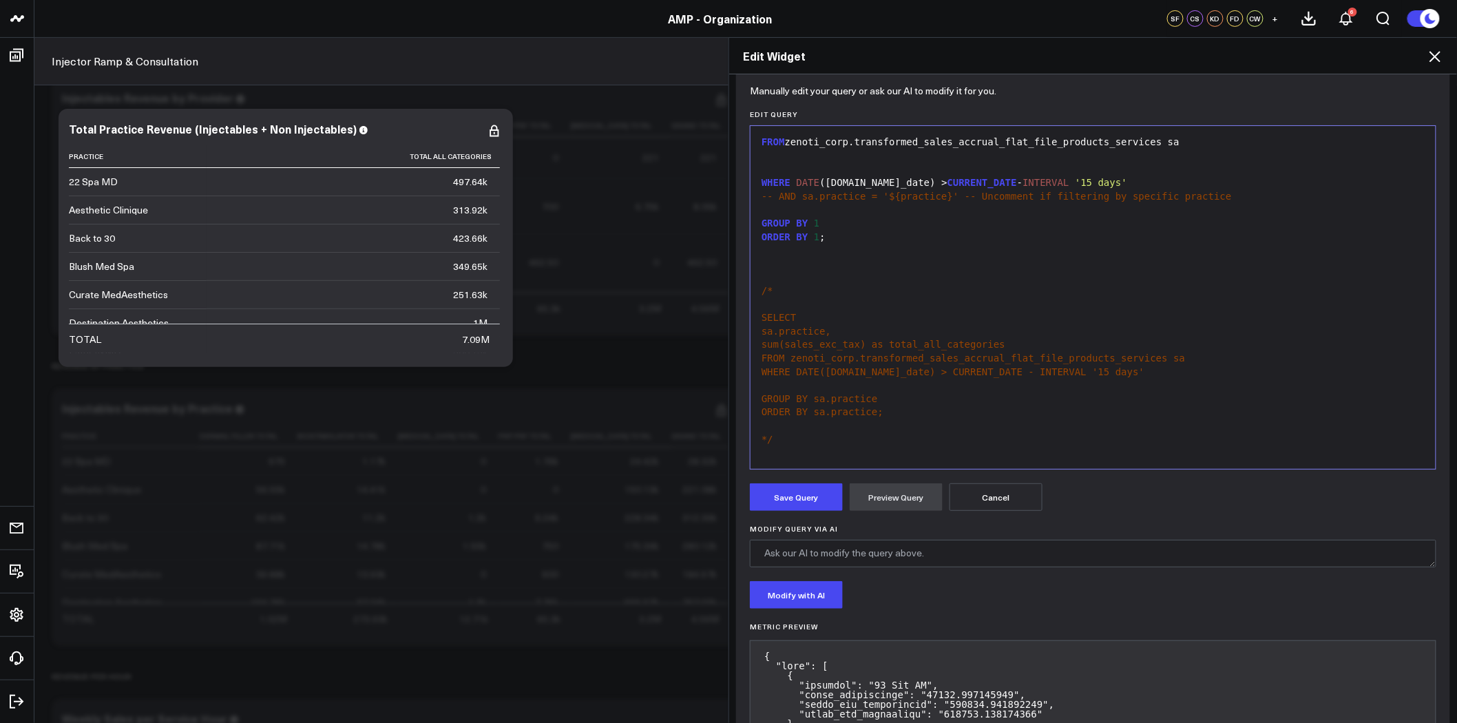
scroll to position [153, 0]
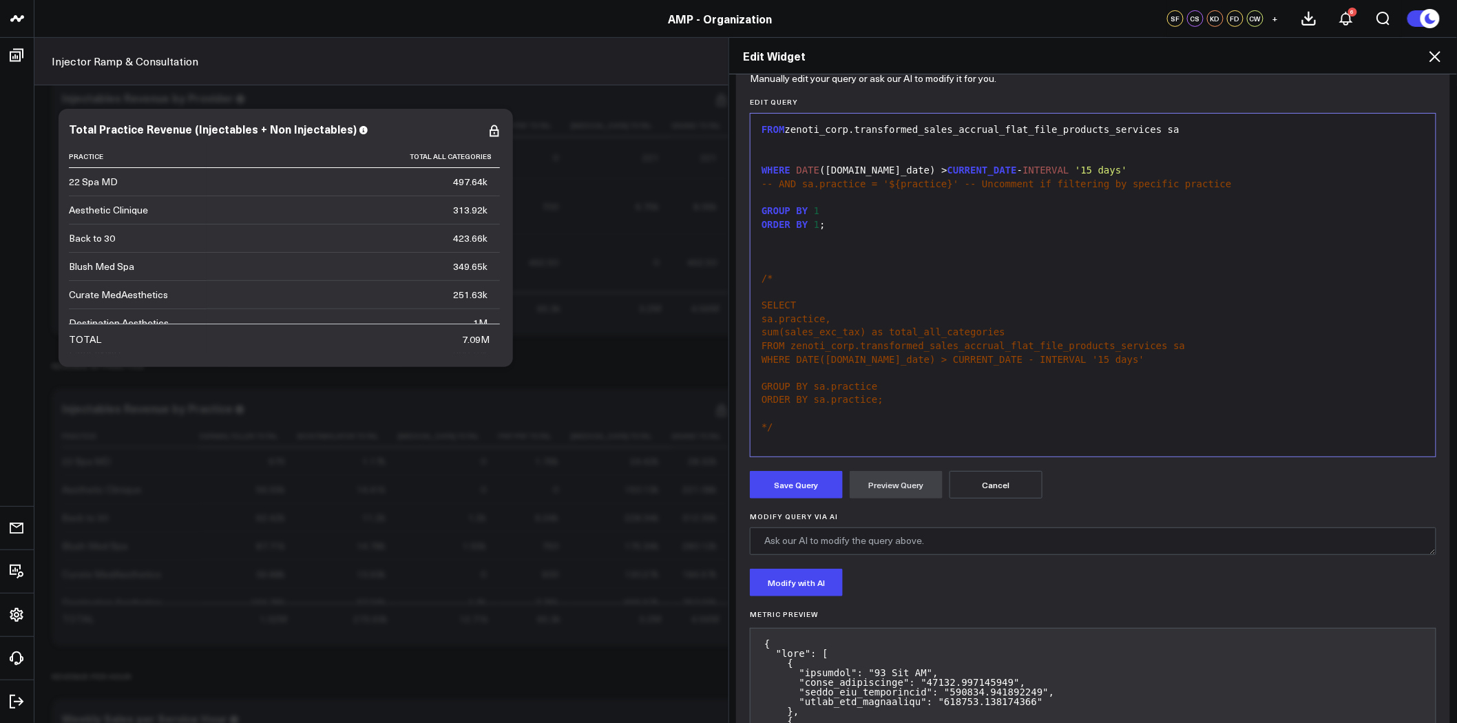
click at [817, 441] on div at bounding box center [1092, 441] width 671 height 14
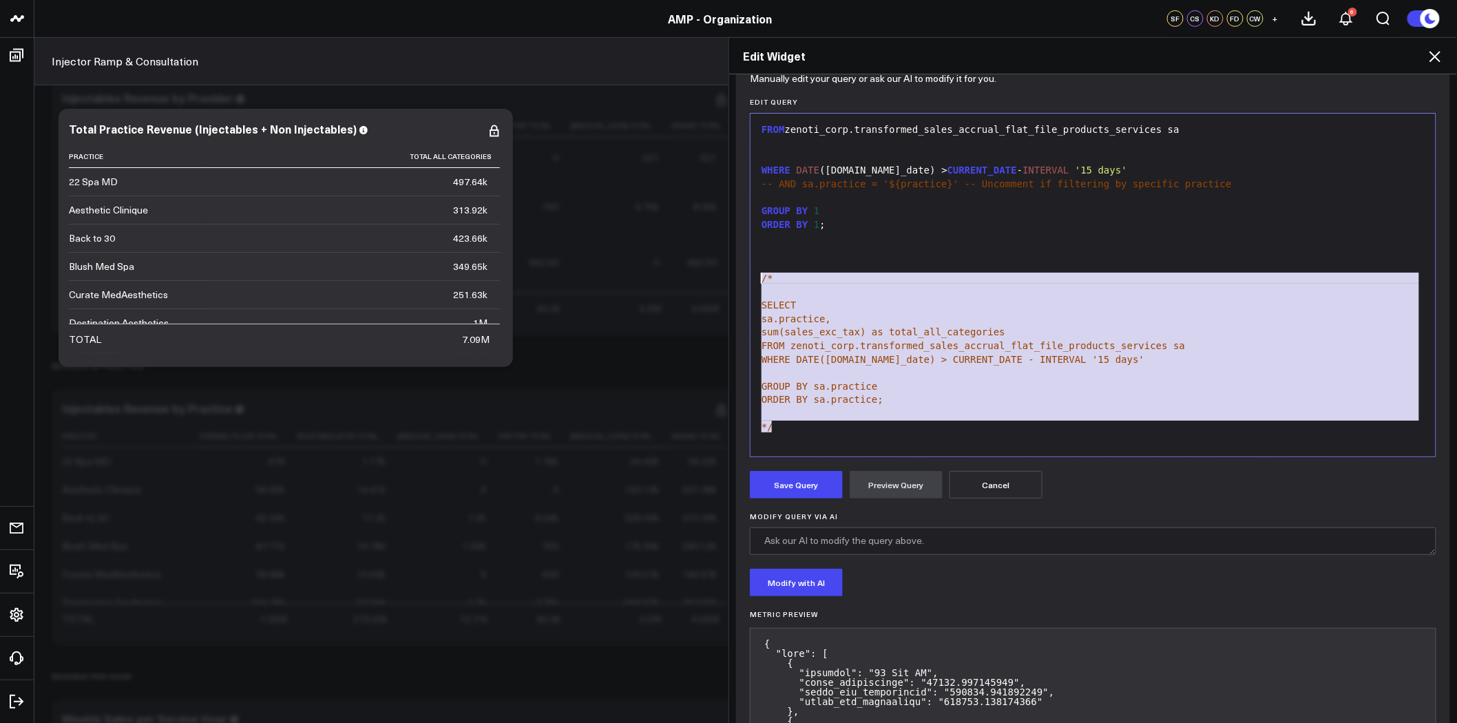
drag, startPoint x: 807, startPoint y: 432, endPoint x: 746, endPoint y: 280, distance: 163.8
click at [750, 280] on div "Selection deleted 99 1 2 3 4 5 6 7 8 9 10 11 12 13 14 15 16 17 18 19 20 21 22 2…" at bounding box center [1093, 285] width 686 height 344
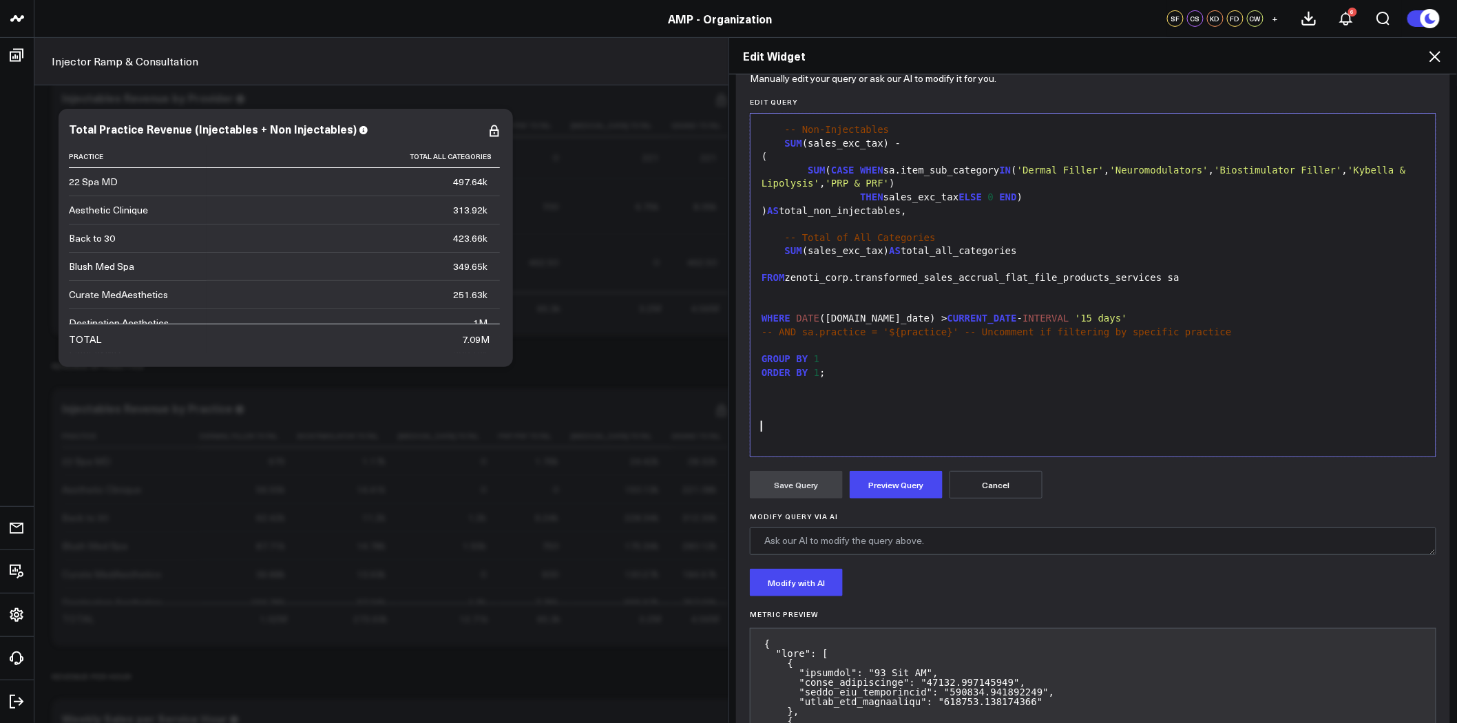
scroll to position [134, 0]
click at [898, 485] on button "Preview Query" at bounding box center [896, 485] width 93 height 28
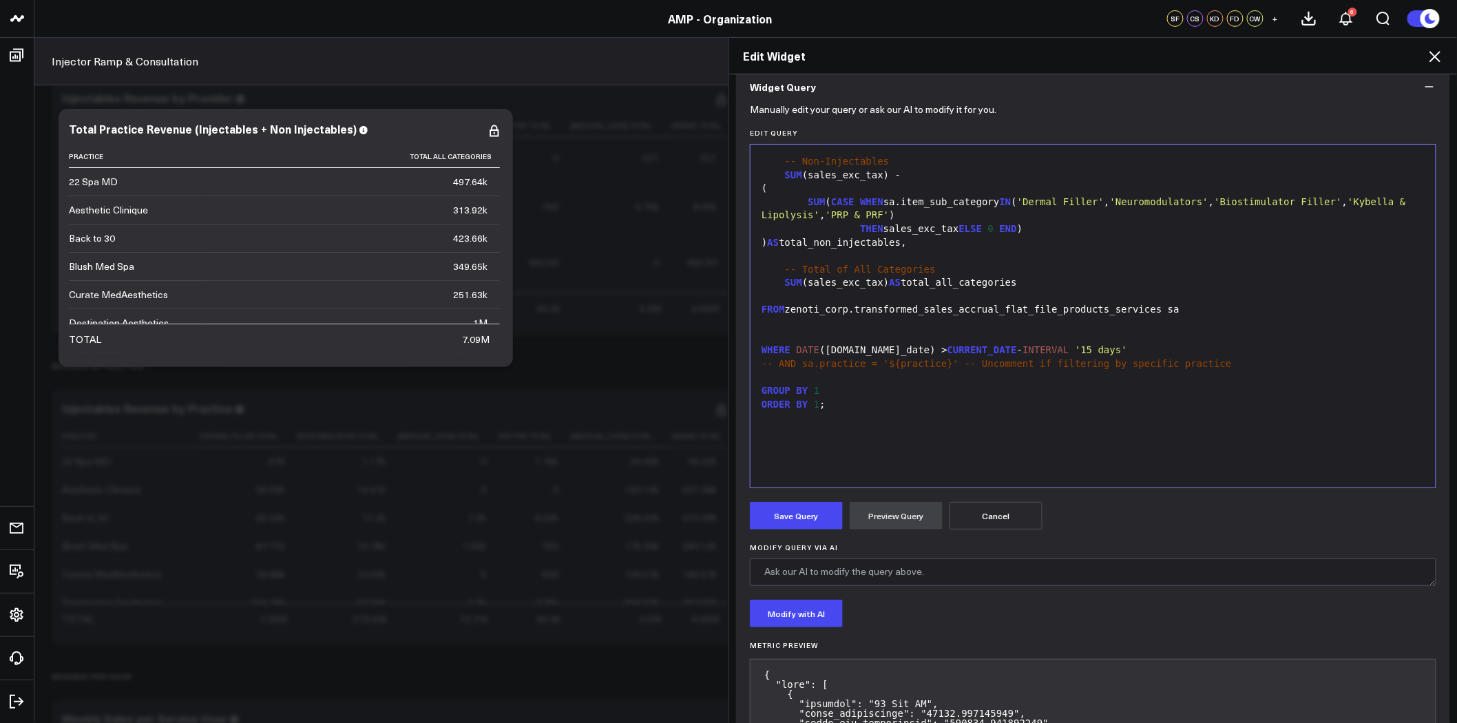
scroll to position [153, 0]
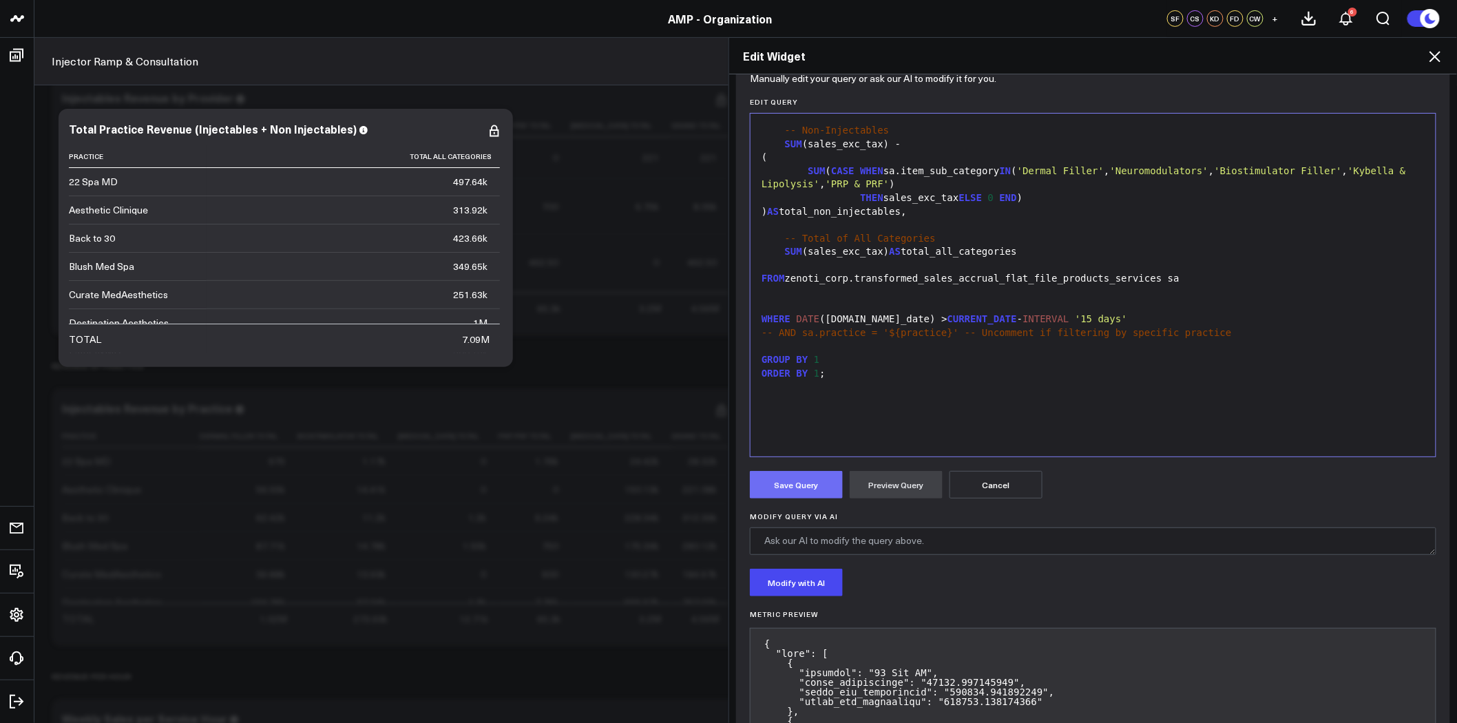
click at [757, 492] on button "Save Query" at bounding box center [796, 485] width 93 height 28
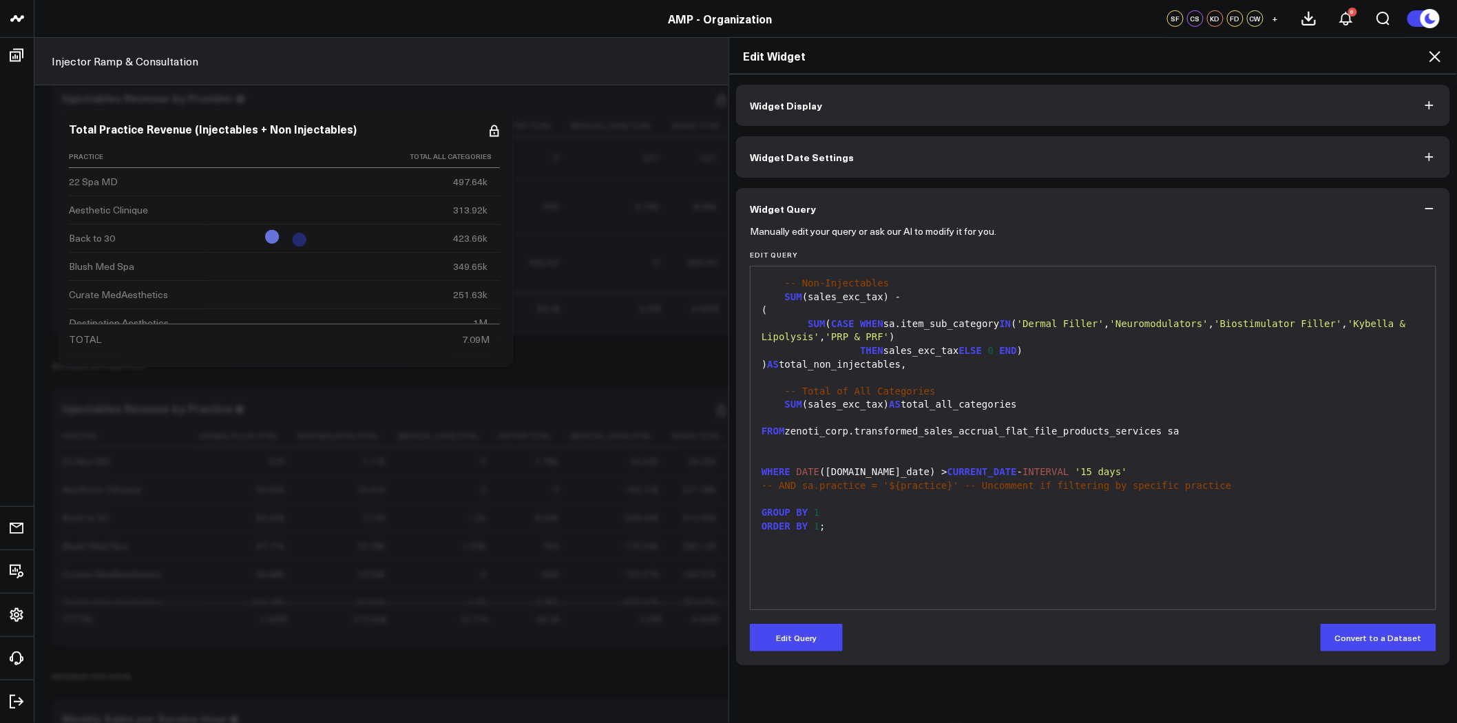
scroll to position [0, 0]
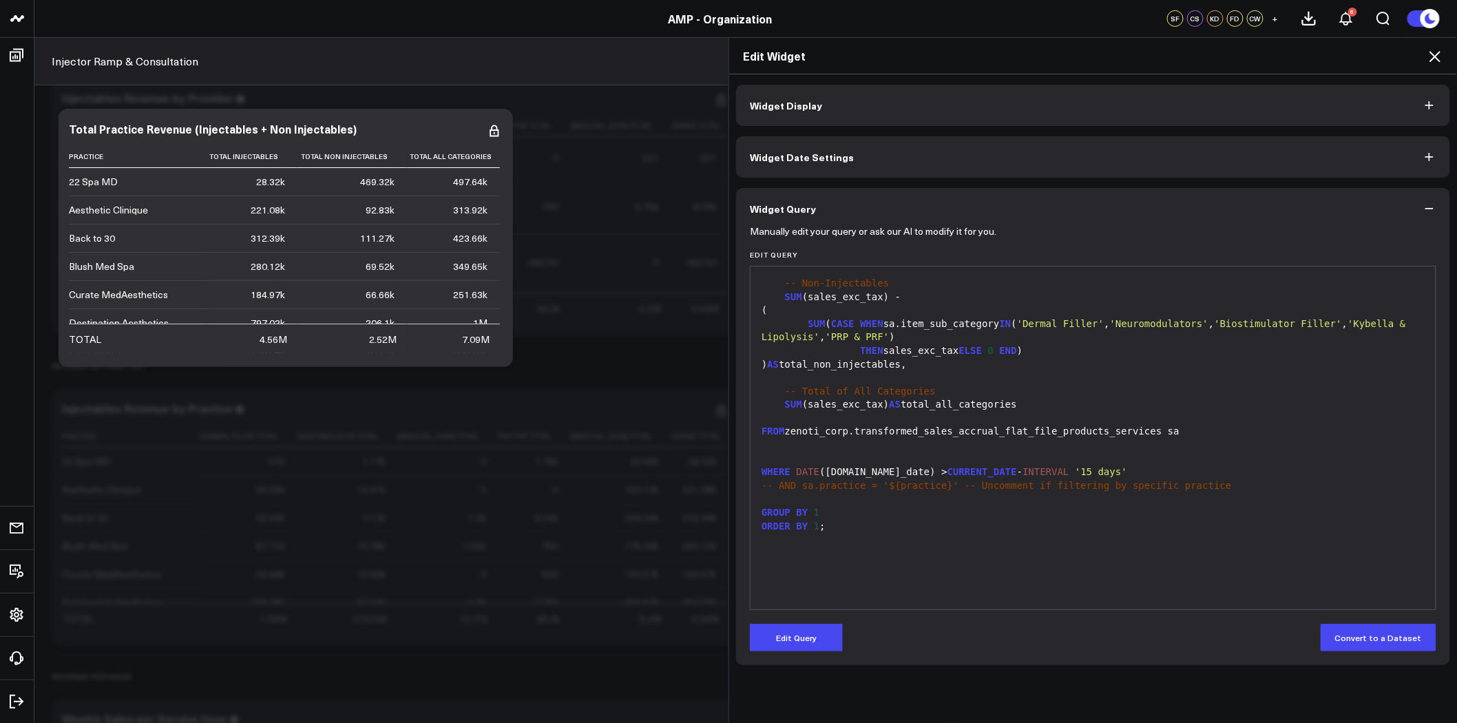
click at [1432, 59] on icon at bounding box center [1434, 56] width 11 height 11
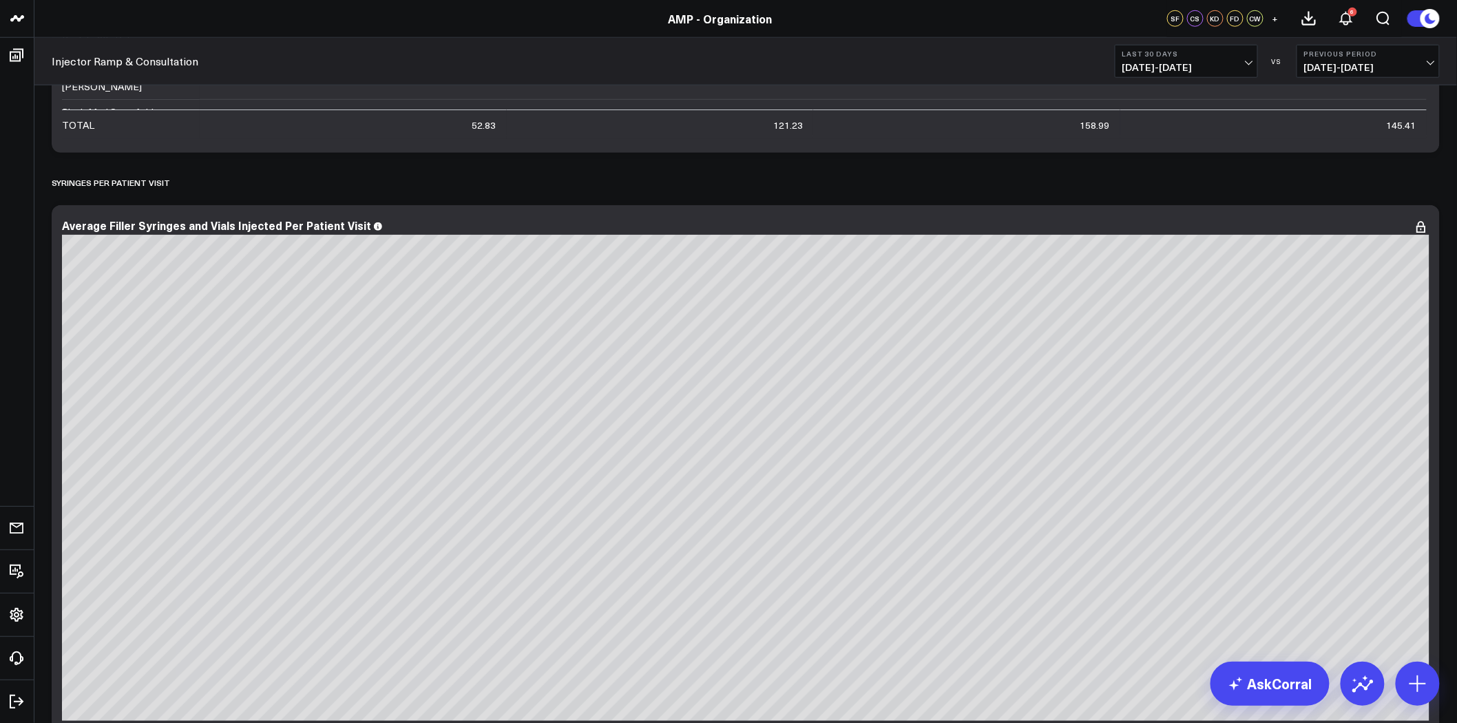
scroll to position [918, 0]
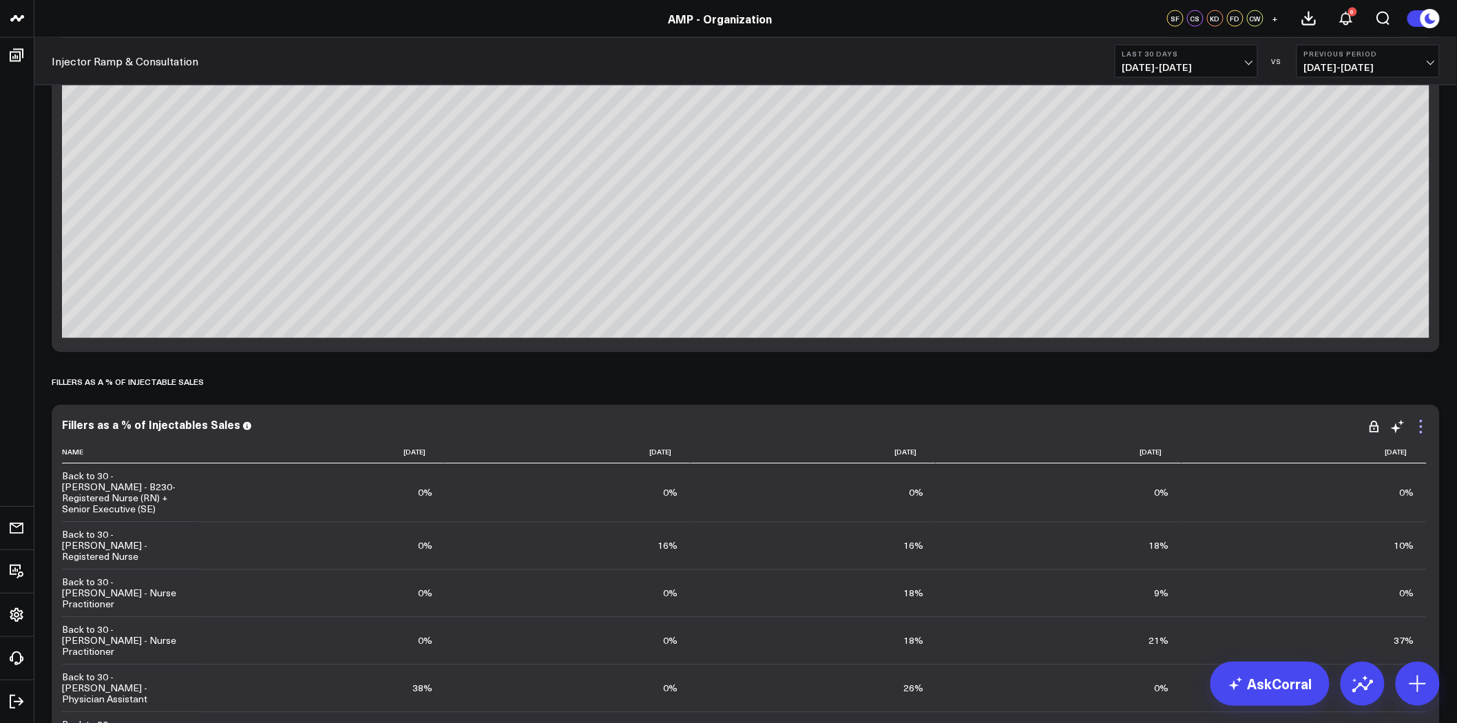
click at [1426, 427] on icon at bounding box center [1421, 427] width 17 height 17
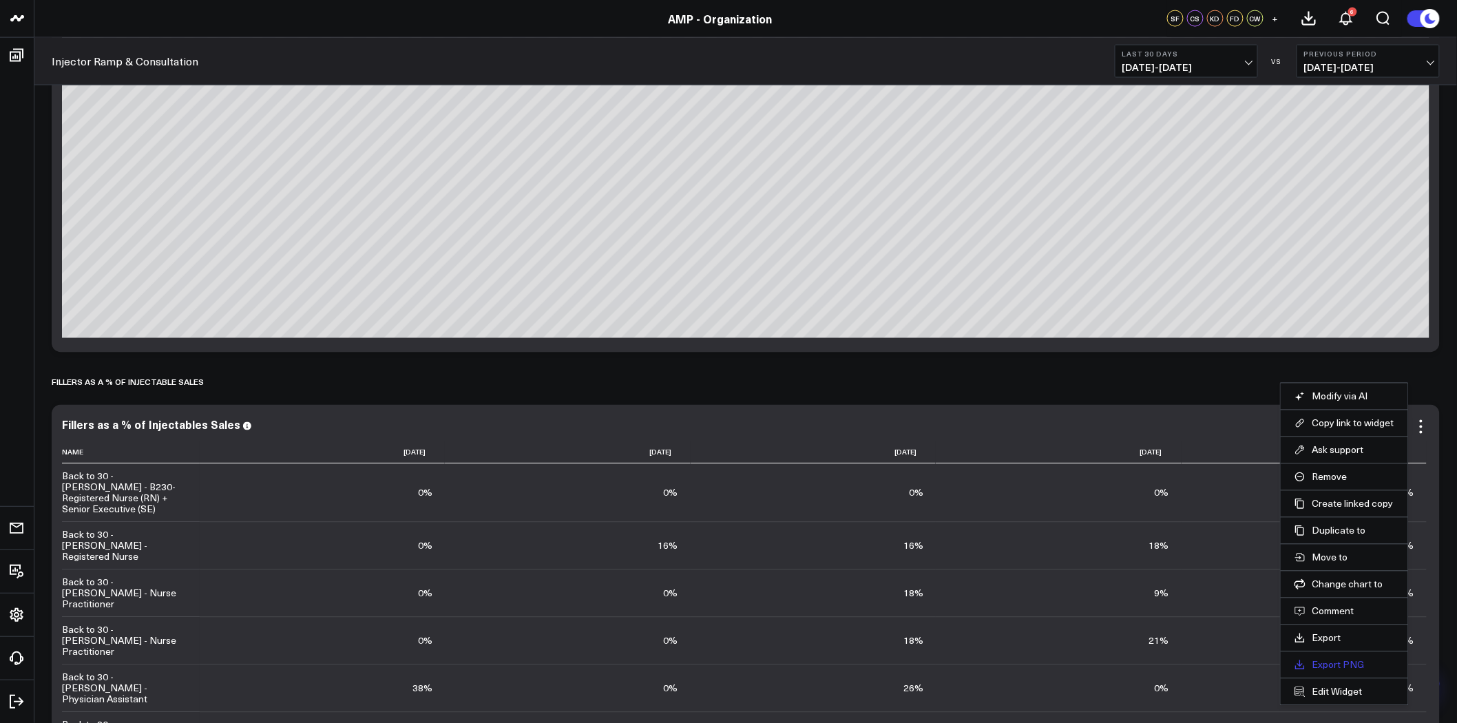
drag, startPoint x: 1378, startPoint y: 565, endPoint x: 1356, endPoint y: 659, distance: 96.0
drag, startPoint x: 1356, startPoint y: 659, endPoint x: 1354, endPoint y: 691, distance: 32.4
click at [1354, 691] on button "Edit Widget" at bounding box center [1344, 692] width 100 height 12
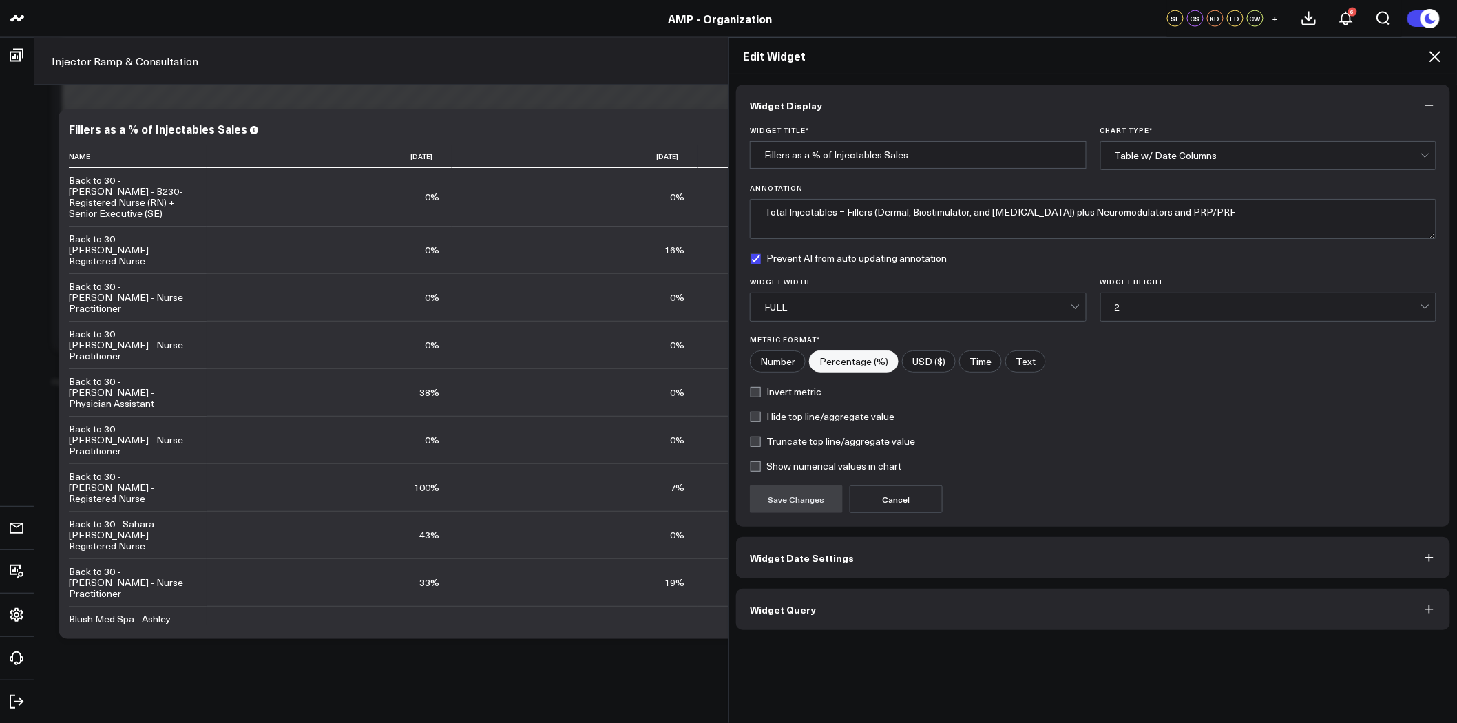
click at [884, 615] on button "Widget Query" at bounding box center [1093, 609] width 714 height 41
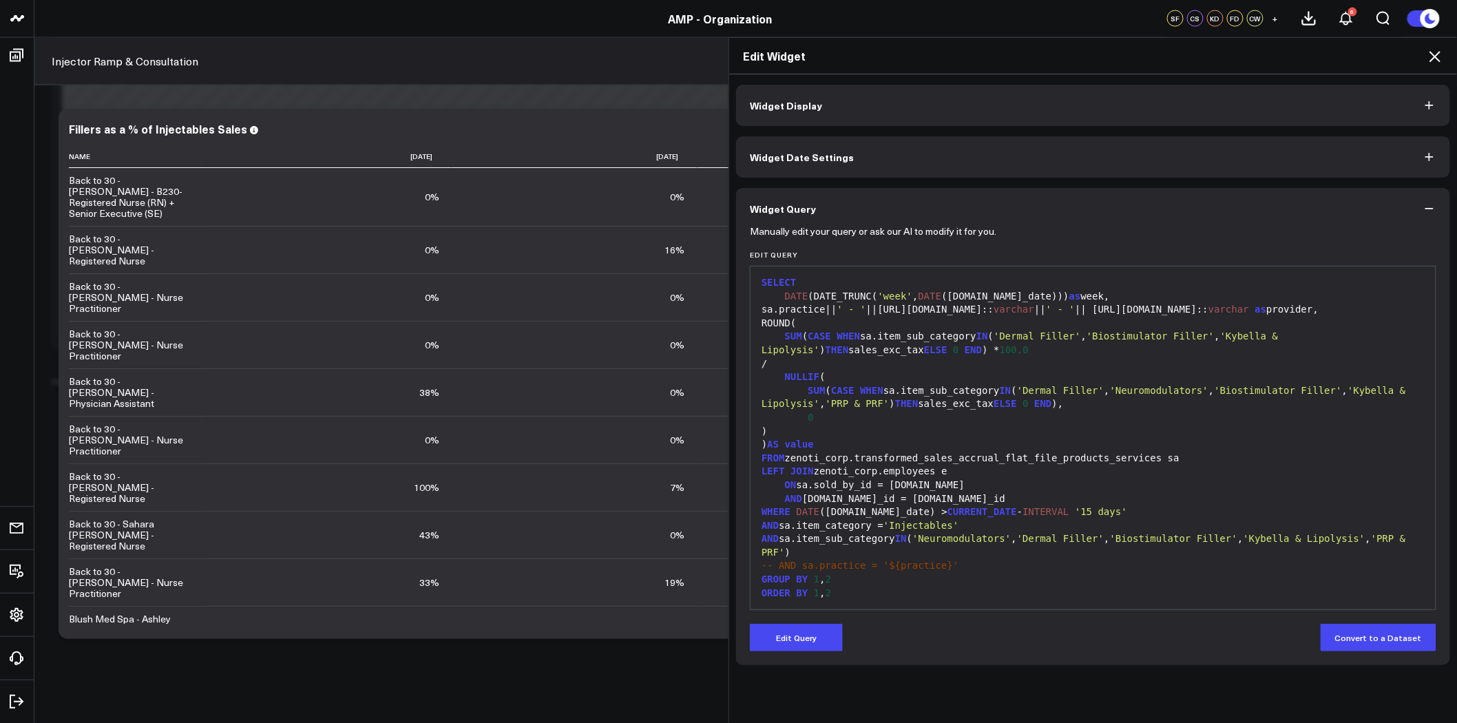
click at [872, 106] on button "Widget Display" at bounding box center [1093, 105] width 714 height 41
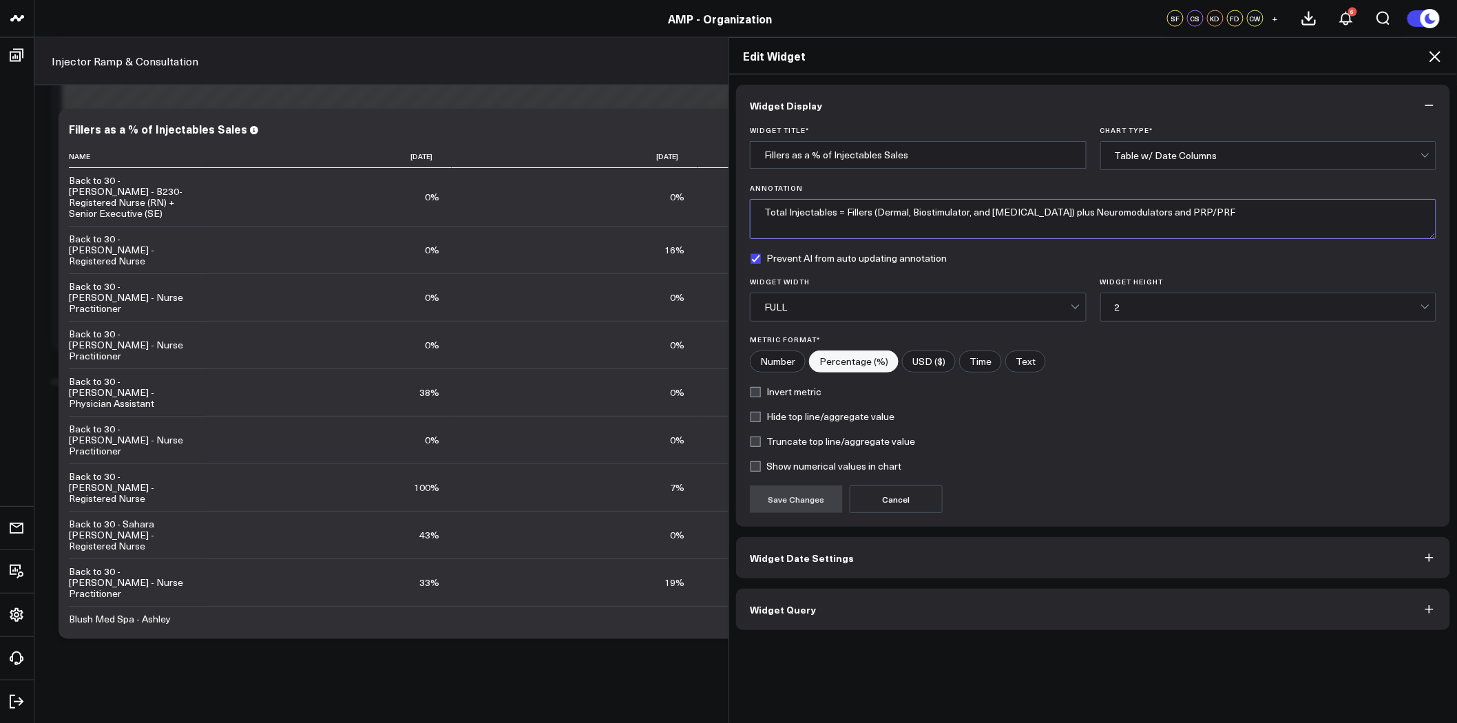
drag, startPoint x: 1239, startPoint y: 215, endPoint x: 463, endPoint y: 198, distance: 776.8
click at [463, 198] on div "Edit Widget Widget Display Widget Title * Fillers as a % of Injectables Sales C…" at bounding box center [728, 380] width 1457 height 686
click at [1440, 58] on icon at bounding box center [1435, 56] width 17 height 17
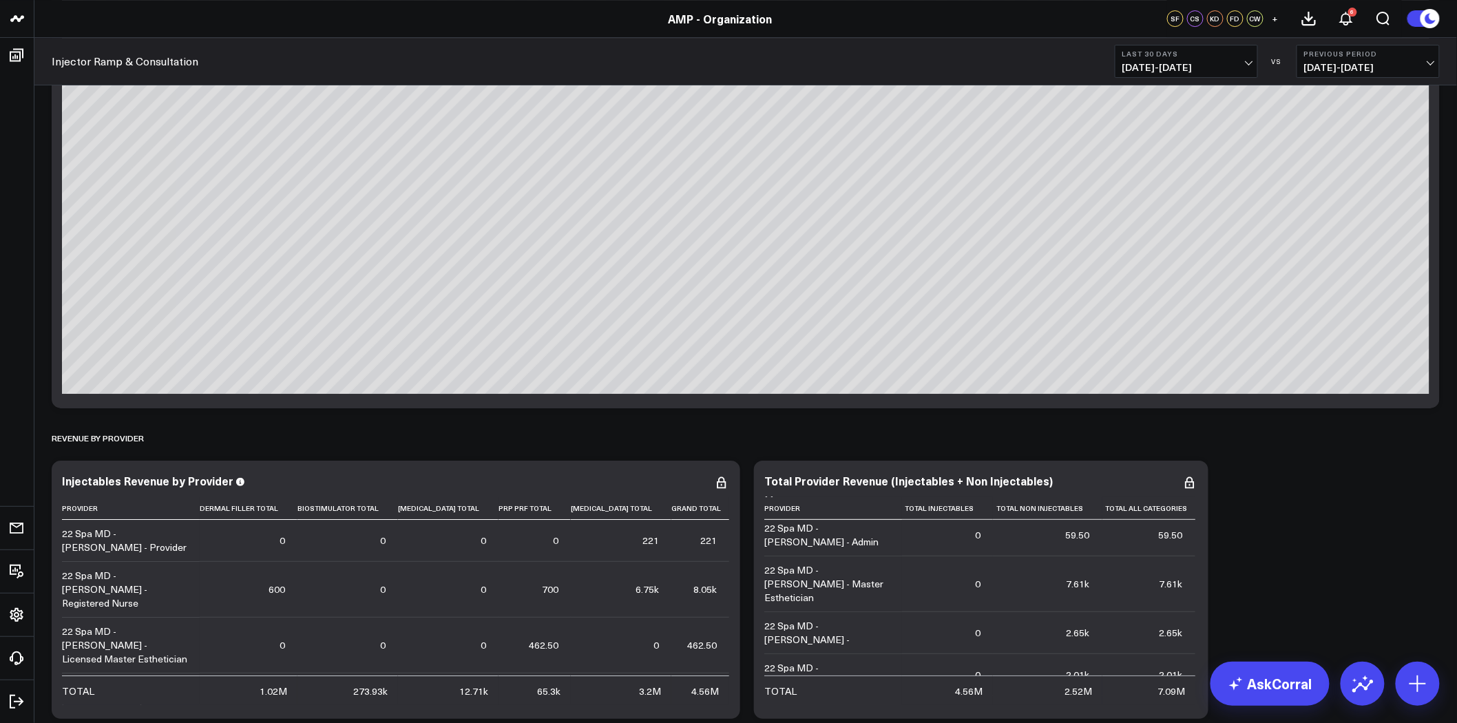
scroll to position [2295, 0]
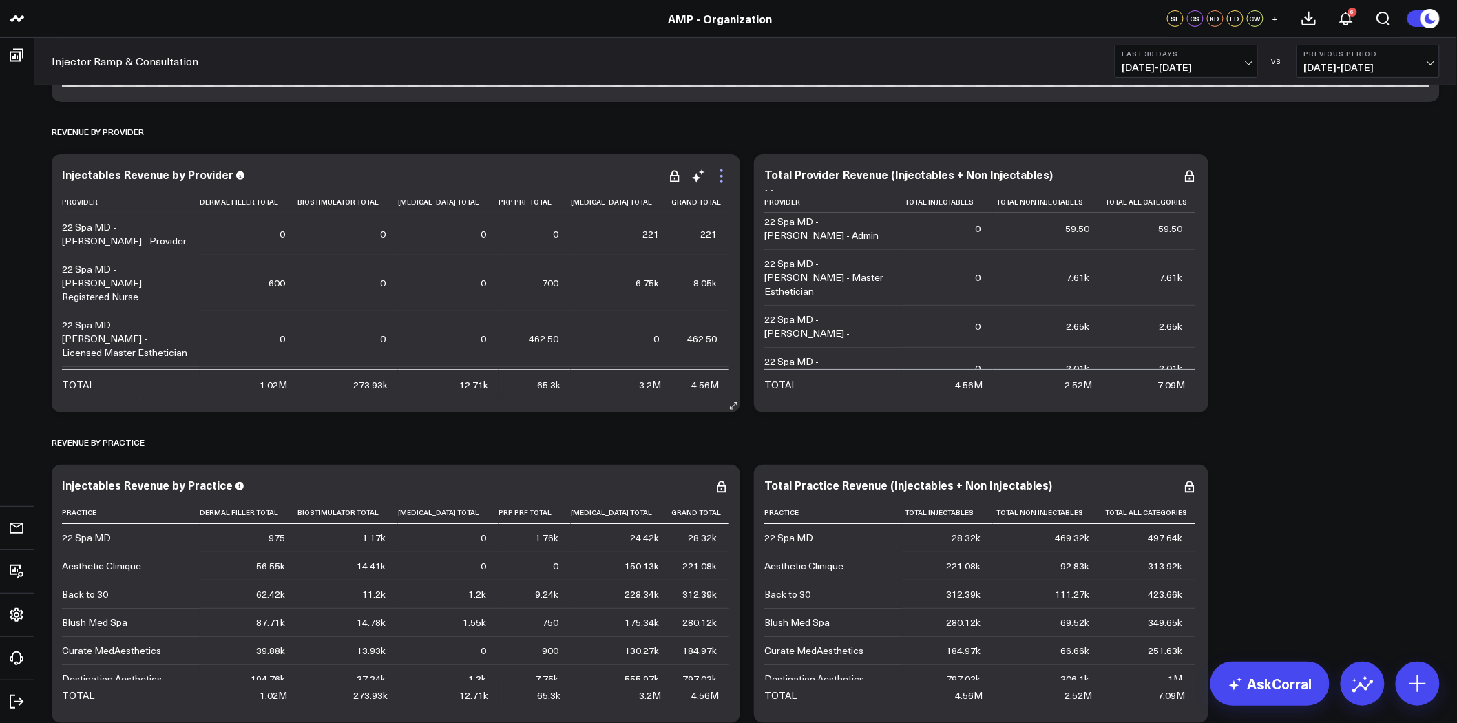
click at [720, 177] on icon at bounding box center [721, 176] width 17 height 17
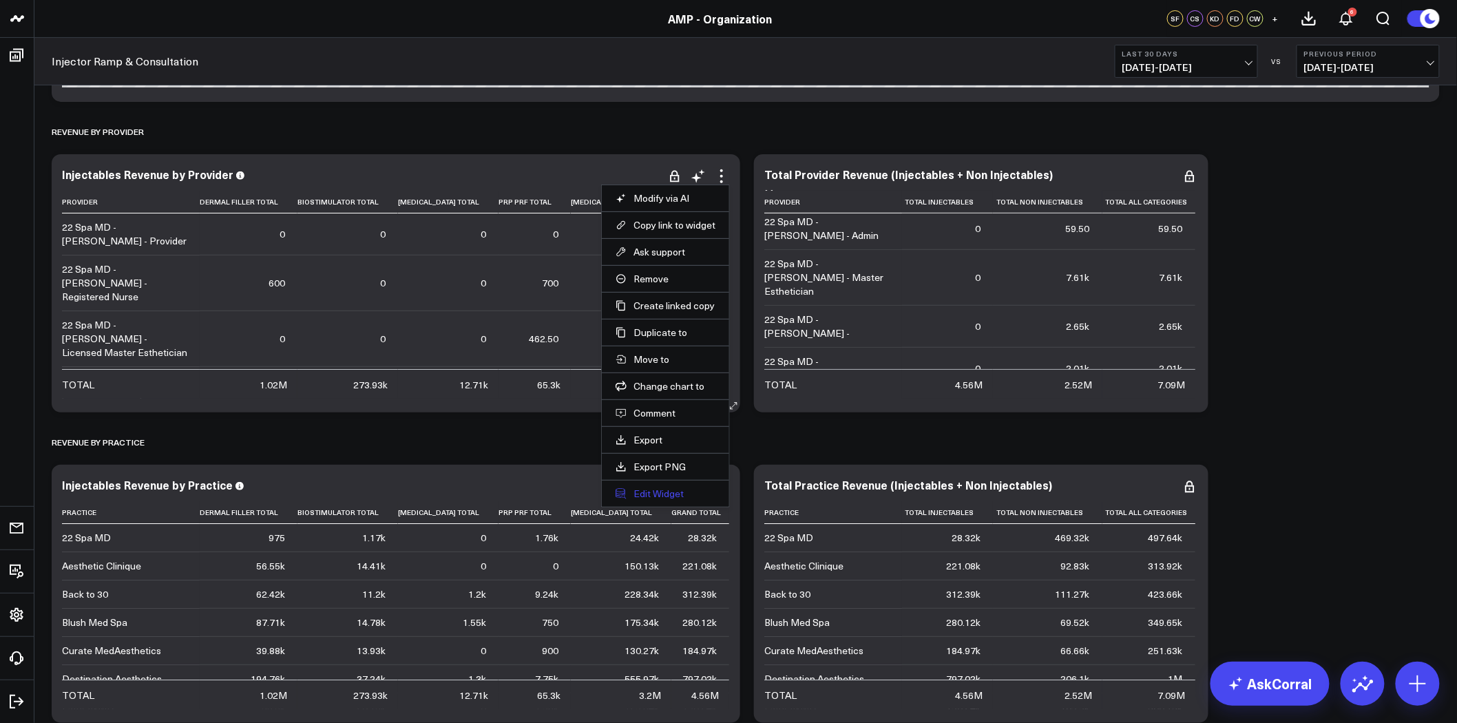
click at [673, 494] on button "Edit Widget" at bounding box center [665, 493] width 100 height 12
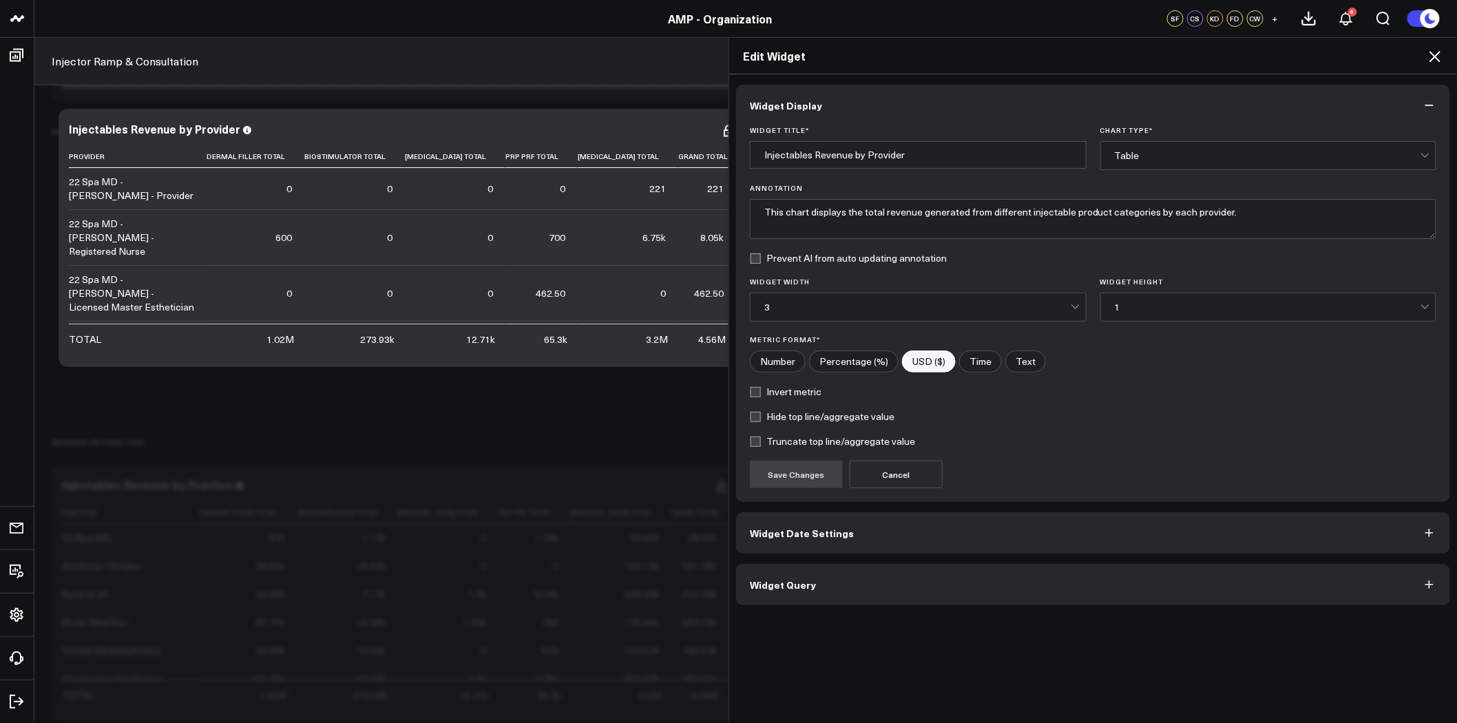
click at [937, 586] on button "Widget Query" at bounding box center [1093, 584] width 714 height 41
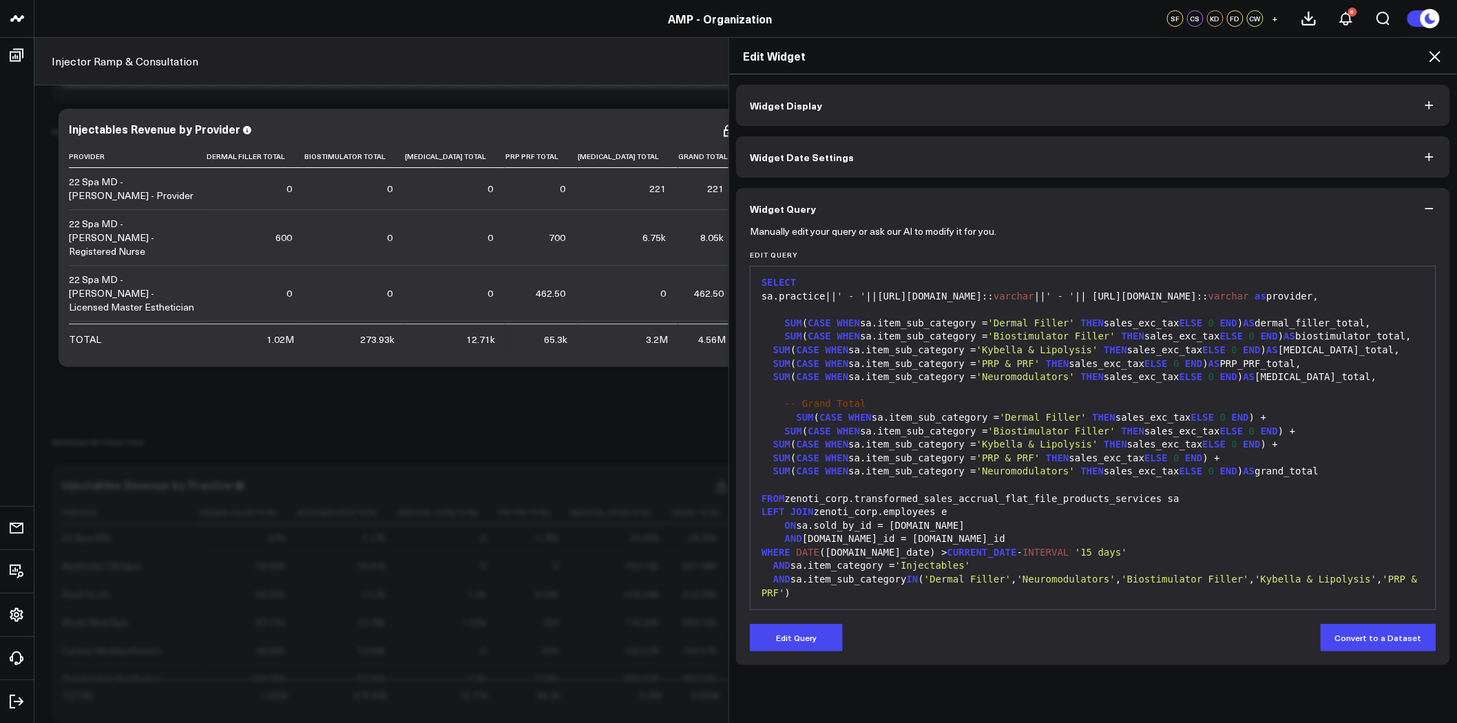
click at [886, 95] on button "Widget Display" at bounding box center [1093, 105] width 714 height 41
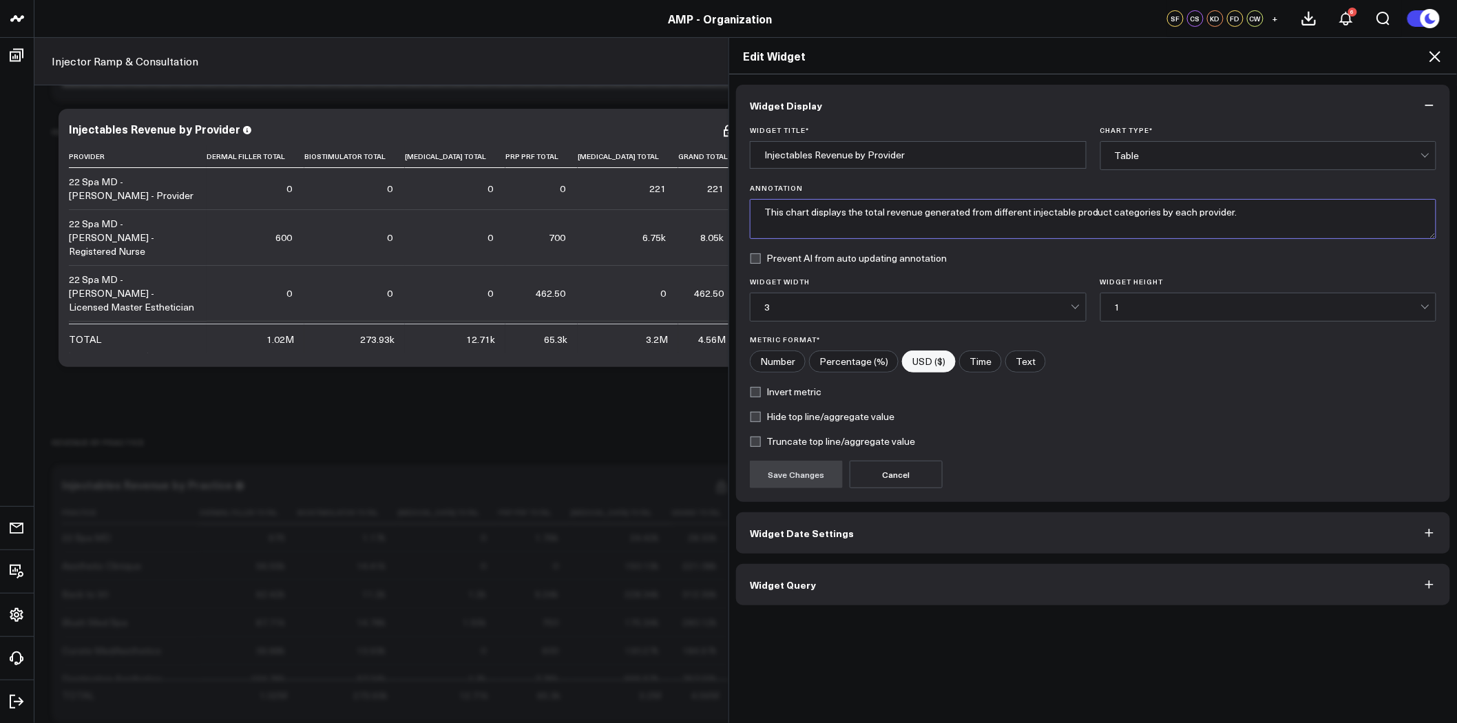
click at [1254, 220] on textarea "This chart displays the total revenue generated from different injectable produ…" at bounding box center [1093, 219] width 686 height 40
click at [756, 209] on textarea "This chart displays the total revenue generated from different injectable produ…" at bounding box center [1093, 219] width 686 height 40
paste textarea "Total Injectables = Fillers (Dermal, Biostimulator, and Kybella) plus Neuromodu…"
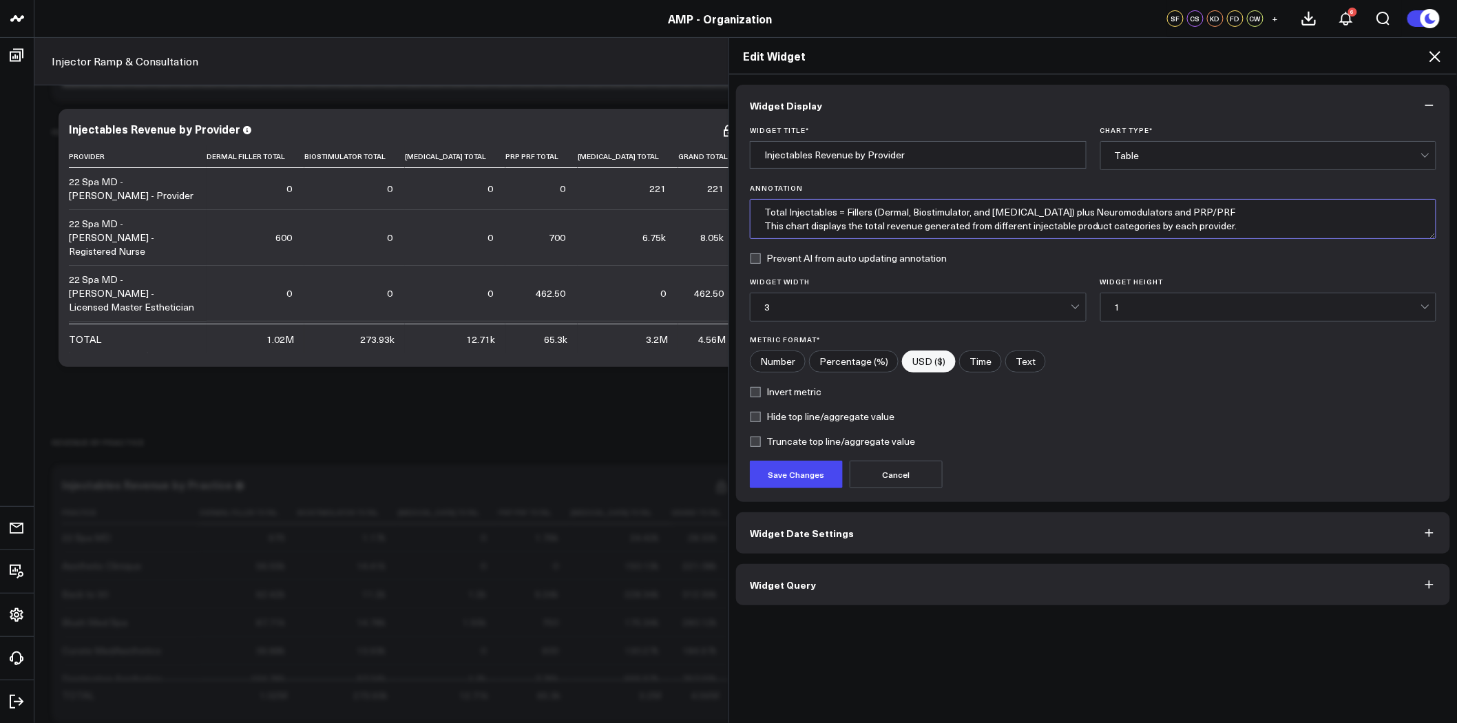
drag, startPoint x: 1252, startPoint y: 226, endPoint x: 730, endPoint y: 224, distance: 521.9
click at [730, 224] on div "Widget Display Widget Title * Injectables Revenue by Provider Chart Type * Tabl…" at bounding box center [1093, 398] width 728 height 649
drag, startPoint x: 1212, startPoint y: 210, endPoint x: 684, endPoint y: 177, distance: 529.1
click at [684, 177] on div "Edit Widget Widget Display Widget Title * Injectables Revenue by Provider Chart…" at bounding box center [728, 380] width 1457 height 686
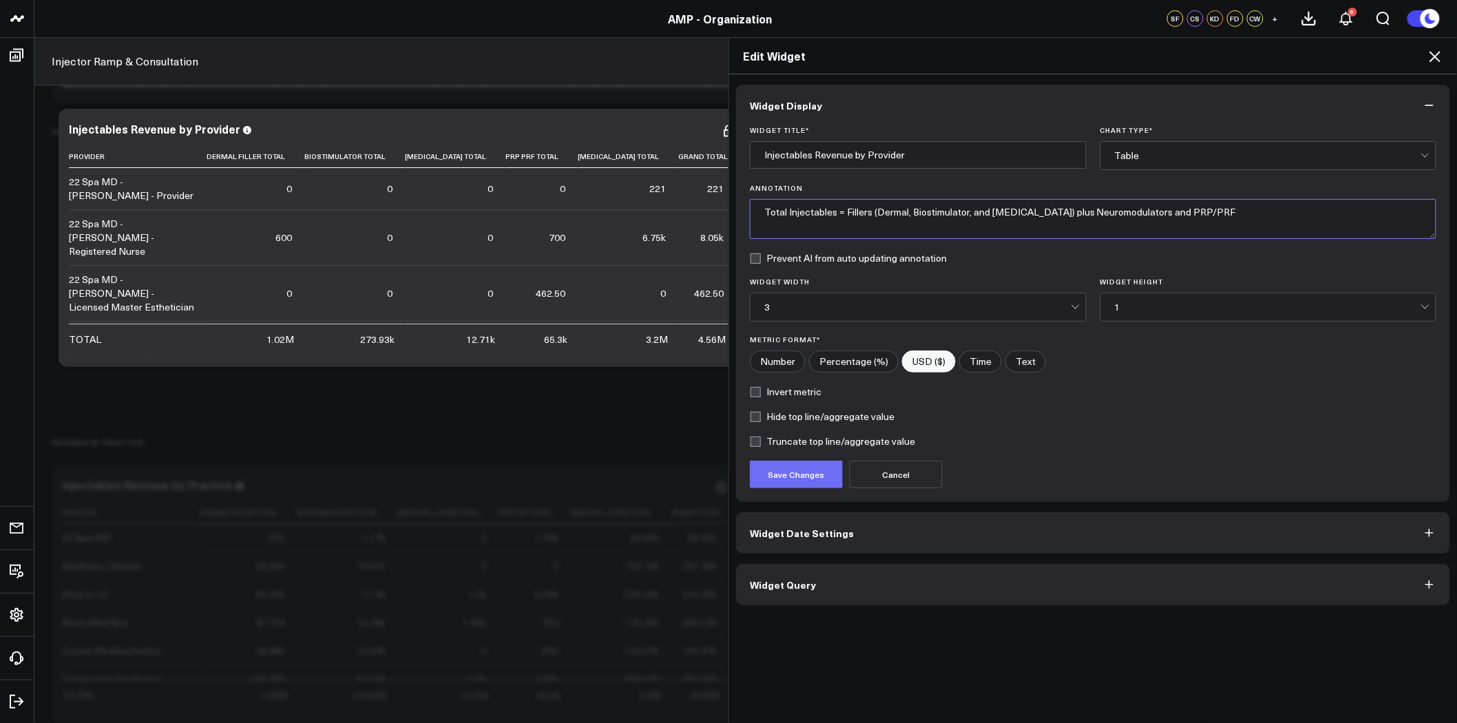
type textarea "Total Injectables = Fillers (Dermal, Biostimulator, and Kybella) plus Neuromodu…"
click at [789, 476] on button "Save Changes" at bounding box center [796, 475] width 93 height 28
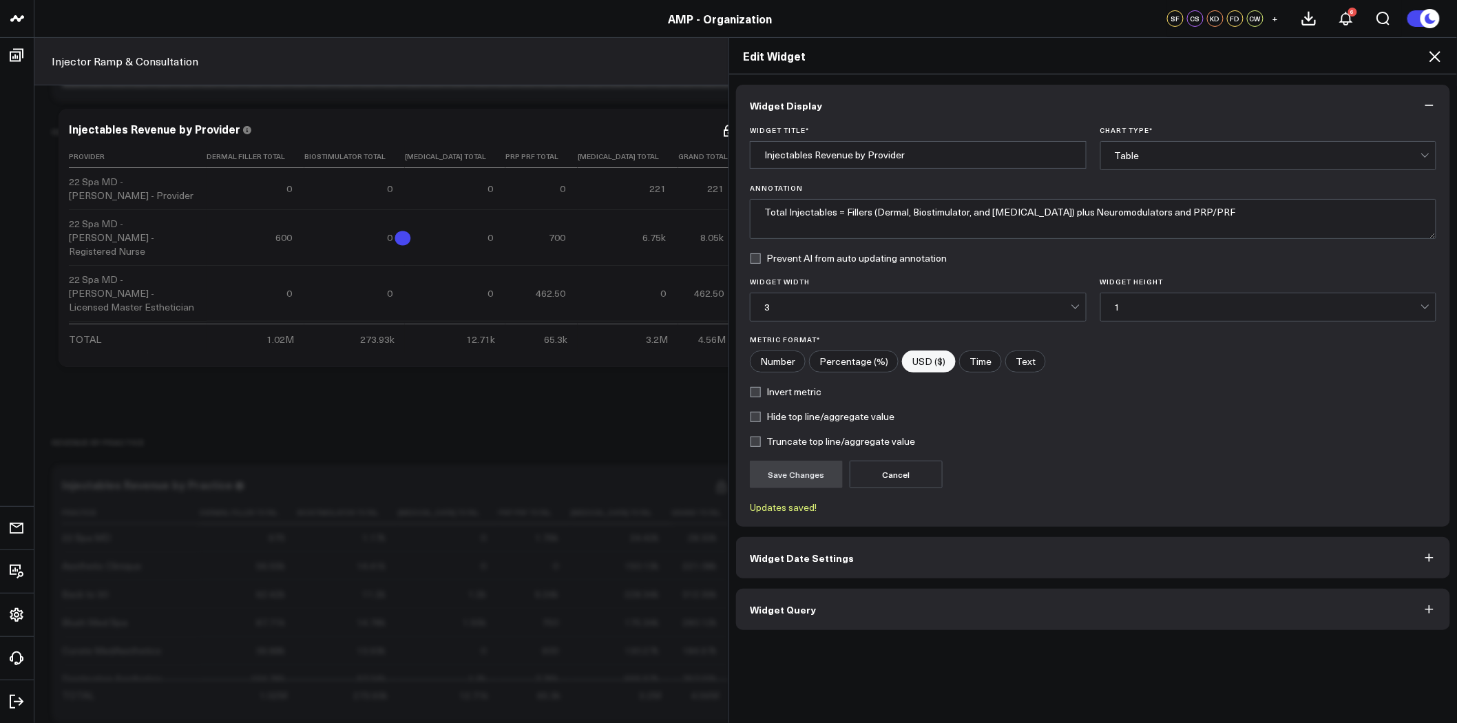
click at [1434, 53] on icon at bounding box center [1435, 56] width 17 height 17
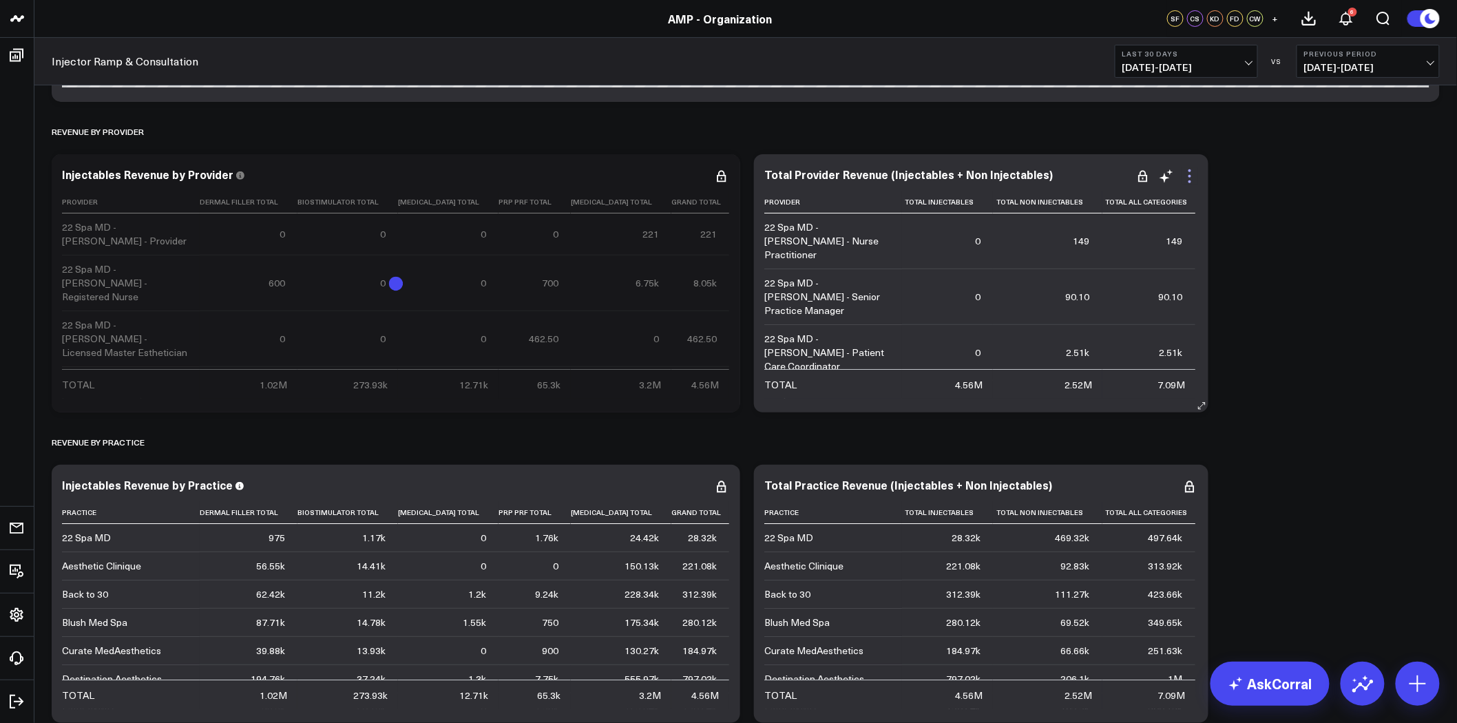
click at [1194, 173] on icon at bounding box center [1189, 176] width 17 height 17
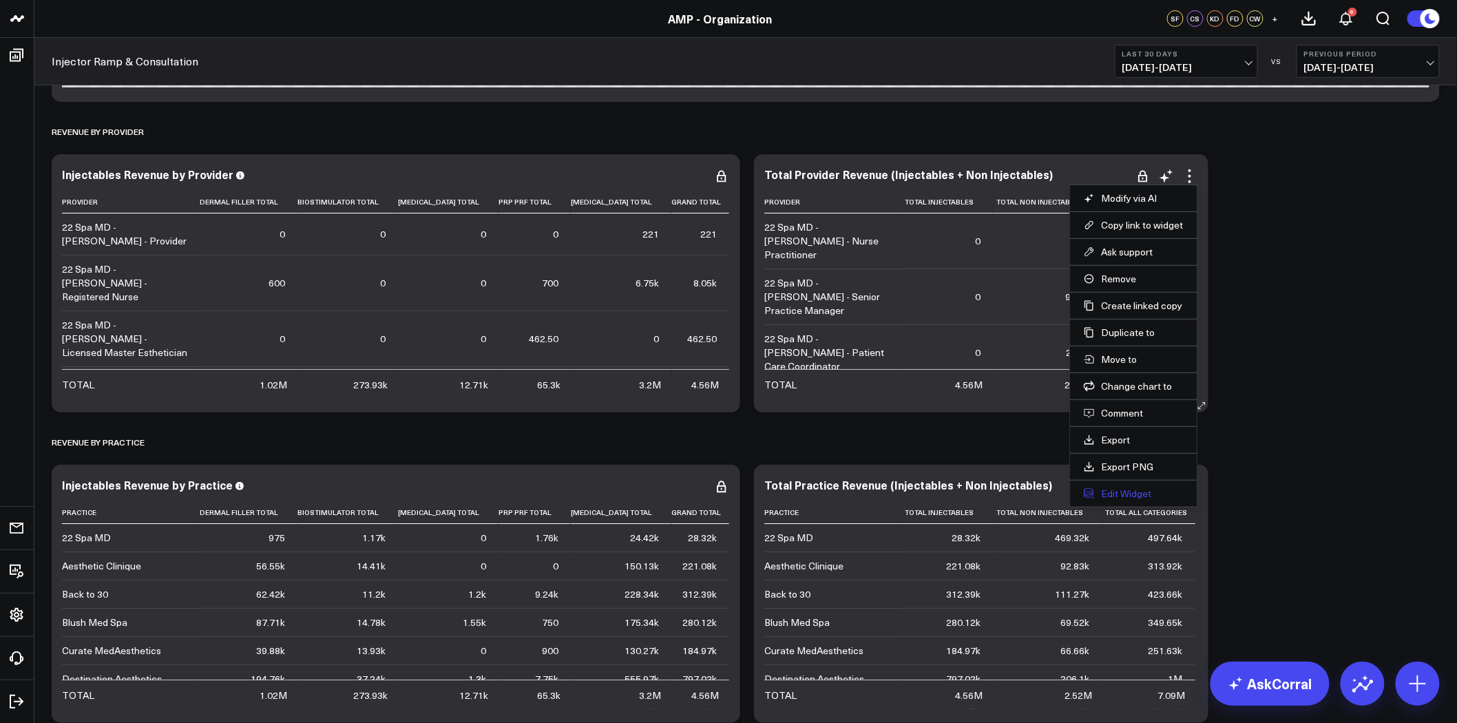
click at [1129, 492] on button "Edit Widget" at bounding box center [1134, 493] width 100 height 12
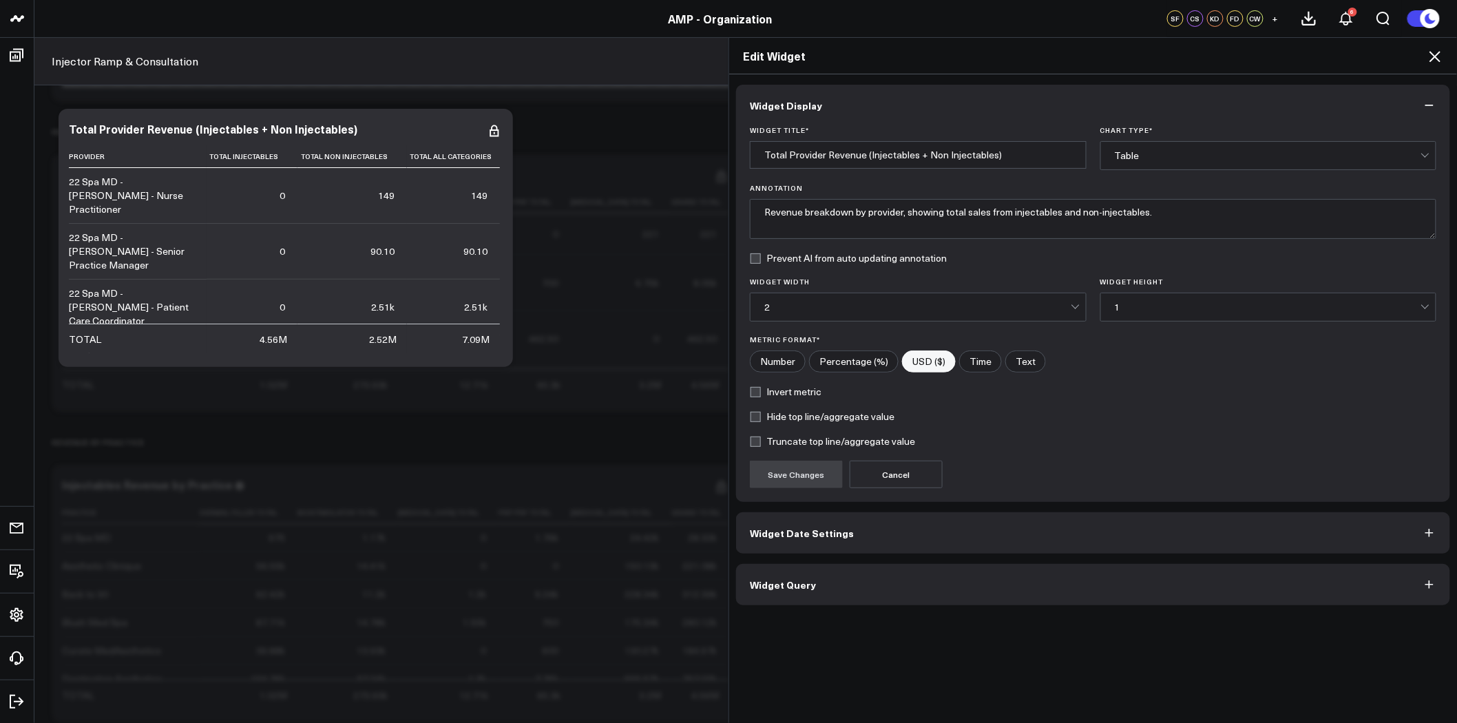
click at [861, 586] on button "Widget Query" at bounding box center [1093, 584] width 714 height 41
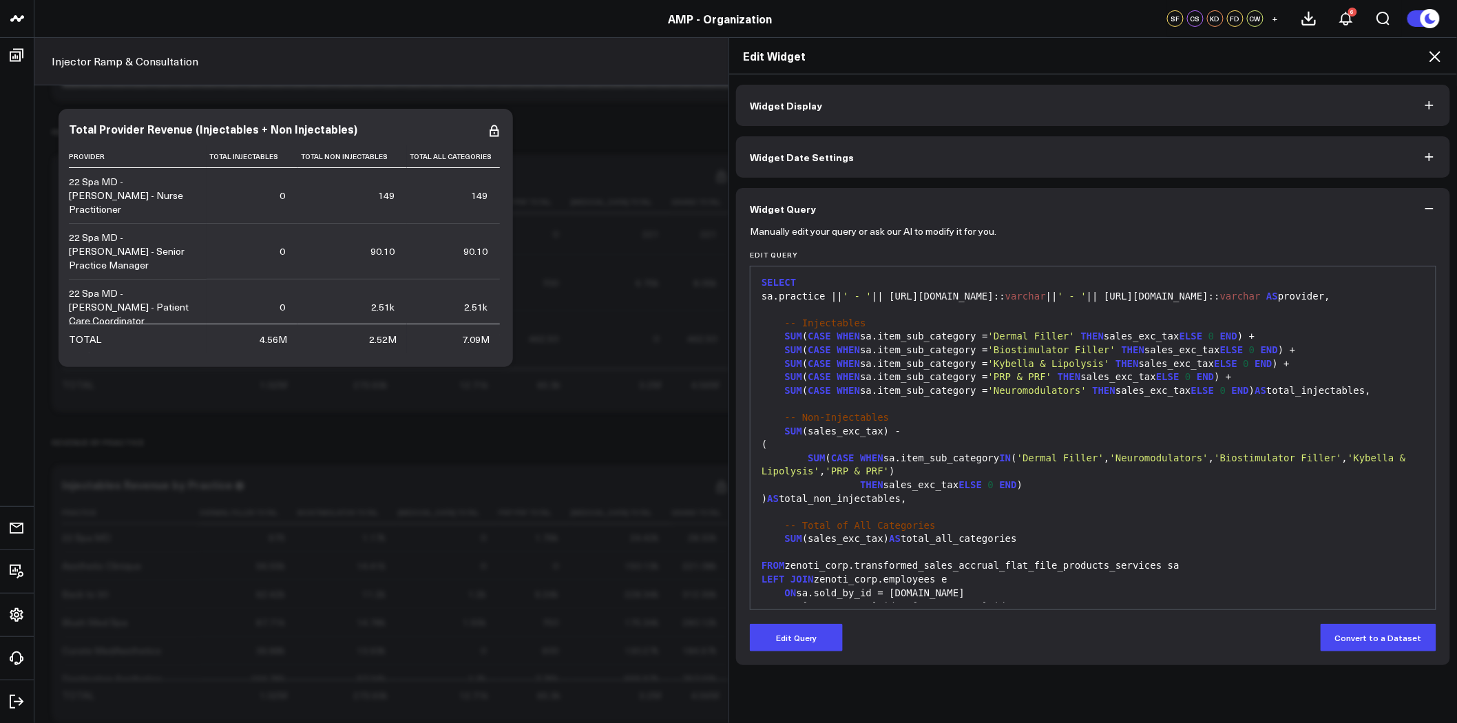
click at [835, 138] on button "Widget Date Settings" at bounding box center [1093, 156] width 714 height 41
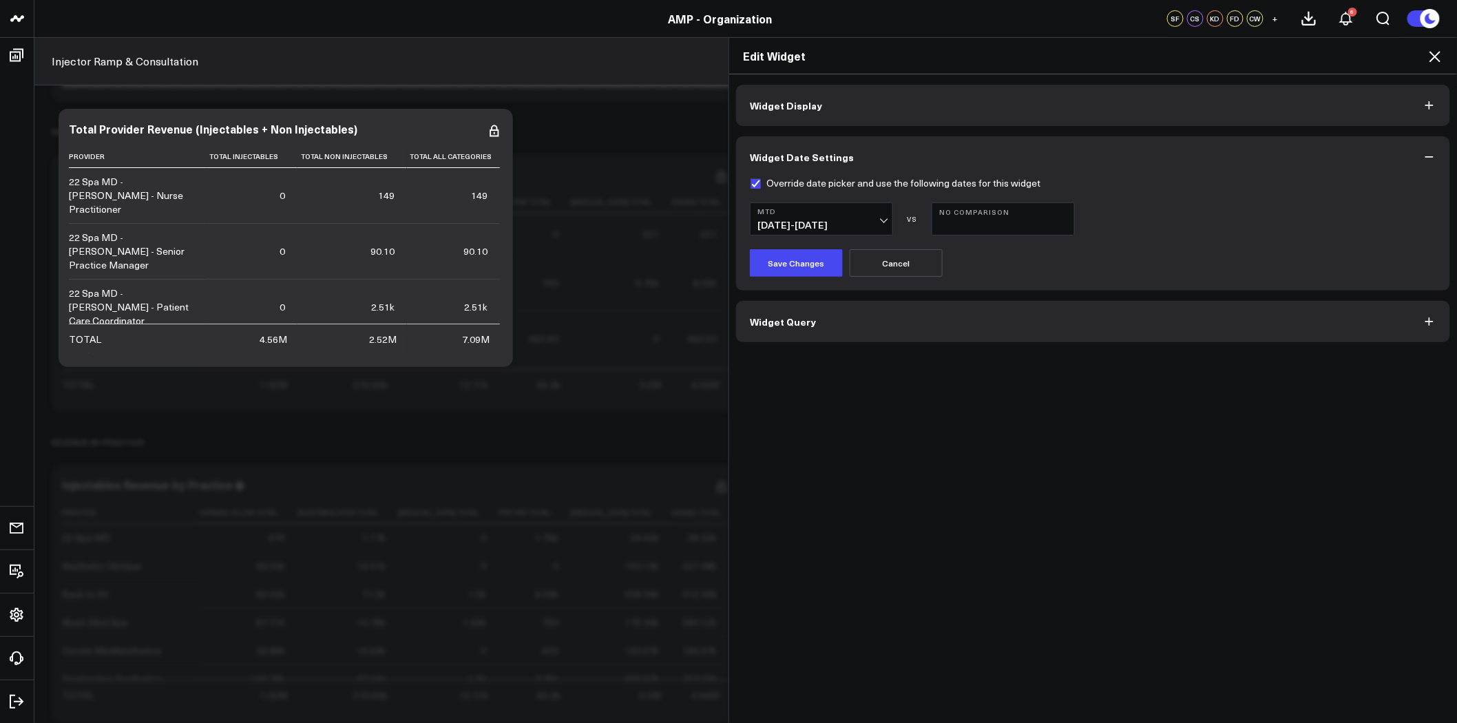
click at [837, 111] on button "Widget Display" at bounding box center [1093, 105] width 714 height 41
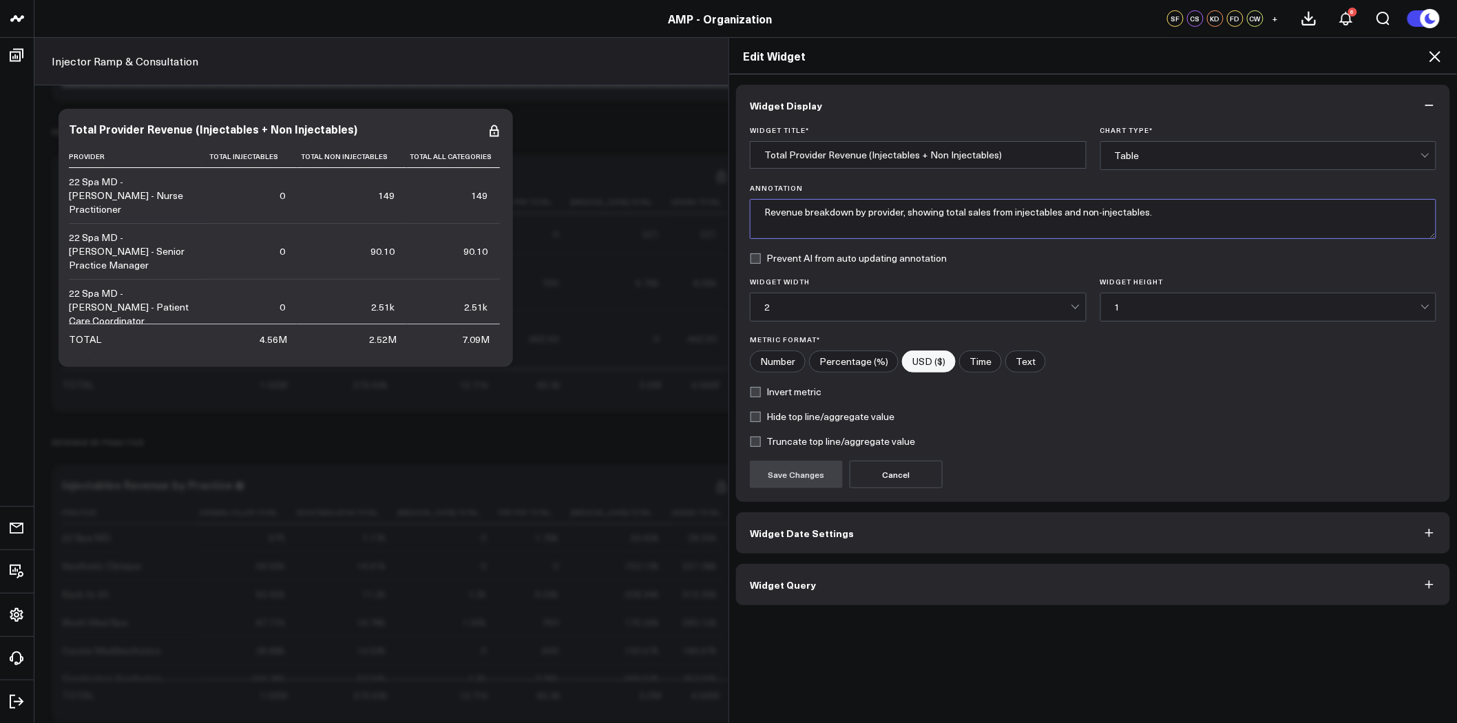
drag, startPoint x: 1179, startPoint y: 220, endPoint x: 593, endPoint y: 214, distance: 585.9
click at [593, 214] on div "Edit Widget Widget Display Widget Title * Total Provider Revenue (Injectables +…" at bounding box center [728, 380] width 1457 height 686
paste textarea "Total Injectables = Fillers (Dermal, Biostimulator, and Kybella) plus Neuromodu…"
type textarea "Total Injectables = Fillers (Dermal, Biostimulator, and Kybella) plus Neuromodu…"
click at [796, 484] on button "Save Changes" at bounding box center [796, 475] width 93 height 28
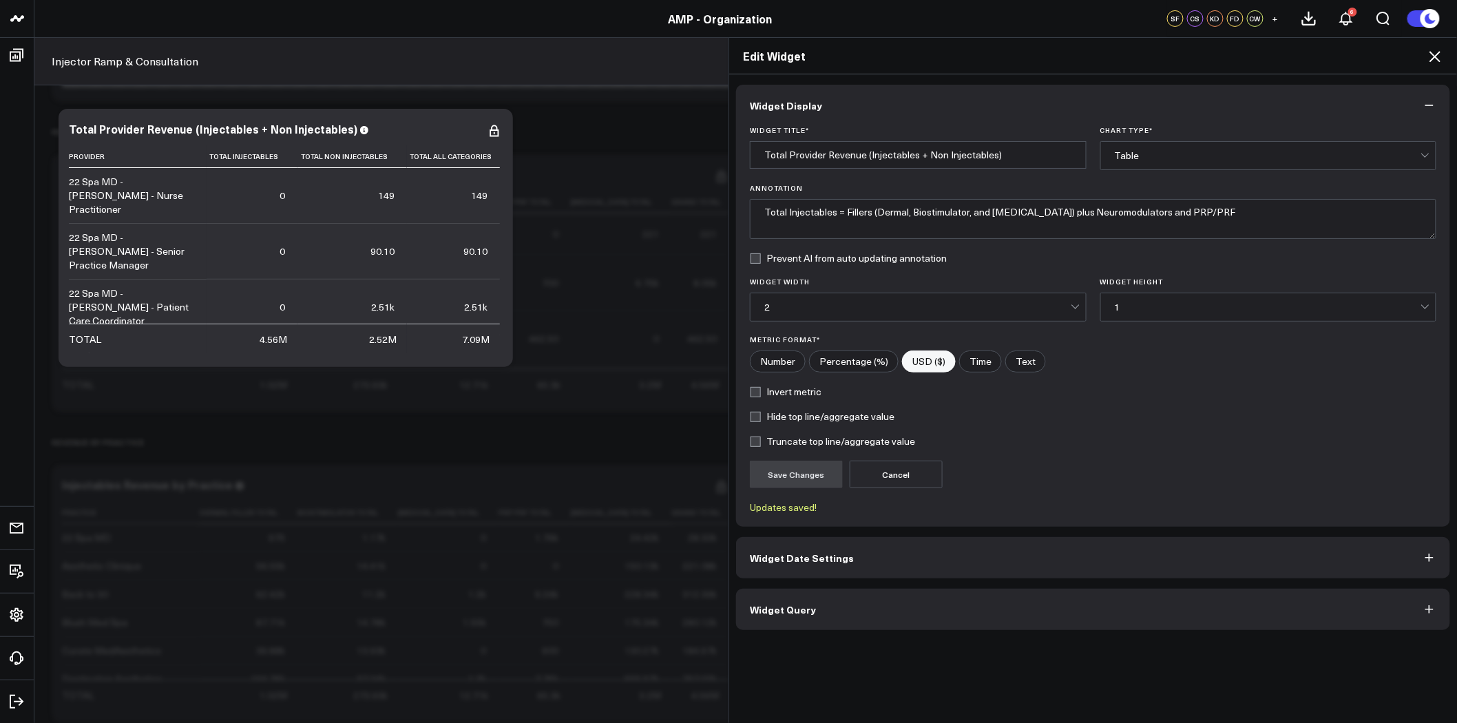
click at [1435, 56] on icon at bounding box center [1434, 56] width 11 height 11
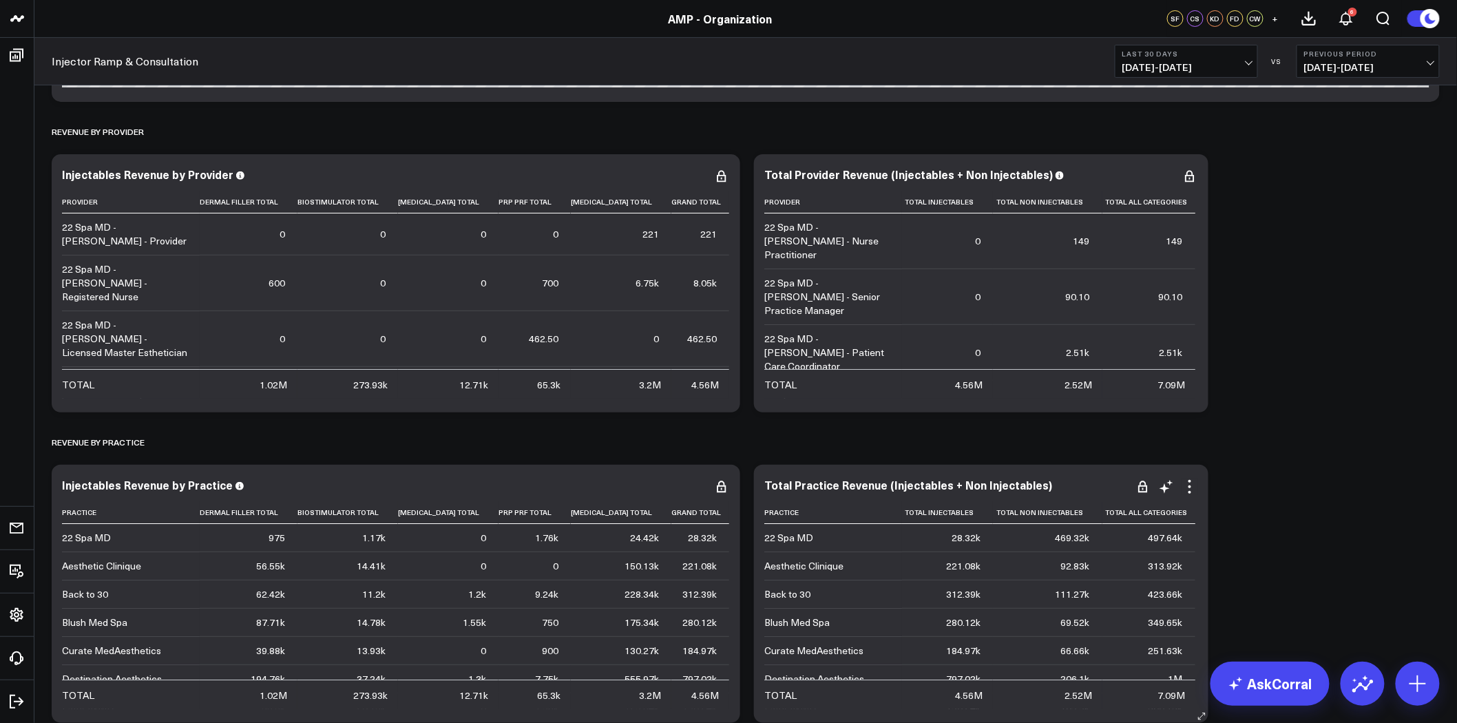
scroll to position [2448, 0]
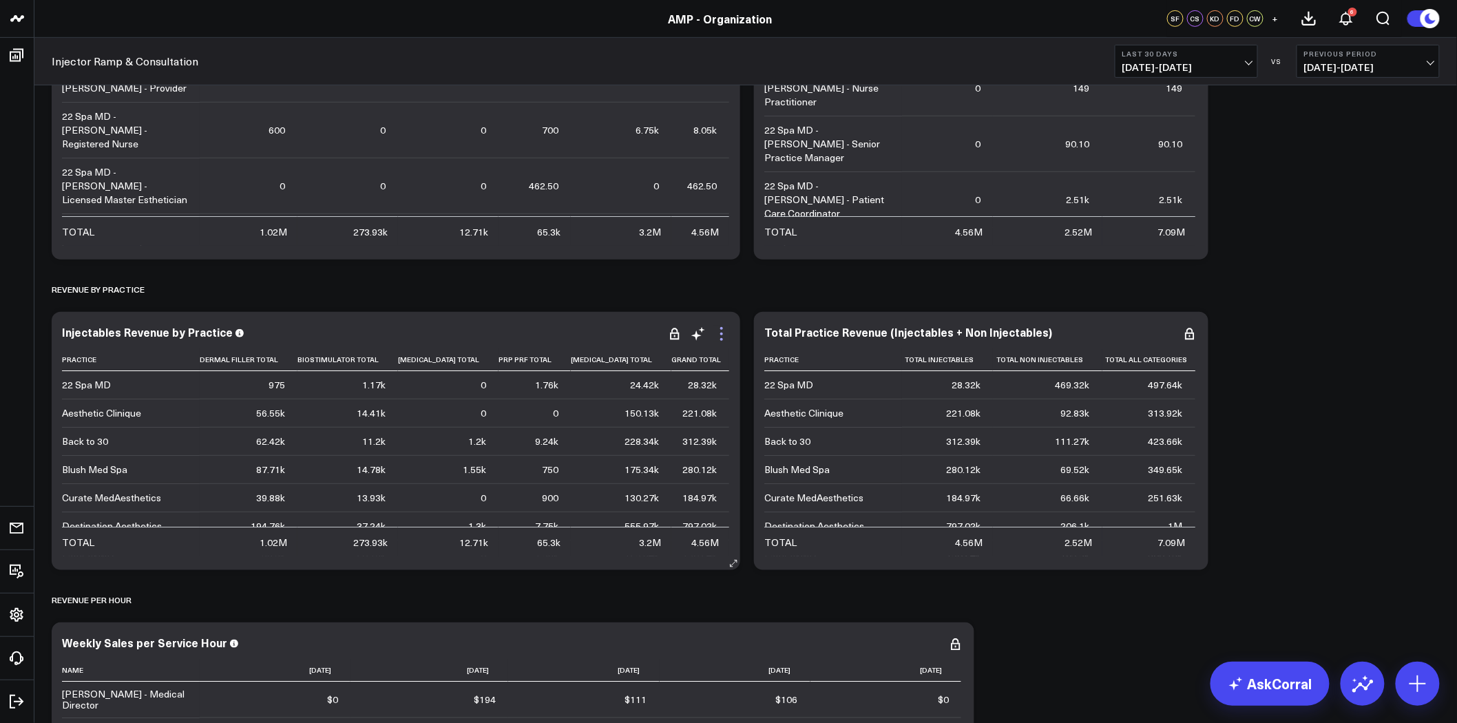
click at [724, 333] on icon at bounding box center [721, 334] width 17 height 17
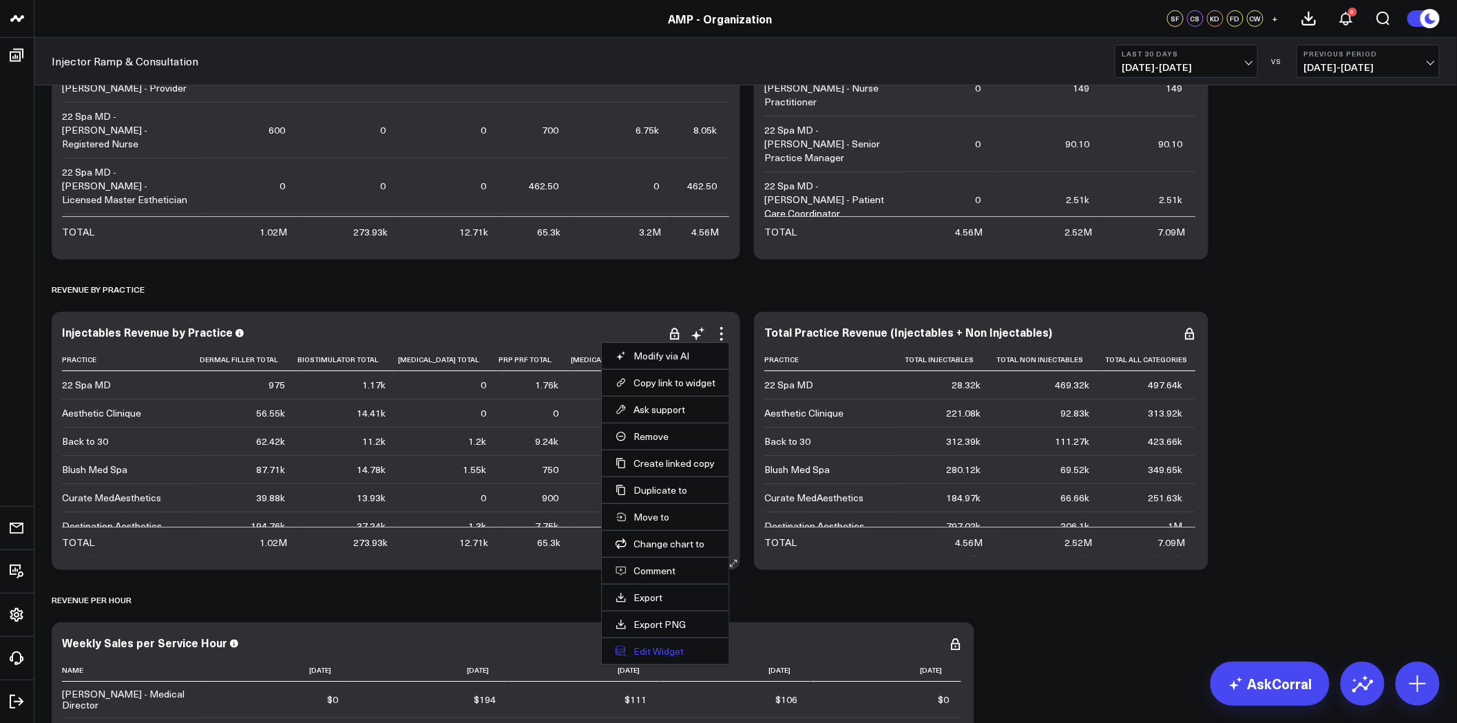
click at [671, 652] on button "Edit Widget" at bounding box center [665, 651] width 100 height 12
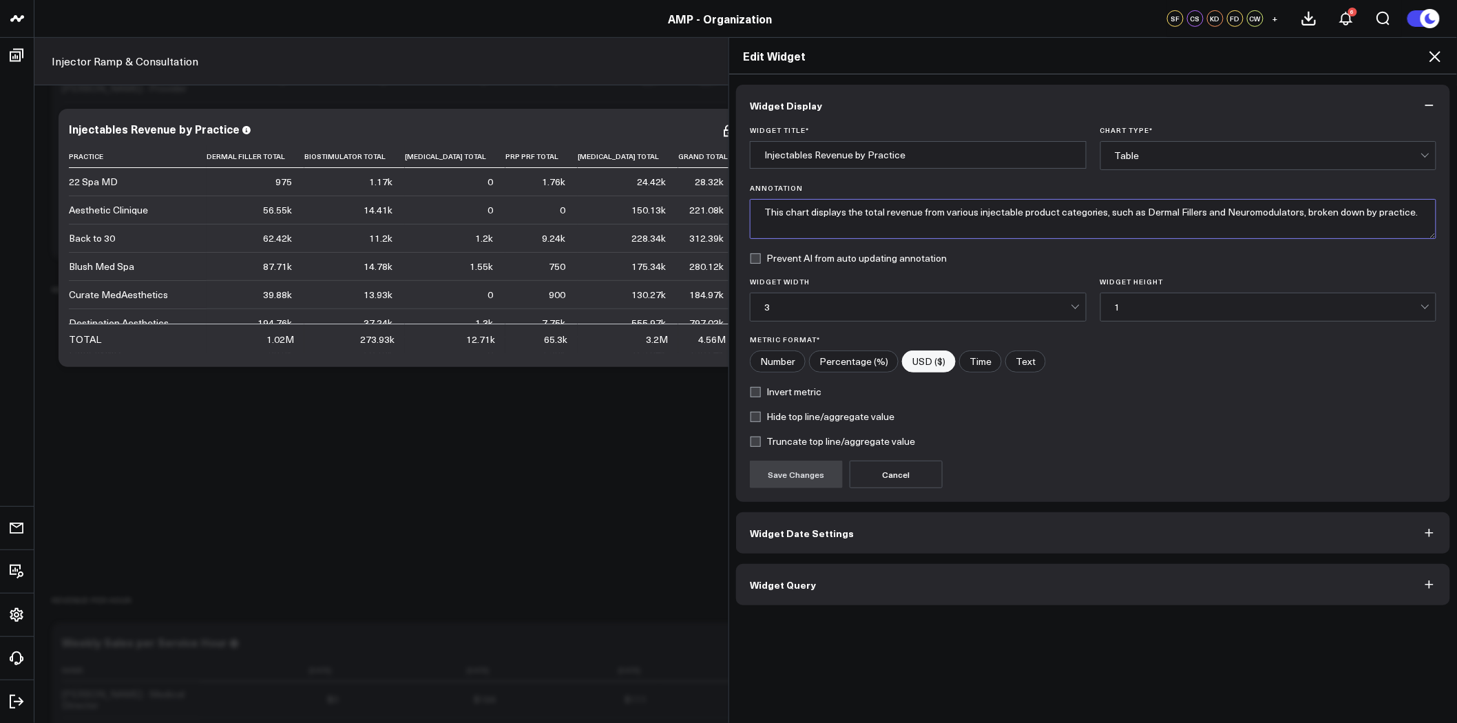
click at [954, 211] on textarea "This chart displays the total revenue from various injectable product categorie…" at bounding box center [1093, 219] width 686 height 40
paste textarea "otal Injectables = Fillers (Dermal, Biostimulator, and Kybella) plus Neuromodul…"
type textarea "Total Injectables = Fillers (Dermal, Biostimulator, and Kybella) plus Neuromodu…"
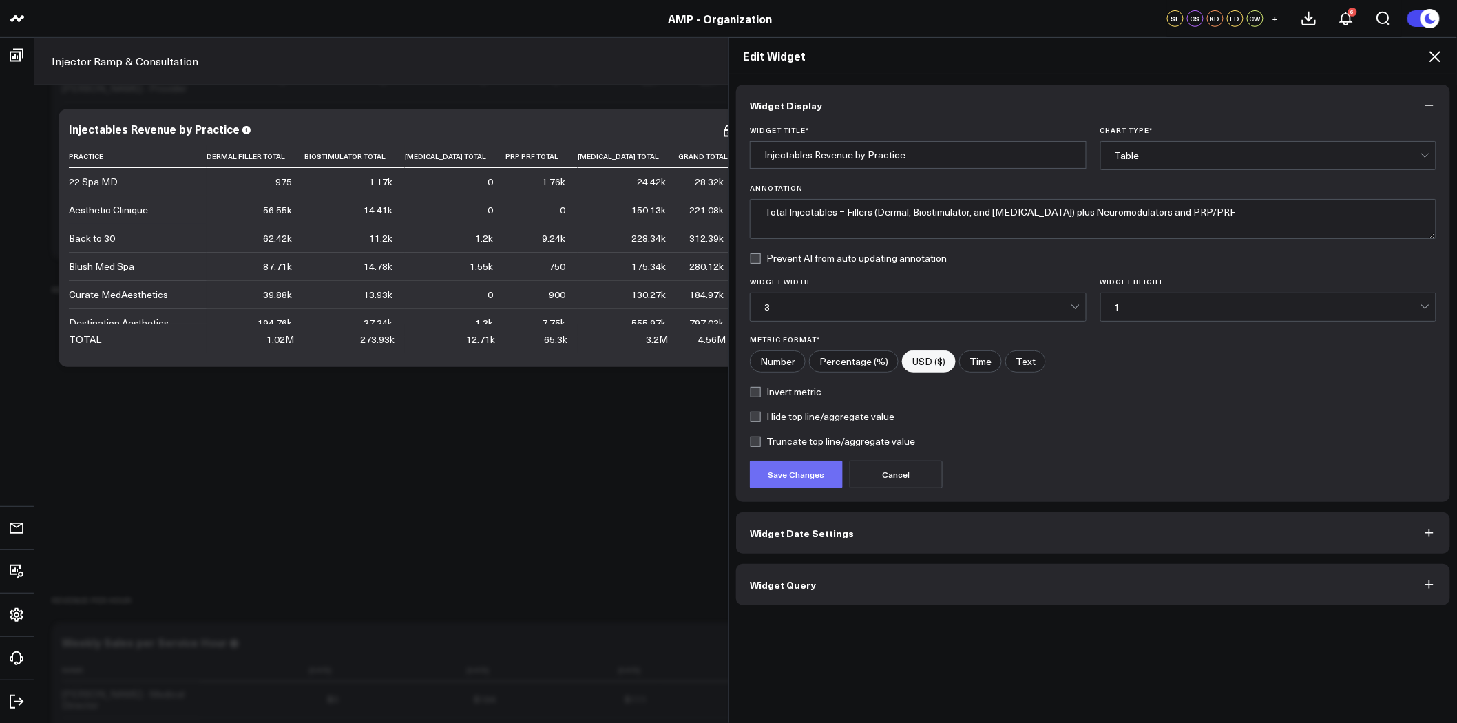
click at [810, 463] on button "Save Changes" at bounding box center [796, 475] width 93 height 28
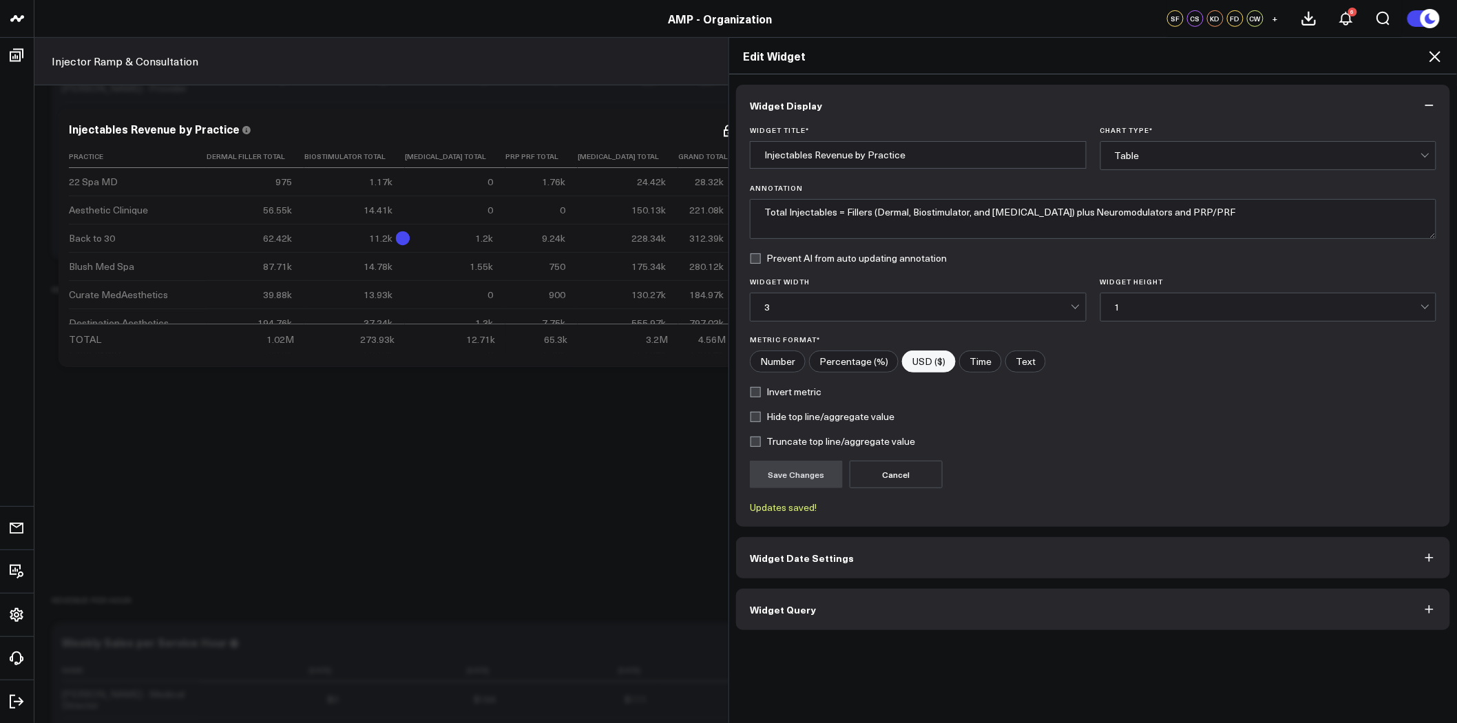
click at [1433, 56] on icon at bounding box center [1435, 56] width 17 height 17
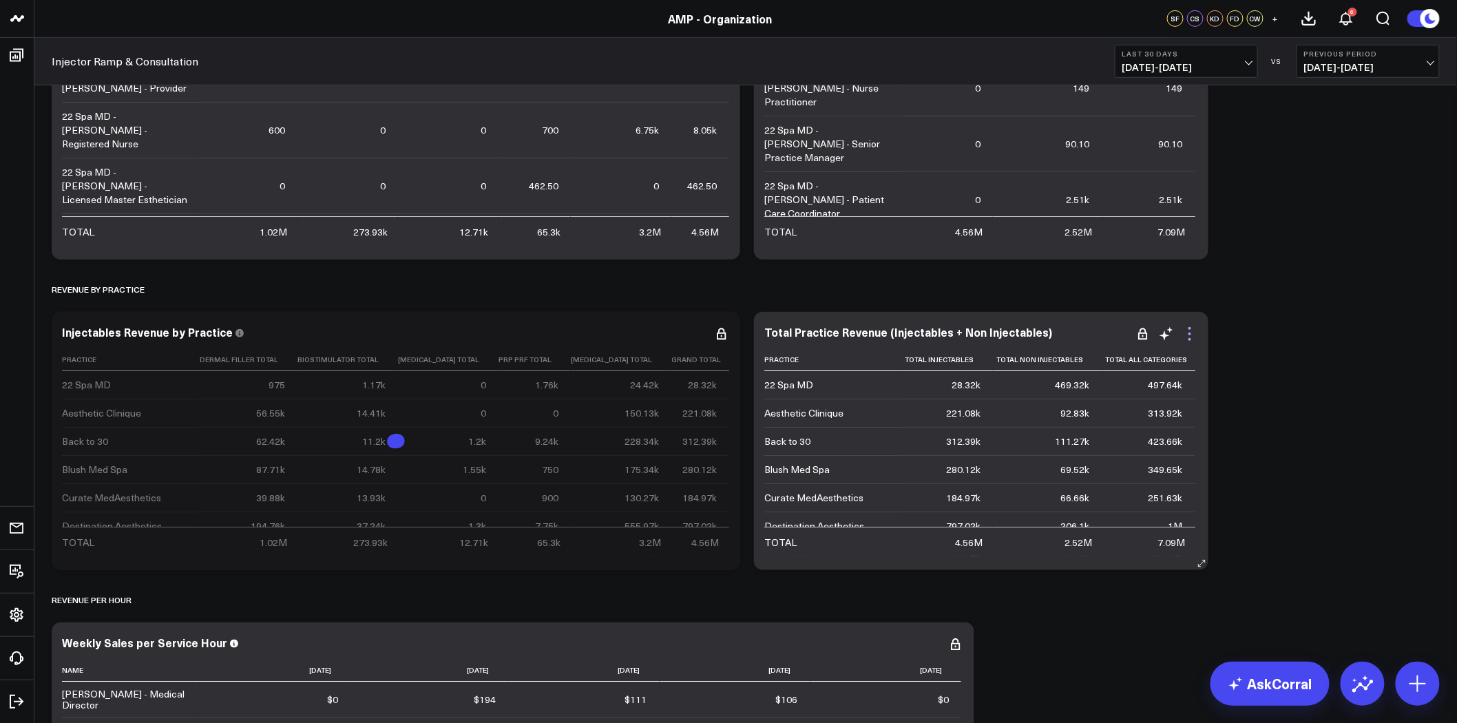
click at [1186, 332] on icon at bounding box center [1189, 334] width 17 height 17
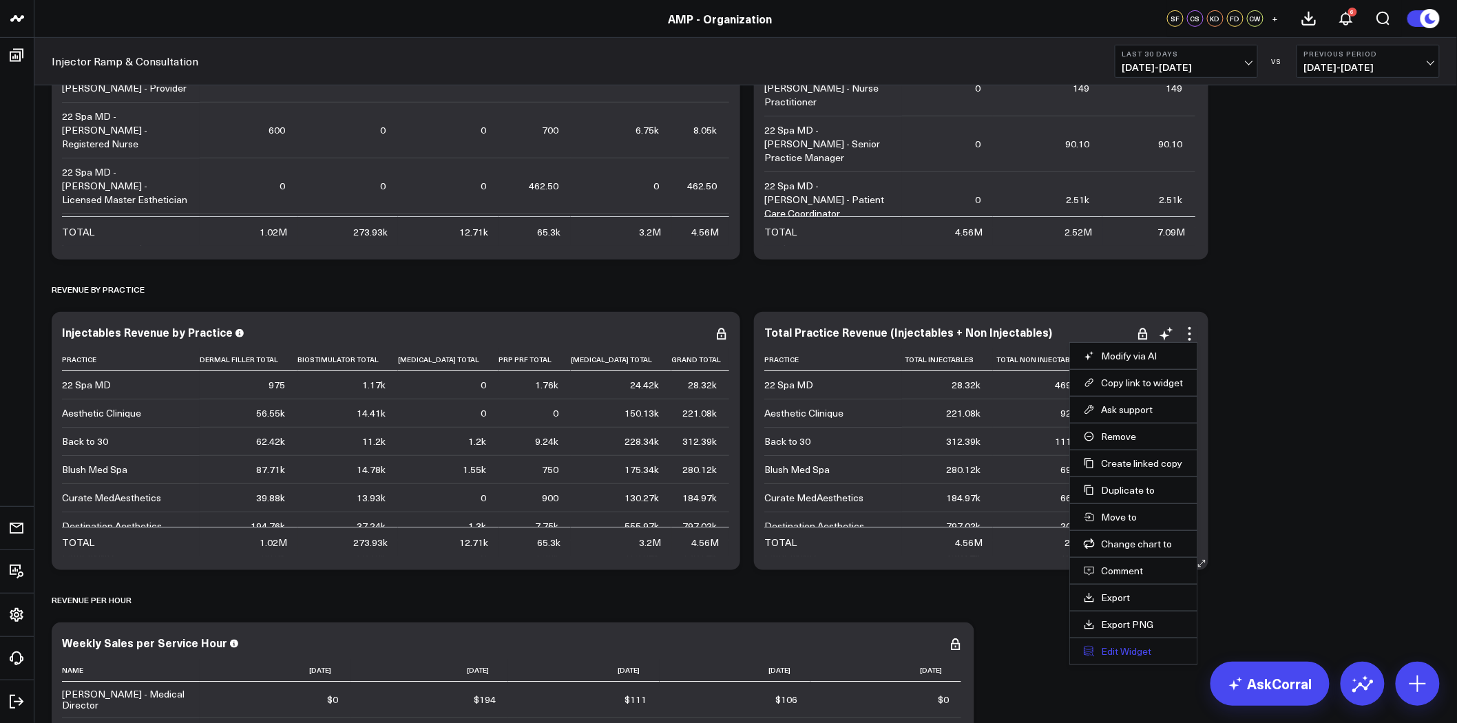
click at [1126, 648] on button "Edit Widget" at bounding box center [1134, 651] width 100 height 12
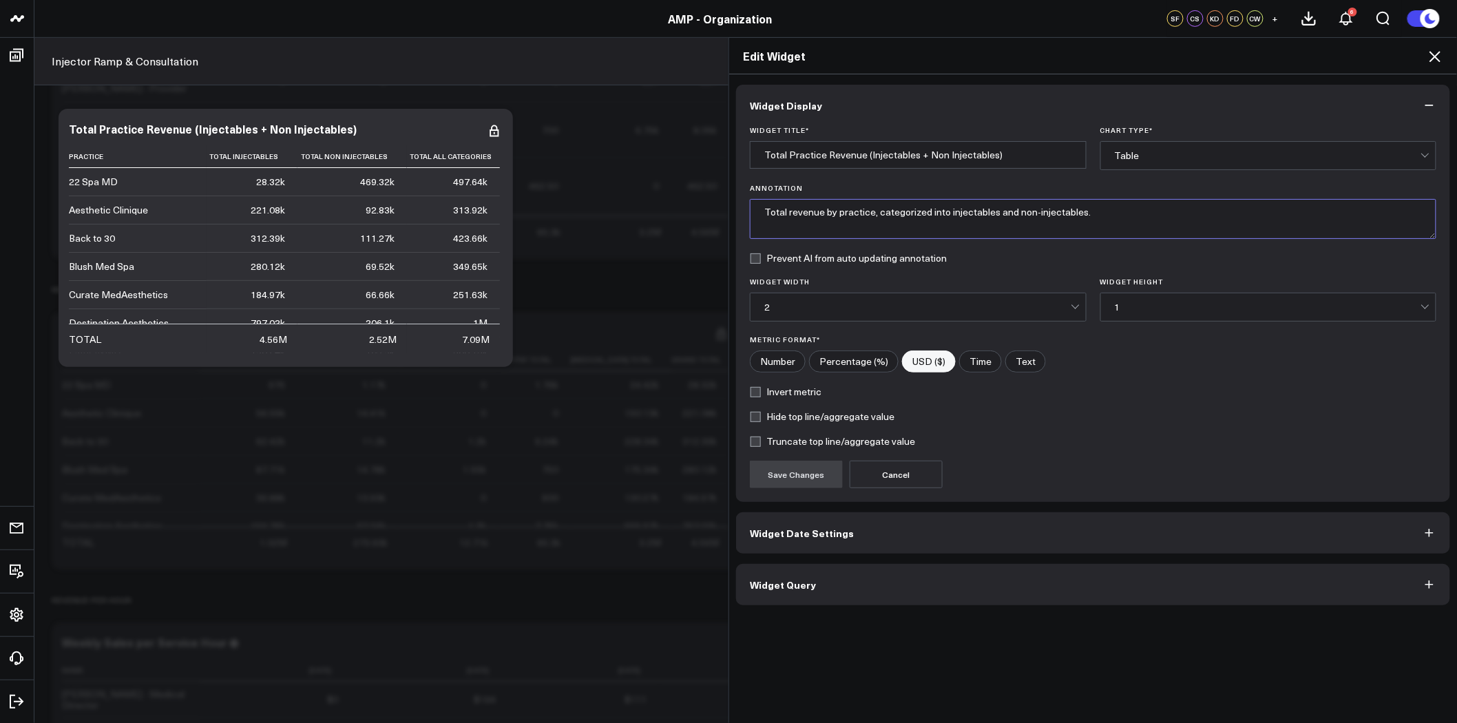
click at [883, 222] on textarea "Total revenue by practice, categorized into injectables and non-injectables." at bounding box center [1093, 219] width 686 height 40
paste textarea "Injectables = Fillers (Dermal, Biostimulator, and Kybella) plus Neuromodulators…"
type textarea "Total Injectables = Fillers (Dermal, Biostimulator, and Kybella) plus Neuromodu…"
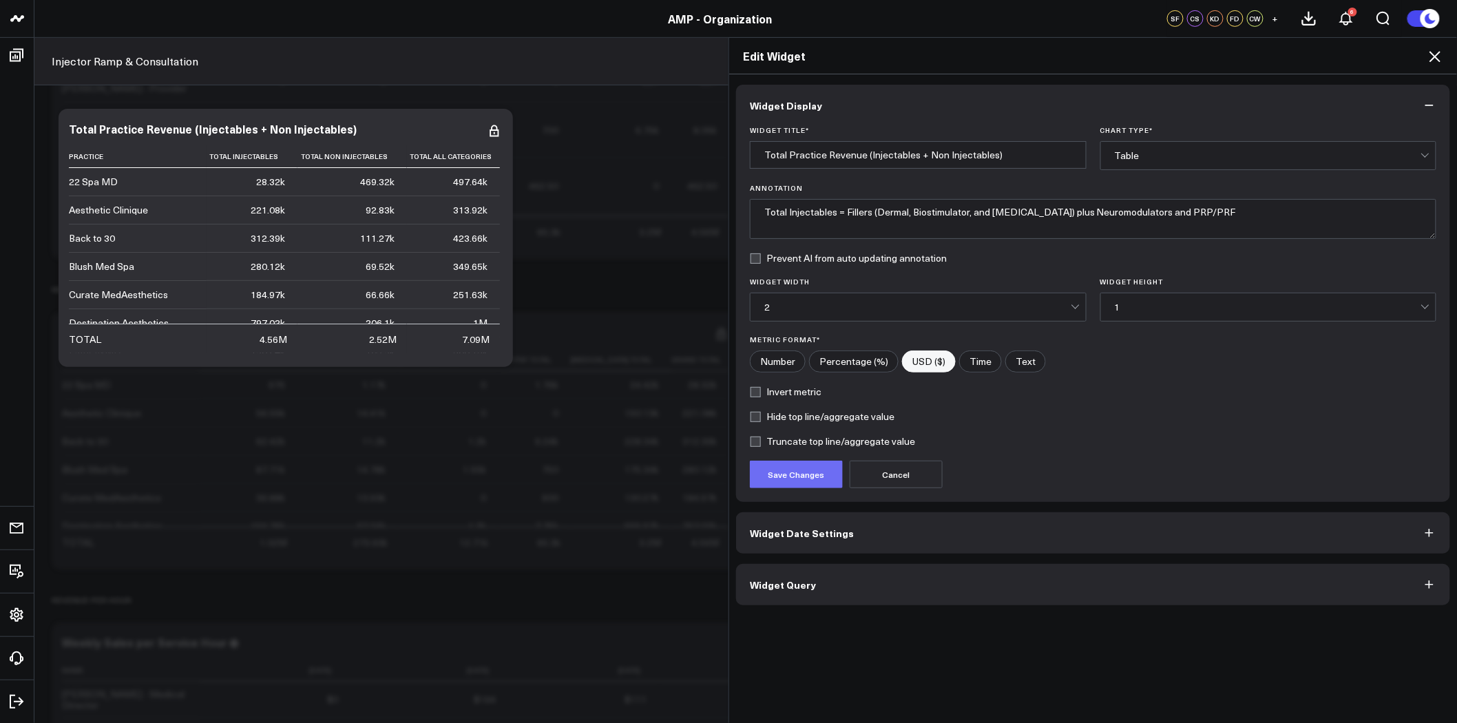
click at [792, 475] on button "Save Changes" at bounding box center [796, 475] width 93 height 28
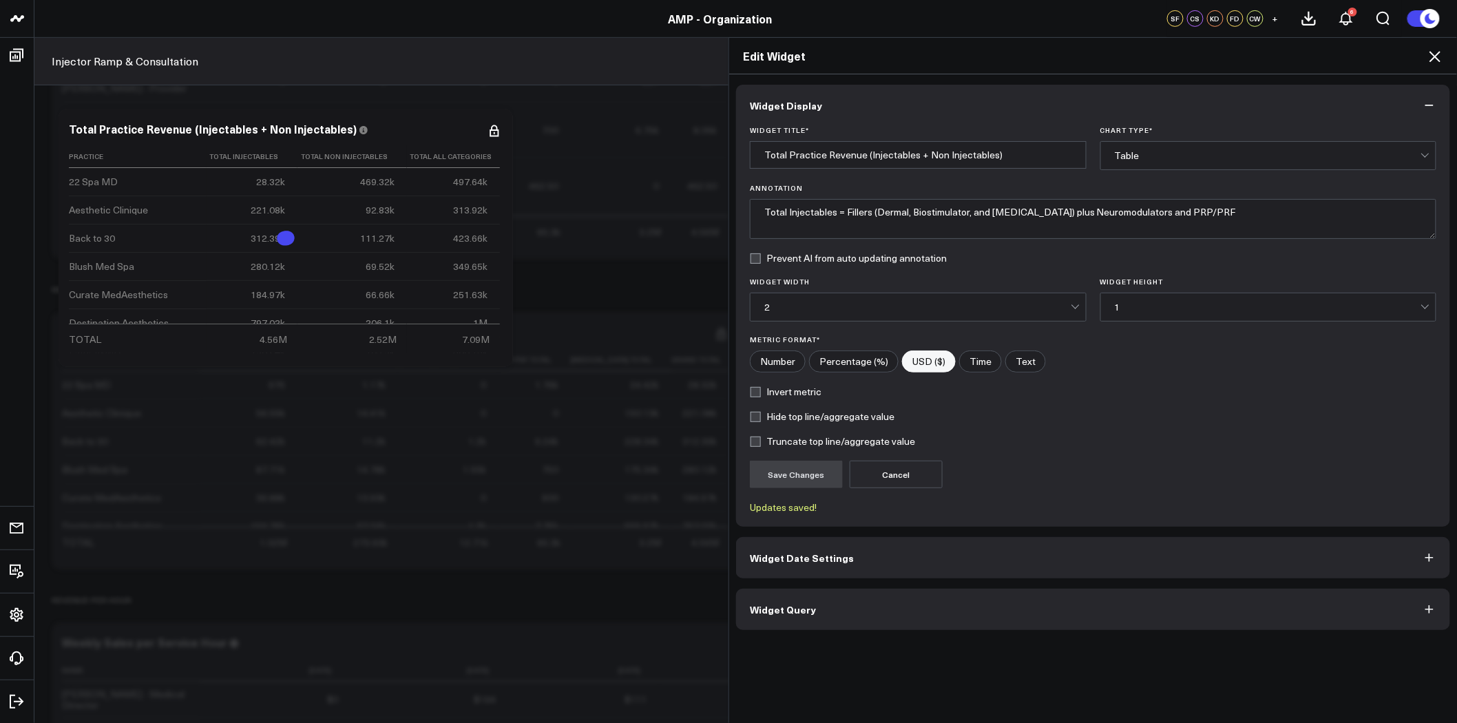
click at [1435, 56] on icon at bounding box center [1434, 56] width 11 height 11
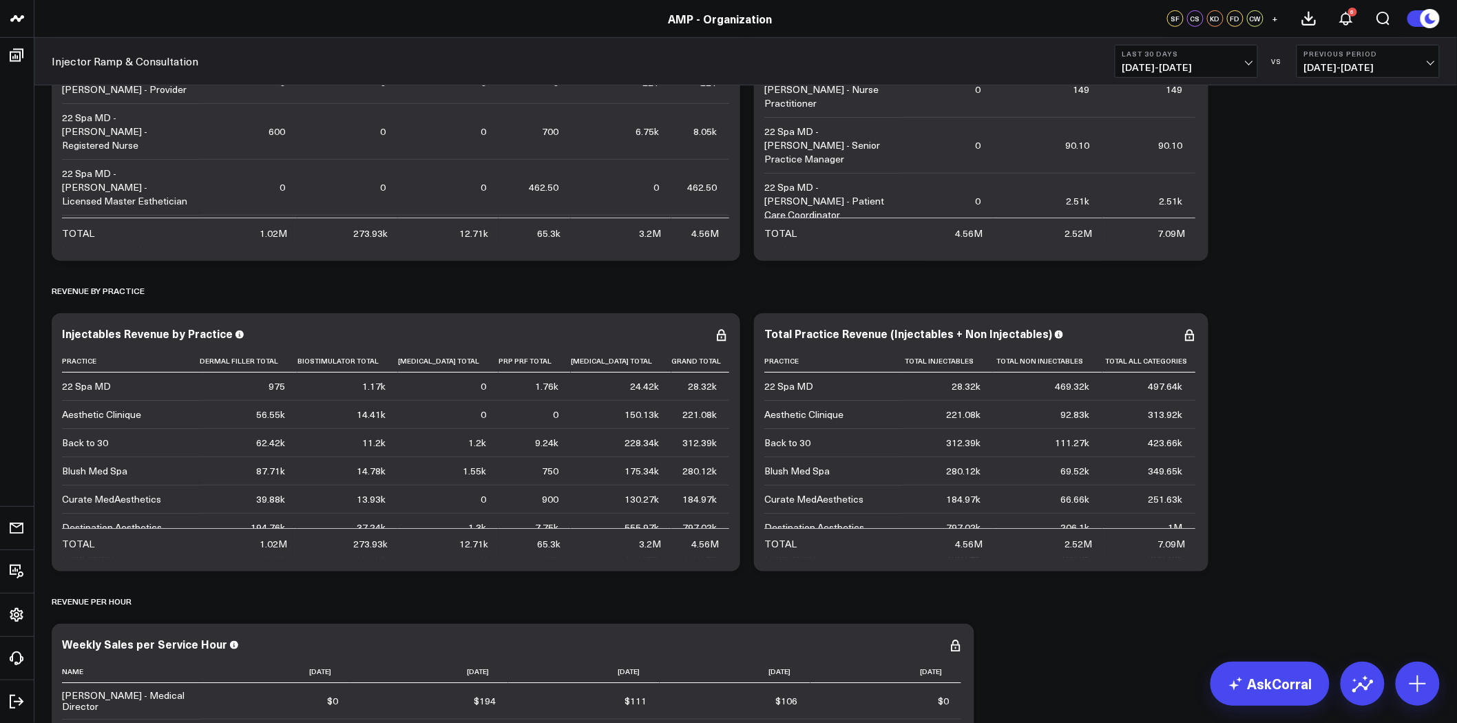
scroll to position [2295, 0]
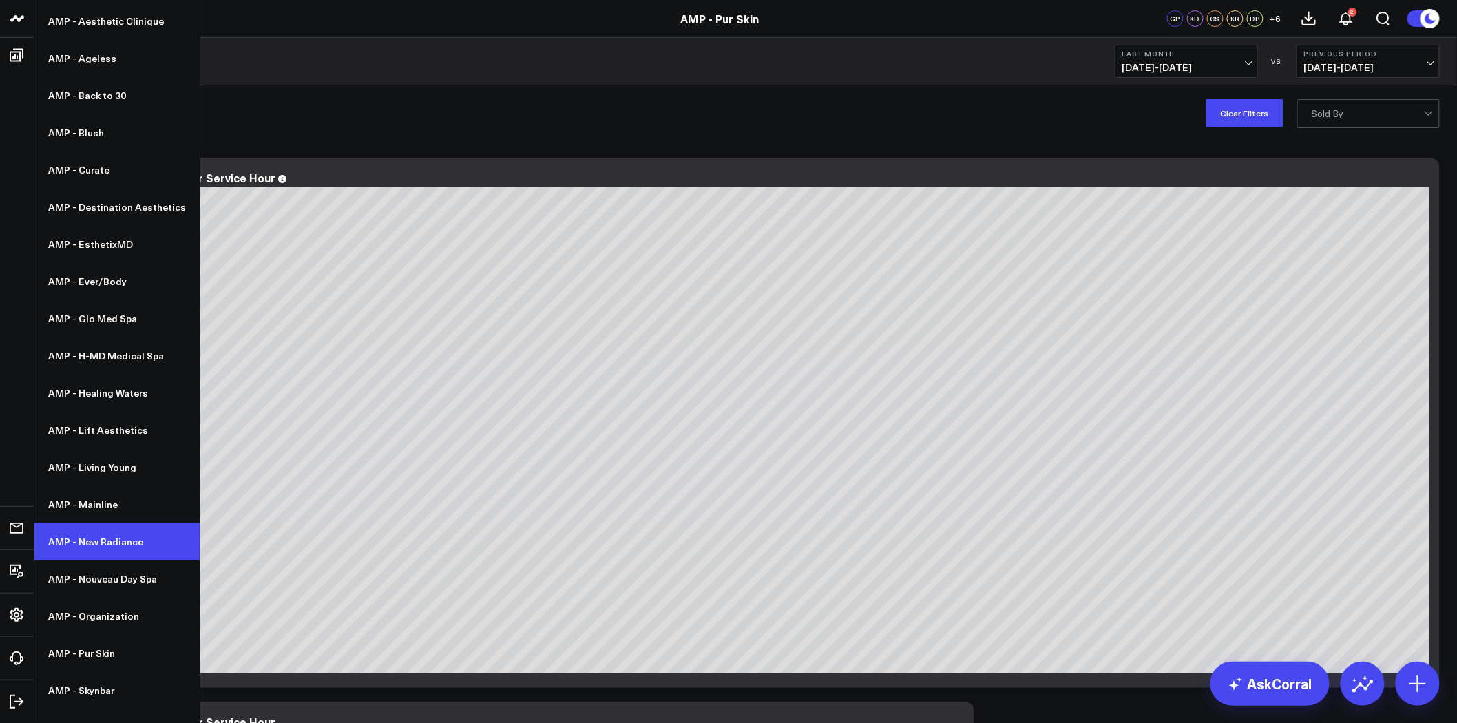
scroll to position [127, 0]
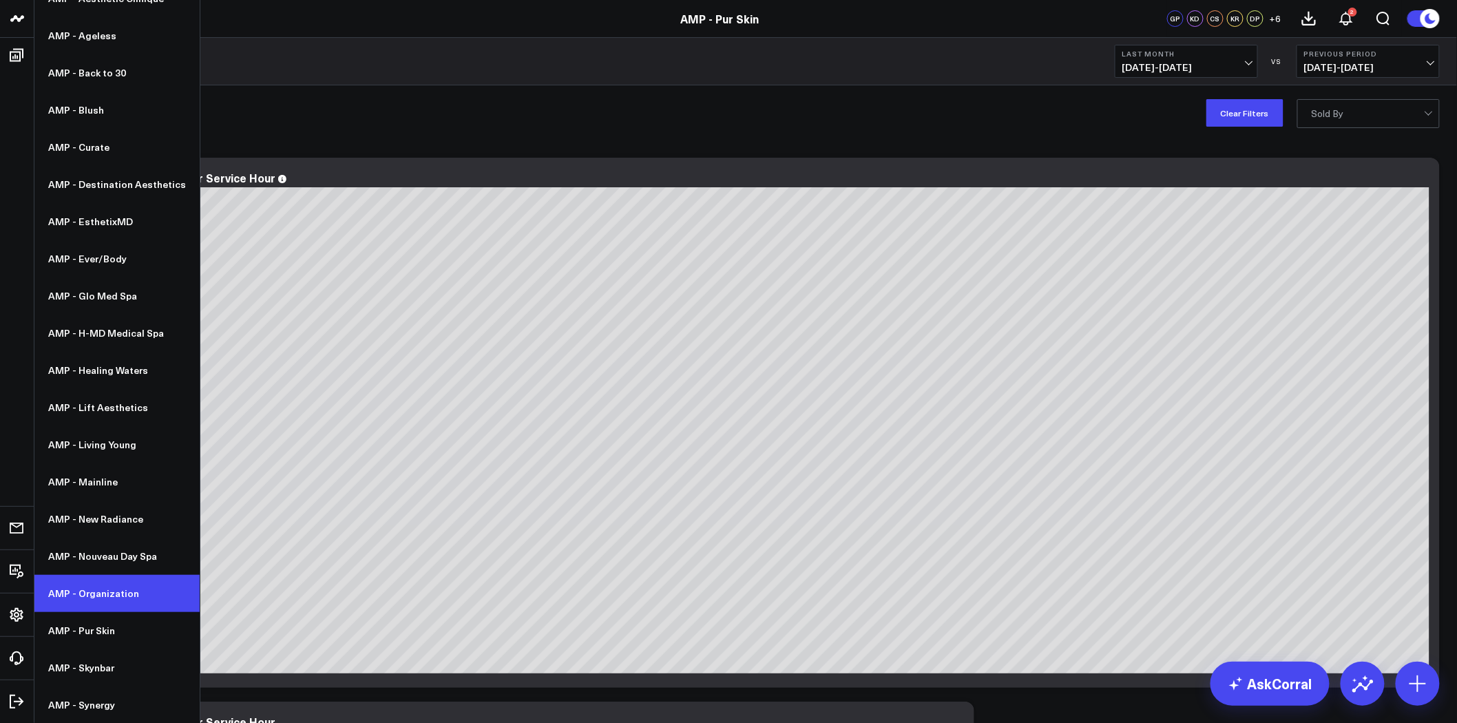
click at [126, 596] on link "AMP - Organization" at bounding box center [116, 593] width 165 height 37
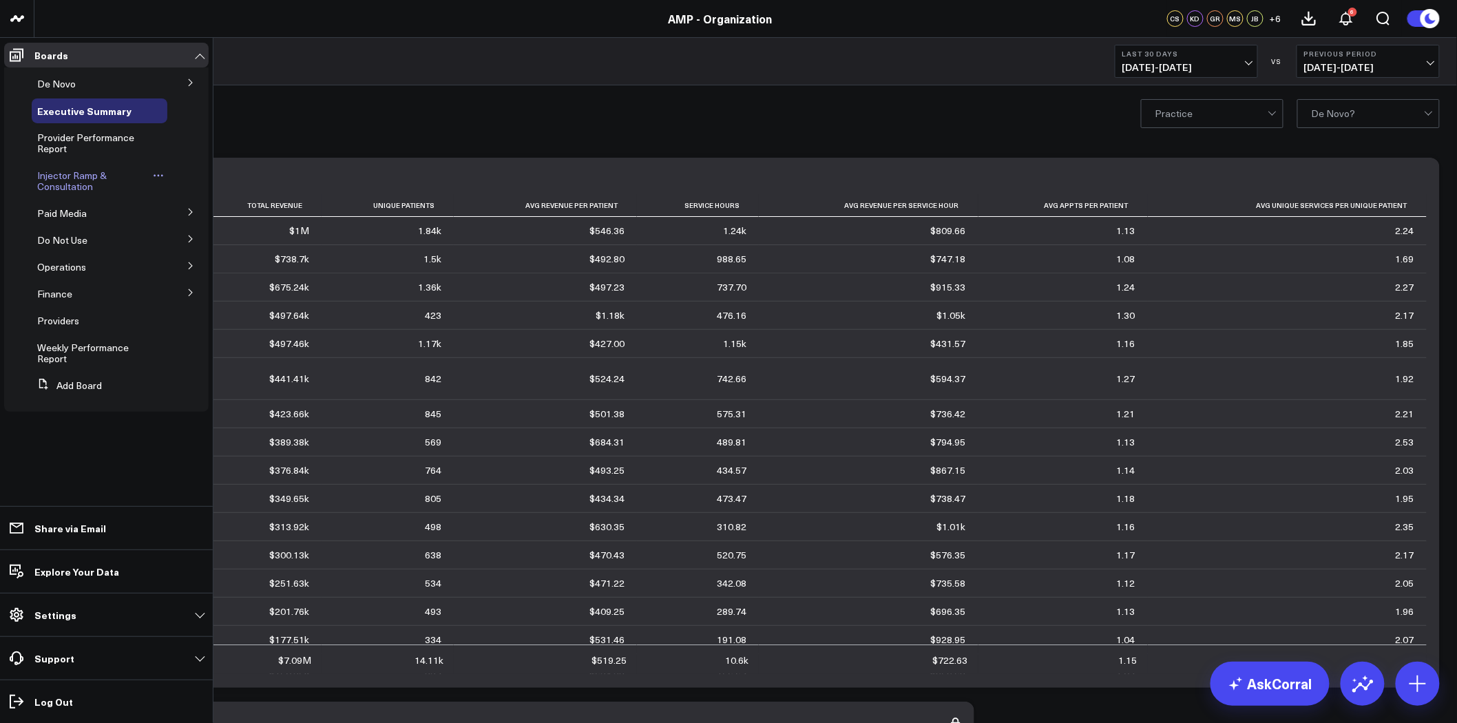
click at [92, 176] on span "Injector Ramp & Consultation" at bounding box center [72, 181] width 70 height 24
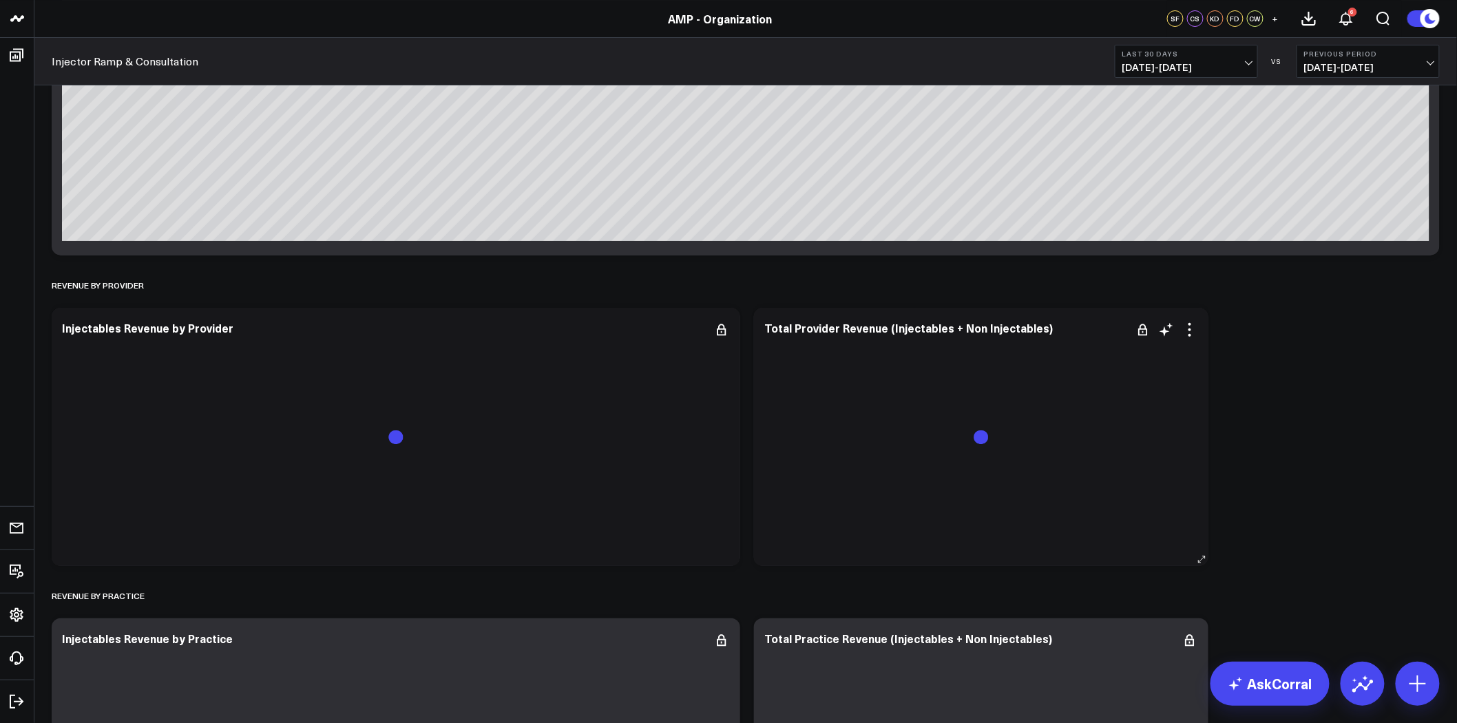
scroll to position [2142, 0]
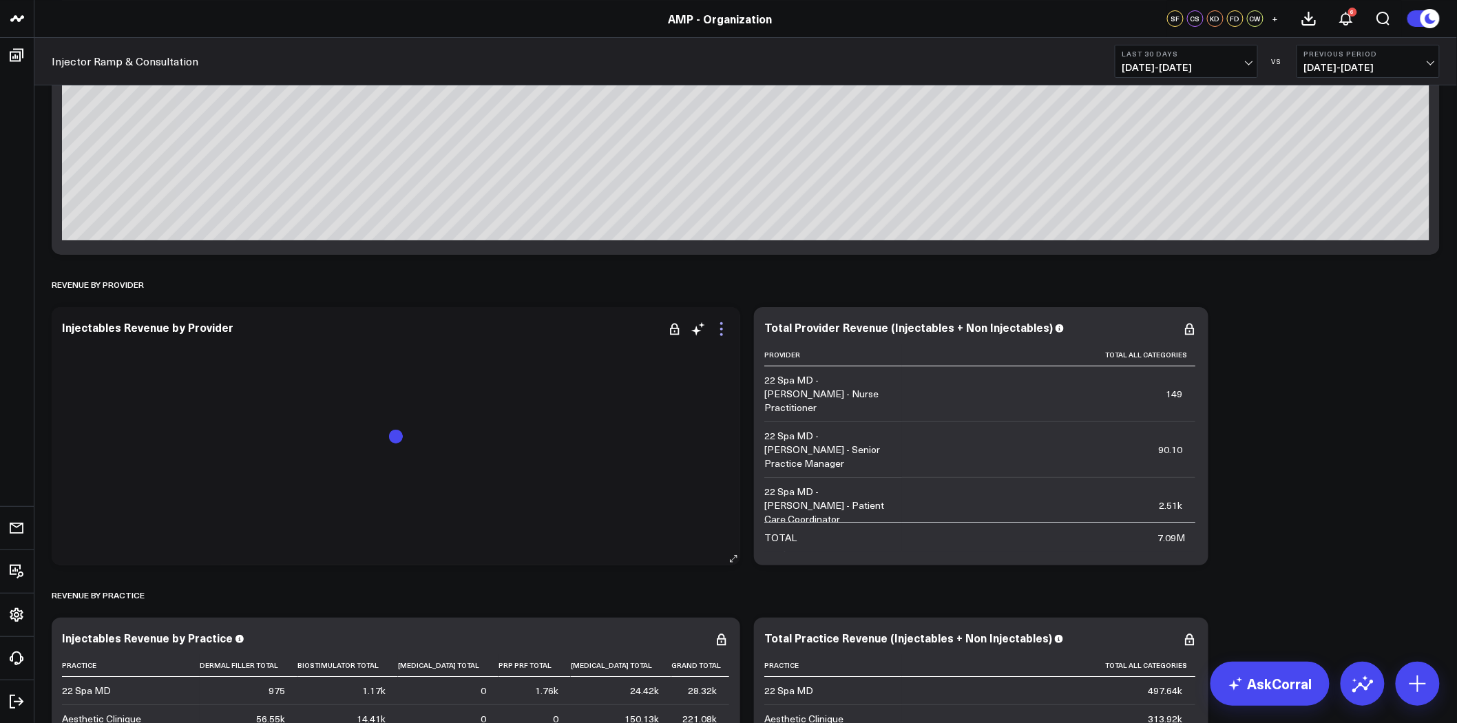
click at [722, 329] on icon at bounding box center [721, 329] width 3 height 3
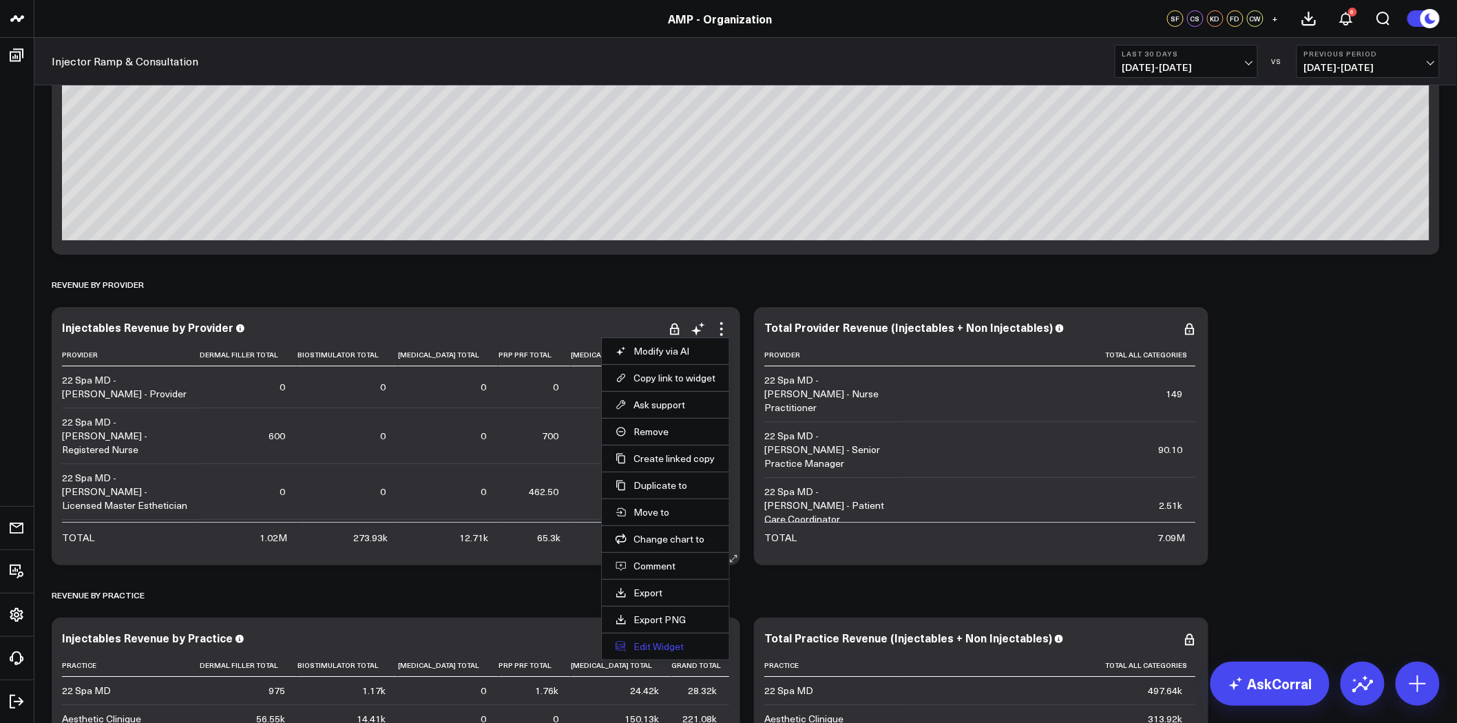
click at [673, 648] on button "Edit Widget" at bounding box center [665, 646] width 100 height 12
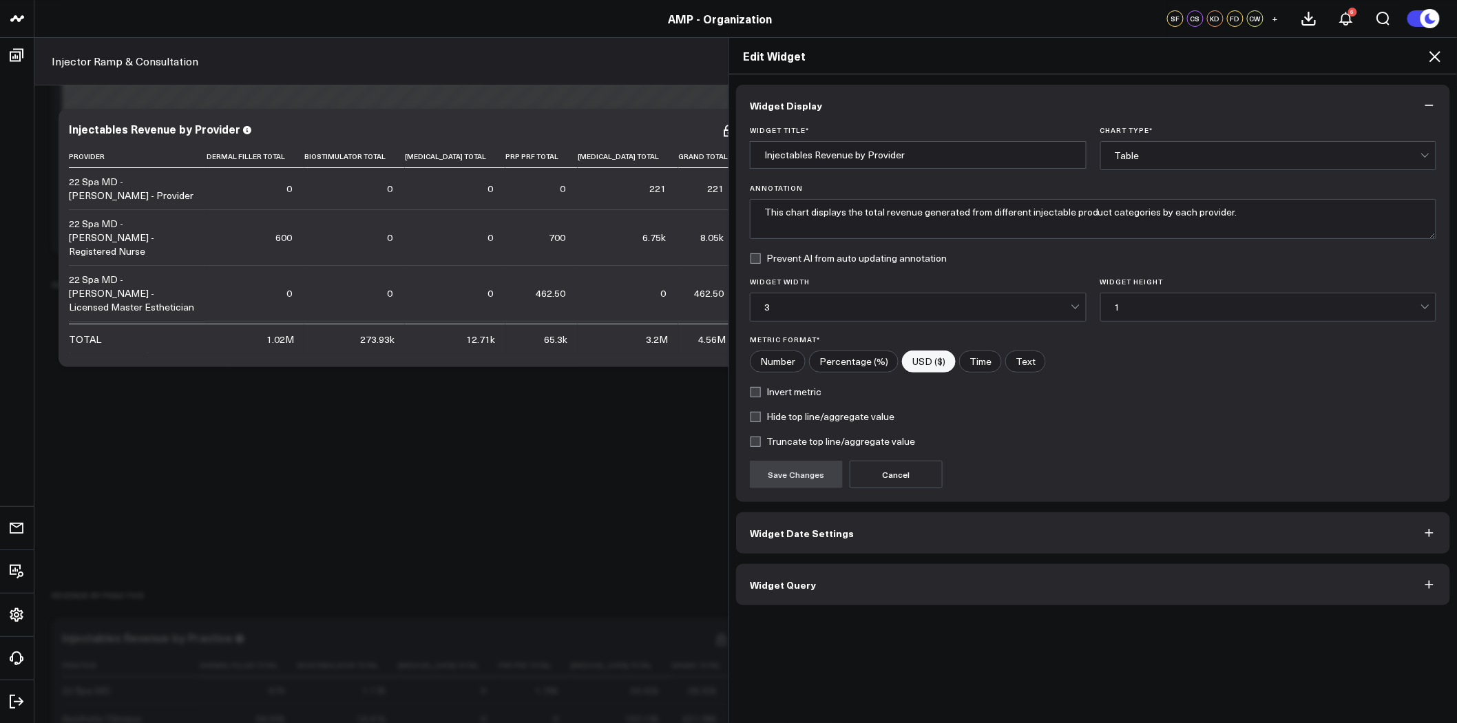
click at [901, 573] on button "Widget Query" at bounding box center [1093, 584] width 714 height 41
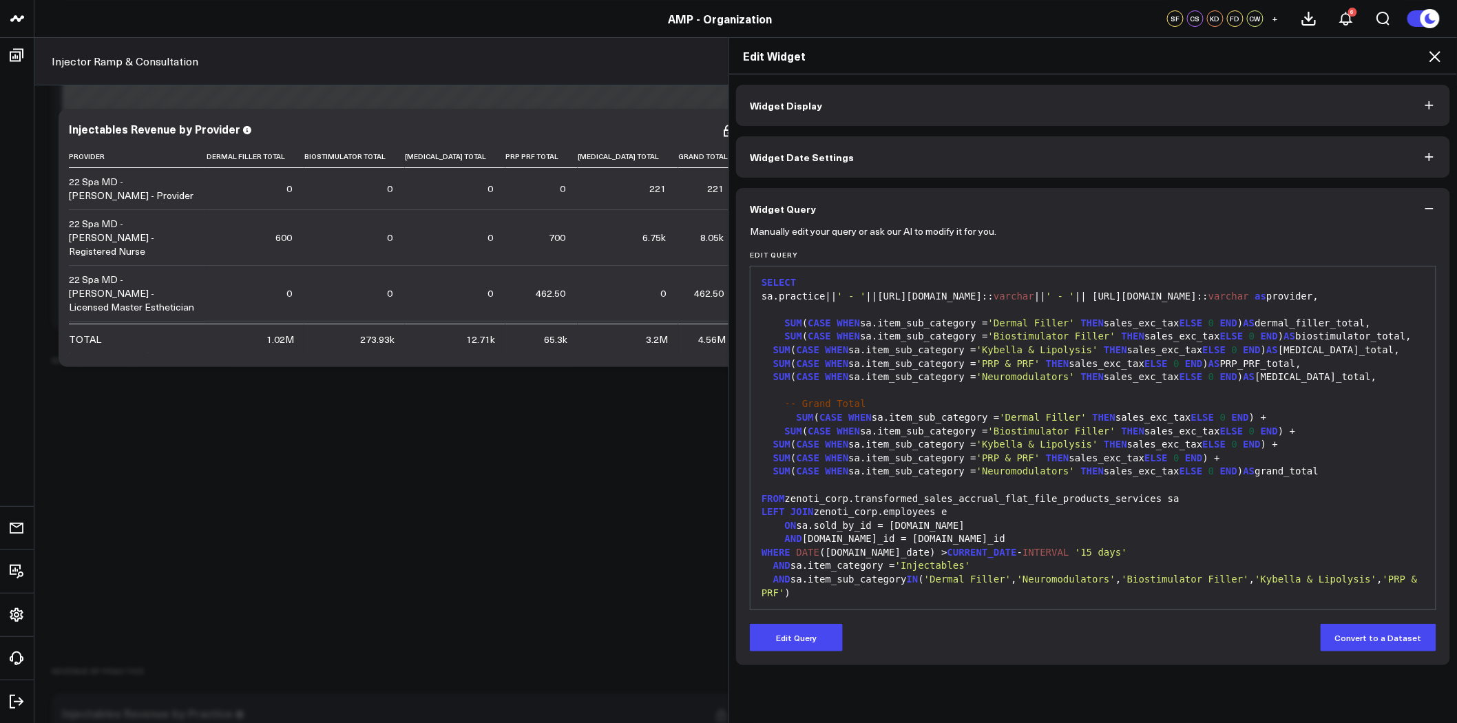
scroll to position [2065, 0]
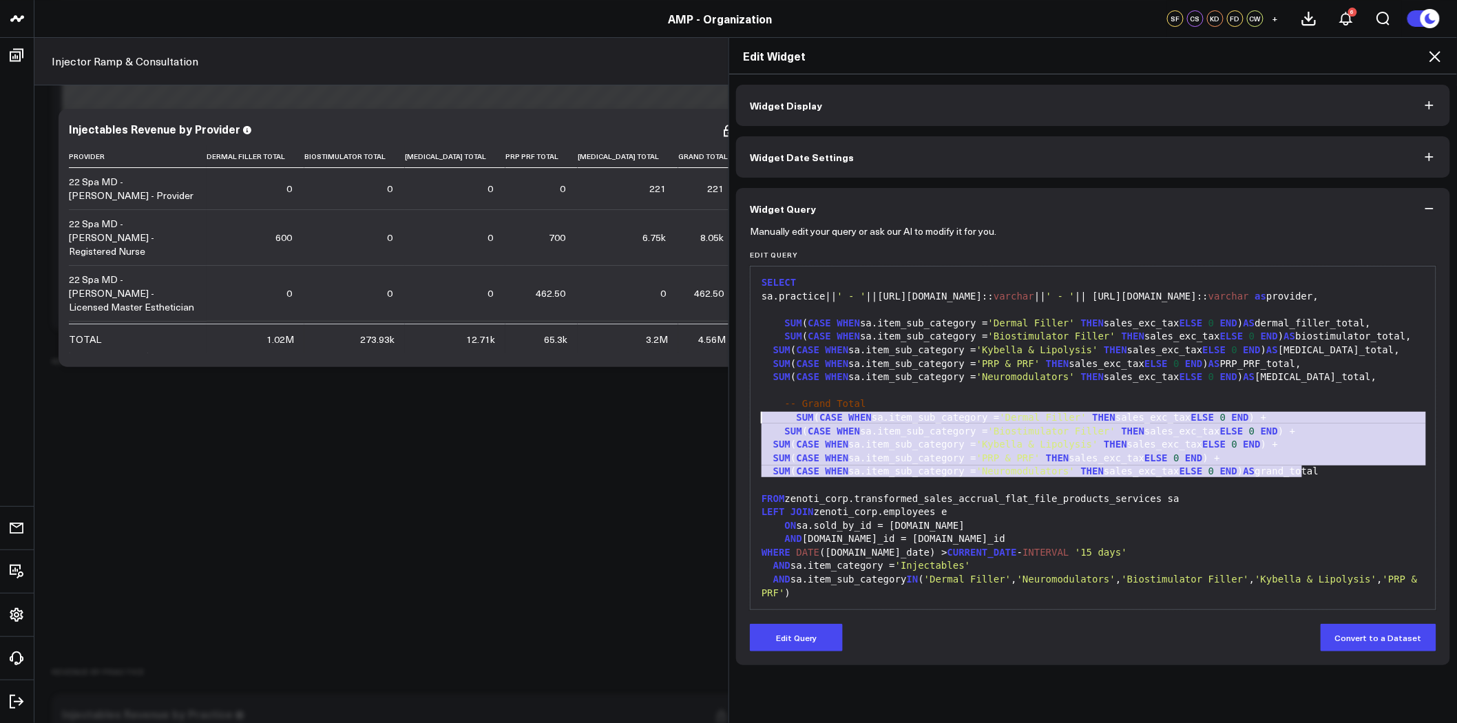
drag, startPoint x: 1305, startPoint y: 474, endPoint x: 683, endPoint y: 411, distance: 624.8
click at [683, 411] on div "Edit Widget Widget Display Widget Date Settings Widget Query Manually edit your…" at bounding box center [728, 380] width 1457 height 686
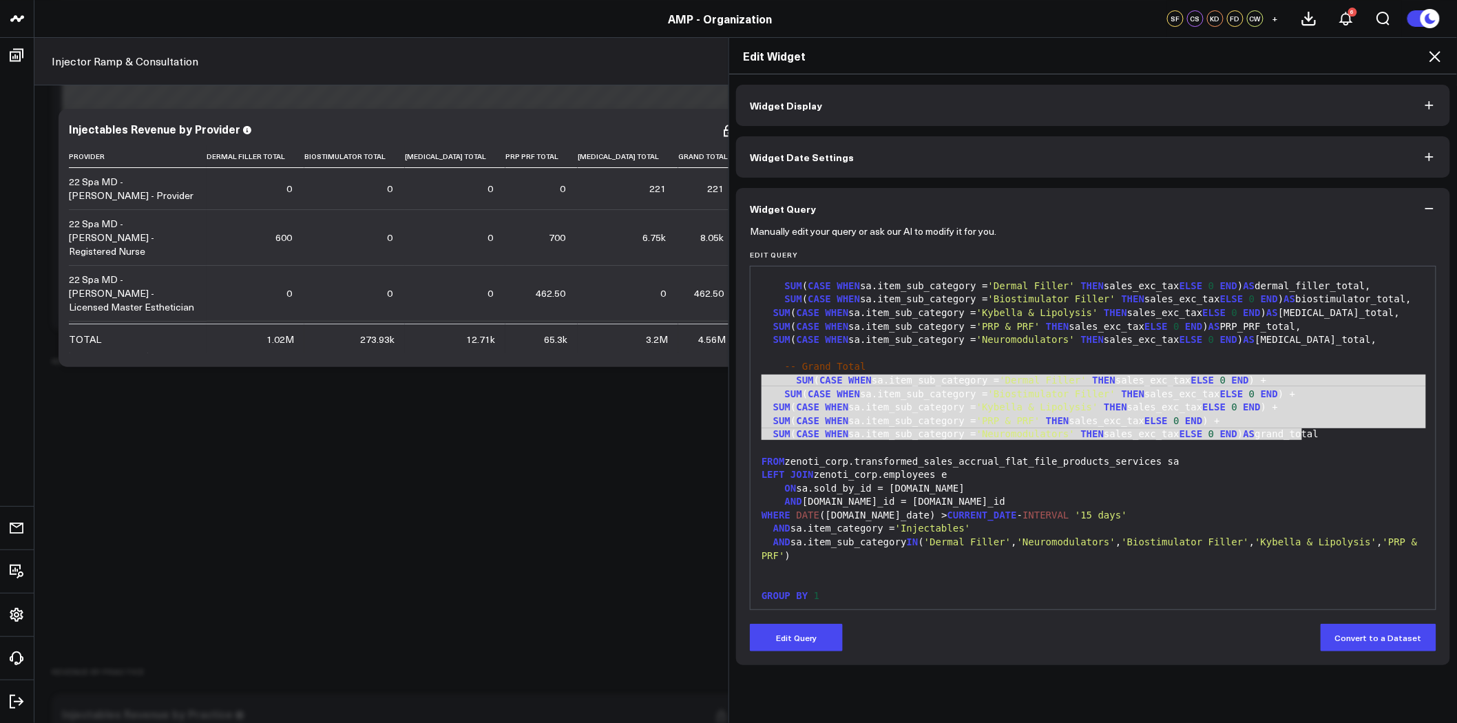
scroll to position [67, 0]
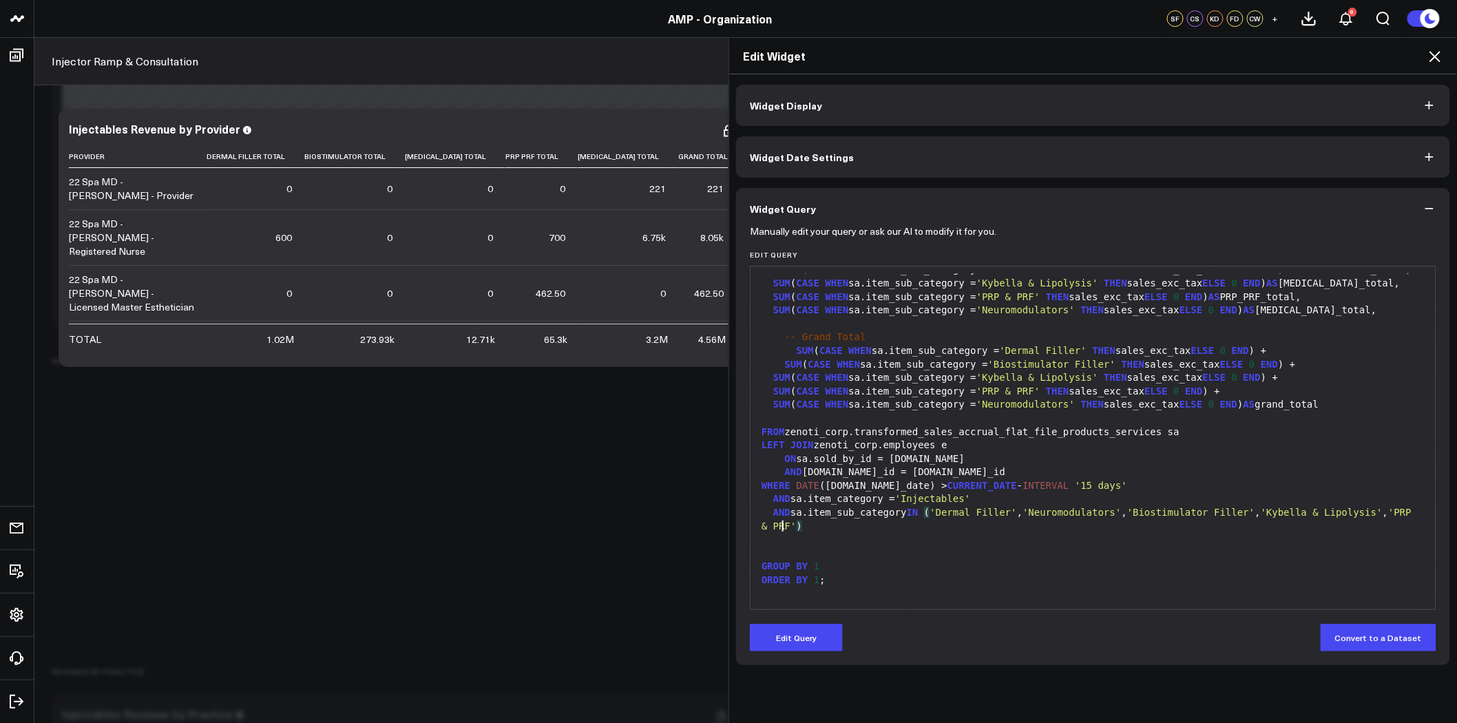
click at [776, 527] on span "'PRP & PRF'" at bounding box center [1089, 519] width 656 height 25
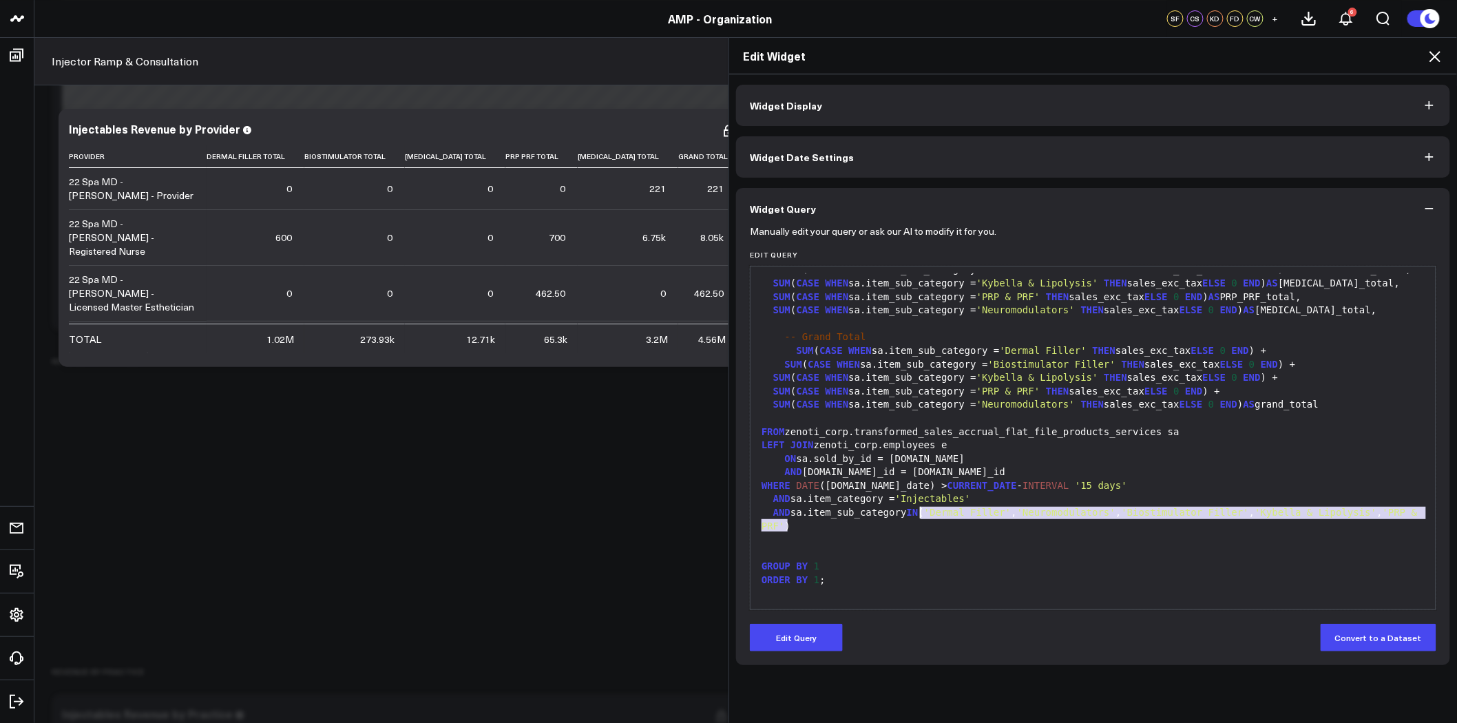
drag, startPoint x: 781, startPoint y: 526, endPoint x: 917, endPoint y: 510, distance: 136.5
copy div "( 'Dermal Filler' , 'Neuromodulators' , 'Biostimulator Filler' , 'Kybella & Lip…"
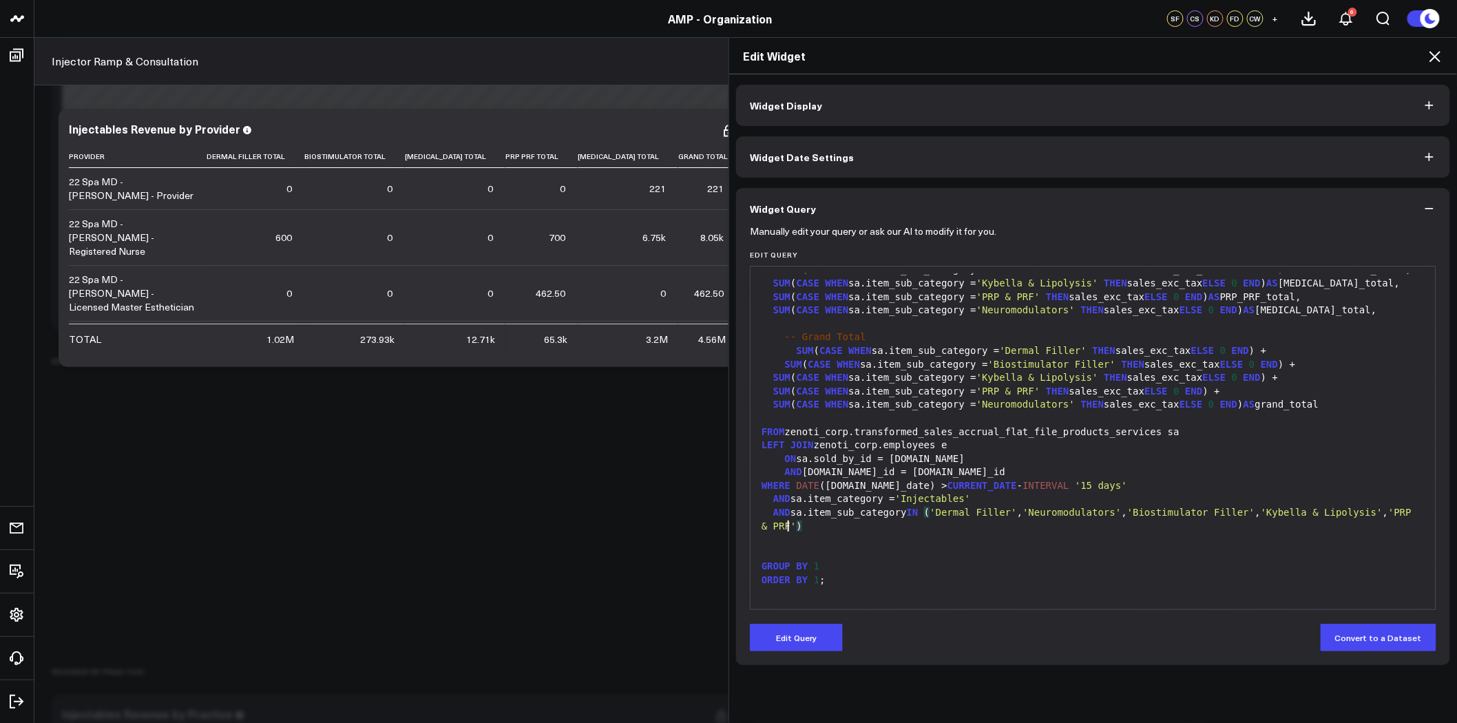
click at [1436, 209] on button "Widget Query" at bounding box center [1093, 208] width 714 height 41
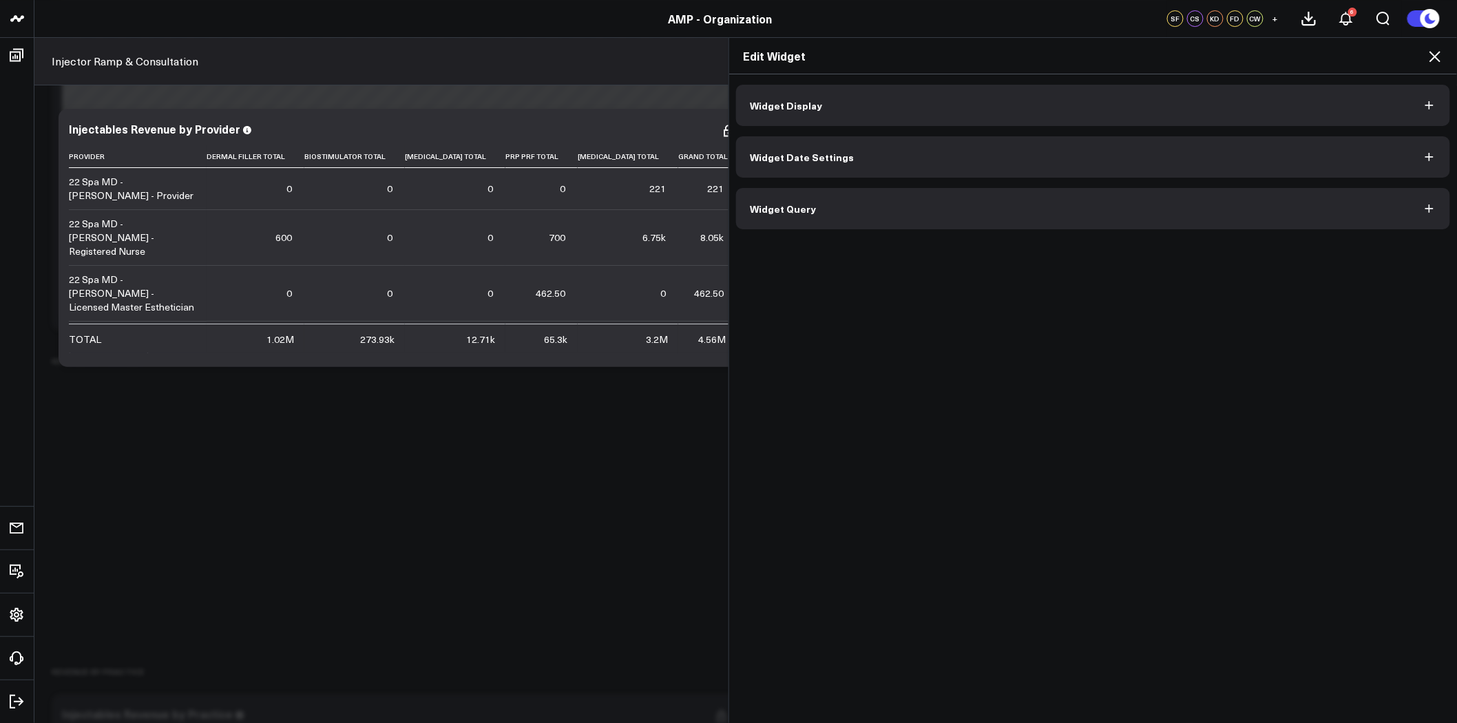
click at [1436, 51] on icon at bounding box center [1435, 56] width 17 height 17
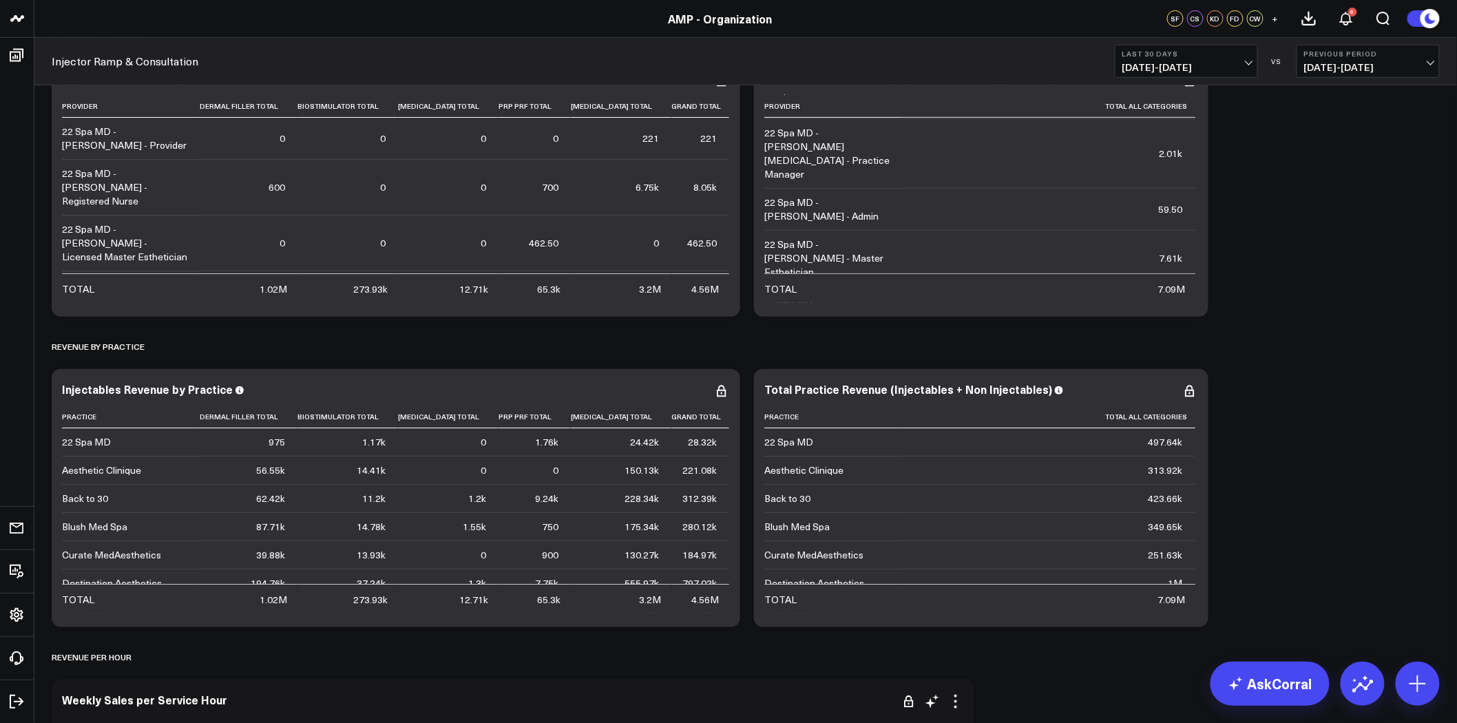
scroll to position [2448, 0]
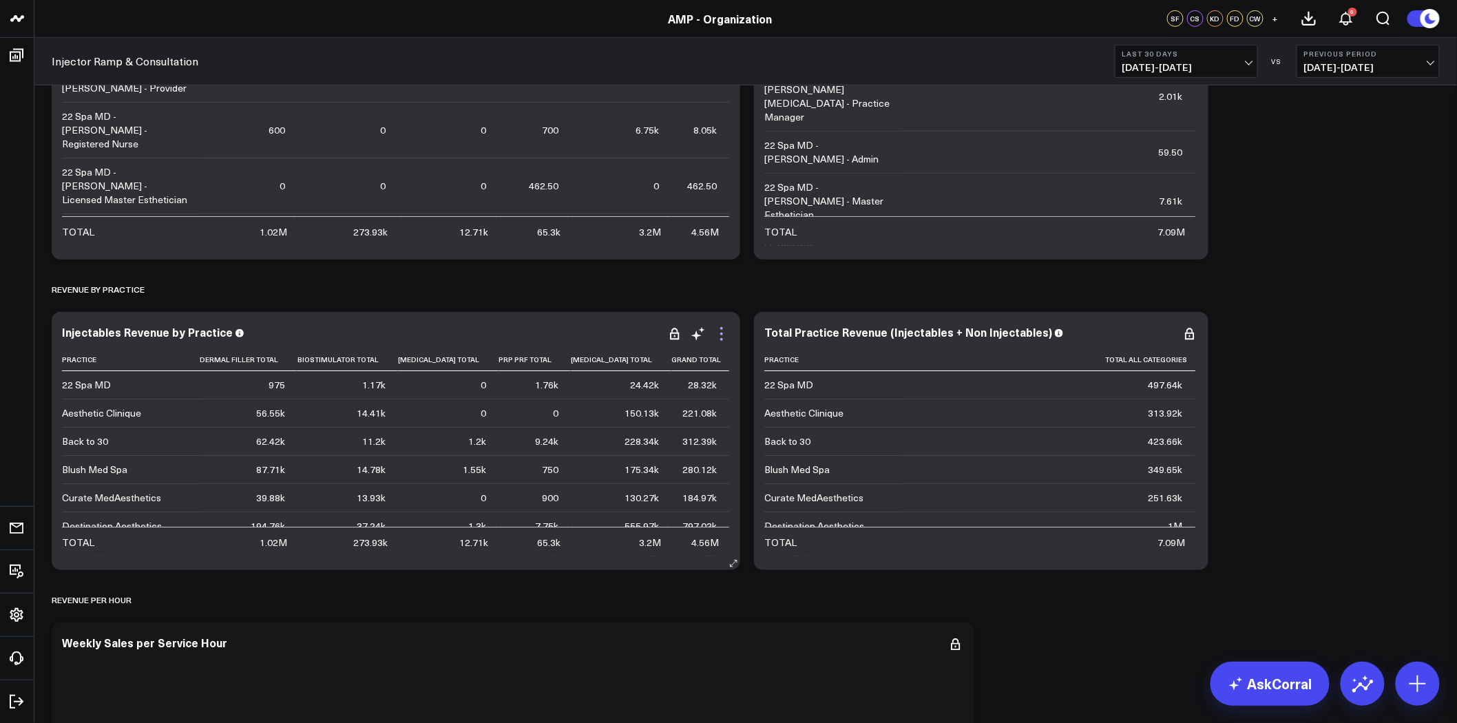
click at [725, 338] on icon at bounding box center [721, 334] width 17 height 17
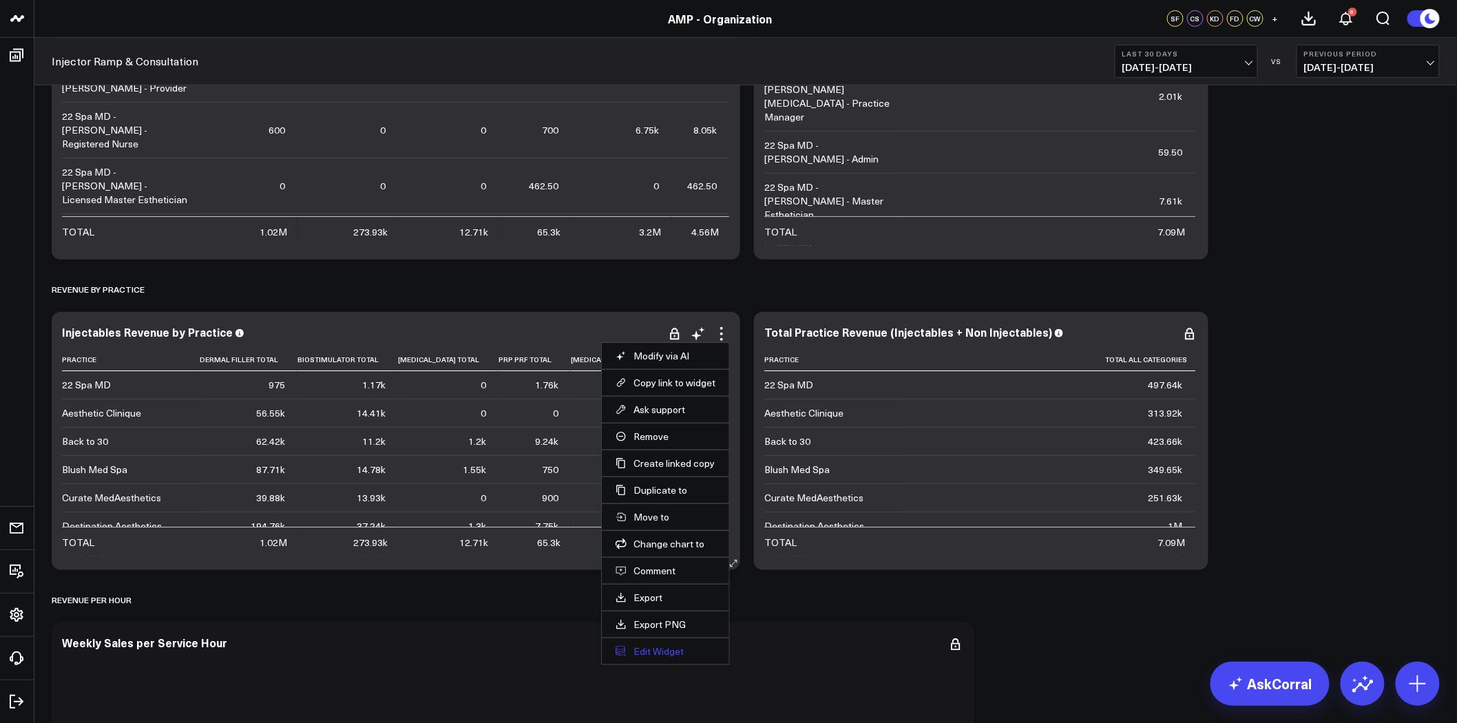
click at [680, 648] on button "Edit Widget" at bounding box center [665, 651] width 100 height 12
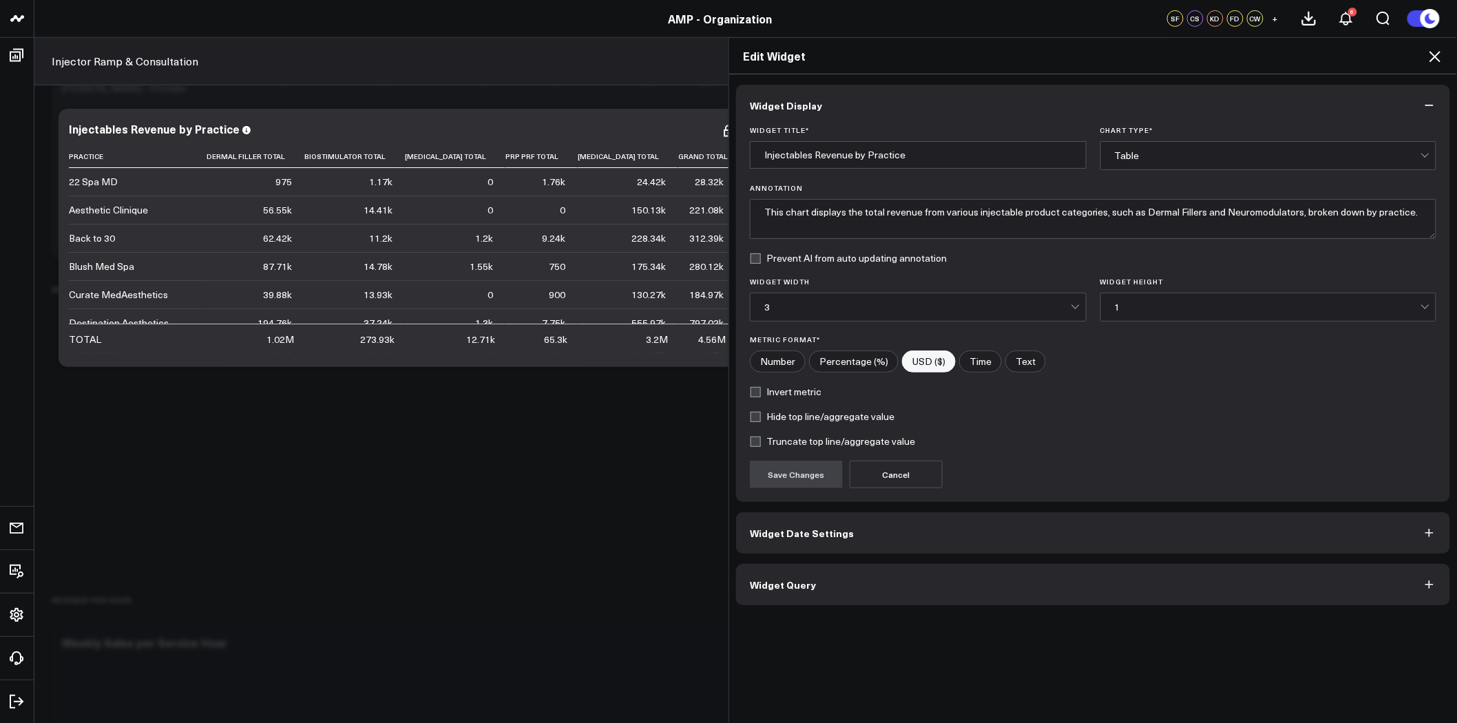
click at [852, 589] on button "Widget Query" at bounding box center [1093, 584] width 714 height 41
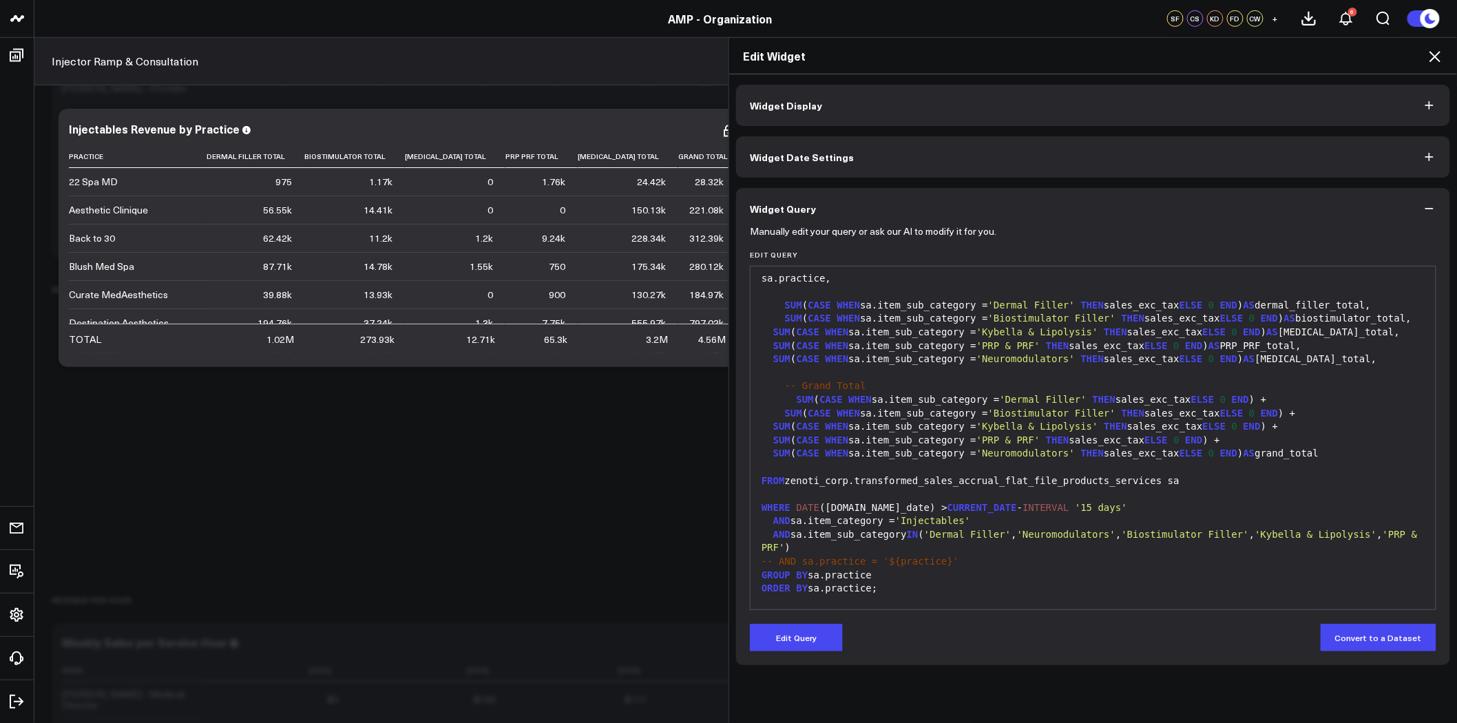
scroll to position [26, 0]
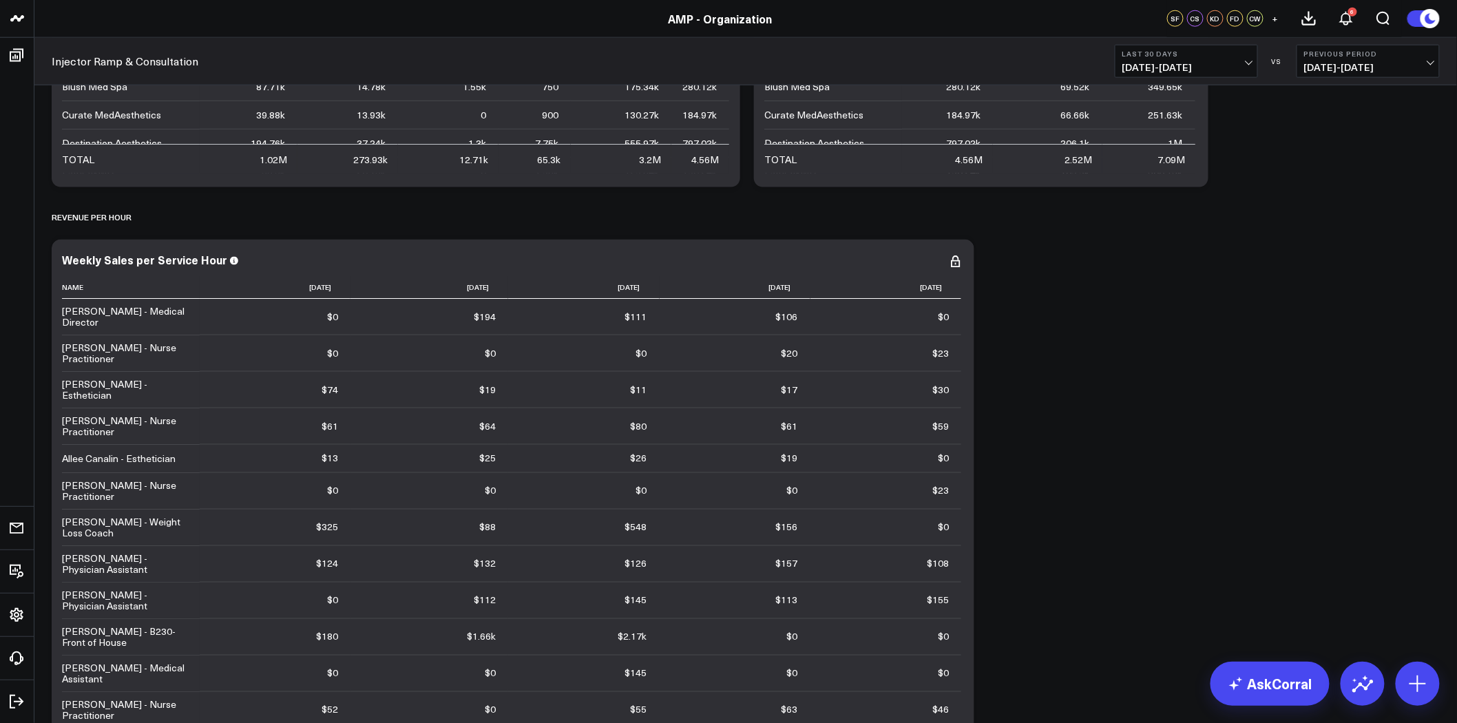
scroll to position [2907, 0]
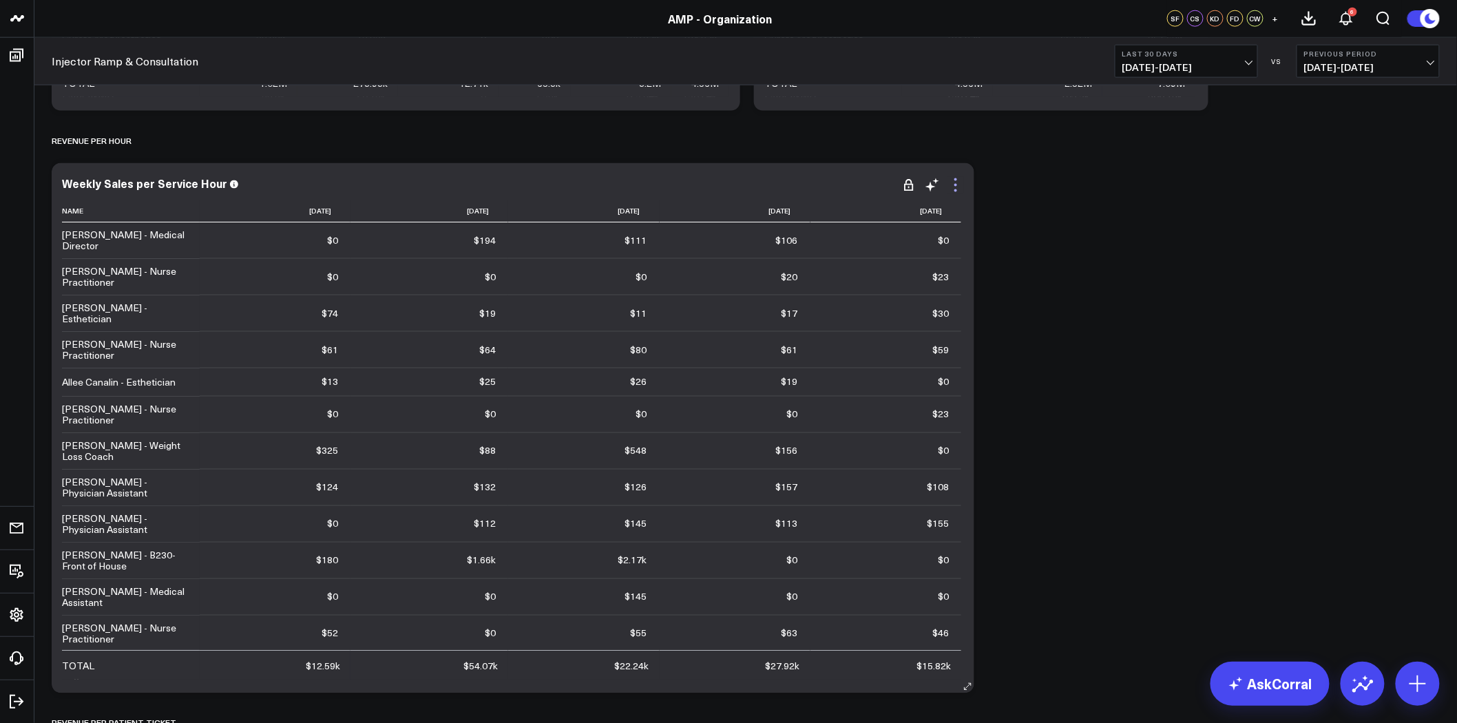
click at [955, 188] on icon at bounding box center [955, 185] width 17 height 17
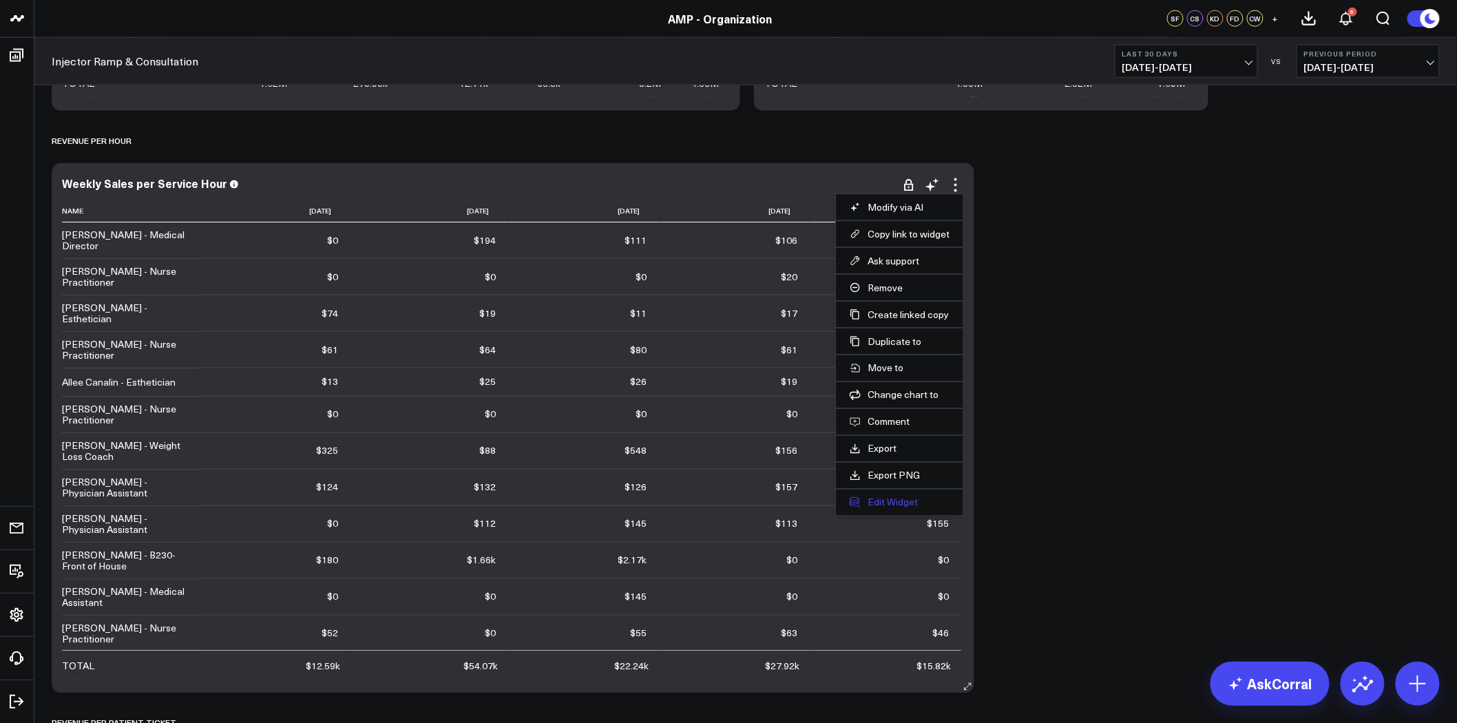
click at [892, 507] on button "Edit Widget" at bounding box center [900, 502] width 100 height 12
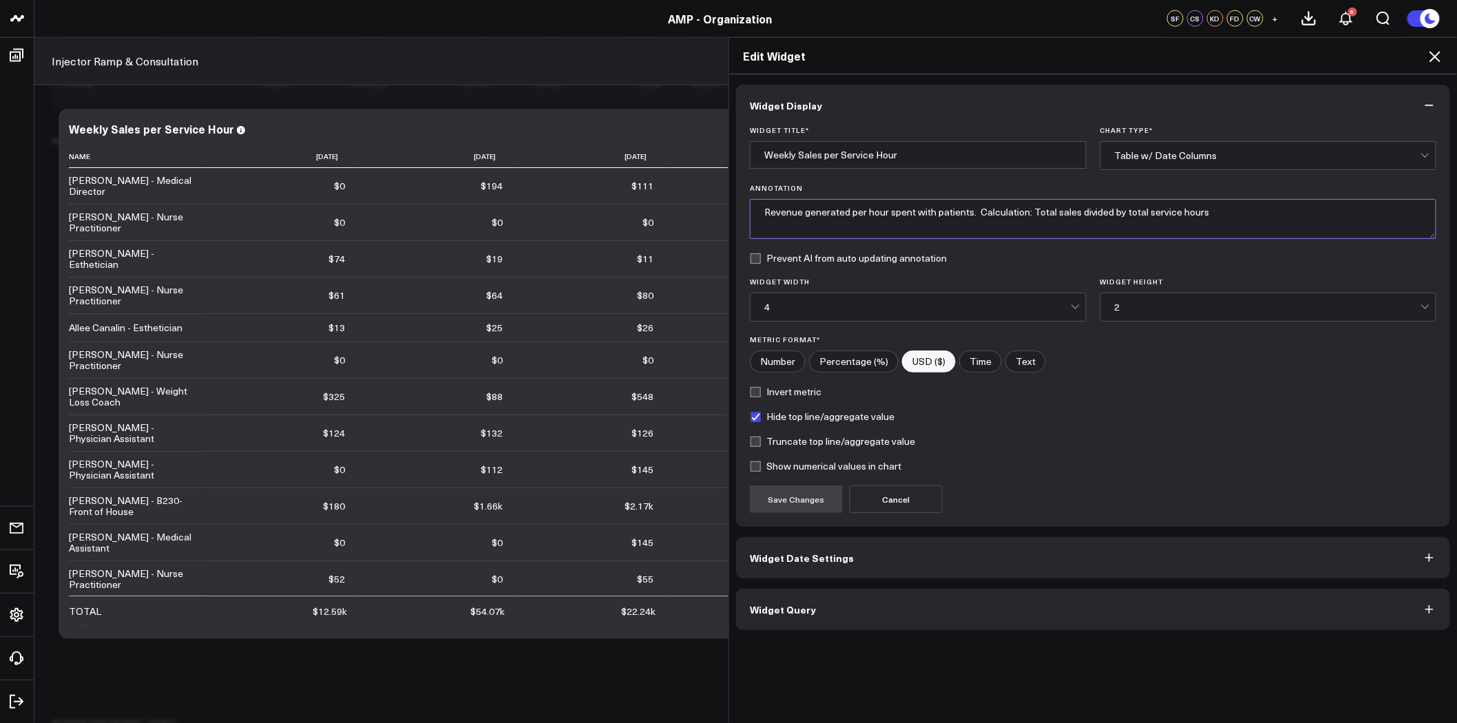
click at [755, 214] on textarea "Revenue generated per hour spent with patients. Calculation: Total sales divide…" at bounding box center [1093, 219] width 686 height 40
click at [1091, 212] on textarea "Total revenue generated per hour spent with patients. Calculation: Total sales …" at bounding box center [1093, 219] width 686 height 40
click at [1172, 209] on textarea "Total revenue generated per hour spent with patients. Calculation: Revenue gene…" at bounding box center [1093, 219] width 686 height 40
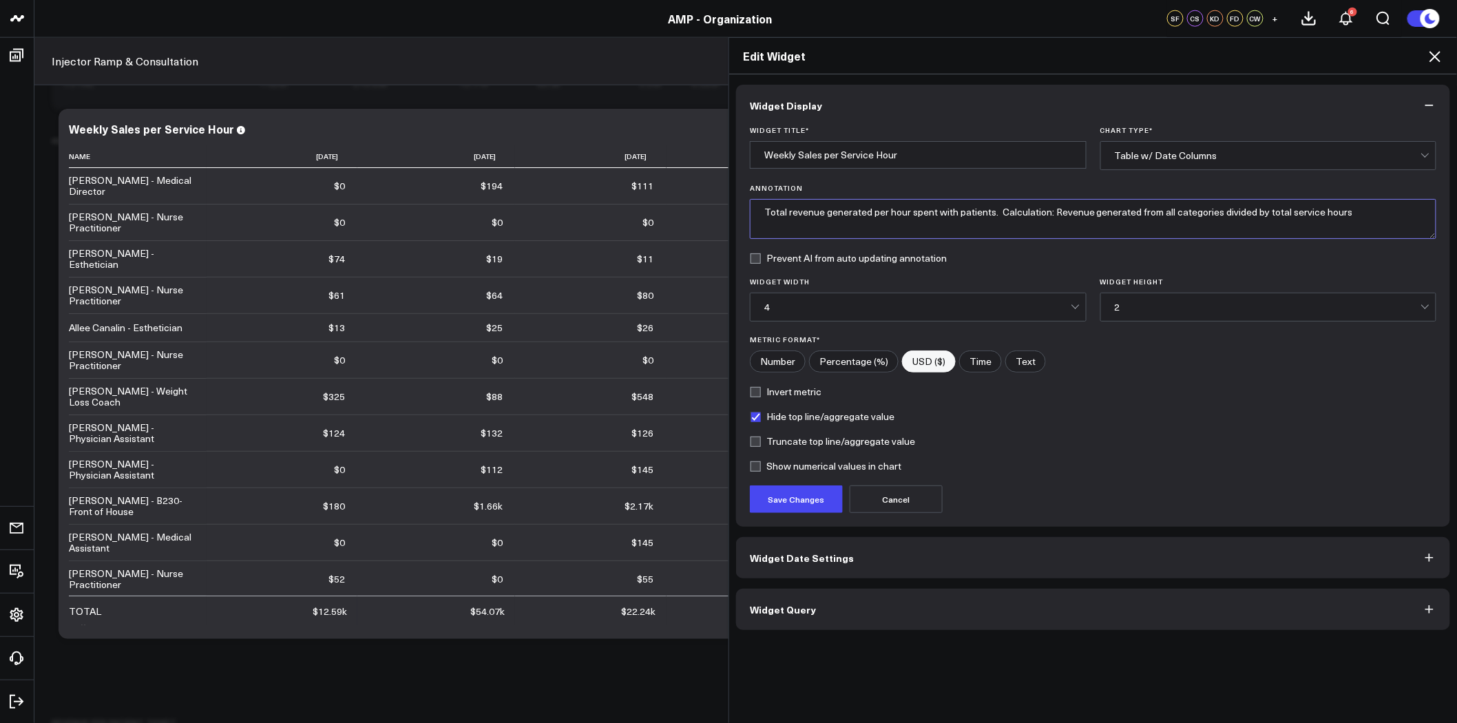
click at [1172, 209] on textarea "Total revenue generated per hour spent with patients. Calculation: Revenue gene…" at bounding box center [1093, 219] width 686 height 40
type textarea "Total revenue generated per hour spent with patients. Calculation: Revenue gene…"
click at [818, 503] on button "Save Changes" at bounding box center [796, 499] width 93 height 28
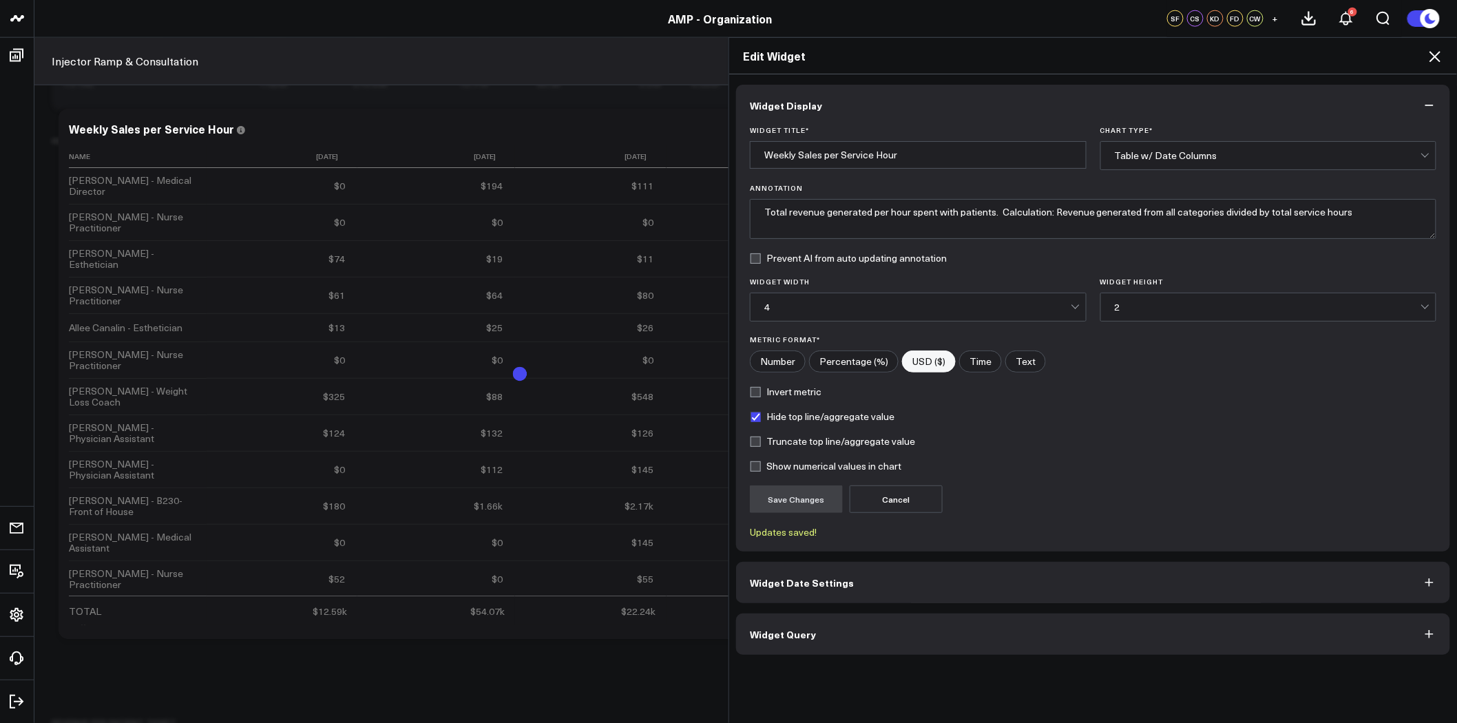
click at [1437, 60] on icon at bounding box center [1435, 56] width 17 height 17
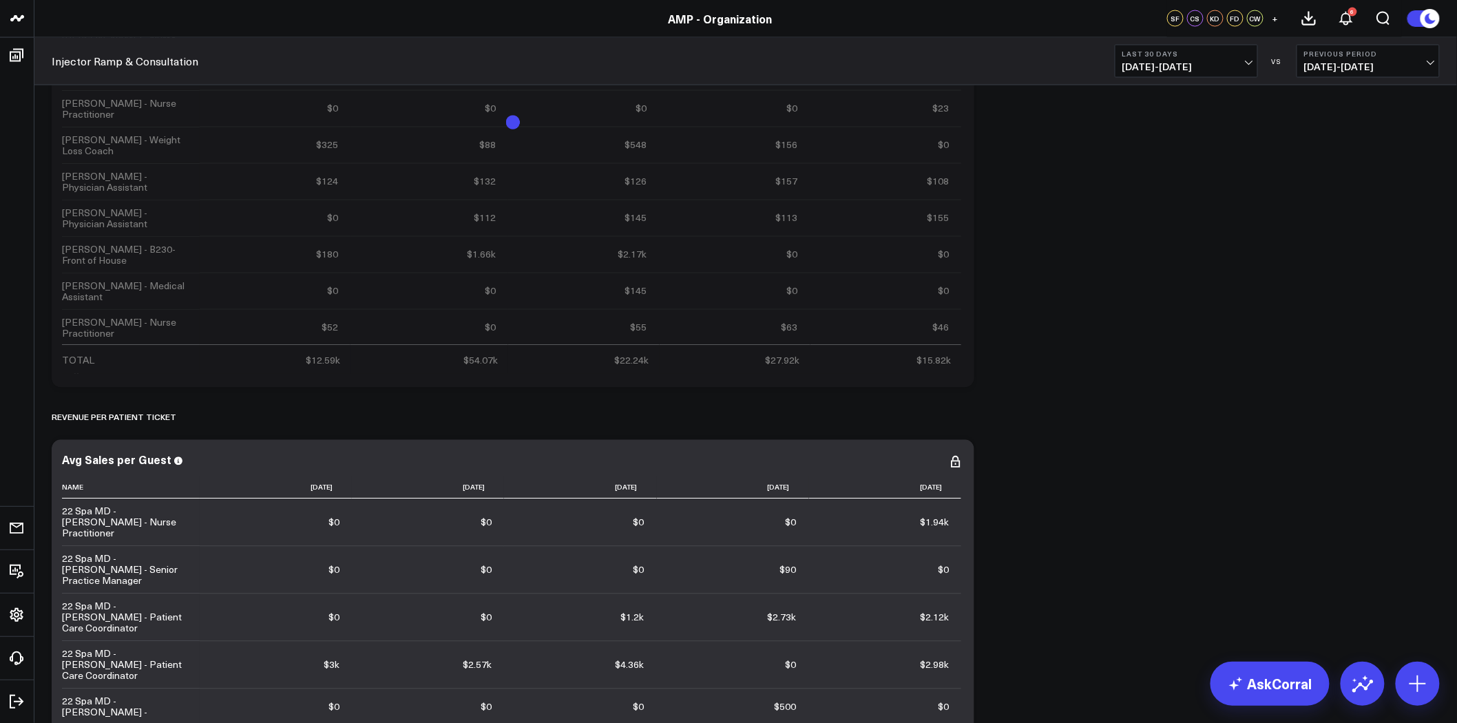
scroll to position [3442, 0]
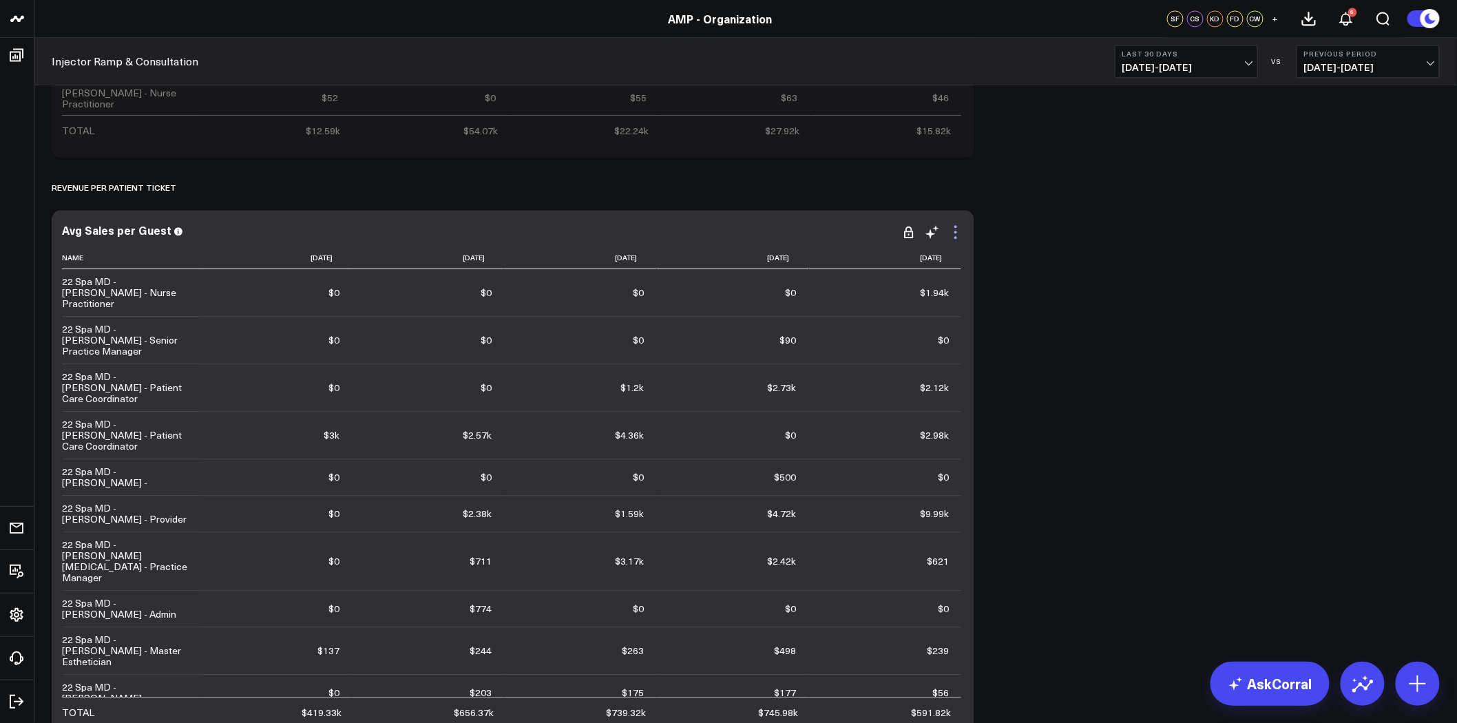
click at [954, 231] on icon at bounding box center [955, 232] width 17 height 17
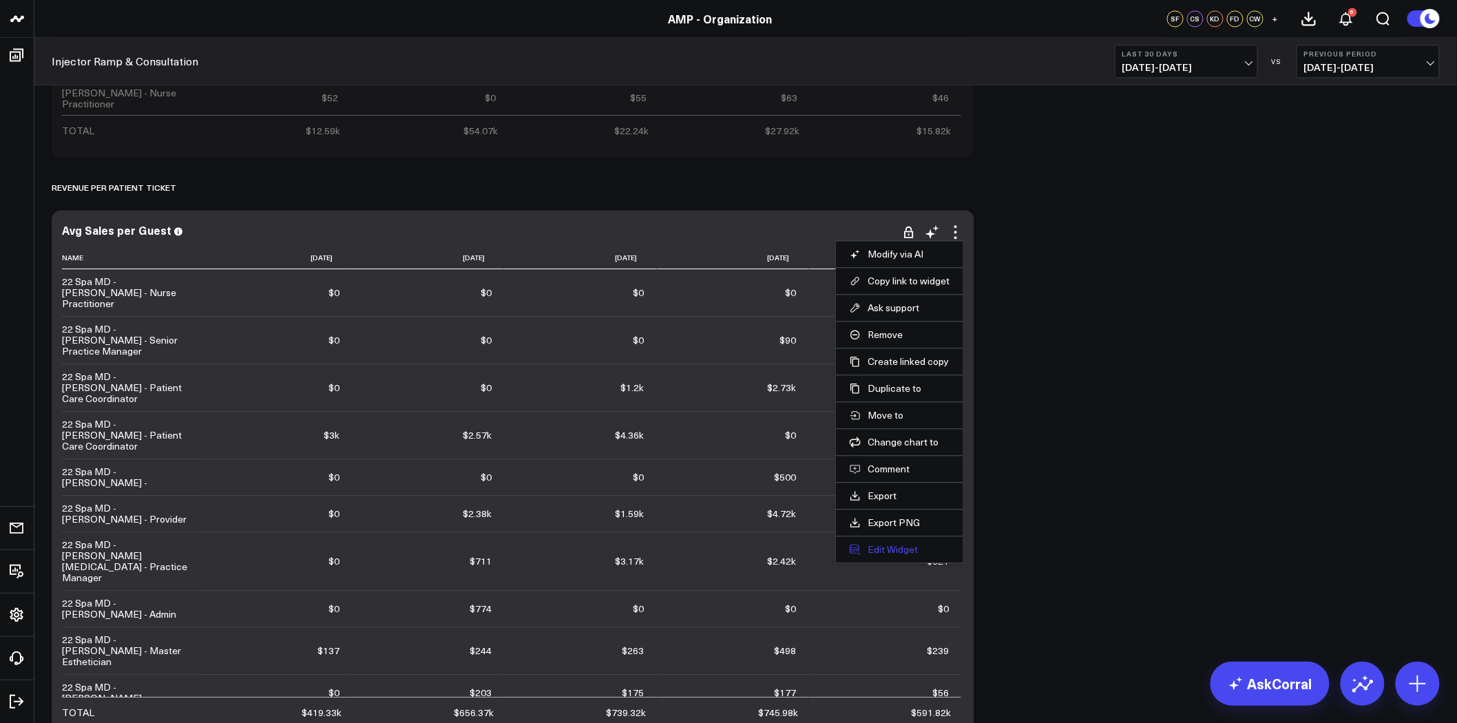
click at [899, 551] on button "Edit Widget" at bounding box center [900, 549] width 100 height 12
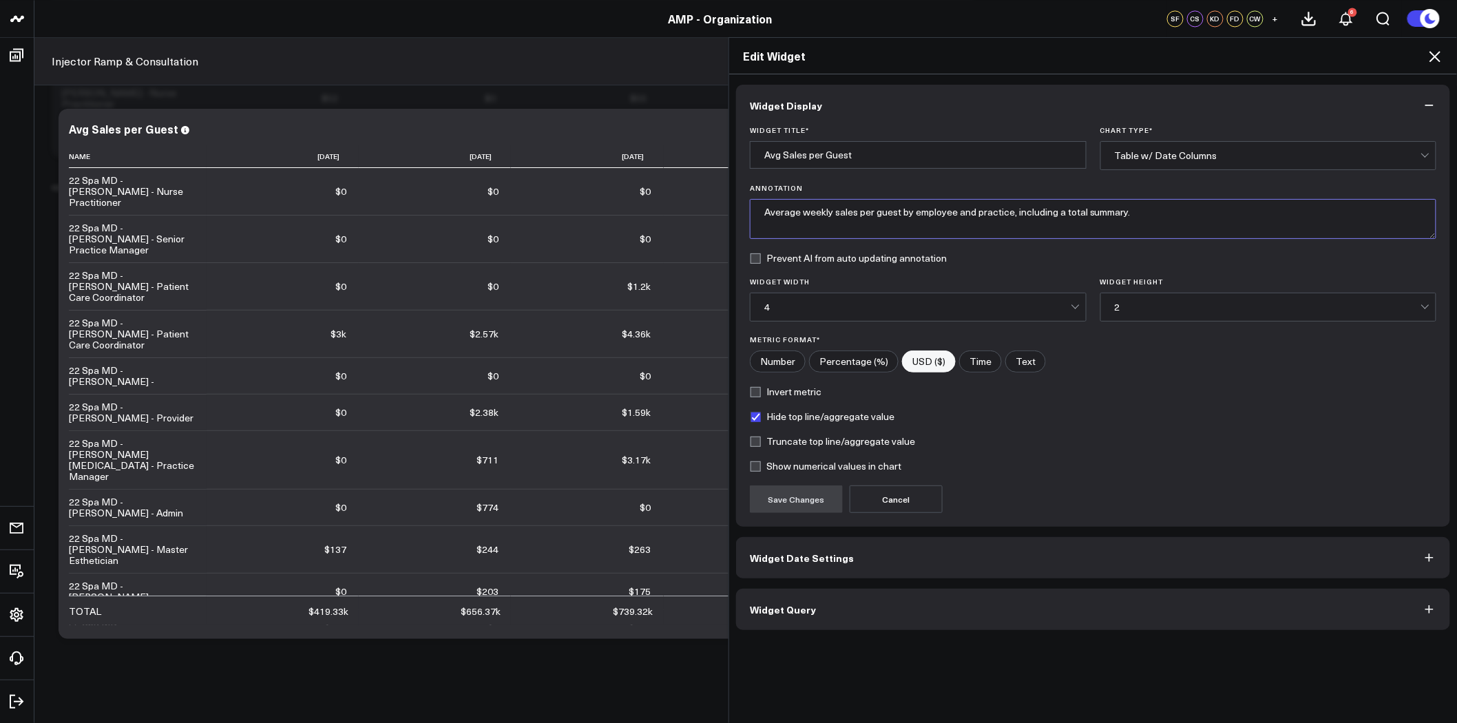
click at [759, 213] on textarea "Average weekly sales per guest by employee and practice, including a total summ…" at bounding box center [1093, 219] width 686 height 40
paste textarea "Total revenue generated per hour spent with patients. Calculation: Revenue gene…"
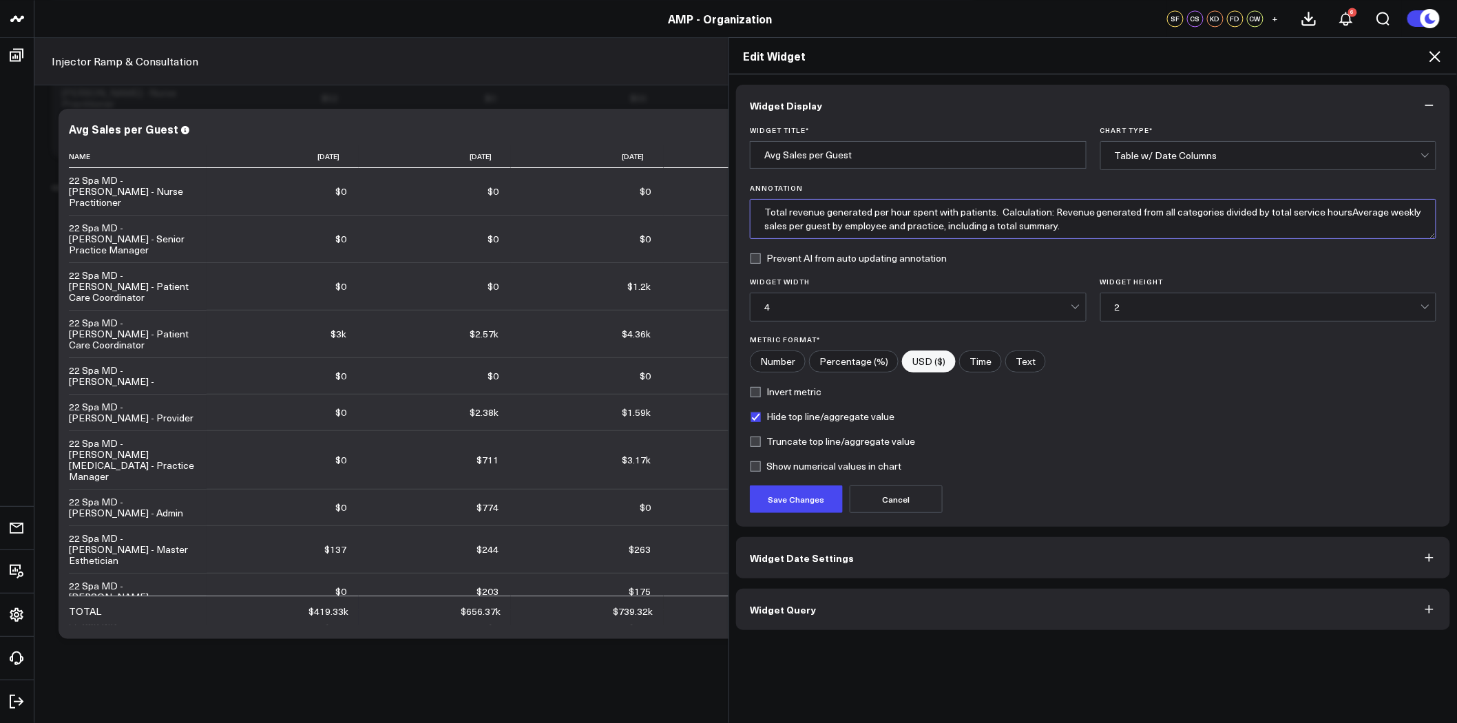
drag, startPoint x: 1260, startPoint y: 213, endPoint x: 1291, endPoint y: 229, distance: 34.5
click at [1291, 229] on textarea "Total revenue generated per hour spent with patients. Calculation: Revenue gene…" at bounding box center [1093, 219] width 686 height 40
click at [883, 215] on textarea "Total revenue generated per hour spent with patients. Calculation: Revenue gene…" at bounding box center [1093, 219] width 686 height 40
click at [1241, 217] on textarea "Total revenue generated per unique patient. Calculation: Revenue generated from…" at bounding box center [1093, 219] width 686 height 40
type textarea "Total revenue generated per unique patient. Calculation: Revenue generated from…"
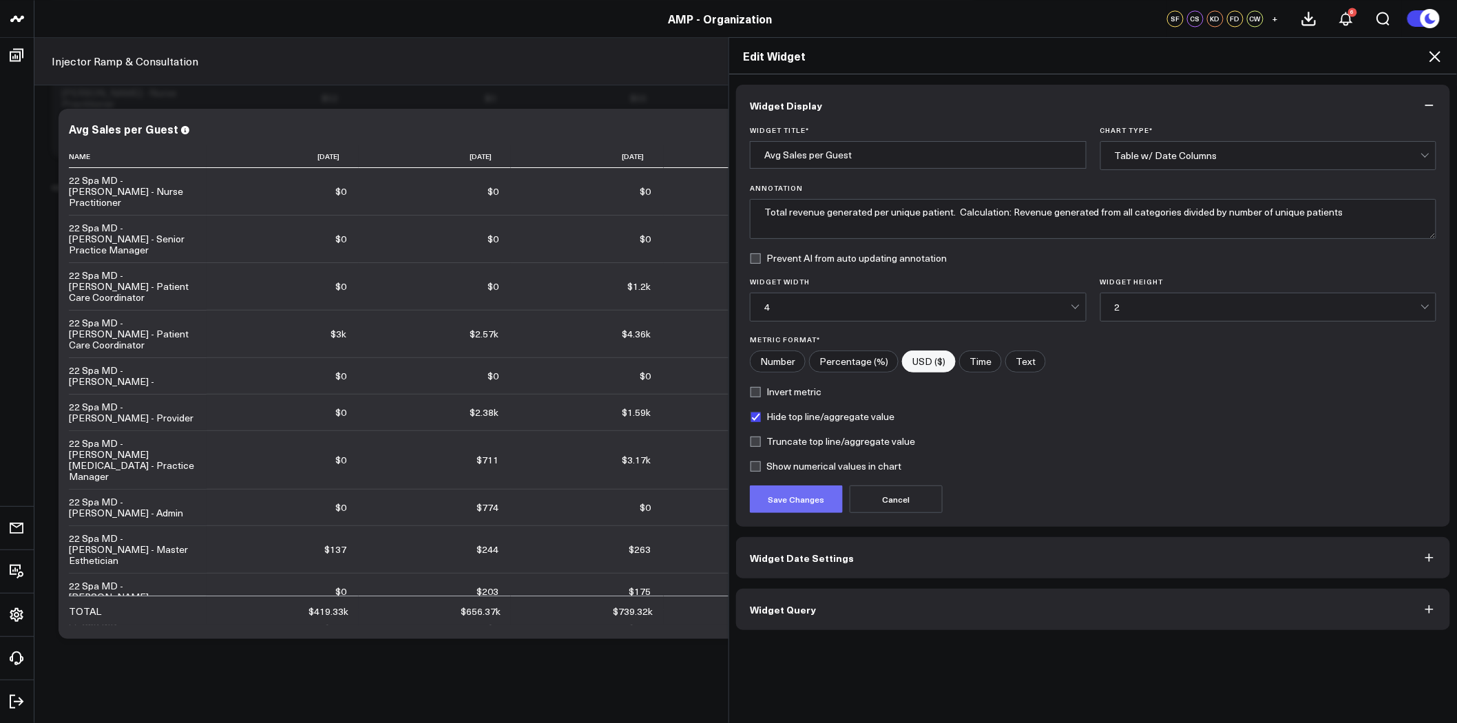
click at [794, 507] on button "Save Changes" at bounding box center [796, 499] width 93 height 28
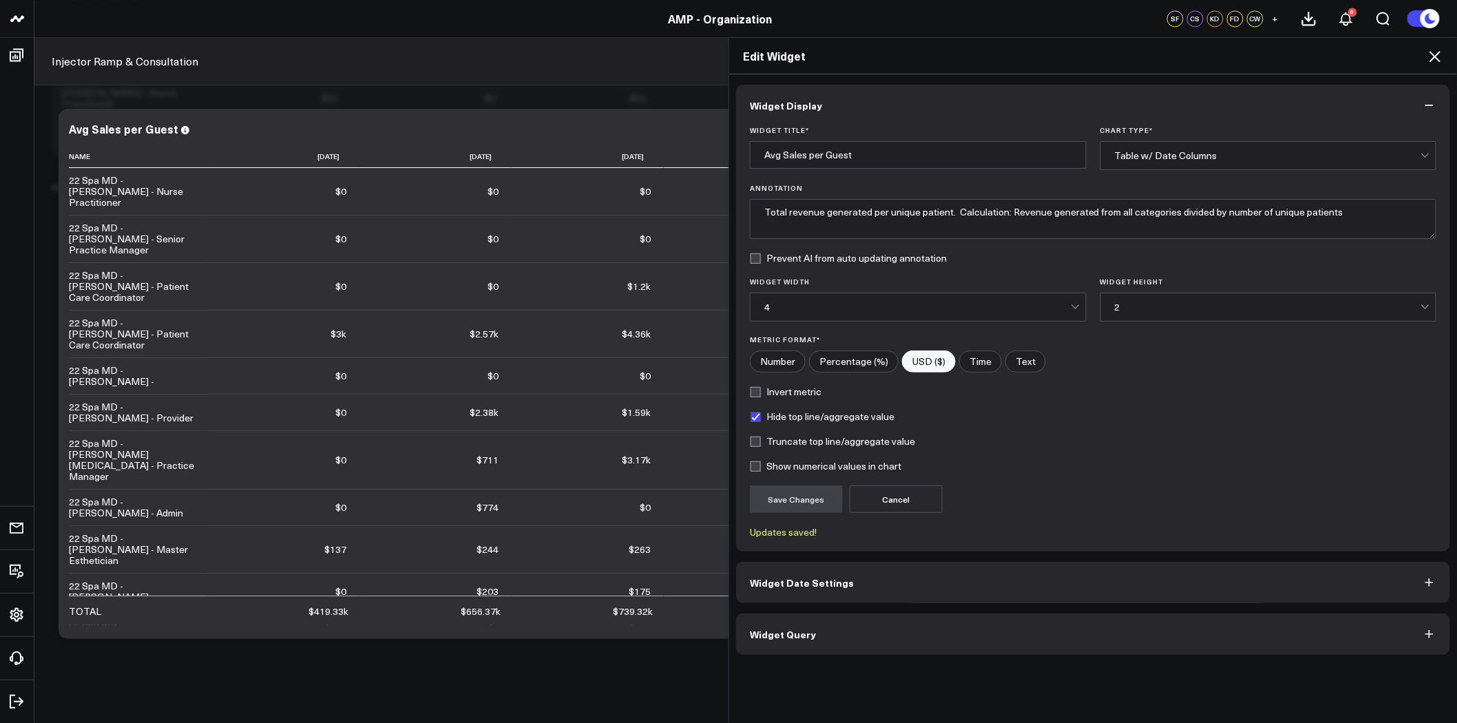
click at [1438, 56] on icon at bounding box center [1435, 56] width 17 height 17
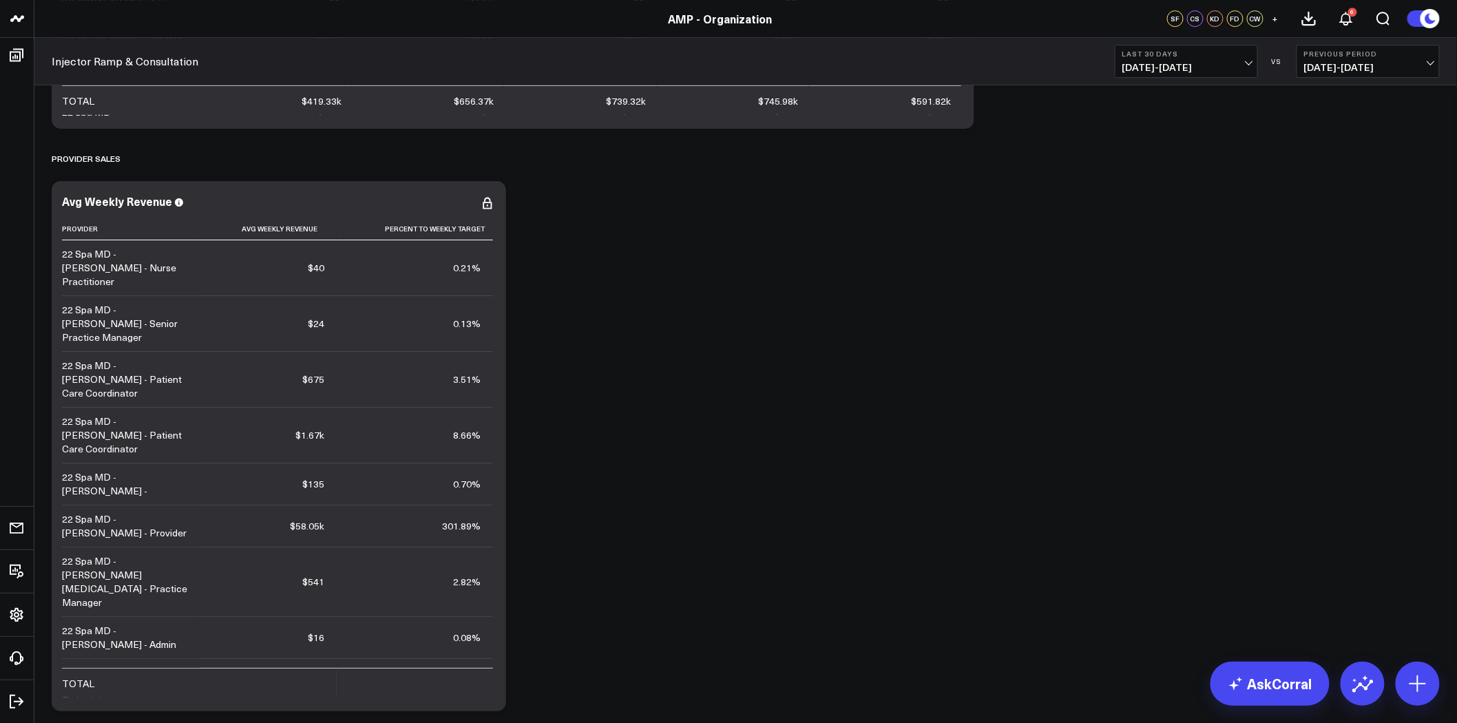
scroll to position [4131, 0]
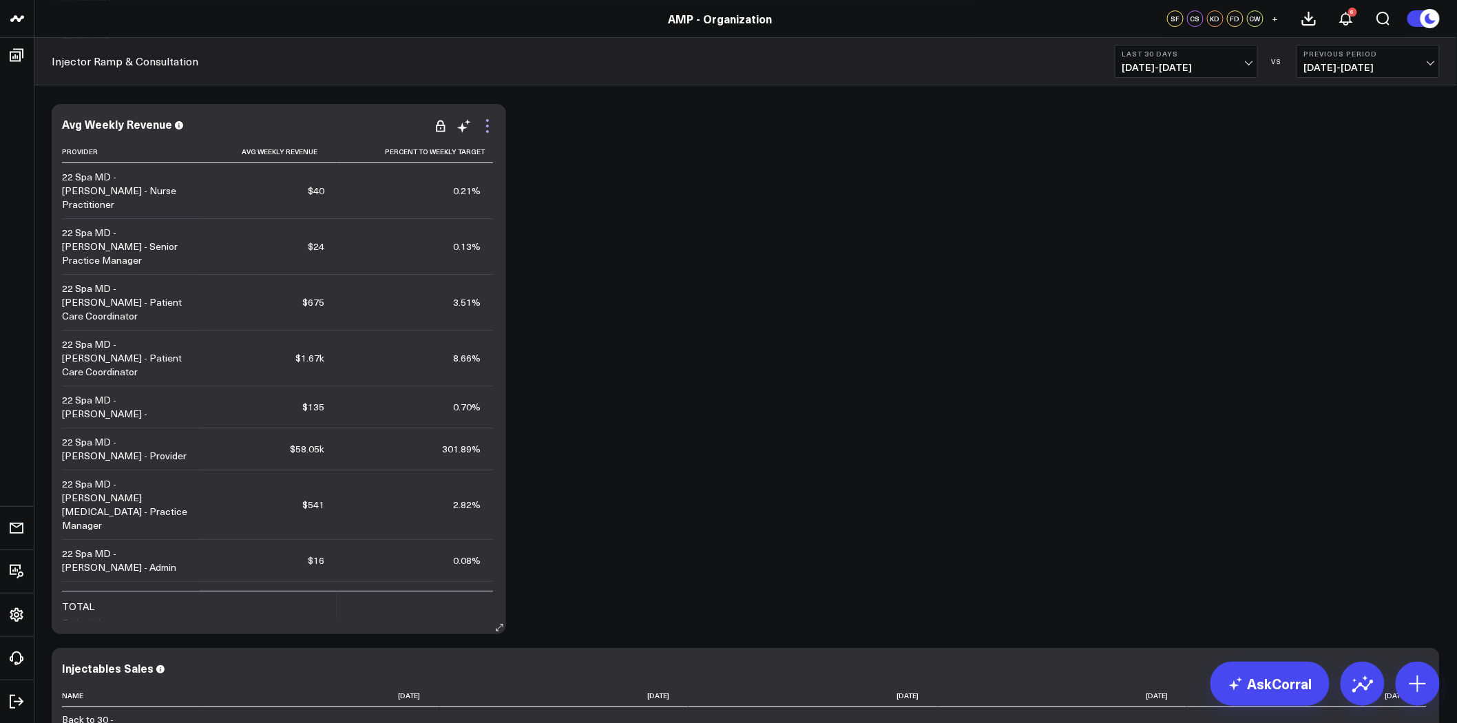
click at [490, 127] on icon at bounding box center [487, 126] width 17 height 17
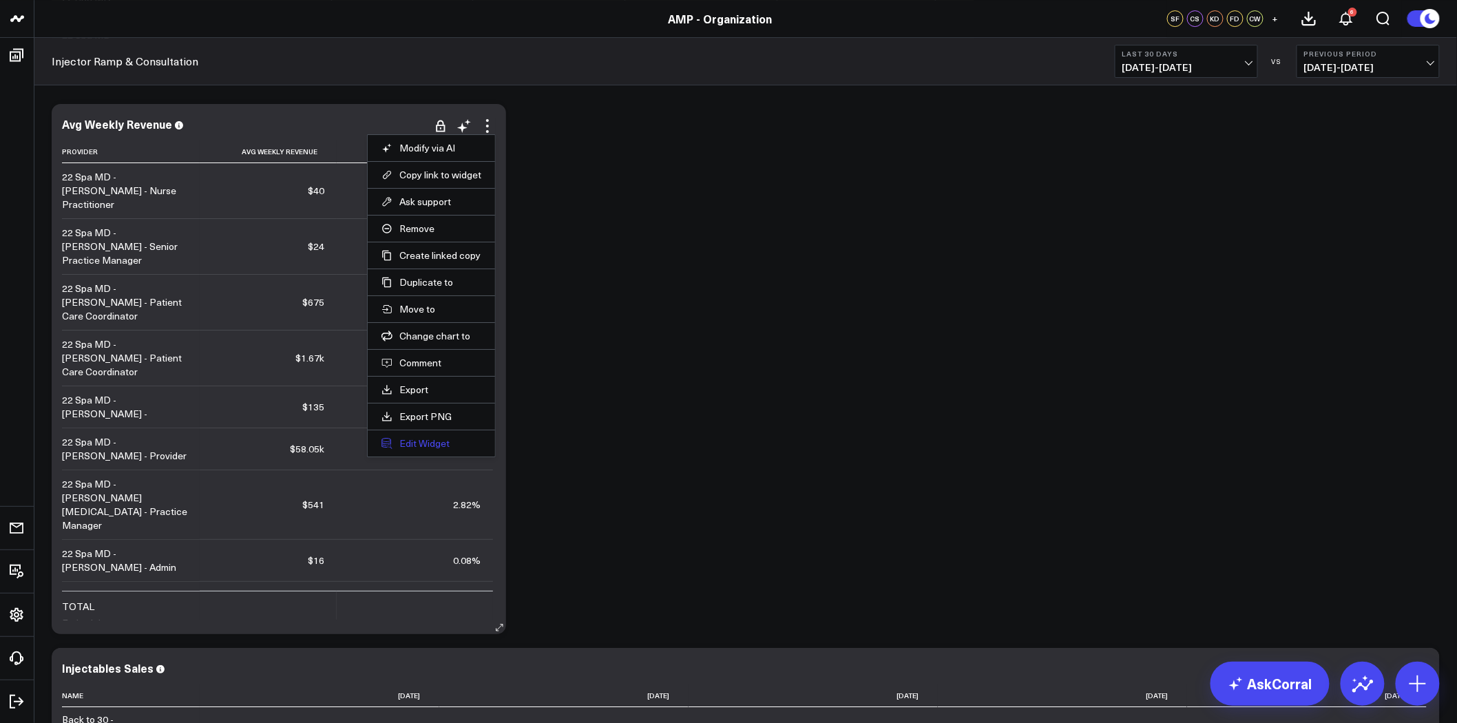
click at [434, 446] on button "Edit Widget" at bounding box center [431, 443] width 100 height 12
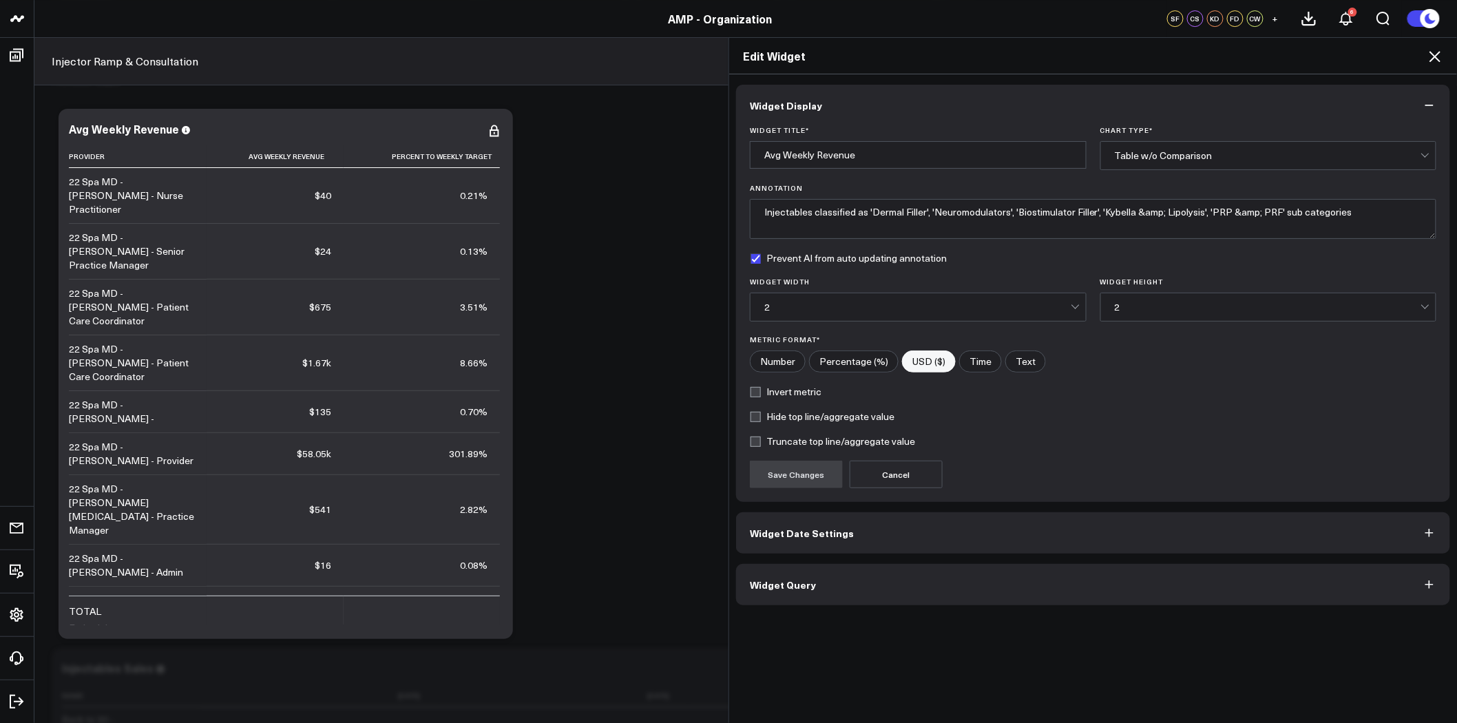
click at [901, 538] on button "Widget Date Settings" at bounding box center [1093, 532] width 714 height 41
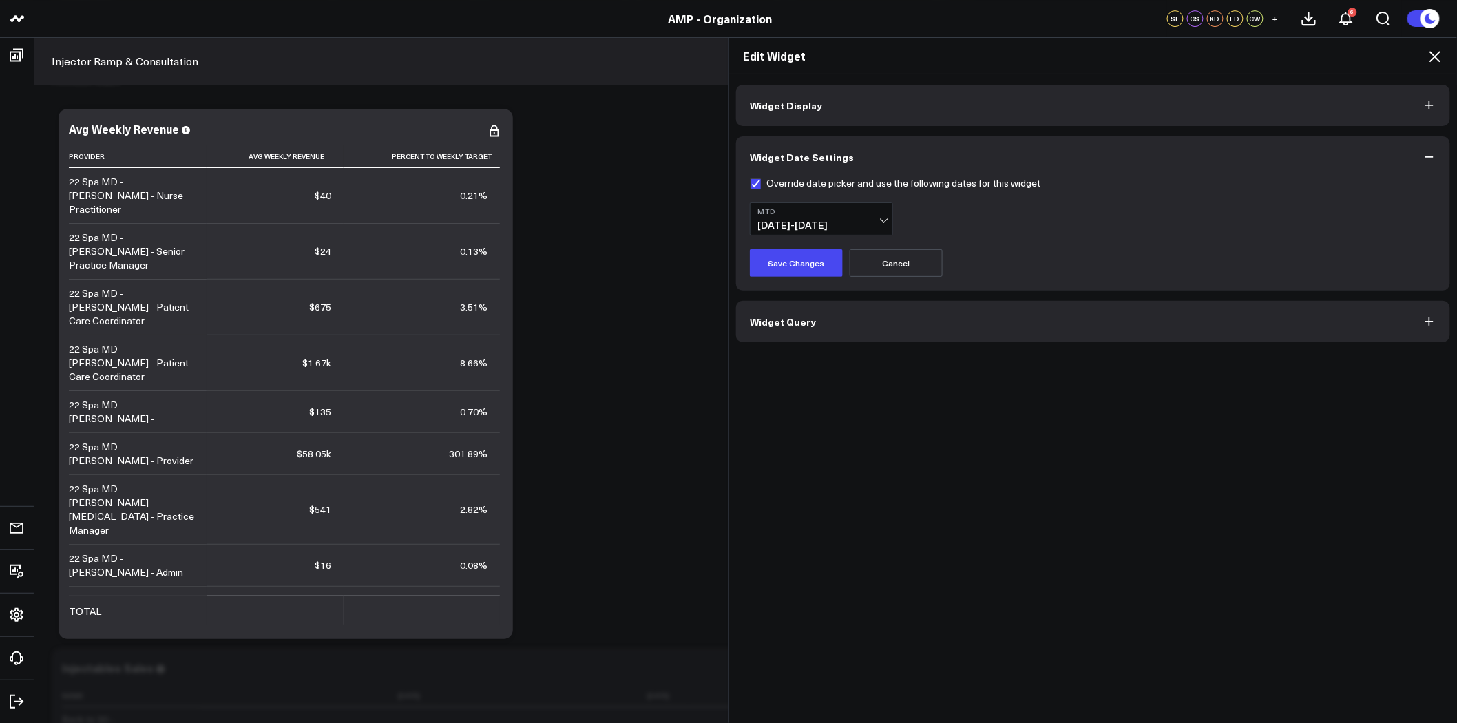
click at [874, 107] on button "Widget Display" at bounding box center [1093, 105] width 714 height 41
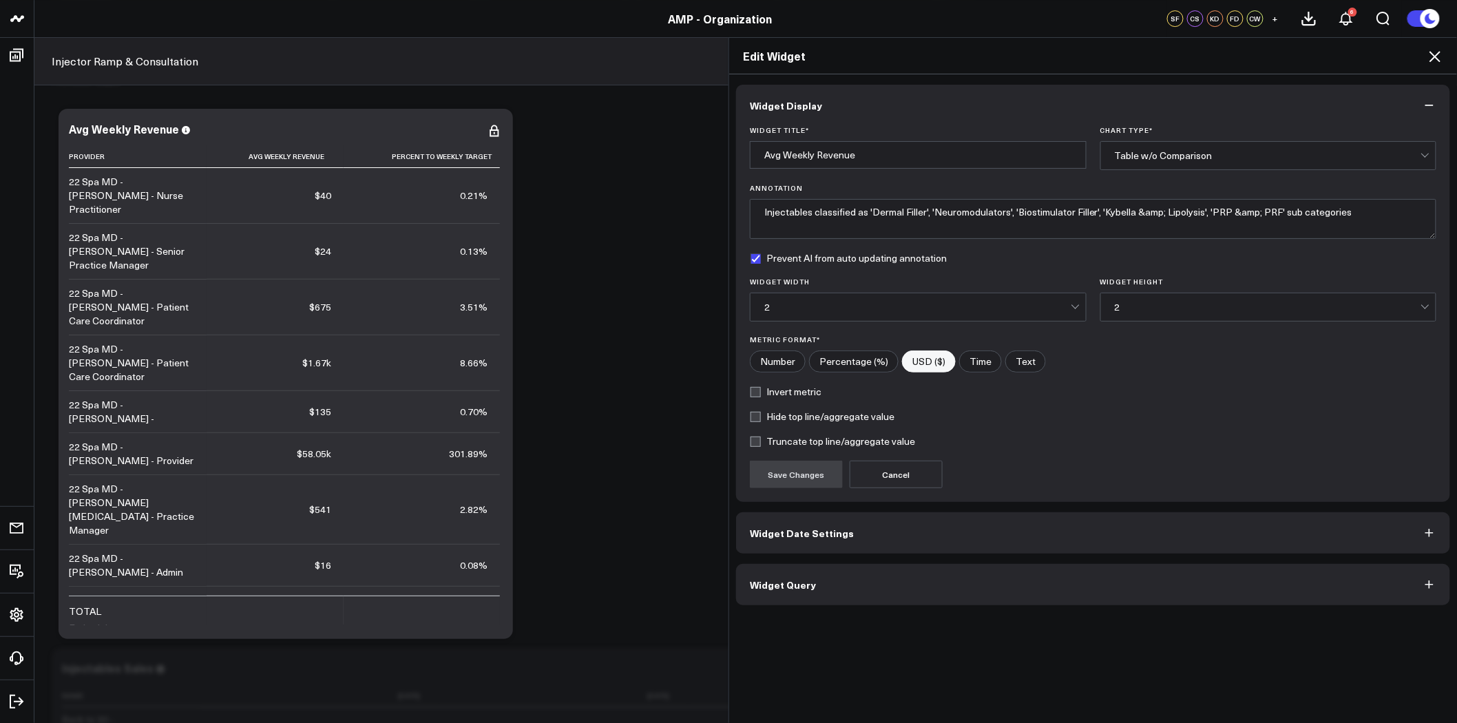
click at [876, 593] on button "Widget Query" at bounding box center [1093, 584] width 714 height 41
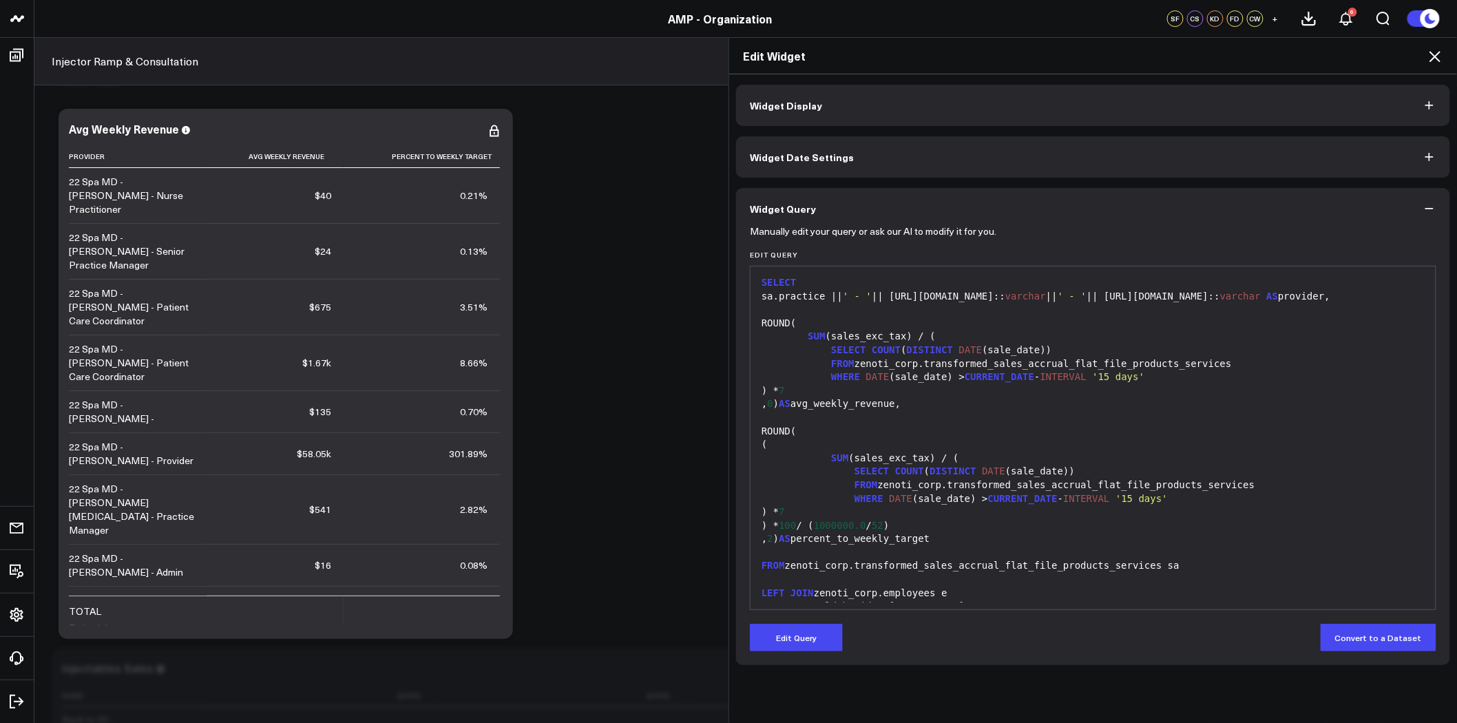
scroll to position [3824, 0]
click at [882, 112] on button "Widget Display" at bounding box center [1093, 105] width 714 height 41
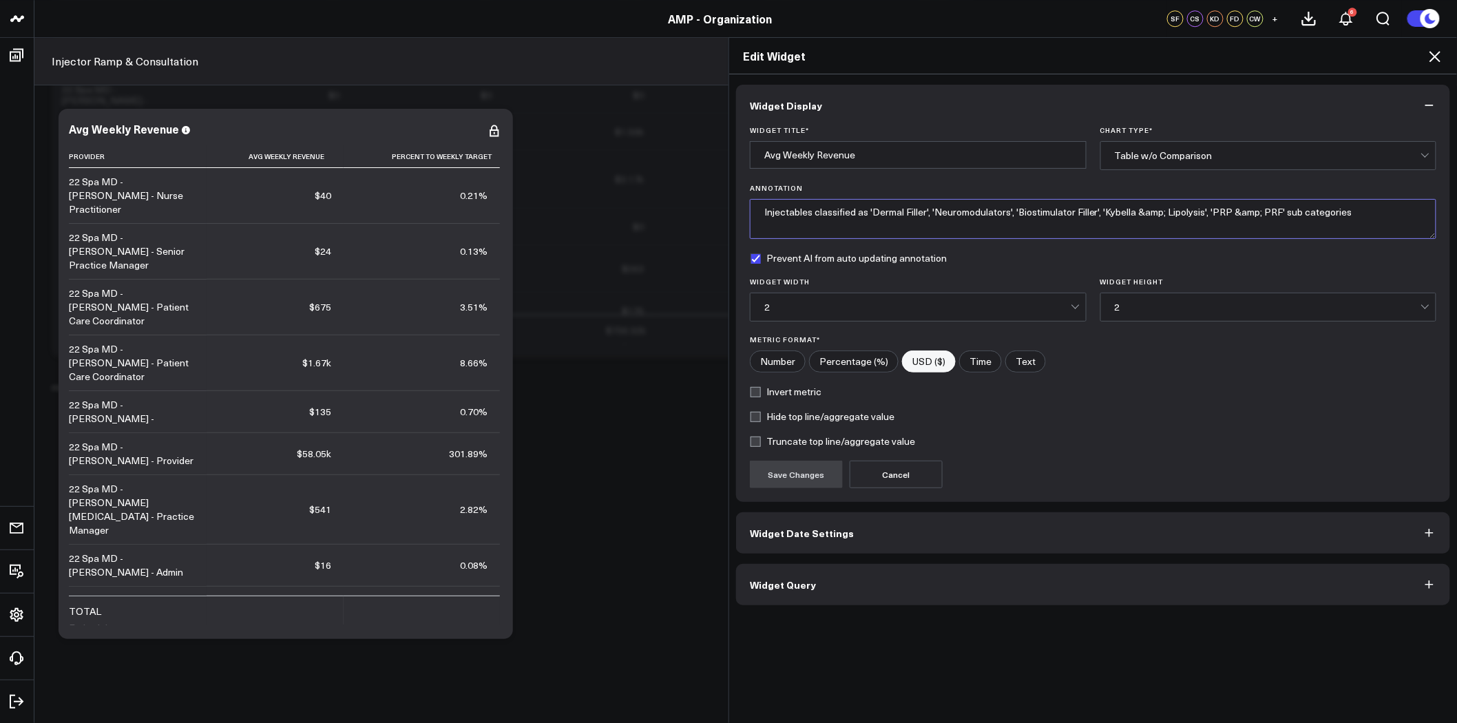
drag, startPoint x: 1365, startPoint y: 213, endPoint x: 425, endPoint y: 194, distance: 940.6
click at [425, 194] on div "Edit Widget Widget Display Widget Title * Avg Weekly Revenue Chart Type * Table…" at bounding box center [728, 380] width 1457 height 686
paste textarea "Total revenue generated per hour spent with patients. Calculation: Revenue gene…"
click at [759, 210] on textarea "Total revenue generated per hour spent with patients. Calculation: Revenue gene…" at bounding box center [1093, 219] width 686 height 40
type textarea "Average revenue generated per week (for date range); compared to"
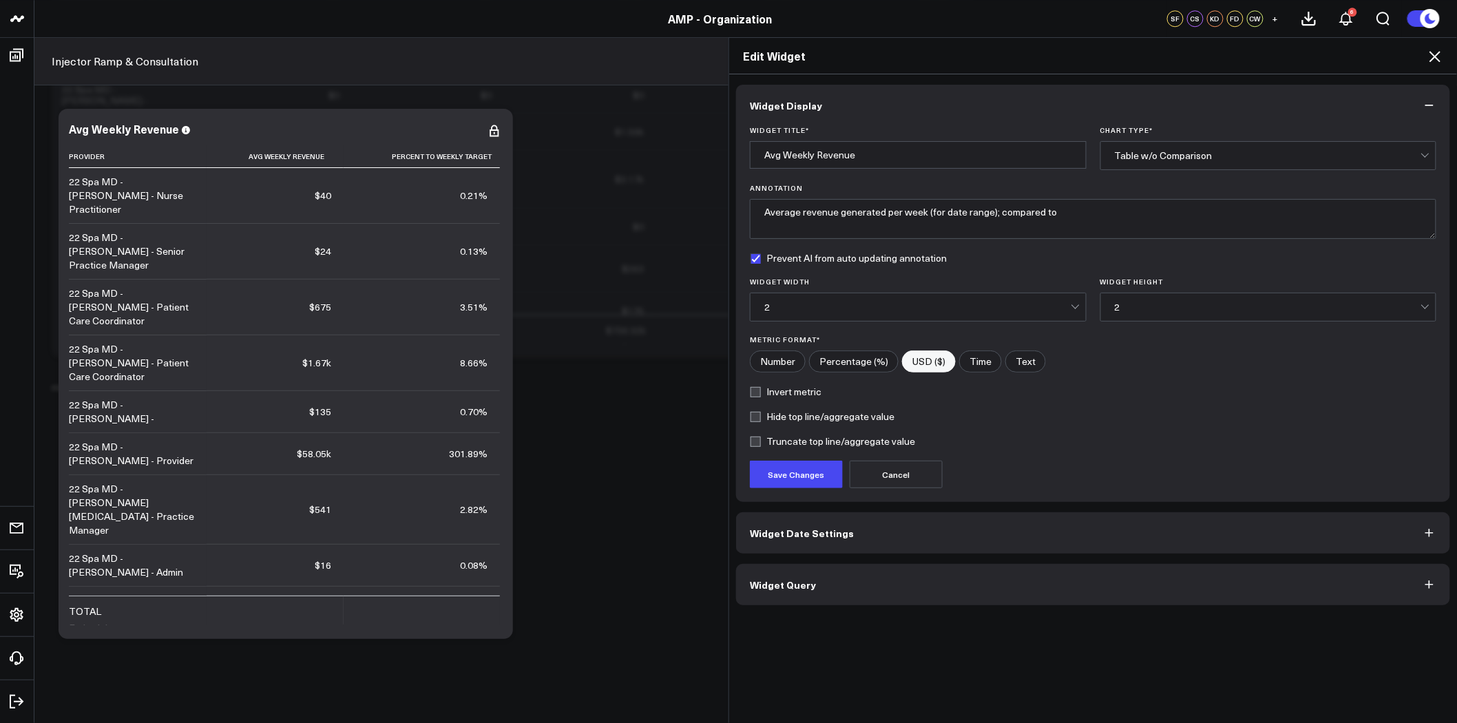
click at [1020, 574] on button "Widget Query" at bounding box center [1093, 584] width 714 height 41
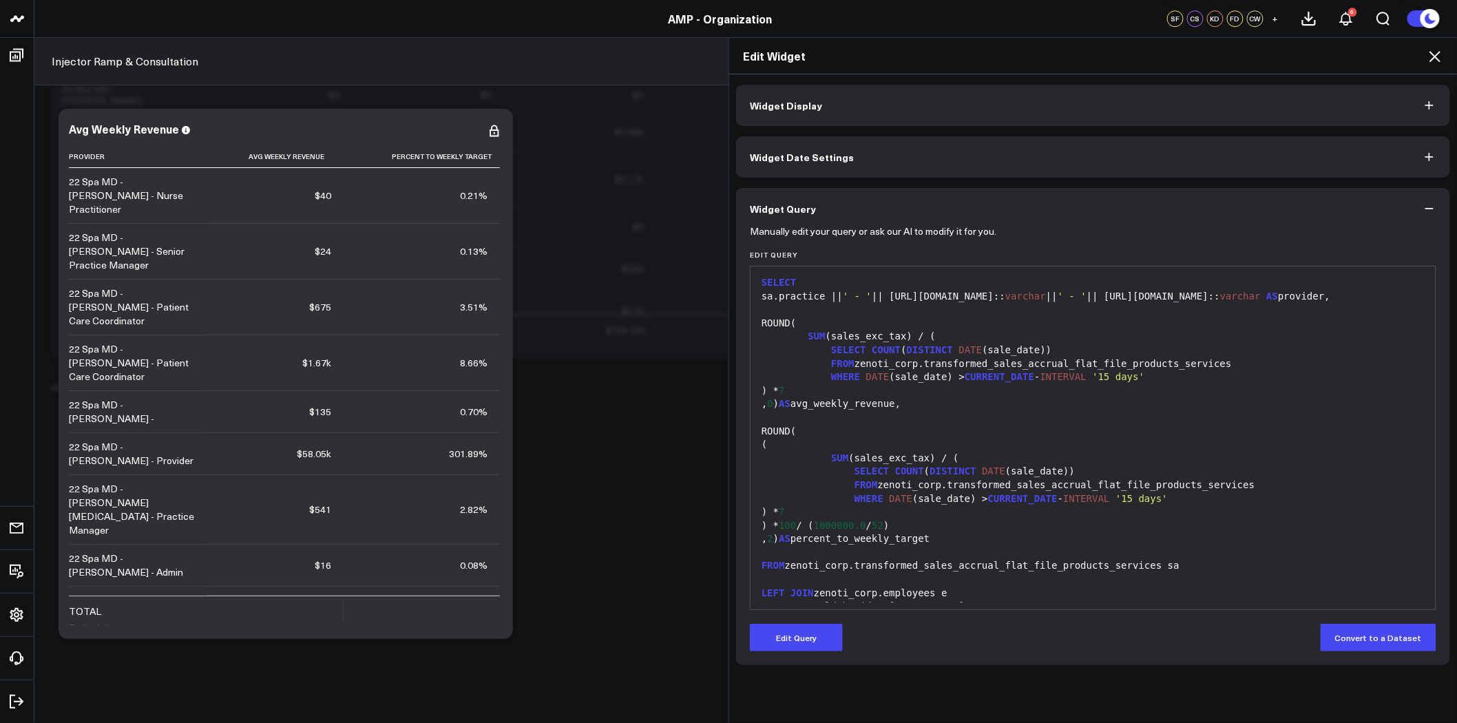
click at [876, 155] on button "Widget Date Settings" at bounding box center [1093, 156] width 714 height 41
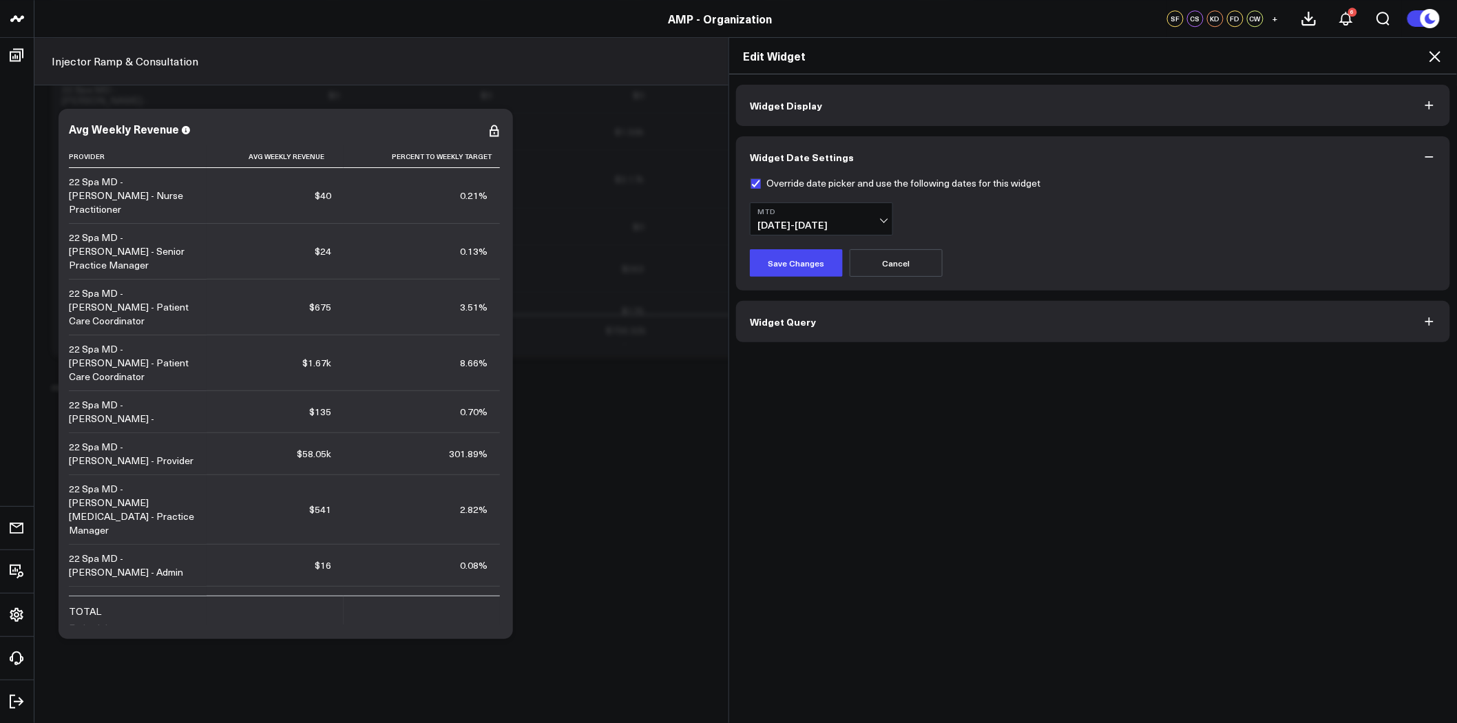
click at [878, 103] on button "Widget Display" at bounding box center [1093, 105] width 714 height 41
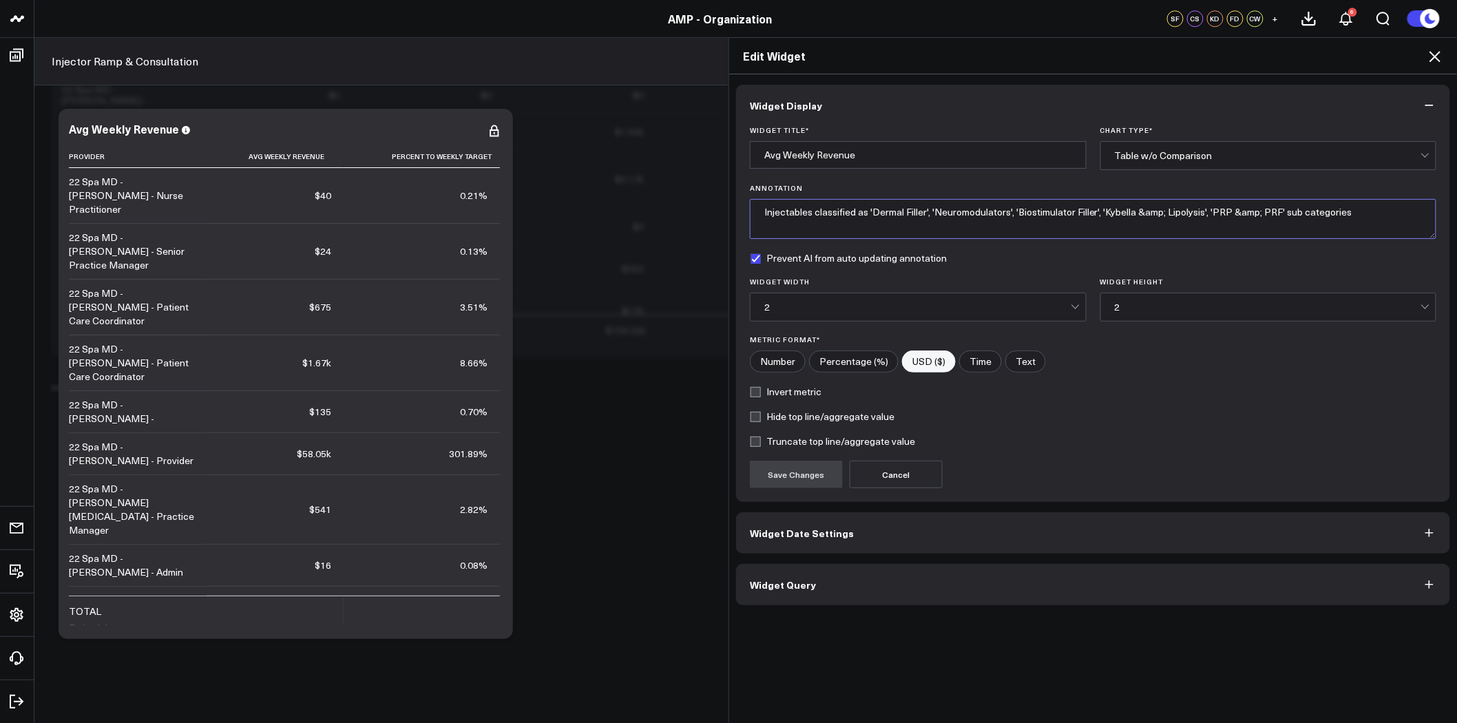
click at [894, 214] on textarea "Injectables classified as 'Dermal Filler', 'Neuromodulators', 'Biostimulator Fi…" at bounding box center [1093, 219] width 686 height 40
click at [796, 209] on textarea "Average Injector Revenue Generated per week versus target. Target based on $1M …" at bounding box center [1093, 219] width 686 height 40
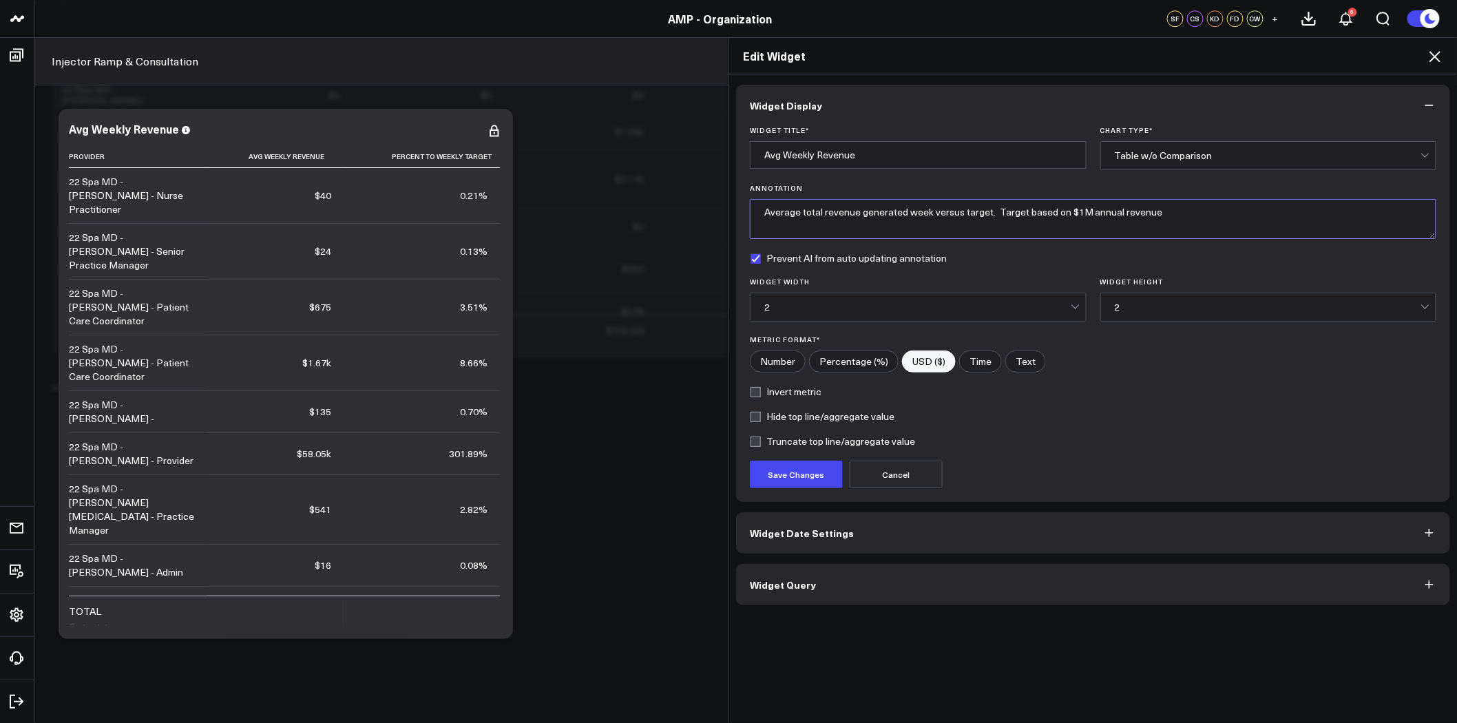
click at [1175, 211] on textarea "Average total revenue generated week versus target. Target based on $1M annual …" at bounding box center [1093, 219] width 686 height 40
drag, startPoint x: 1252, startPoint y: 207, endPoint x: 666, endPoint y: 216, distance: 586.0
click at [666, 216] on div "Edit Widget Widget Display Widget Title * Avg Weekly Revenue Chart Type * Table…" at bounding box center [728, 380] width 1457 height 686
type textarea "Average total revenue generated week versus target. Target based on $1M annual …"
click at [794, 473] on button "Save Changes" at bounding box center [796, 475] width 93 height 28
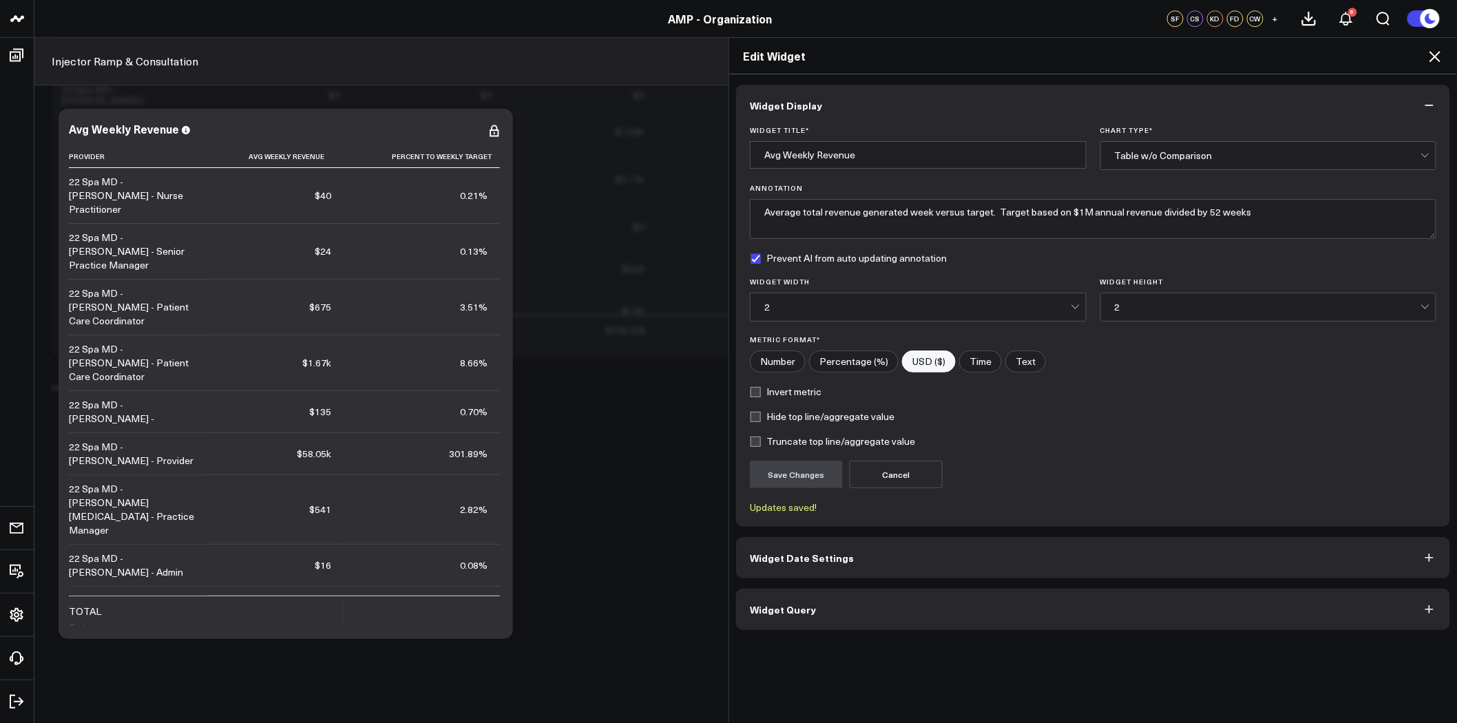
click at [1440, 56] on icon at bounding box center [1435, 56] width 17 height 17
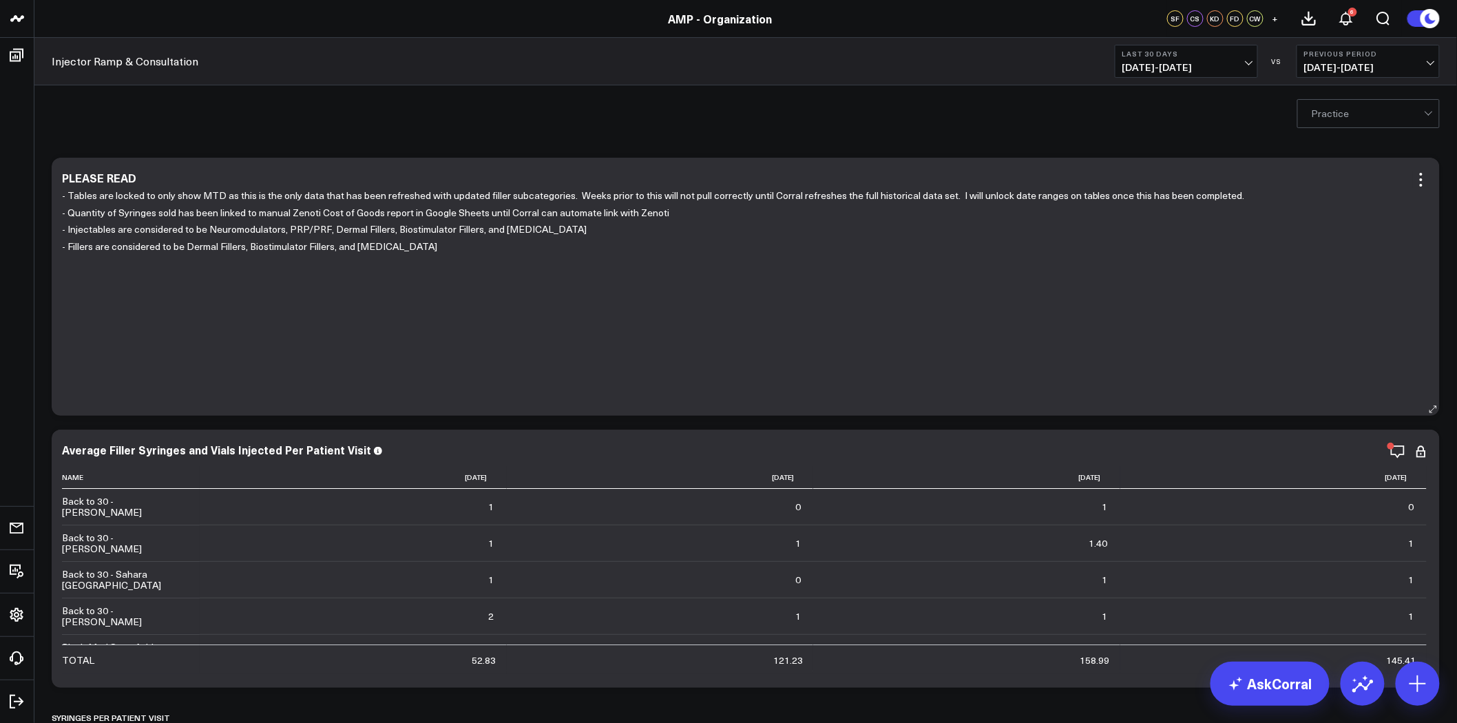
scroll to position [306, 0]
